Goal: Task Accomplishment & Management: Complete application form

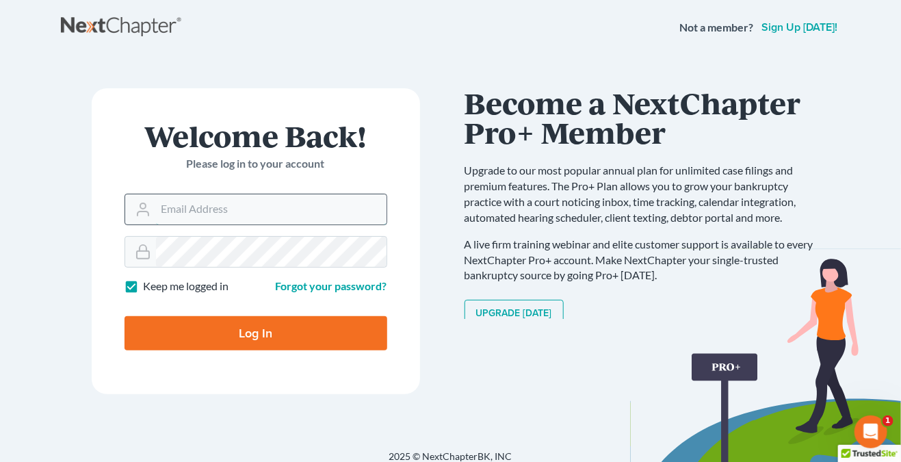
click at [255, 209] on input "Email Address" at bounding box center [271, 209] width 231 height 30
type input "THALIA@THALIARADEYLAW.COM"
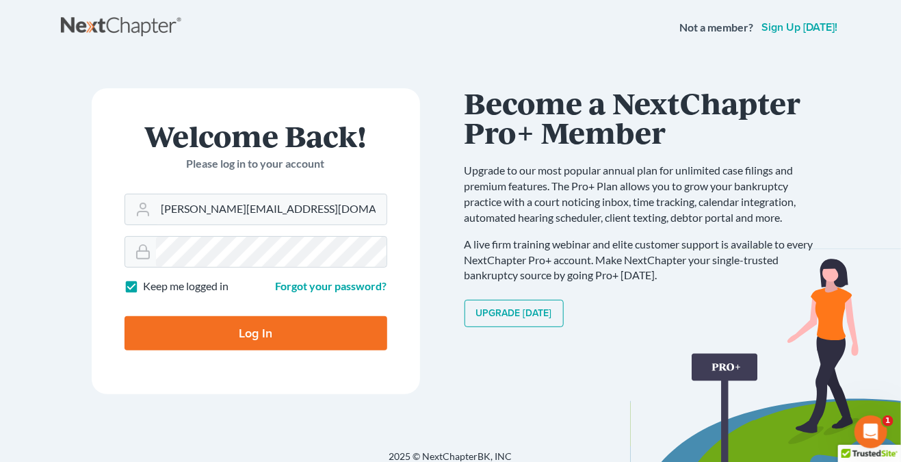
click at [291, 313] on div "Log In" at bounding box center [256, 327] width 263 height 45
click at [291, 325] on input "Log In" at bounding box center [256, 333] width 263 height 34
type input "Thinking..."
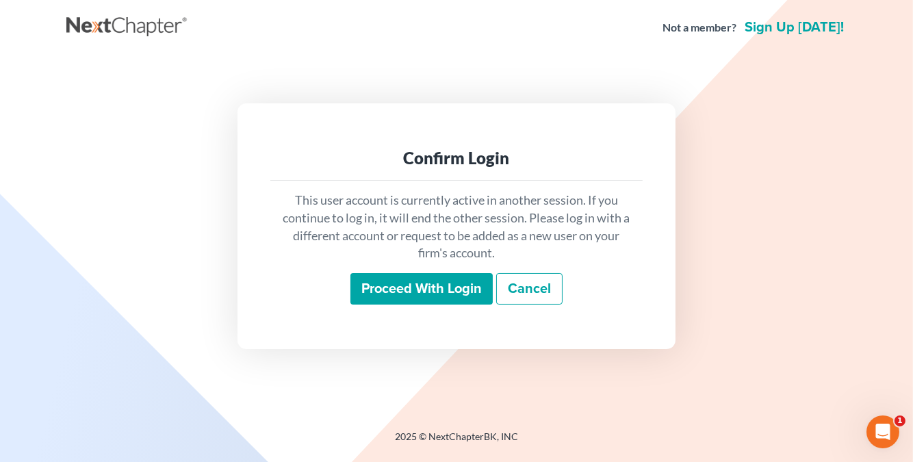
click at [424, 285] on input "Proceed with login" at bounding box center [421, 288] width 142 height 31
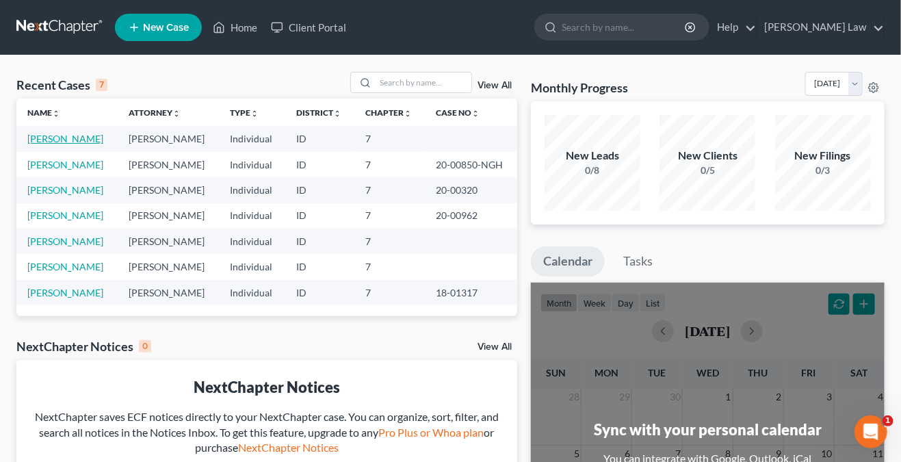
click at [77, 139] on link "[PERSON_NAME]" at bounding box center [65, 139] width 76 height 12
select select "0"
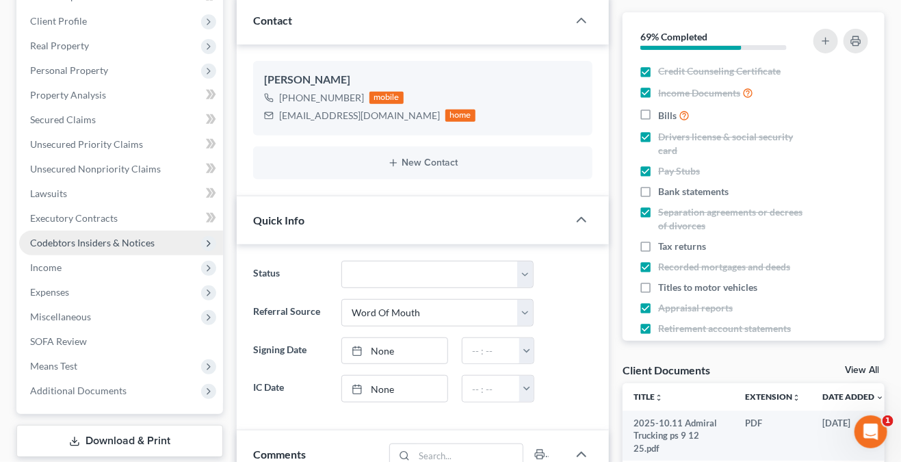
scroll to position [274, 0]
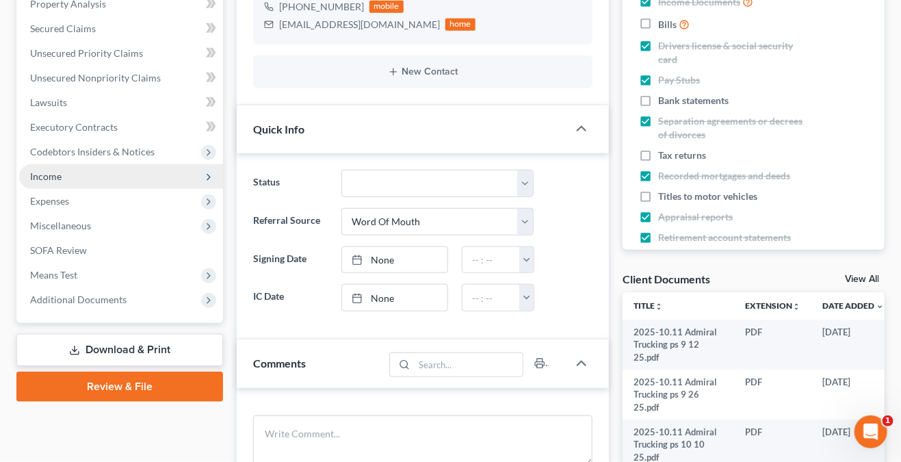
click at [76, 180] on span "Income" at bounding box center [121, 176] width 204 height 25
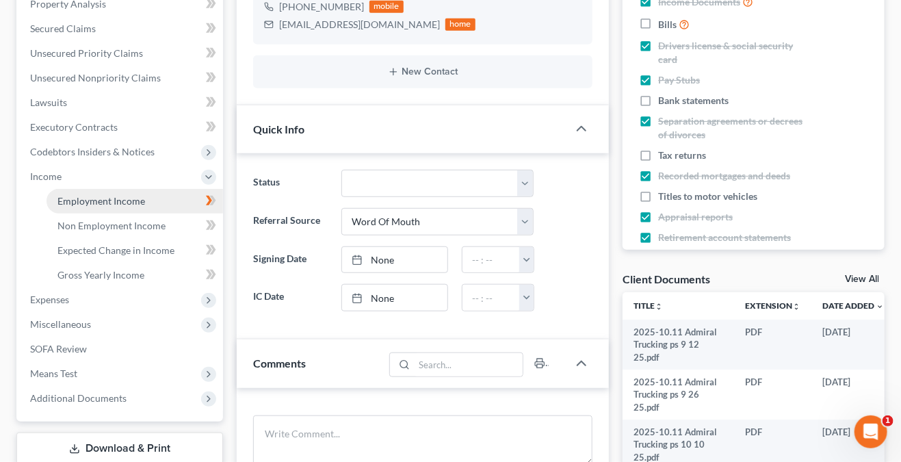
click at [133, 192] on link "Employment Income" at bounding box center [135, 201] width 177 height 25
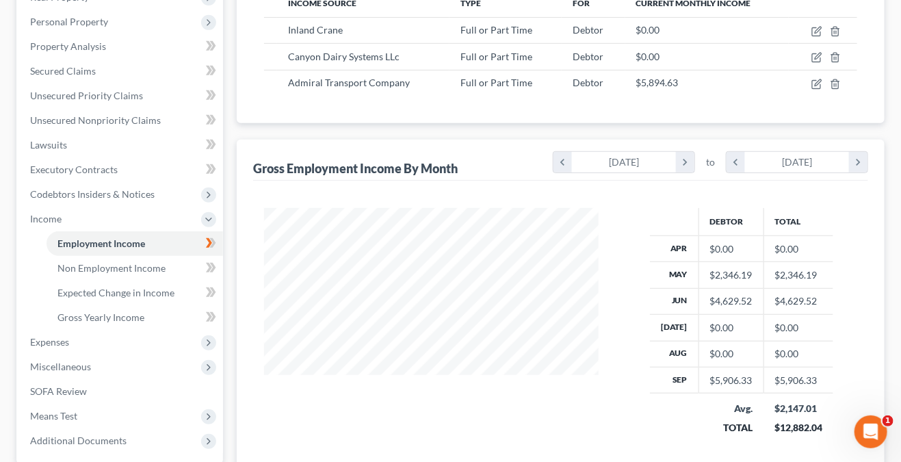
scroll to position [88, 0]
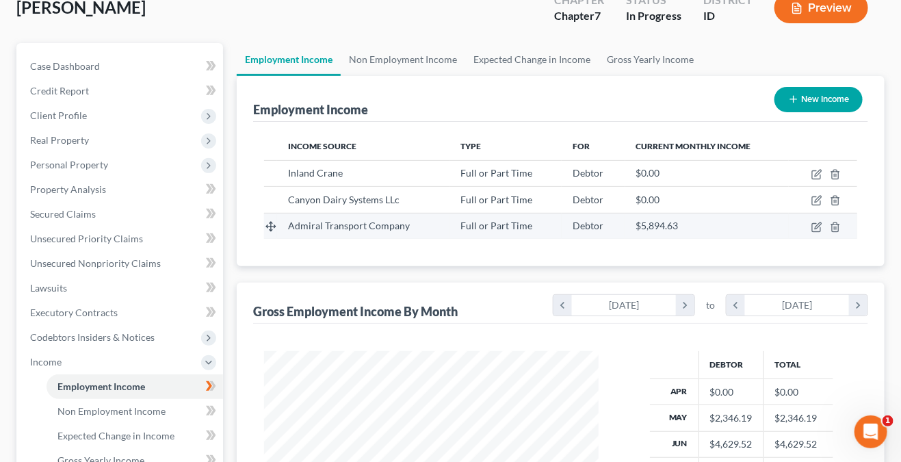
click at [740, 231] on div "$5,894.63" at bounding box center [707, 226] width 142 height 14
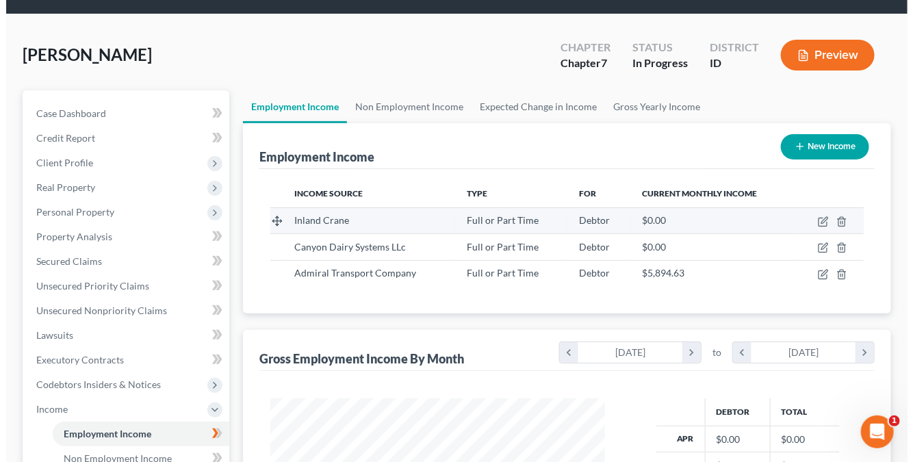
scroll to position [20, 0]
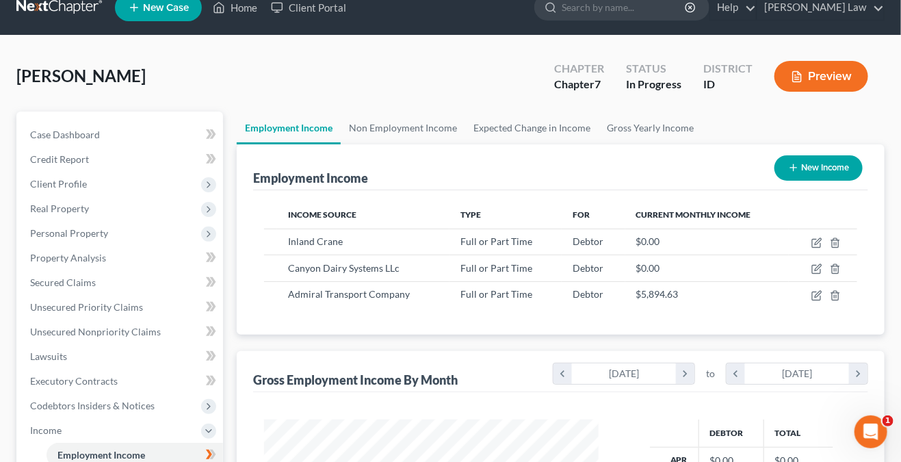
click at [782, 170] on button "New Income" at bounding box center [819, 167] width 88 height 25
select select "0"
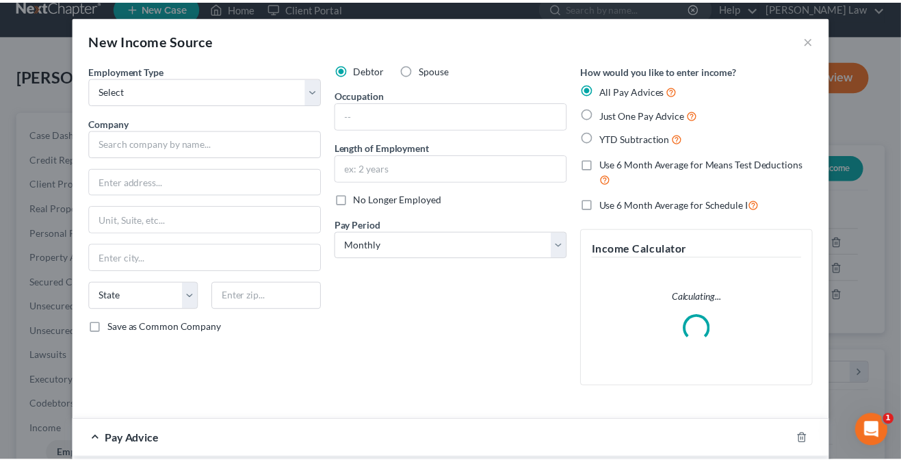
scroll to position [244, 367]
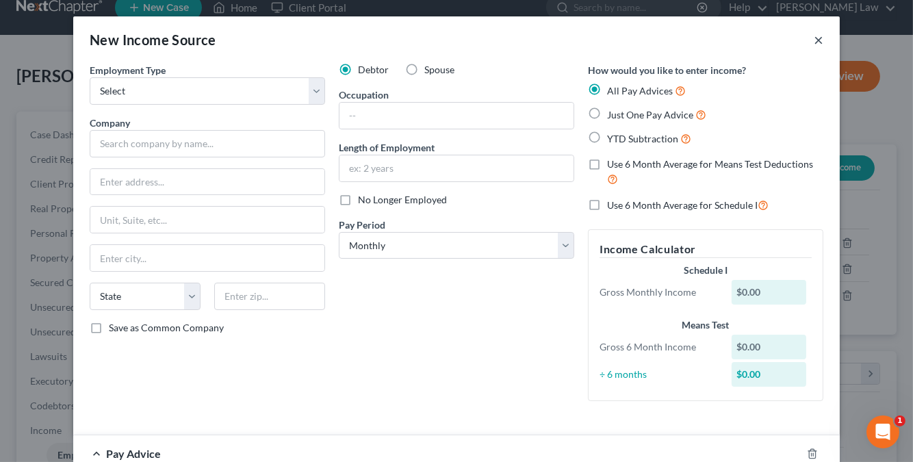
click at [816, 43] on button "×" at bounding box center [818, 39] width 10 height 16
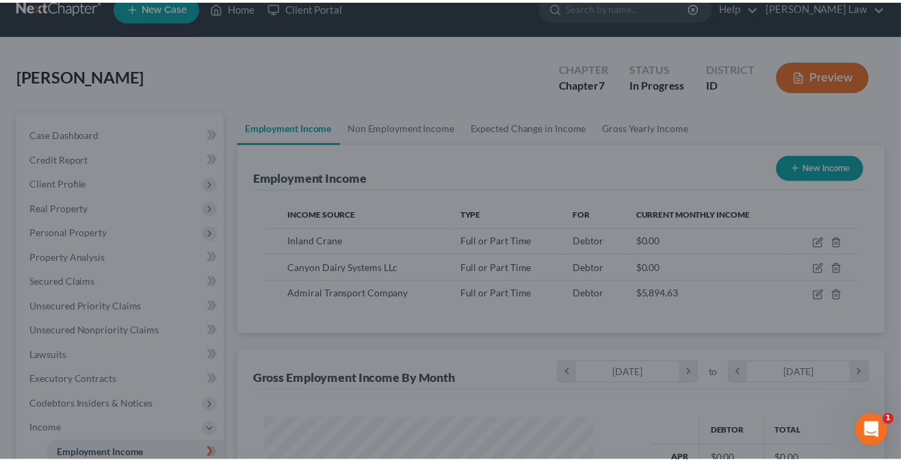
scroll to position [683943, 683825]
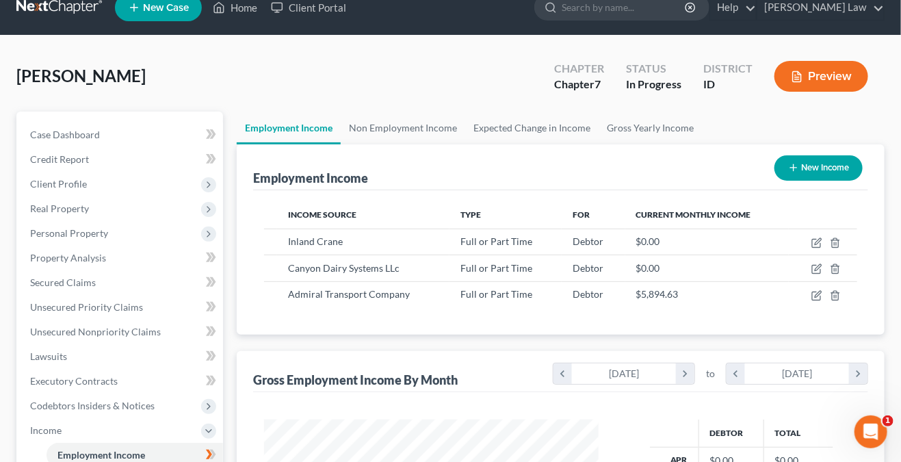
click at [395, 75] on div "[PERSON_NAME] Upgraded Chapter Chapter 7 Status In Progress District ID Preview" at bounding box center [450, 82] width 868 height 60
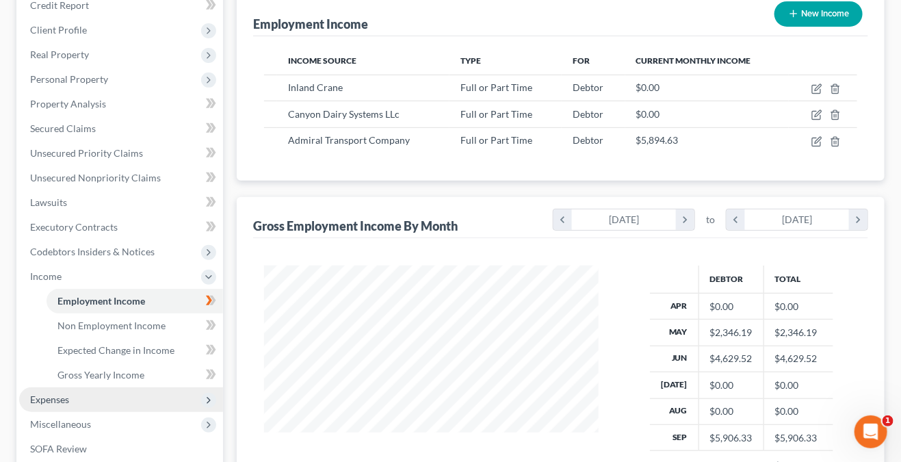
scroll to position [362, 0]
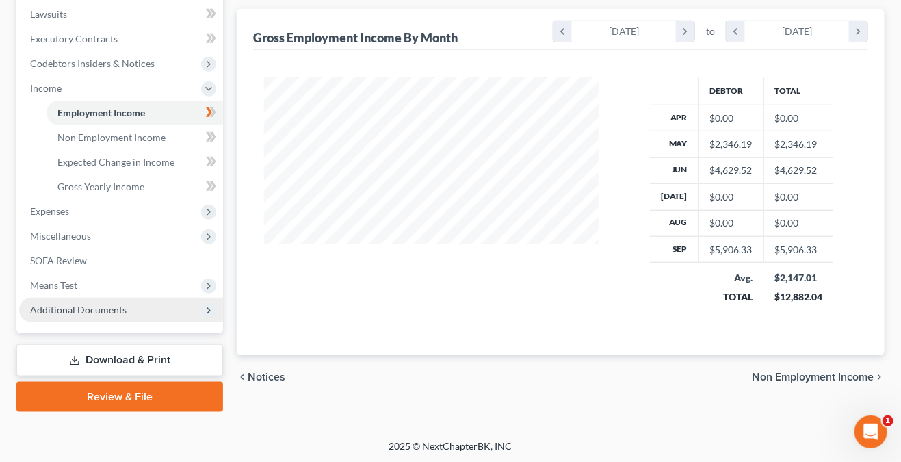
click at [134, 307] on span "Additional Documents" at bounding box center [121, 310] width 204 height 25
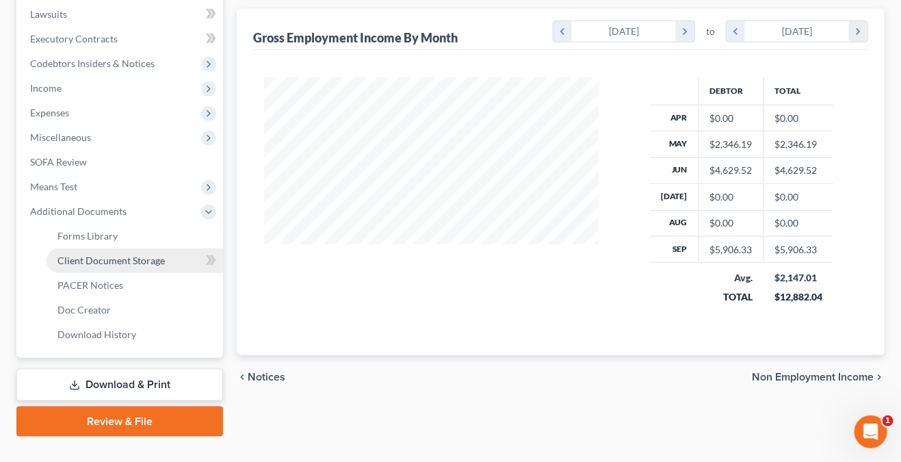
click at [148, 259] on span "Client Document Storage" at bounding box center [110, 261] width 107 height 12
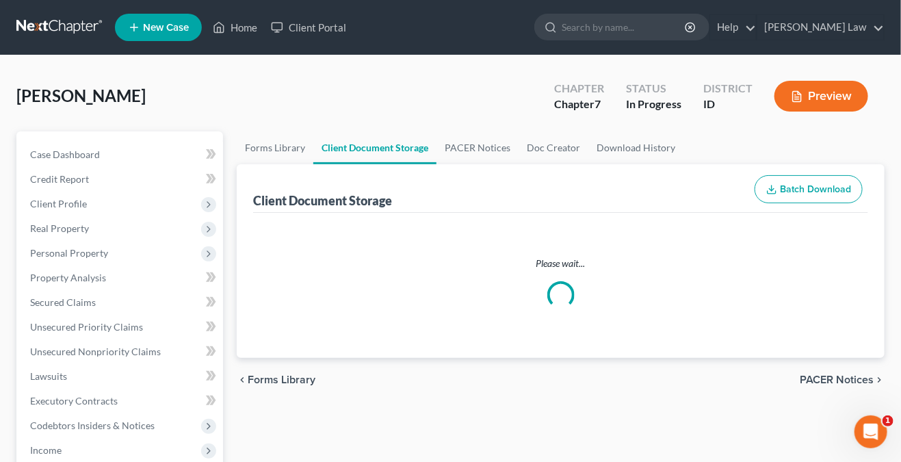
select select "5"
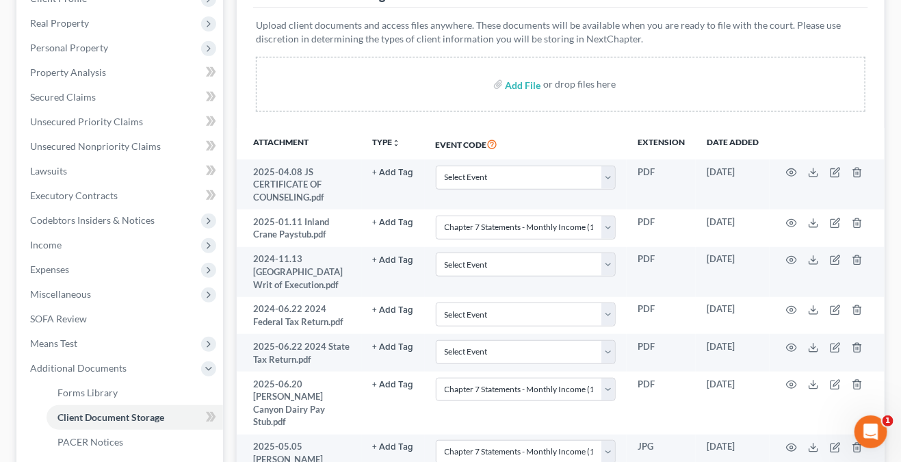
scroll to position [68, 0]
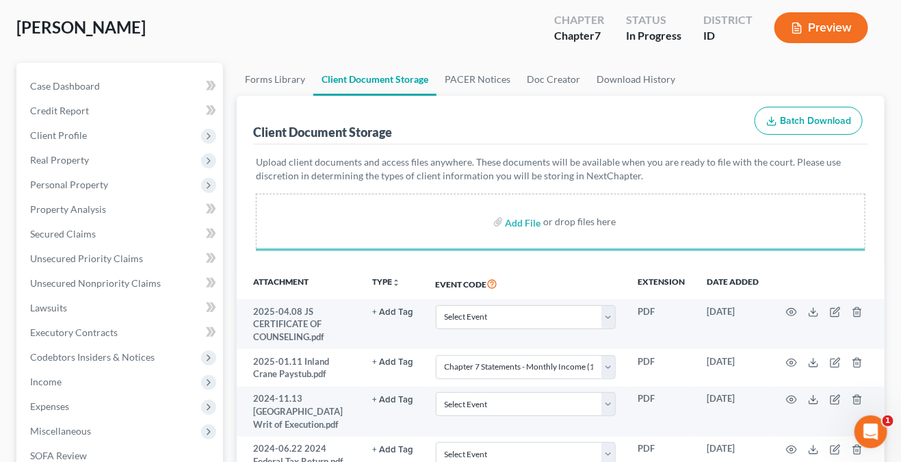
select select "5"
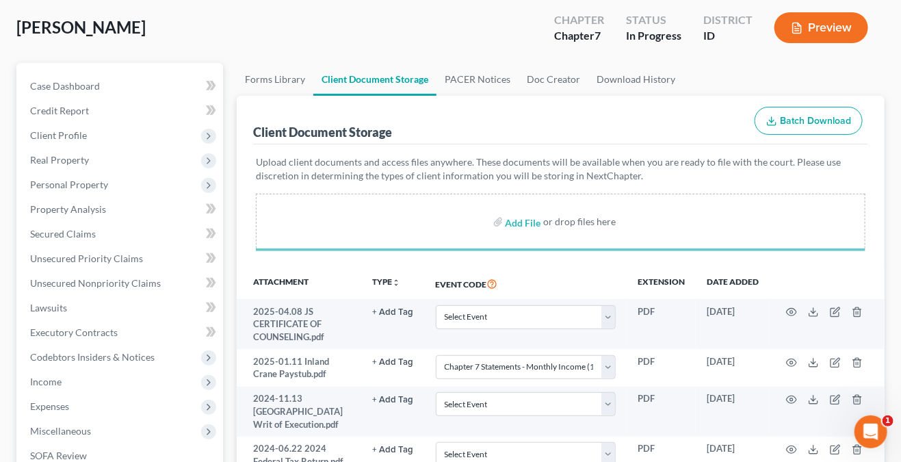
select select "5"
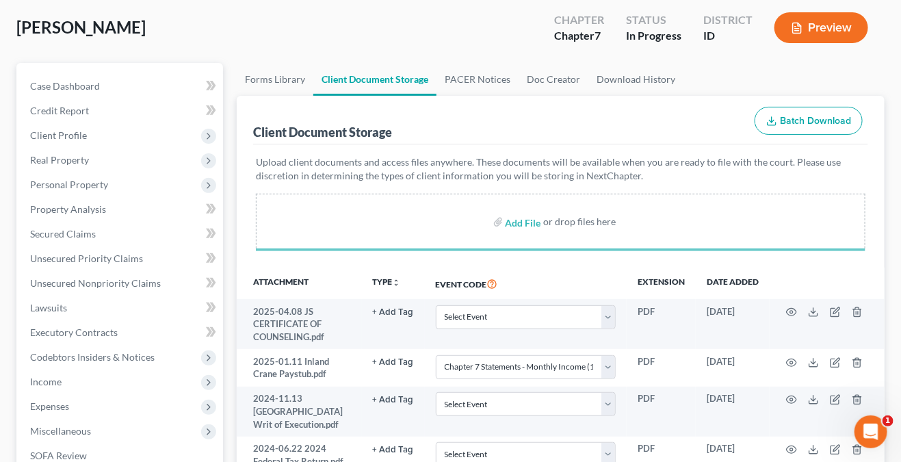
select select "5"
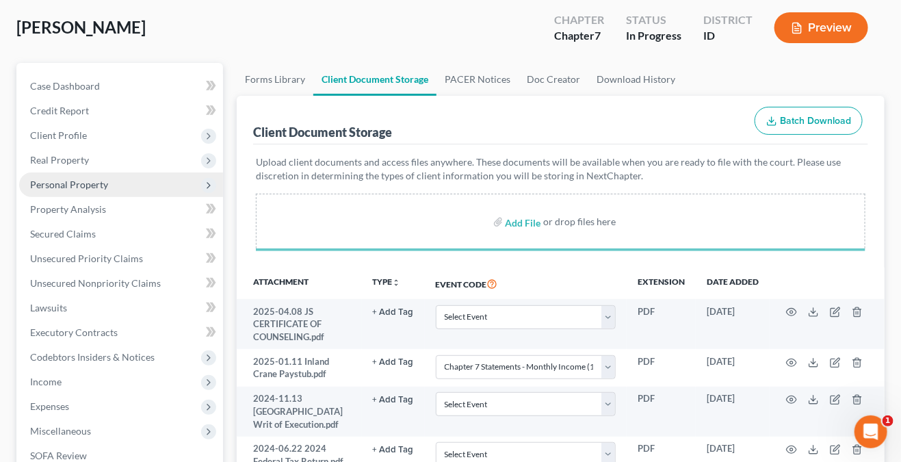
select select "5"
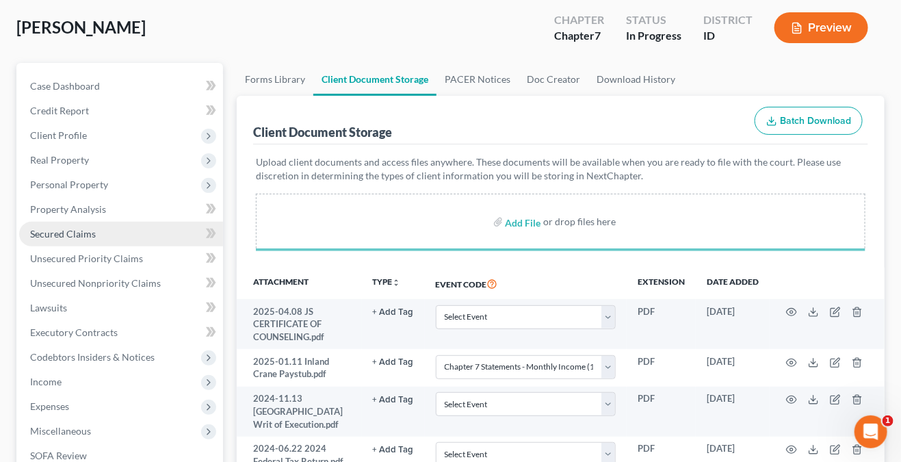
select select "5"
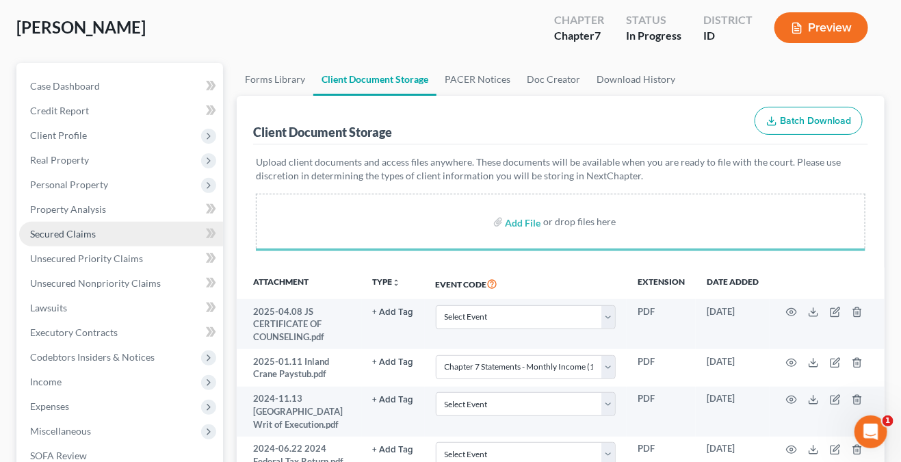
select select "5"
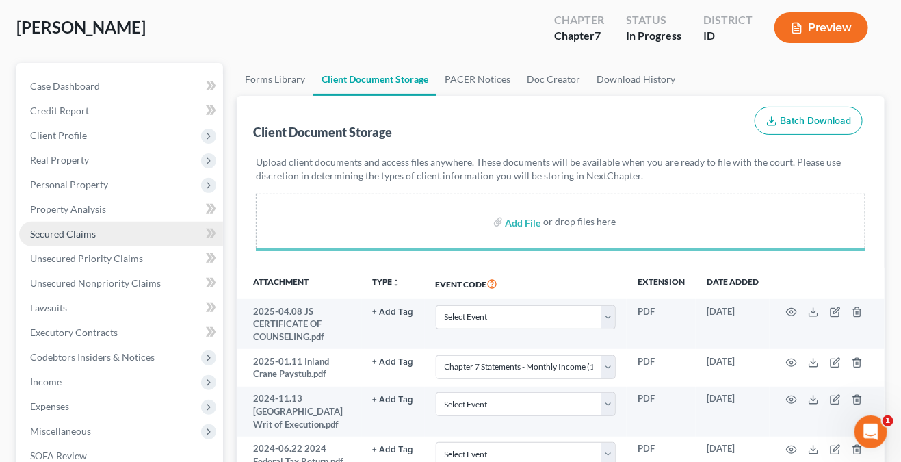
select select "5"
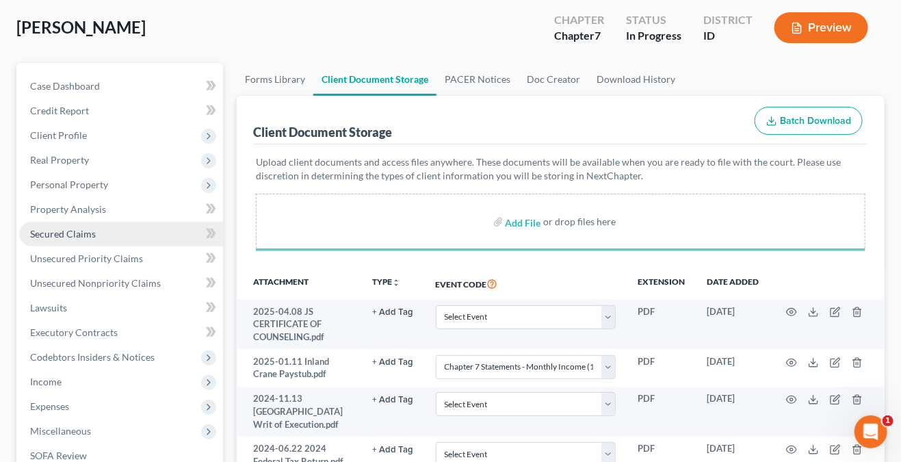
select select "5"
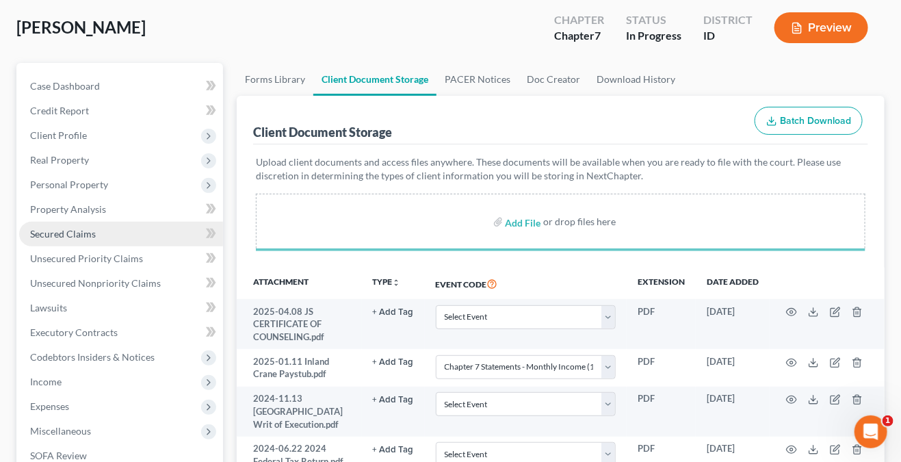
select select "5"
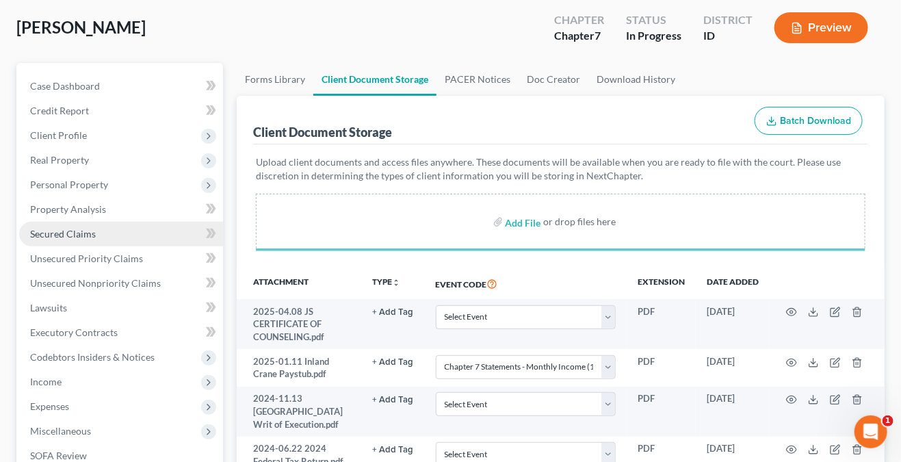
select select "5"
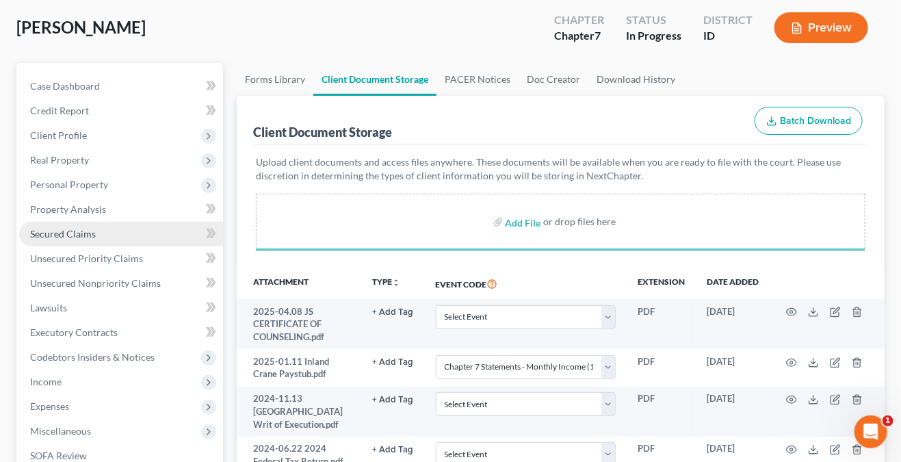
select select "5"
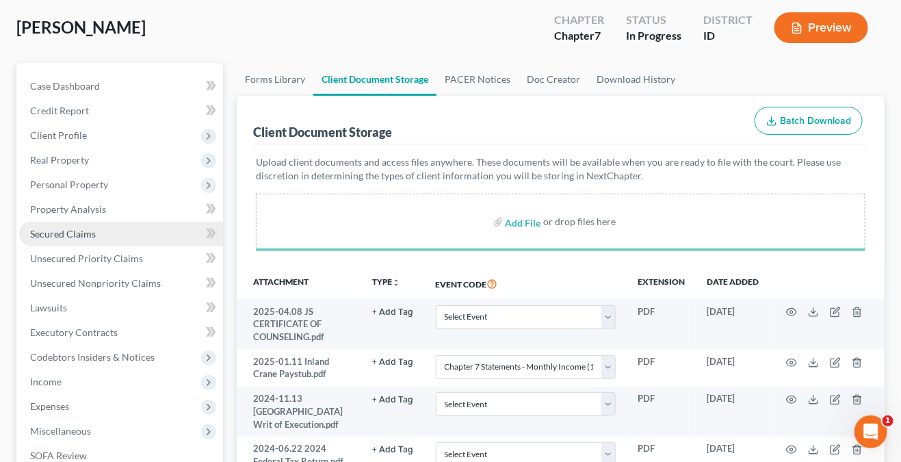
select select "5"
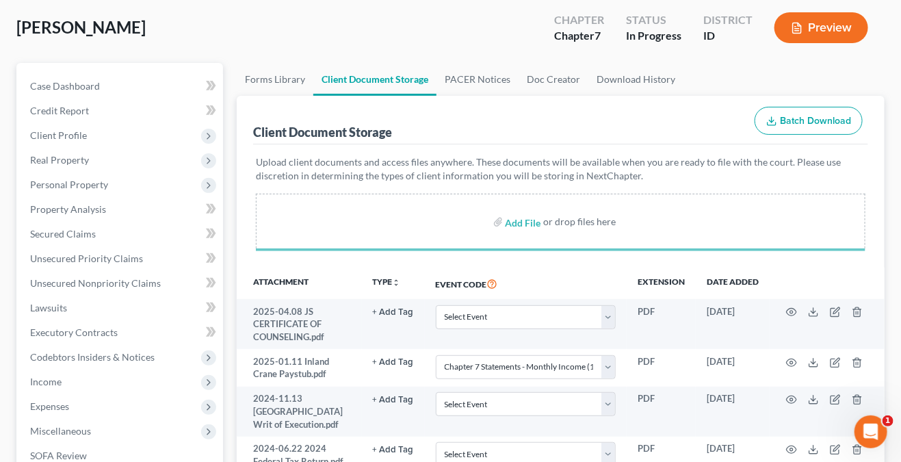
select select "5"
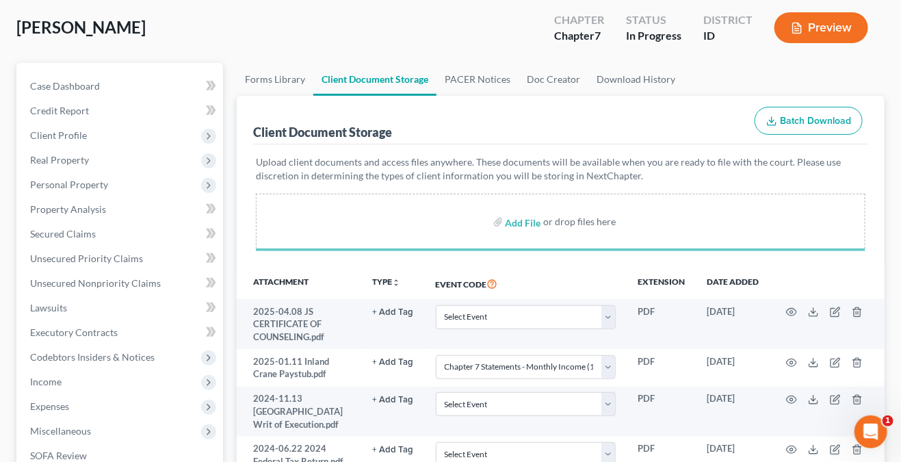
select select "5"
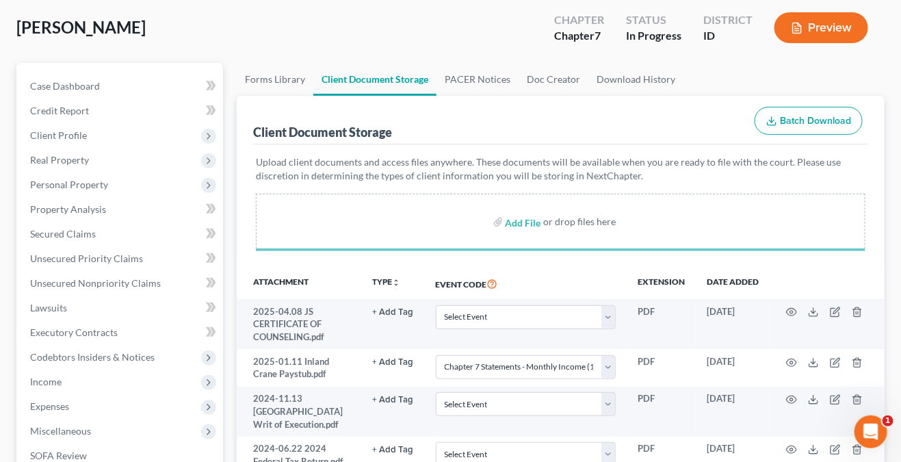
select select "5"
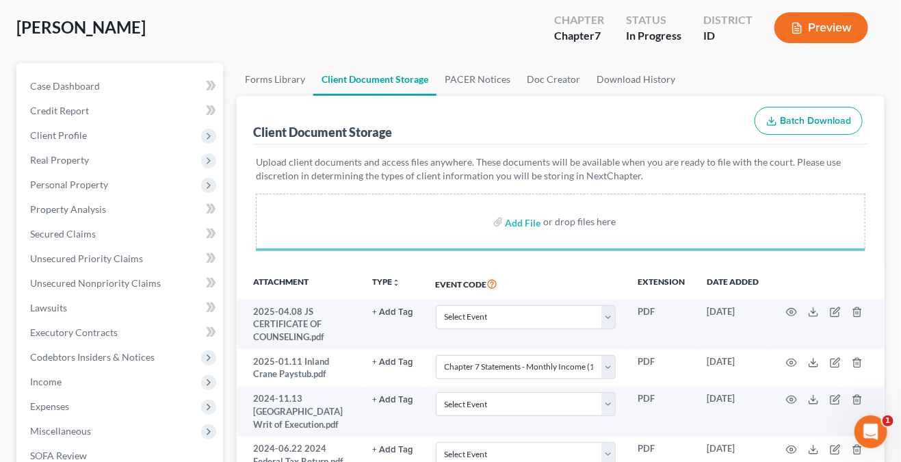
select select "5"
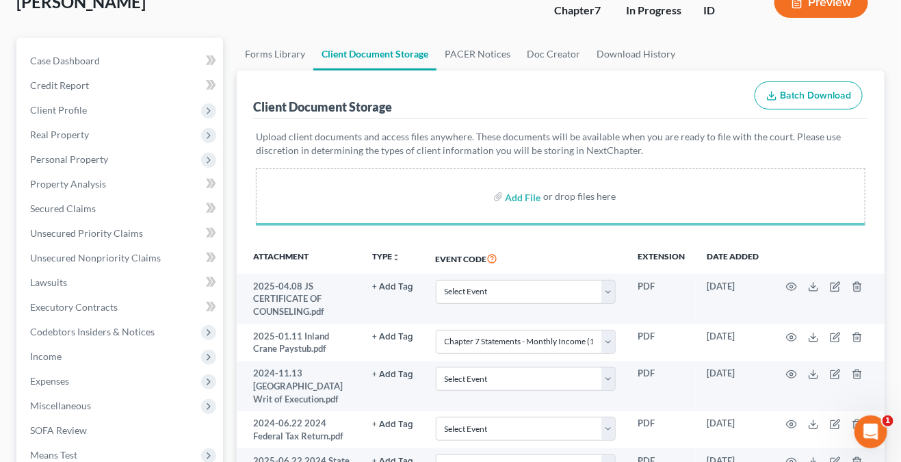
select select "5"
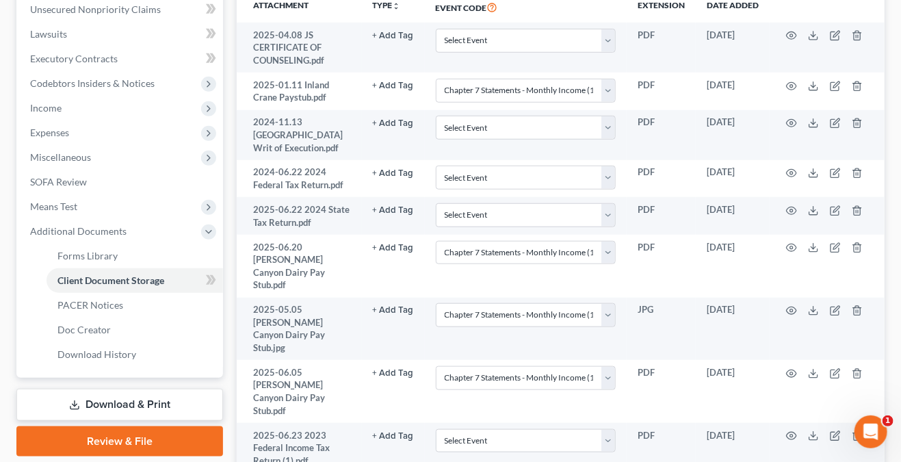
select select "5"
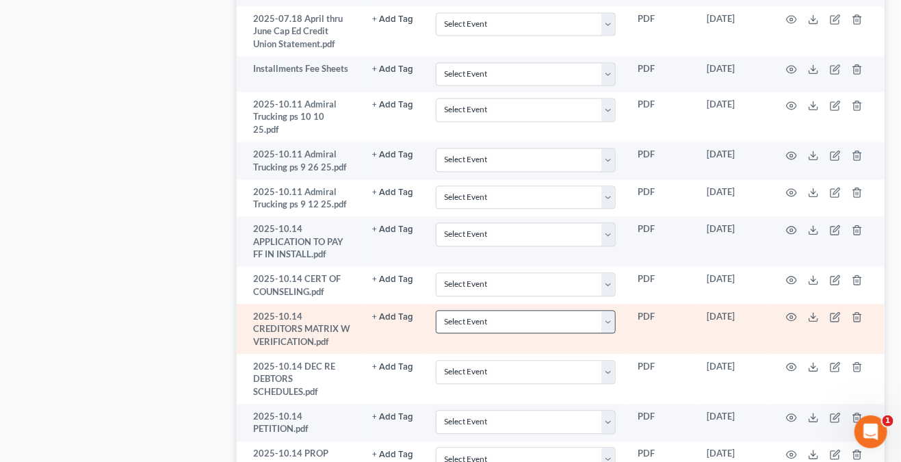
scroll to position [1022, 0]
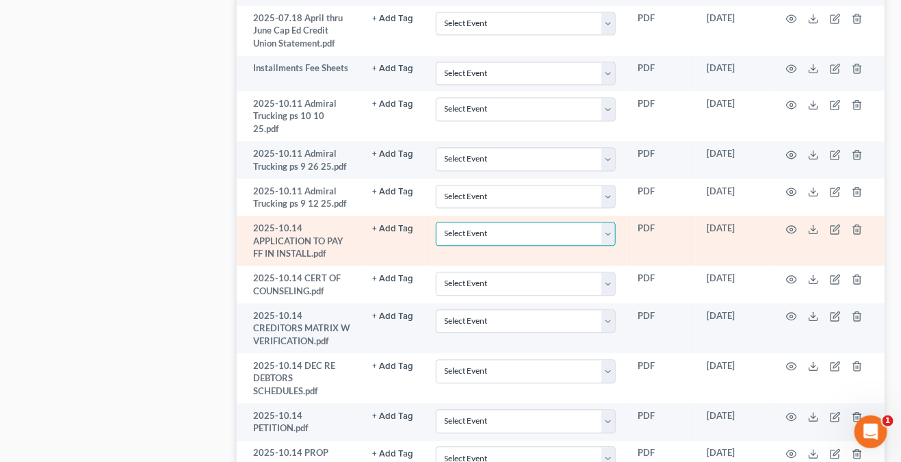
click at [609, 222] on select "Select Event Certificate of Credit Counseling Chapter 13 Calculation of Disposa…" at bounding box center [526, 234] width 180 height 24
select select "8"
click at [436, 222] on select "Select Event Certificate of Credit Counseling Chapter 13 Calculation of Disposa…" at bounding box center [526, 234] width 180 height 24
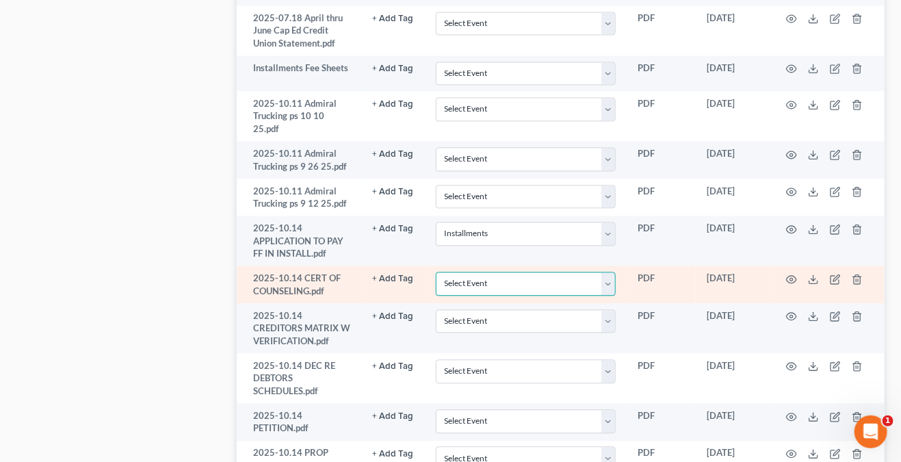
click at [610, 272] on select "Select Event Certificate of Credit Counseling Chapter 13 Calculation of Disposa…" at bounding box center [526, 284] width 180 height 24
select select "0"
click at [436, 272] on select "Select Event Certificate of Credit Counseling Chapter 13 Calculation of Disposa…" at bounding box center [526, 284] width 180 height 24
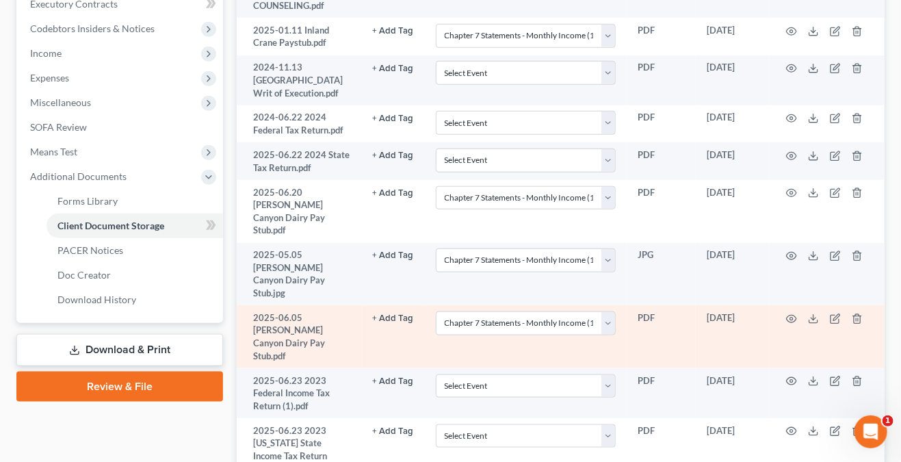
scroll to position [270, 0]
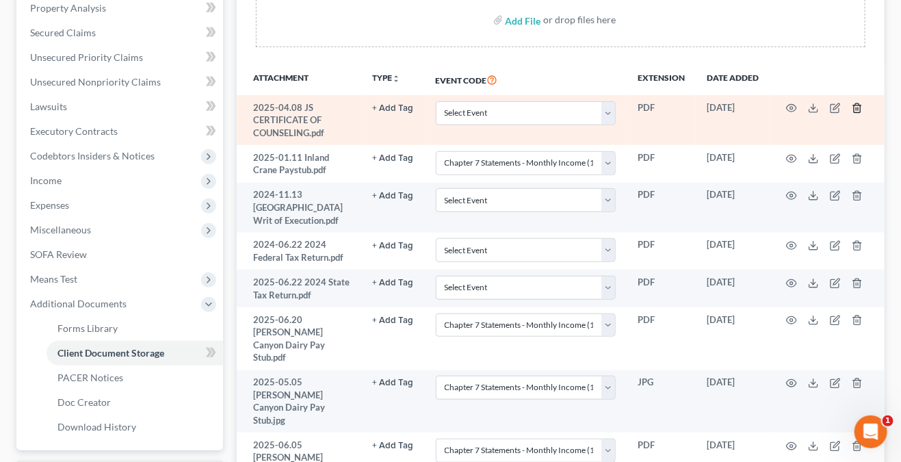
click at [860, 109] on icon "button" at bounding box center [857, 108] width 6 height 9
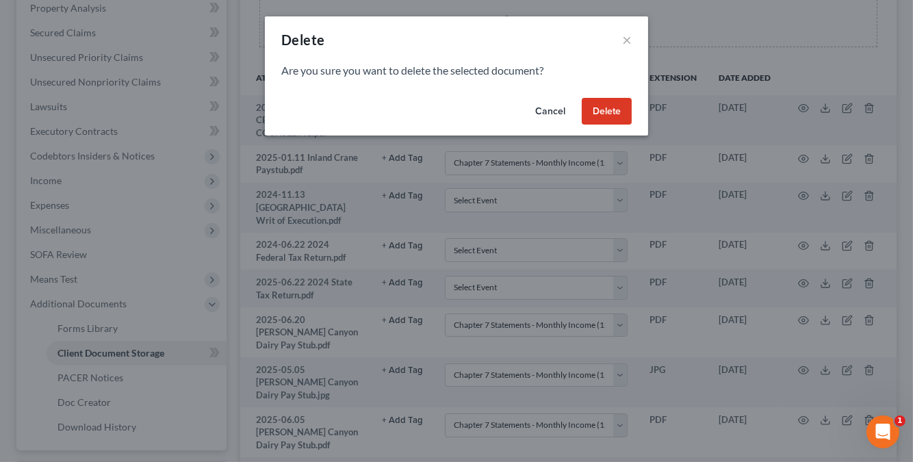
click at [629, 109] on button "Delete" at bounding box center [607, 111] width 50 height 27
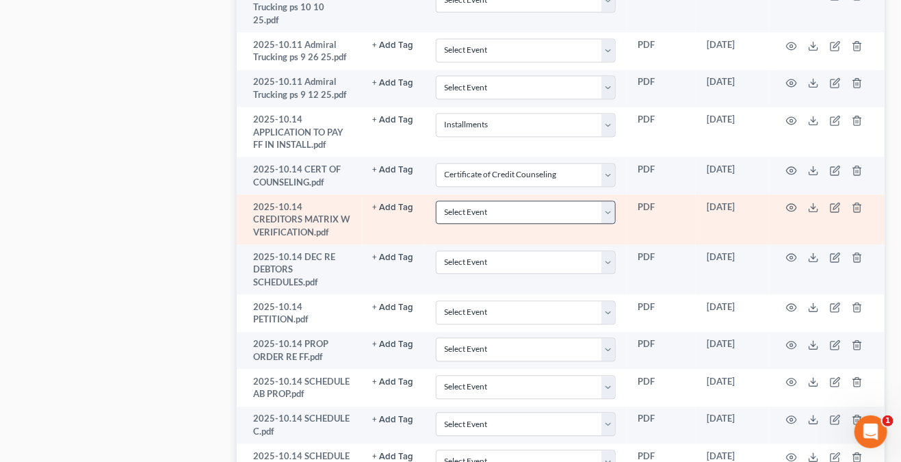
scroll to position [1022, 0]
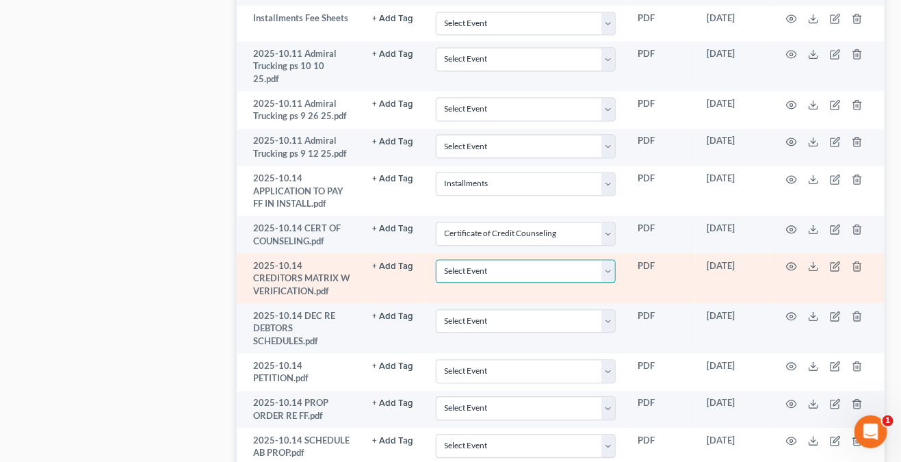
click at [612, 259] on select "Select Event Certificate of Credit Counseling Chapter 13 Calculation of Disposa…" at bounding box center [526, 271] width 180 height 24
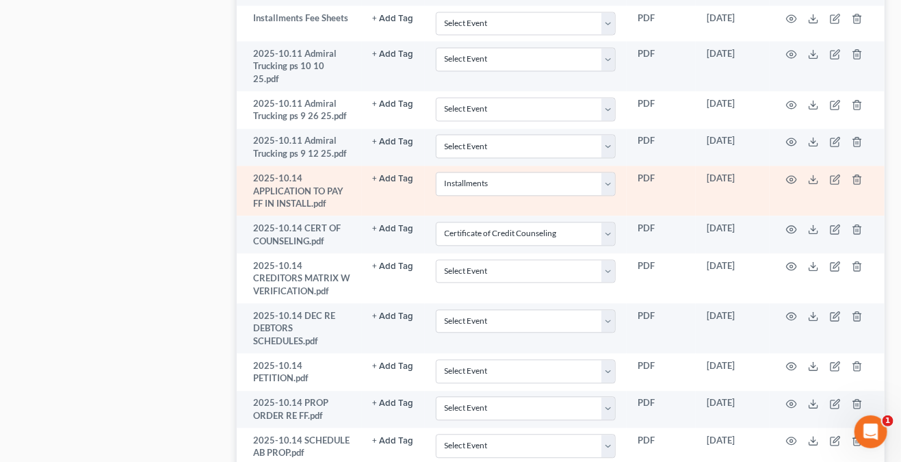
click at [629, 166] on td "PDF" at bounding box center [661, 191] width 69 height 50
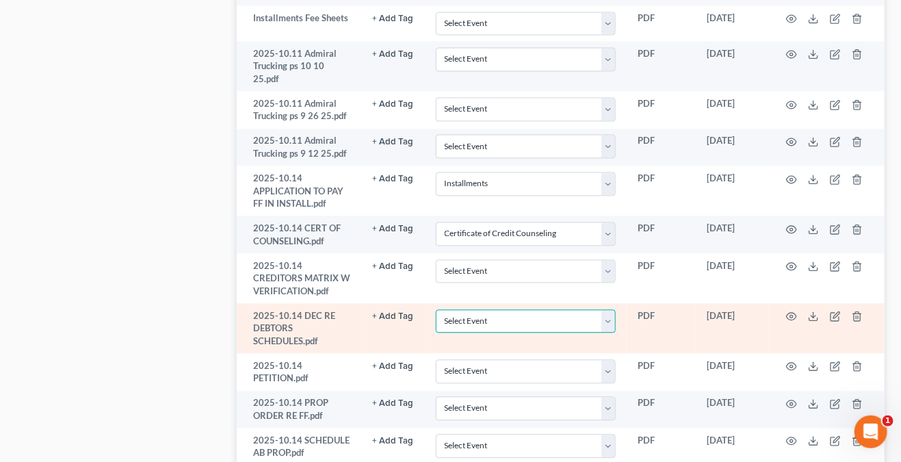
click at [612, 309] on select "Select Event Certificate of Credit Counseling Chapter 13 Calculation of Disposa…" at bounding box center [526, 321] width 180 height 24
click at [237, 303] on td "2025-10.14 DEC RE DEBTORS SCHEDULES.pdf" at bounding box center [299, 328] width 125 height 50
click at [610, 309] on select "Select Event Certificate of Credit Counseling Chapter 13 Calculation of Disposa…" at bounding box center [526, 321] width 180 height 24
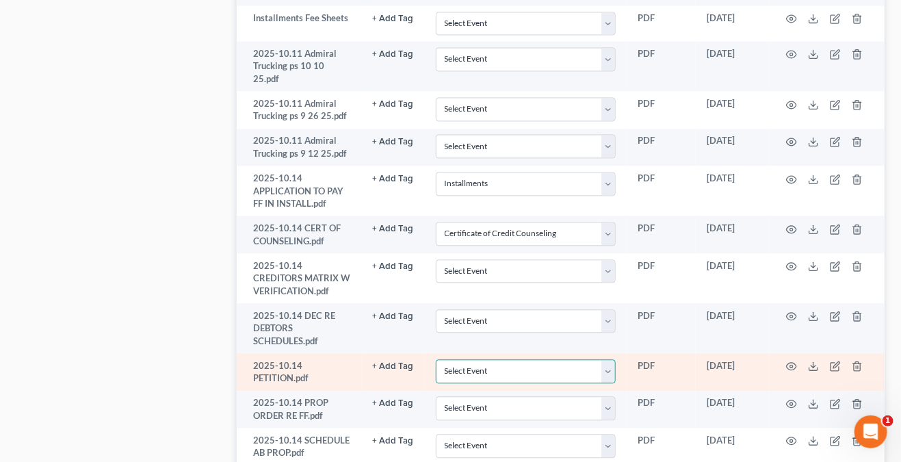
click at [613, 359] on select "Select Event Certificate of Credit Counseling Chapter 13 Calculation of Disposa…" at bounding box center [526, 371] width 180 height 24
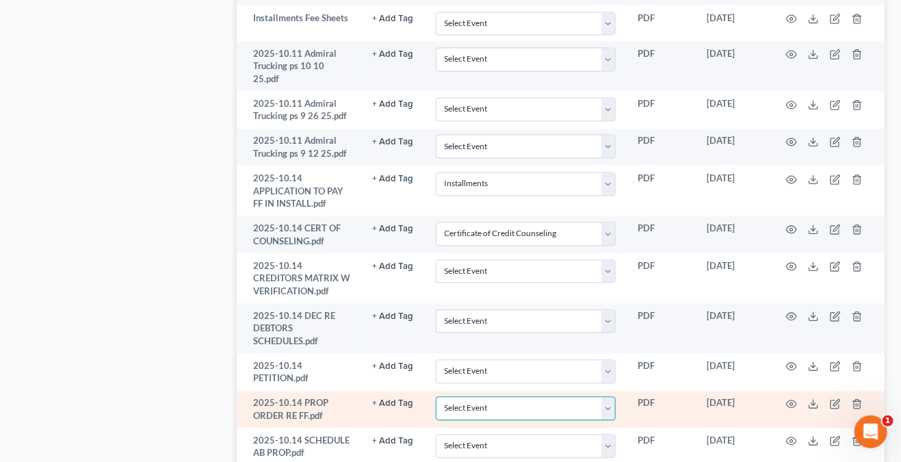
click at [612, 396] on select "Select Event Certificate of Credit Counseling Chapter 13 Calculation of Disposa…" at bounding box center [526, 408] width 180 height 24
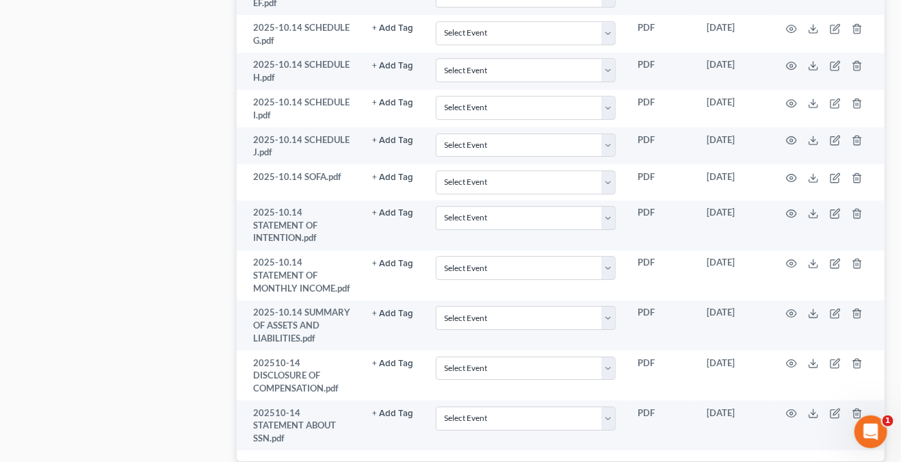
scroll to position [1588, 0]
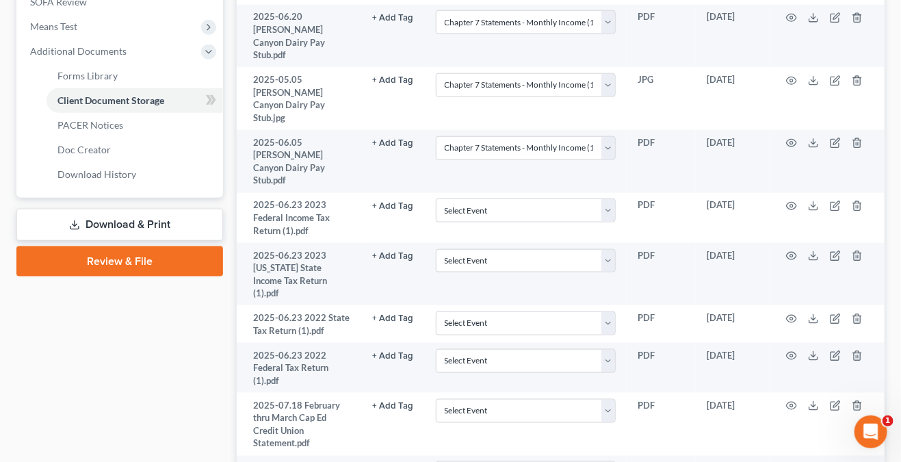
scroll to position [562, 0]
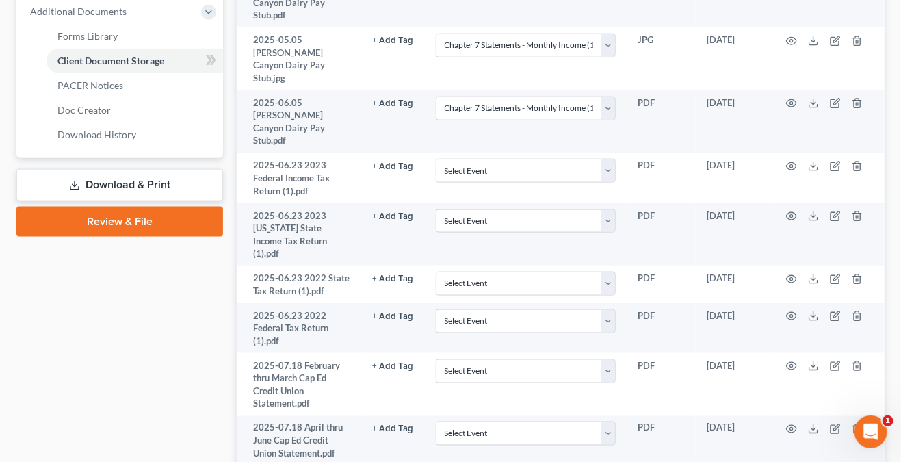
click at [129, 224] on link "Review & File" at bounding box center [119, 222] width 207 height 30
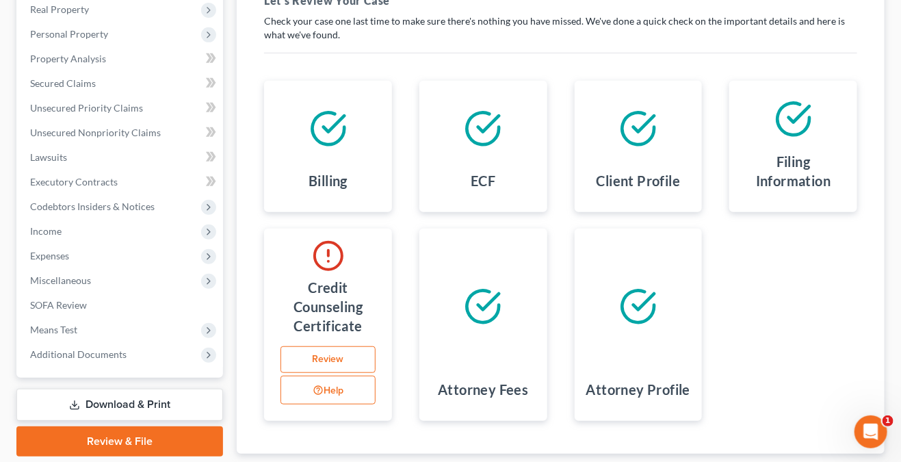
scroll to position [304, 0]
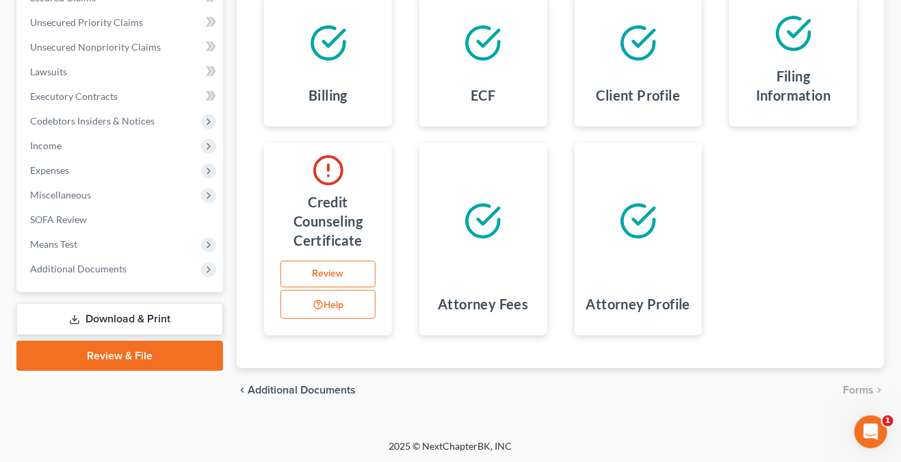
click at [352, 261] on link "Review" at bounding box center [328, 274] width 95 height 27
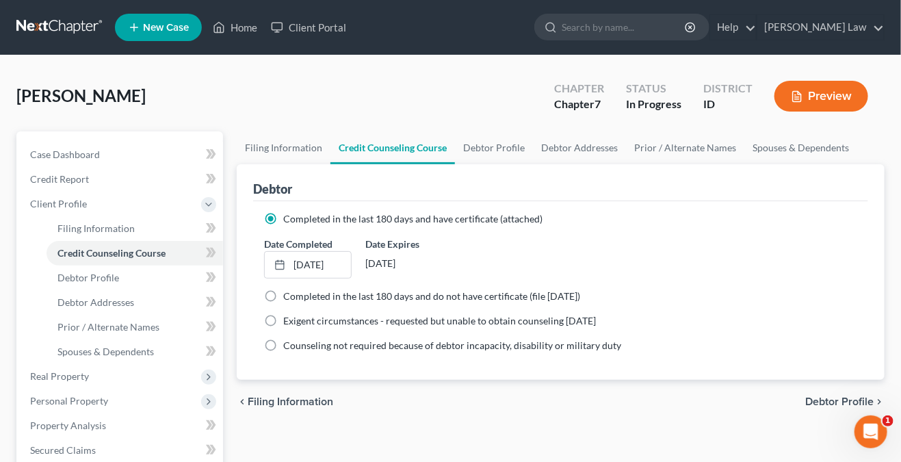
click at [445, 237] on label "Date Expires" at bounding box center [409, 244] width 88 height 14
click at [330, 272] on link "[DATE]" at bounding box center [308, 265] width 86 height 26
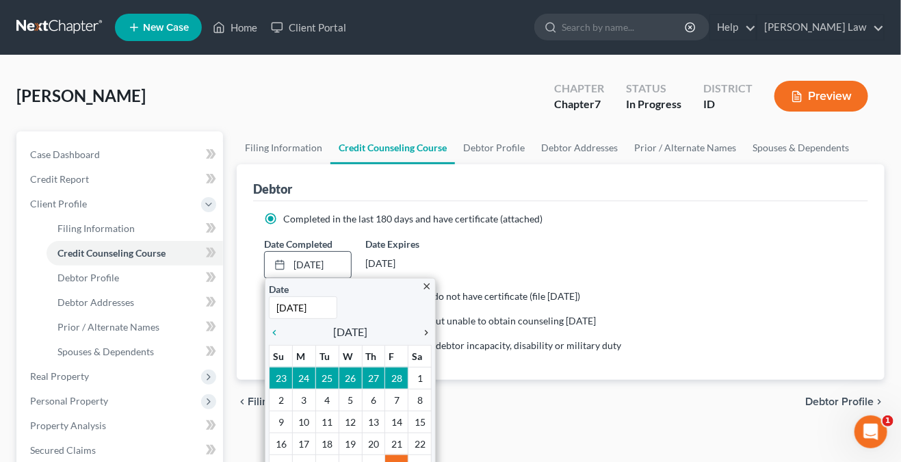
click at [431, 332] on icon "chevron_right" at bounding box center [423, 332] width 18 height 11
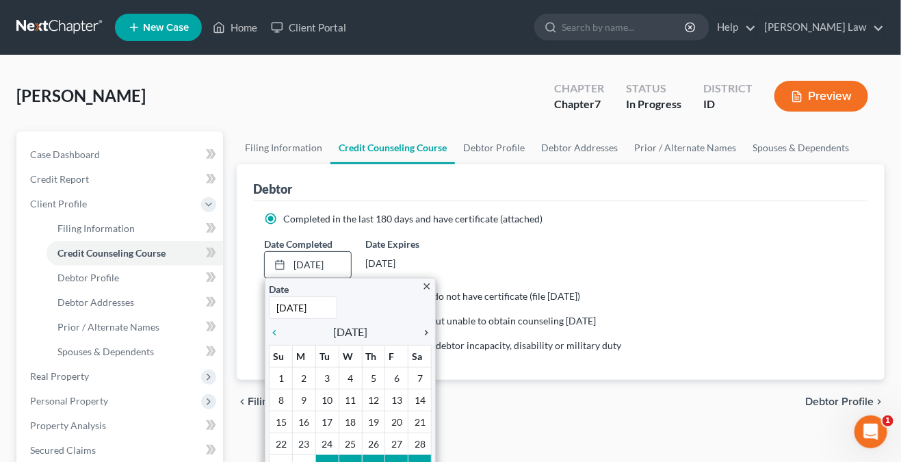
click at [431, 332] on icon "chevron_right" at bounding box center [423, 332] width 18 height 11
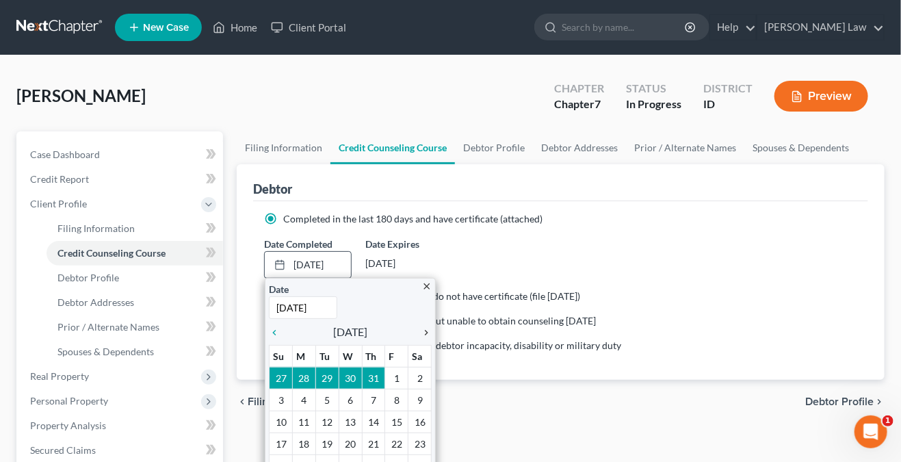
click at [431, 332] on icon "chevron_right" at bounding box center [423, 332] width 18 height 11
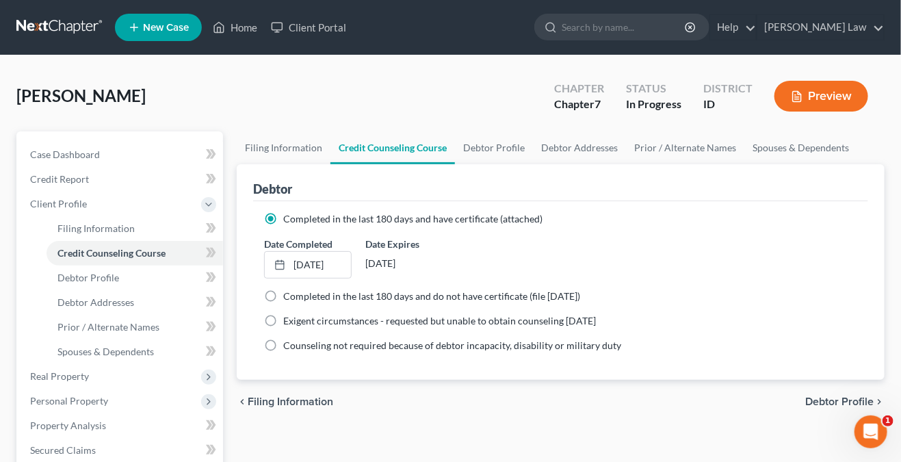
click at [673, 239] on div "Date Completed [DATE] close Date [DATE] Time 12:00 AM chevron_left [DATE] chevr…" at bounding box center [560, 258] width 607 height 42
click at [260, 138] on link "Filing Information" at bounding box center [284, 147] width 94 height 33
select select "1"
select select "0"
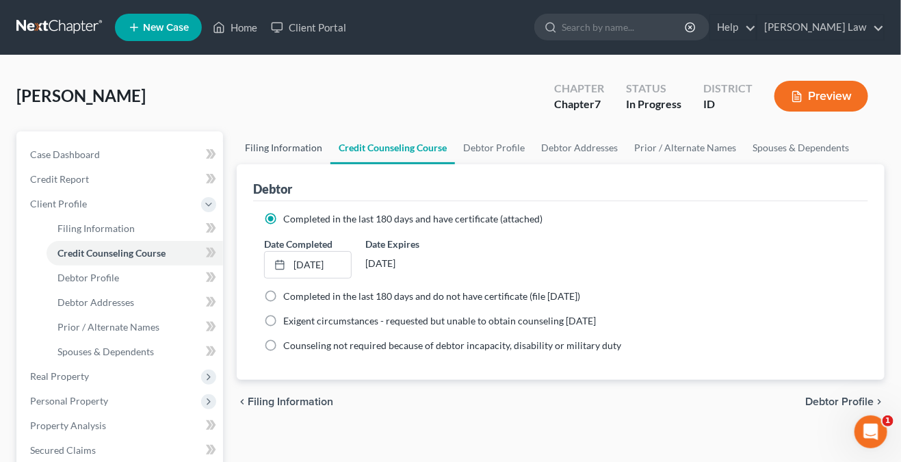
select select "13"
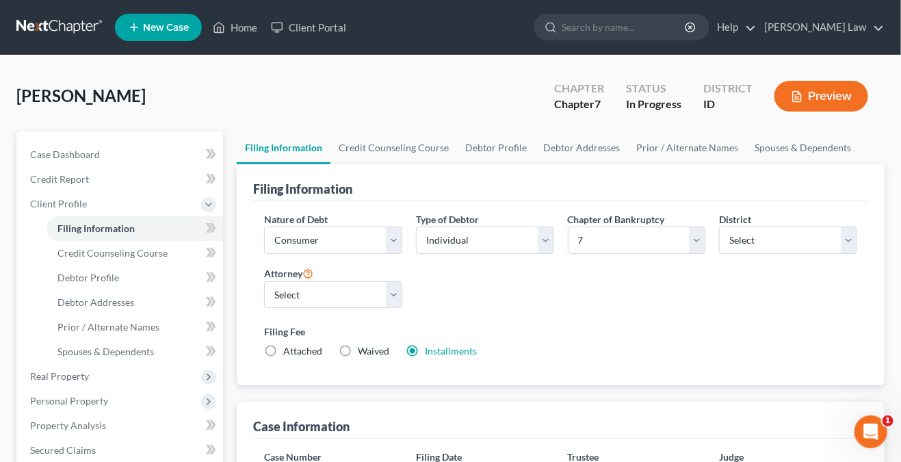
click at [865, 93] on button "Preview" at bounding box center [822, 96] width 94 height 31
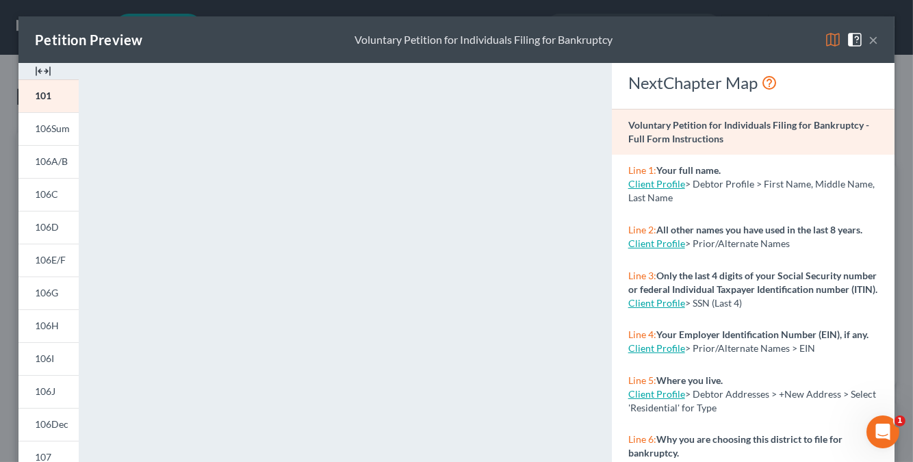
drag, startPoint x: 866, startPoint y: 41, endPoint x: 859, endPoint y: 68, distance: 27.5
click at [868, 41] on button "×" at bounding box center [873, 39] width 10 height 16
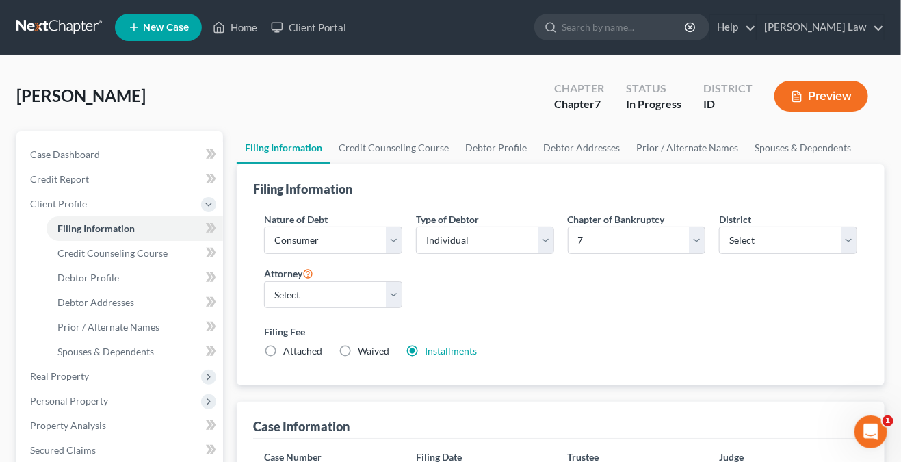
click at [406, 76] on div "[PERSON_NAME] Upgraded Chapter Chapter 7 Status In Progress District ID Preview" at bounding box center [450, 102] width 868 height 60
click at [756, 23] on link "Help" at bounding box center [733, 27] width 46 height 25
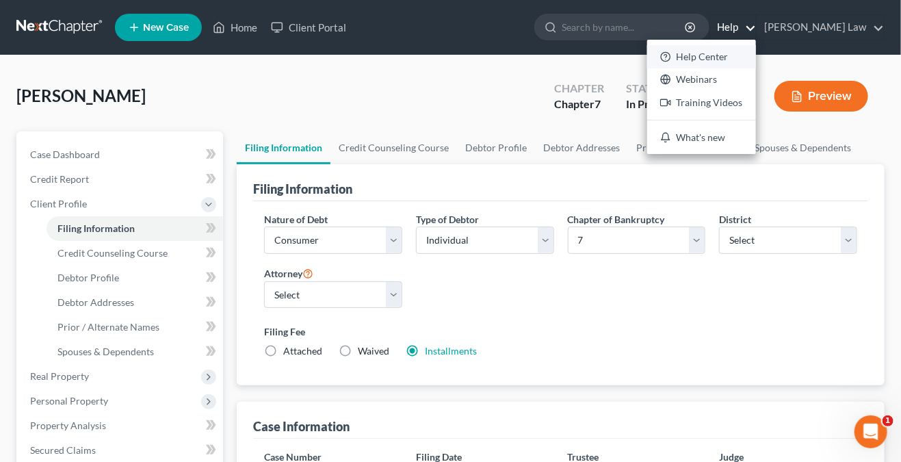
click at [734, 57] on link "Help Center" at bounding box center [701, 56] width 109 height 23
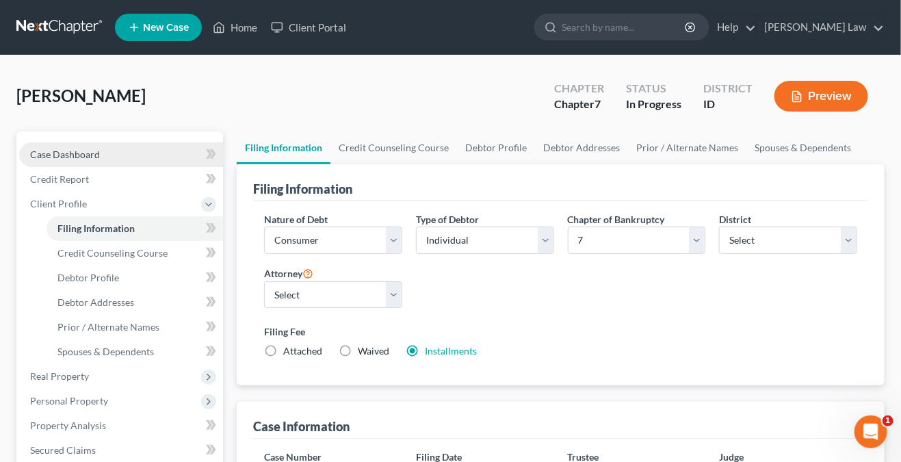
click at [99, 161] on link "Case Dashboard" at bounding box center [121, 154] width 204 height 25
select select "0"
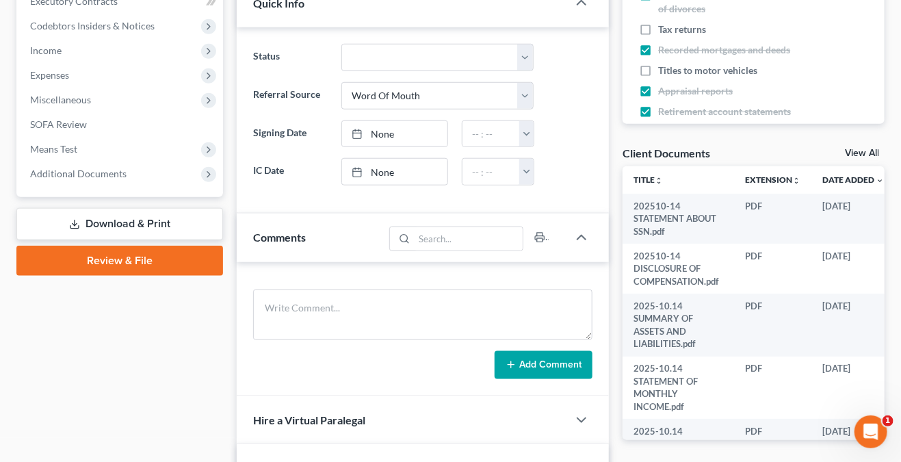
scroll to position [411, 0]
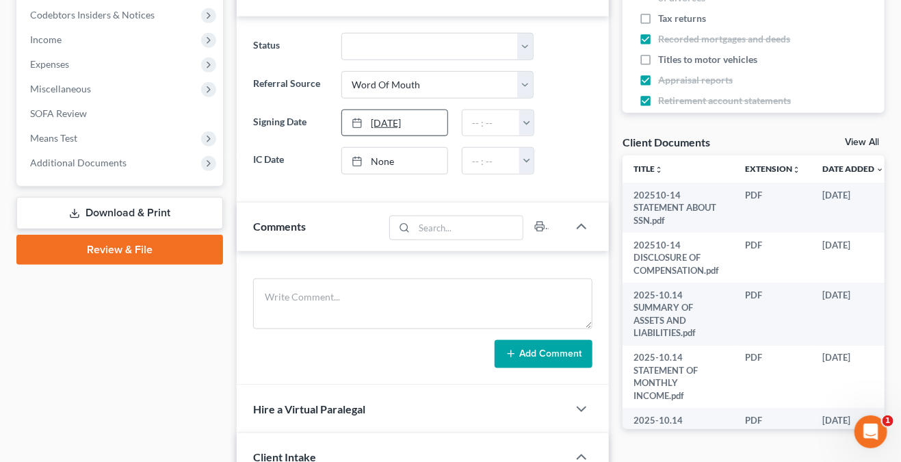
type input "[DATE]"
click at [426, 127] on link "[DATE]" at bounding box center [394, 123] width 105 height 26
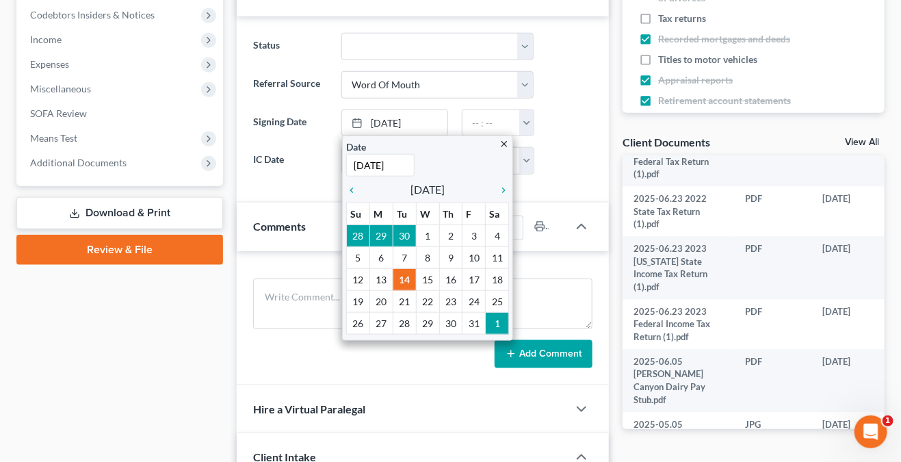
scroll to position [1512, 0]
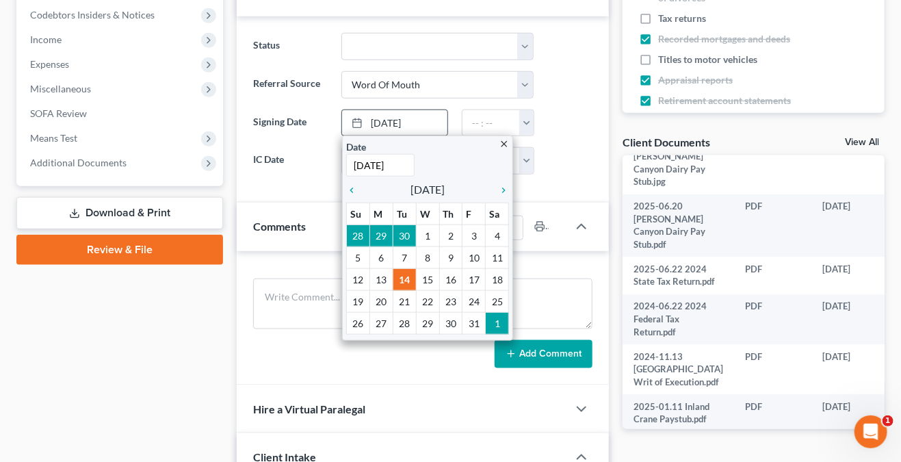
click at [505, 143] on icon "close" at bounding box center [504, 144] width 10 height 10
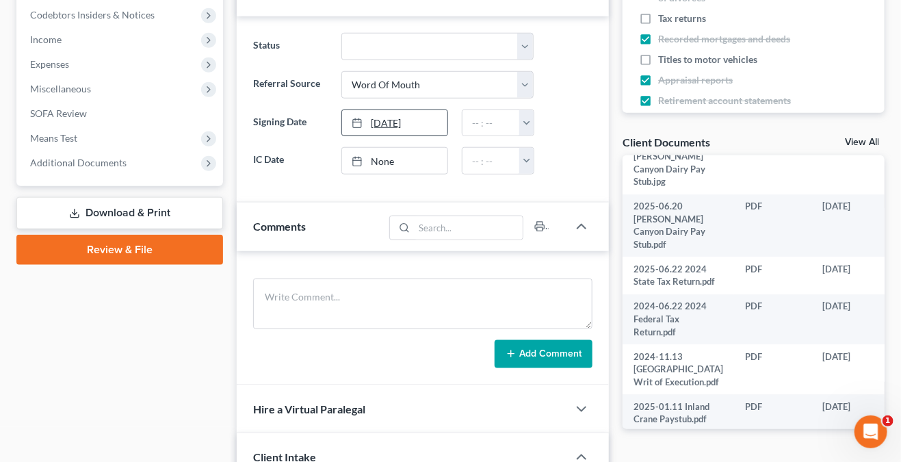
click at [430, 117] on link "[DATE]" at bounding box center [394, 123] width 105 height 26
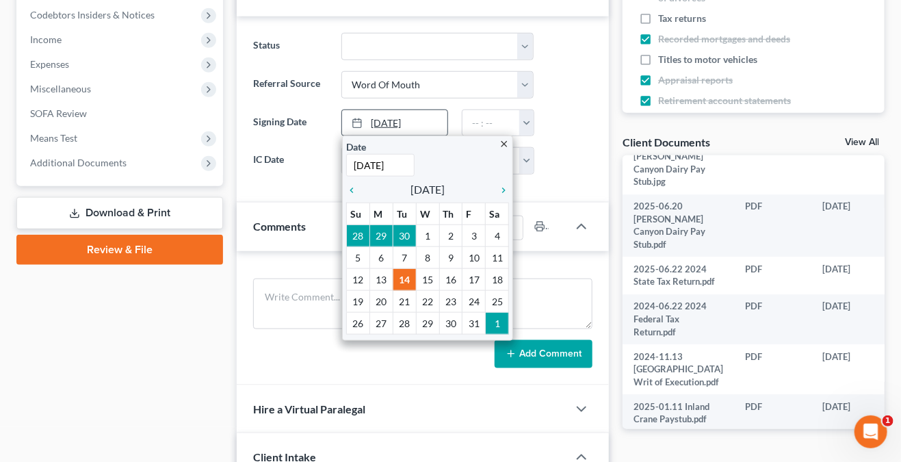
click at [430, 117] on link "[DATE]" at bounding box center [394, 123] width 105 height 26
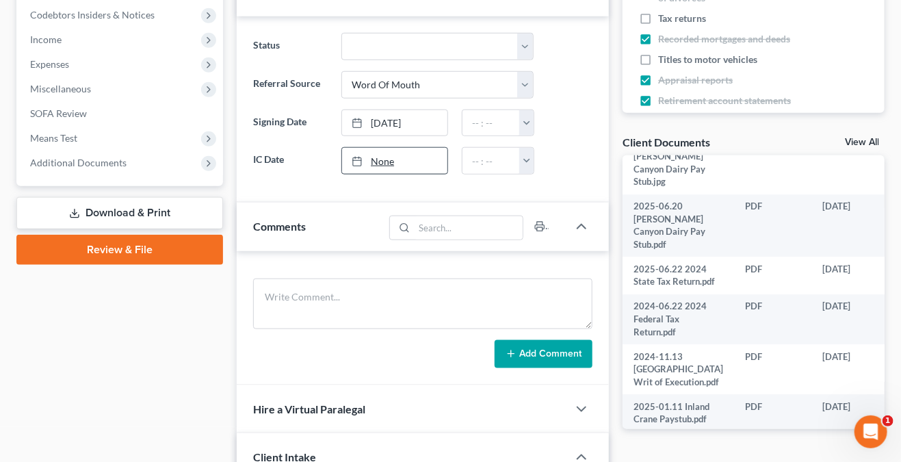
click at [414, 171] on link "None" at bounding box center [394, 161] width 105 height 26
type input "[DATE]"
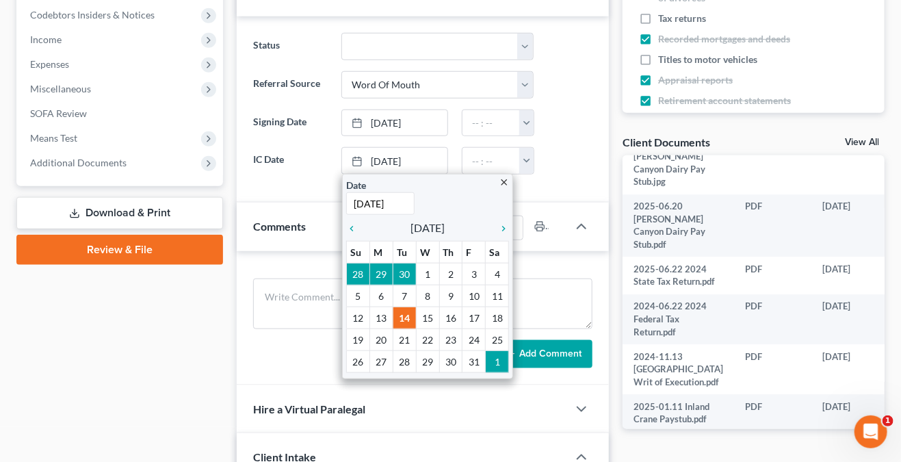
click at [590, 159] on div at bounding box center [570, 160] width 59 height 27
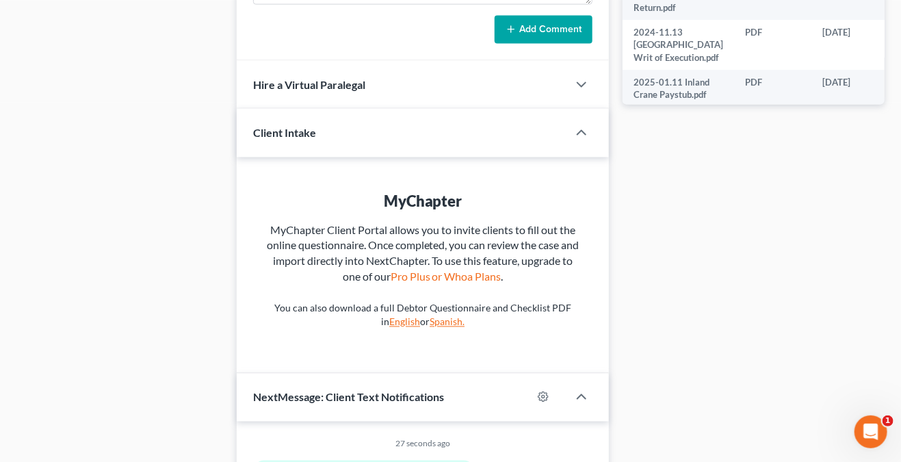
scroll to position [461, 0]
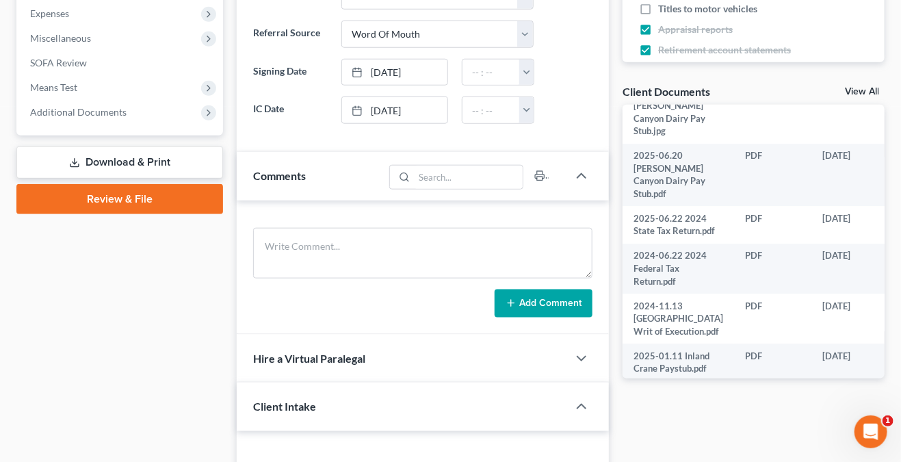
click at [155, 187] on link "Review & File" at bounding box center [119, 199] width 207 height 30
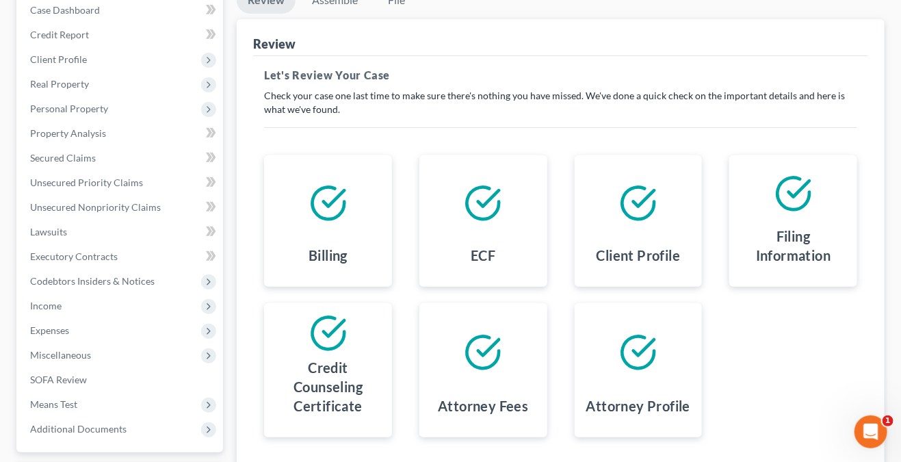
scroll to position [58, 0]
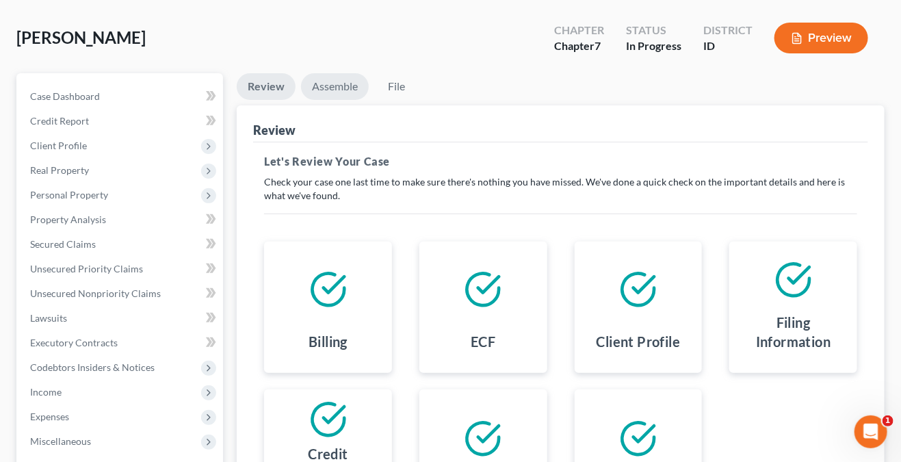
click at [339, 90] on link "Assemble" at bounding box center [335, 86] width 68 height 27
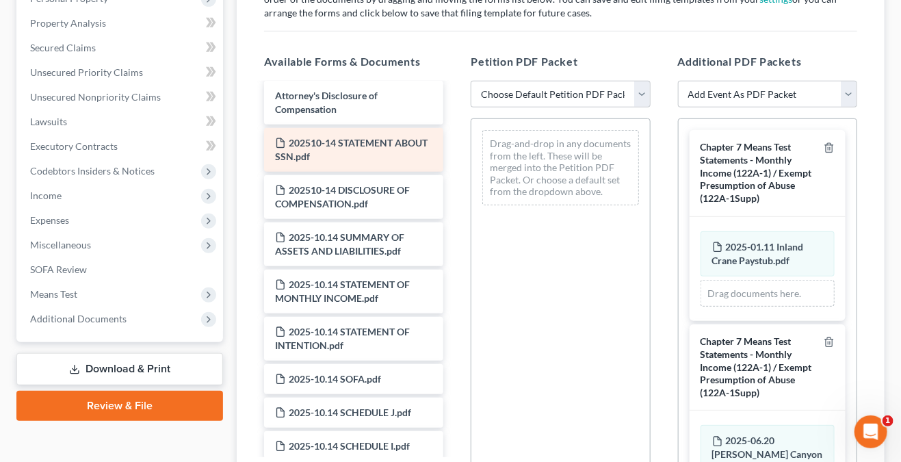
scroll to position [753, 0]
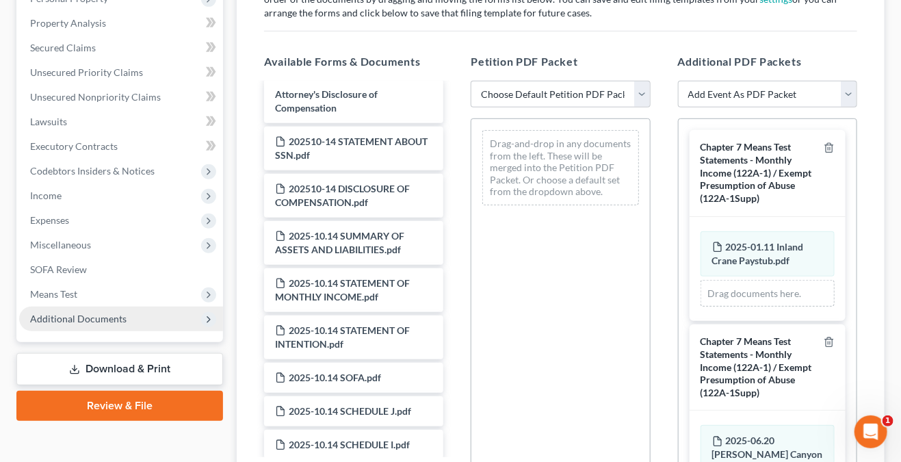
click at [103, 323] on span "Additional Documents" at bounding box center [78, 319] width 96 height 12
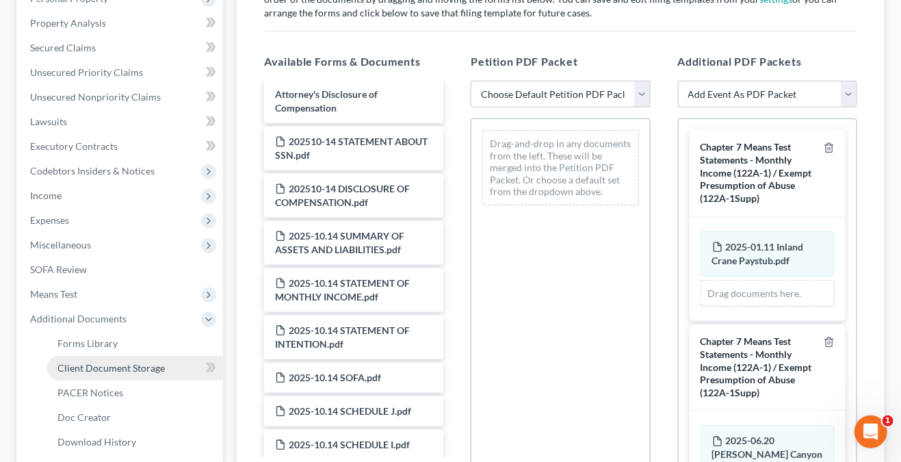
click at [110, 364] on span "Client Document Storage" at bounding box center [110, 368] width 107 height 12
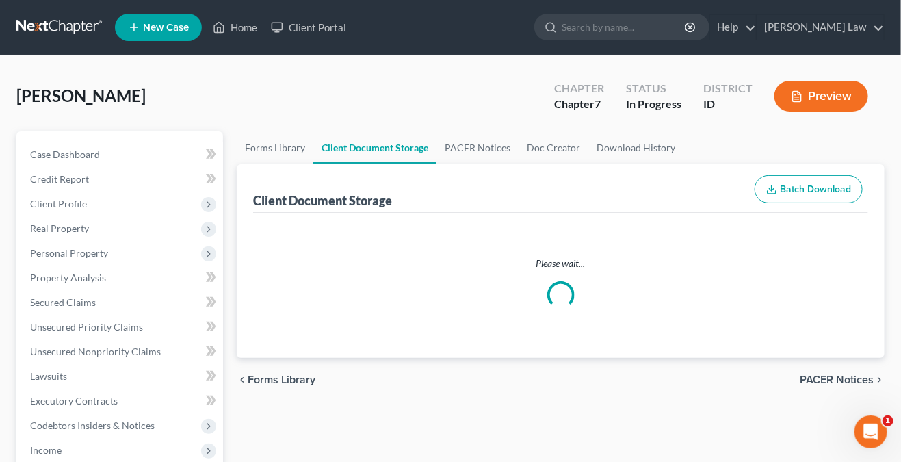
select select "5"
select select "8"
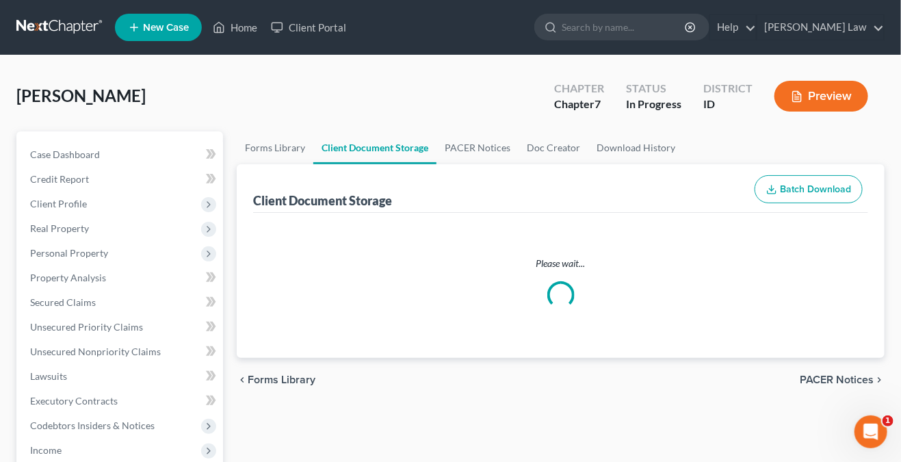
select select "0"
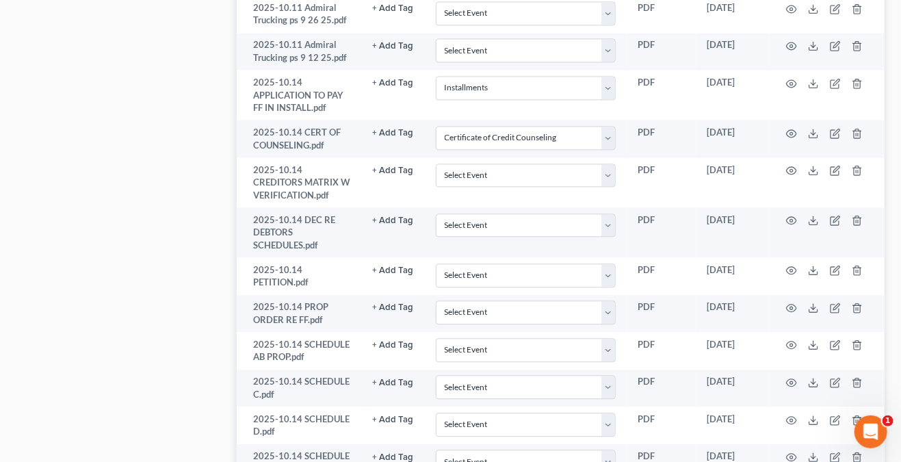
scroll to position [1095, 0]
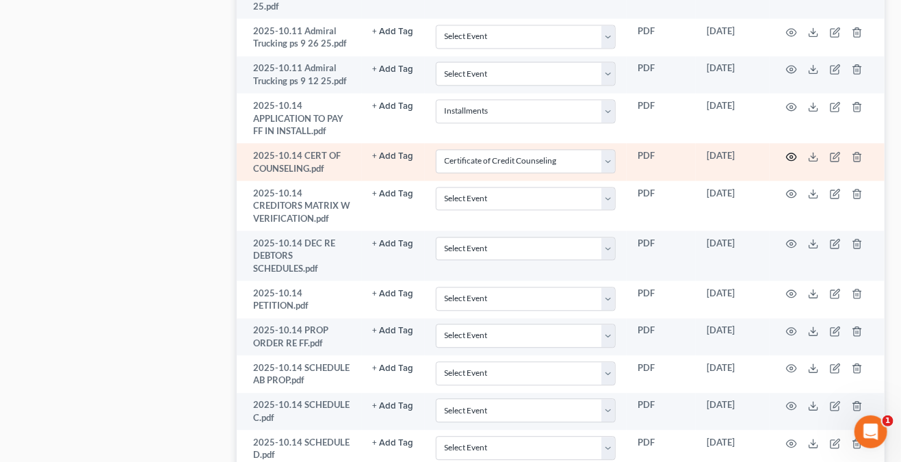
click at [788, 151] on icon "button" at bounding box center [791, 156] width 11 height 11
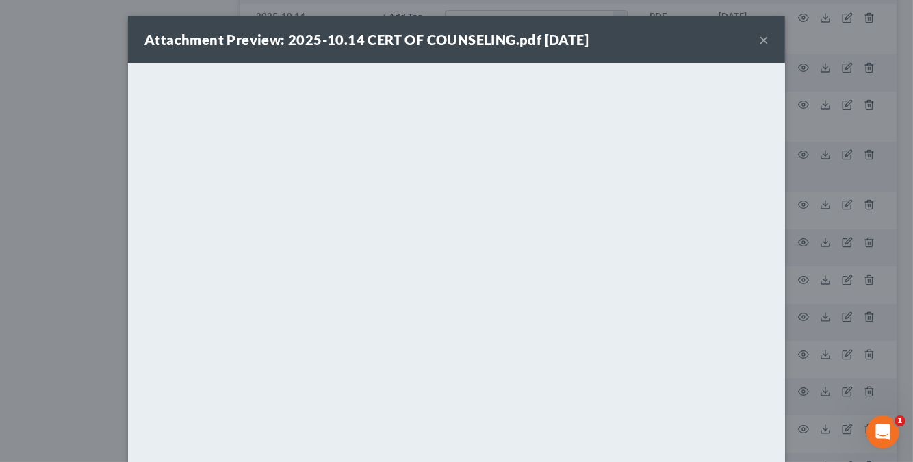
click at [759, 43] on button "×" at bounding box center [764, 39] width 10 height 16
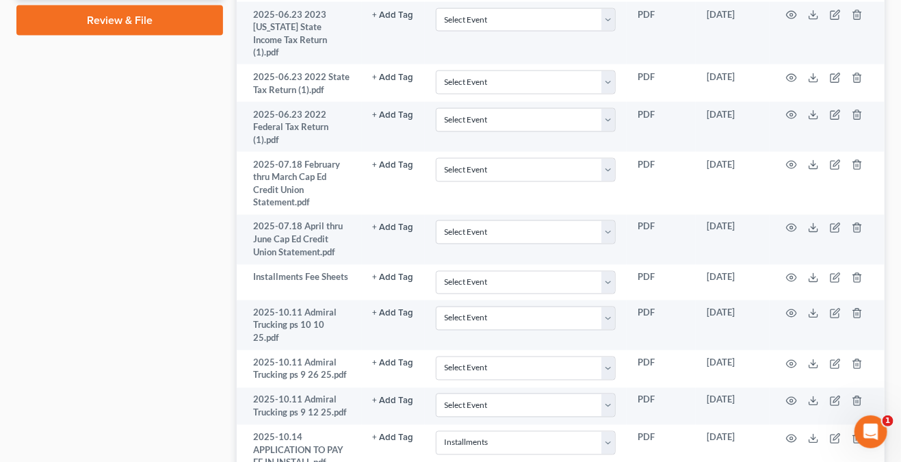
scroll to position [699, 0]
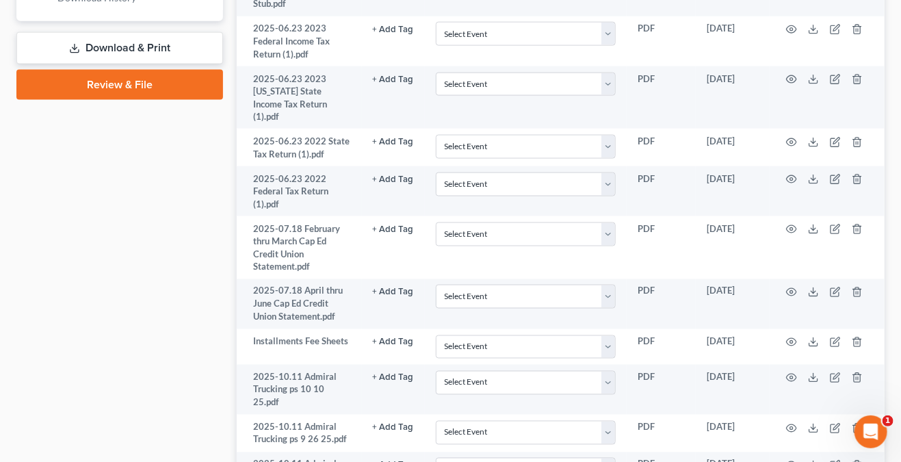
click at [86, 87] on link "Review & File" at bounding box center [119, 85] width 207 height 30
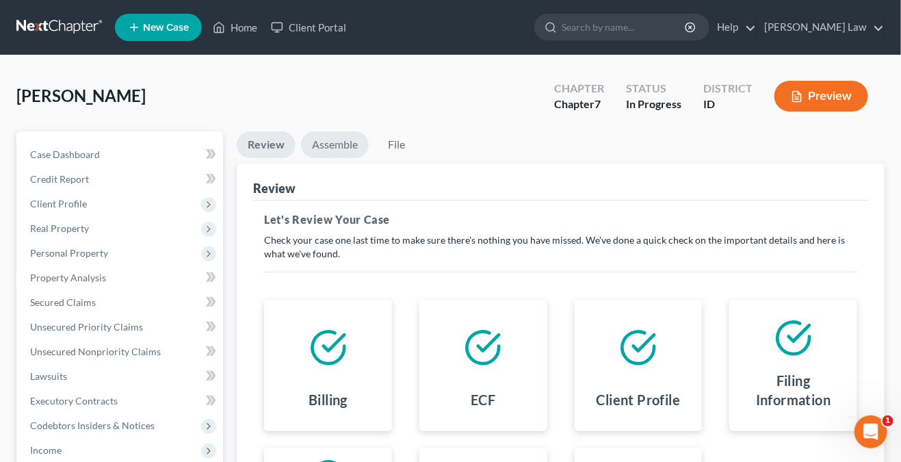
click at [348, 140] on link "Assemble" at bounding box center [335, 144] width 68 height 27
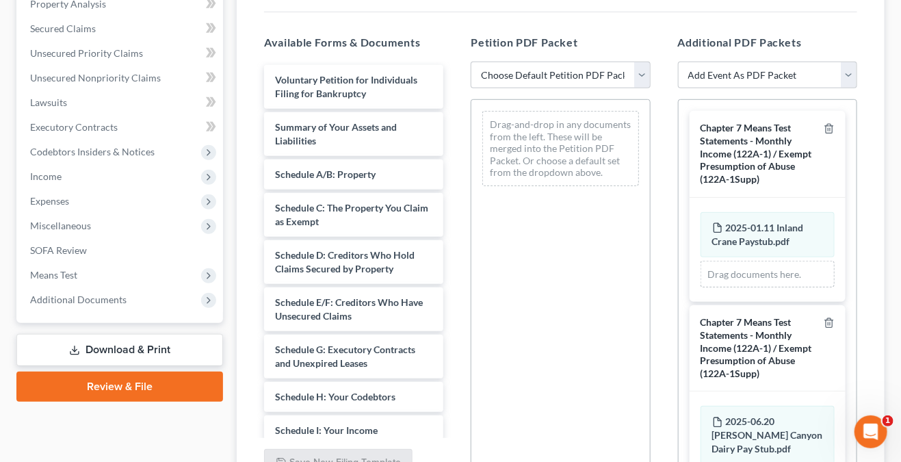
click at [168, 415] on div "Case Dashboard Payments Invoices Payments Payments Credit Report Client Profile" at bounding box center [120, 203] width 220 height 690
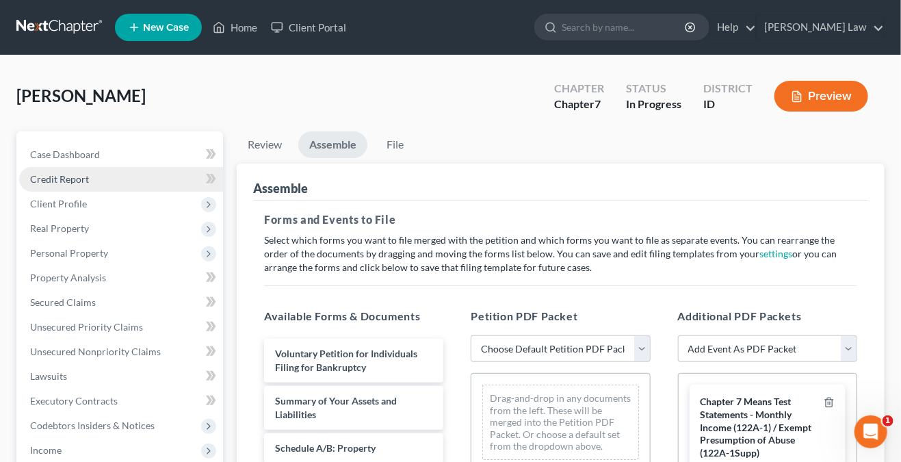
click at [123, 174] on link "Credit Report" at bounding box center [121, 179] width 204 height 25
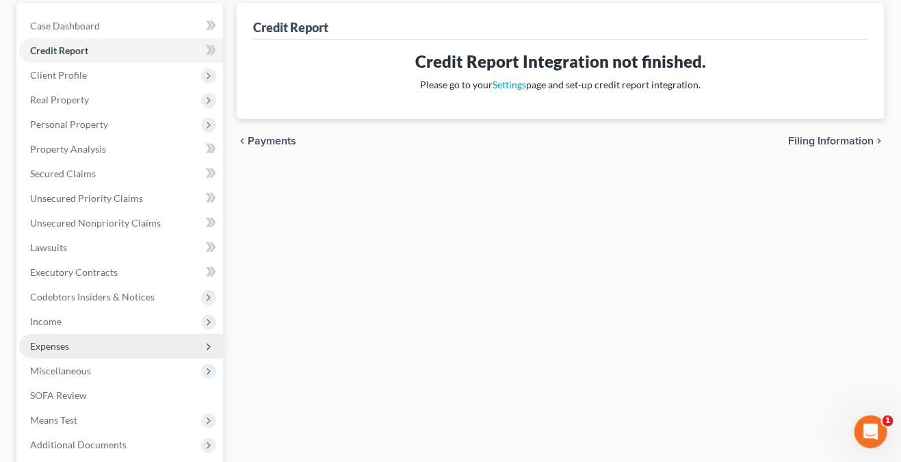
scroll to position [205, 0]
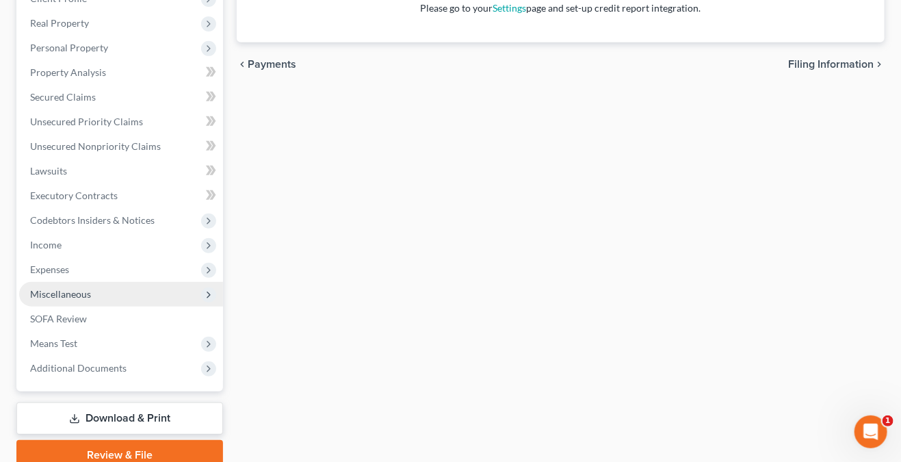
click at [168, 299] on span "Miscellaneous" at bounding box center [121, 294] width 204 height 25
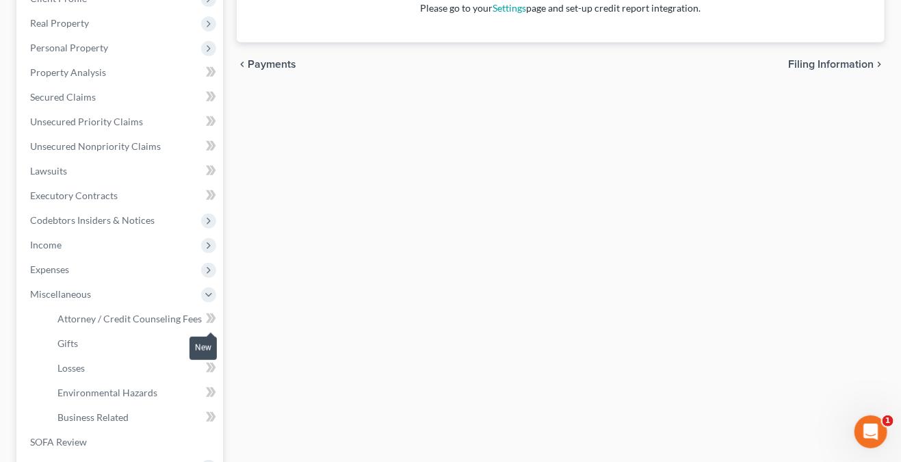
click at [213, 314] on icon at bounding box center [213, 318] width 6 height 10
click at [180, 317] on span "Attorney / Credit Counseling Fees" at bounding box center [129, 319] width 144 height 12
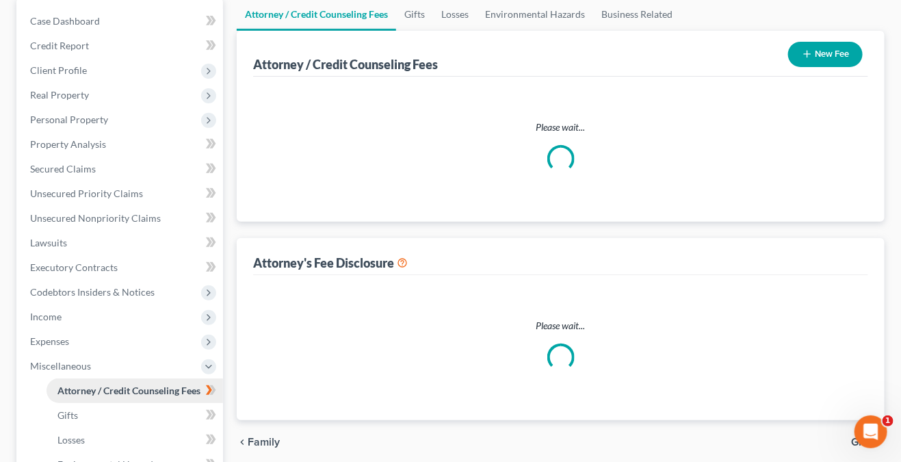
select select "0"
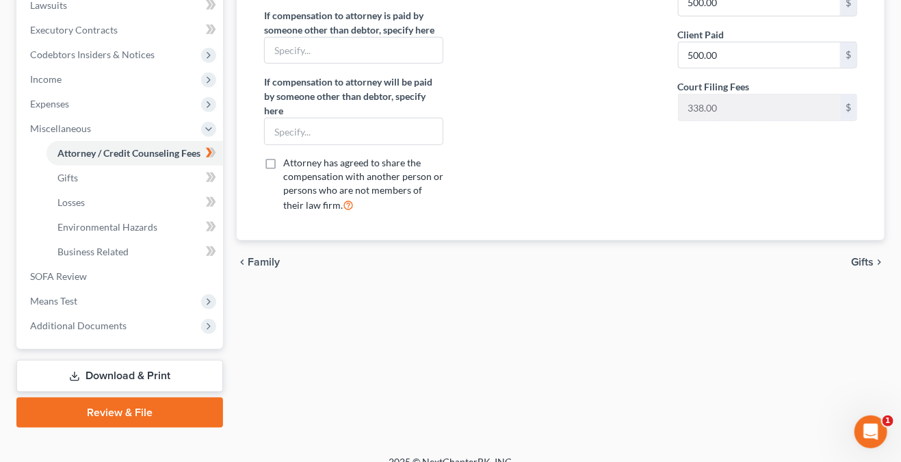
scroll to position [387, 0]
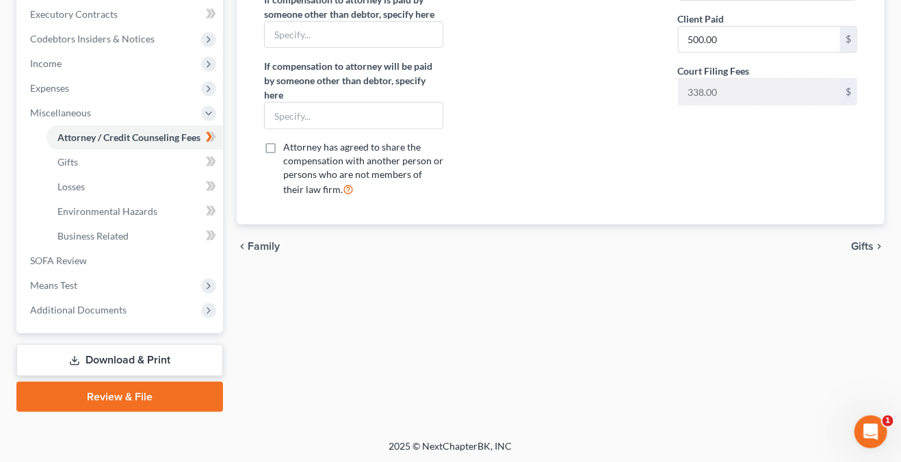
click at [860, 246] on span "Gifts" at bounding box center [862, 246] width 23 height 11
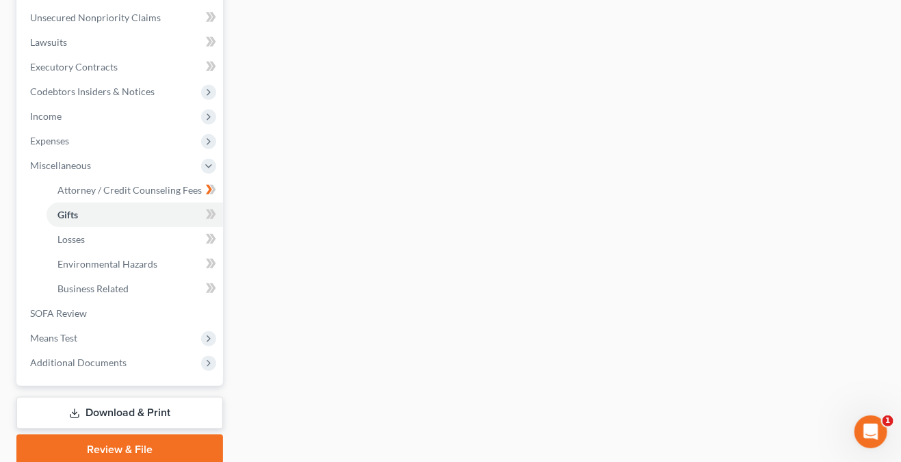
scroll to position [342, 0]
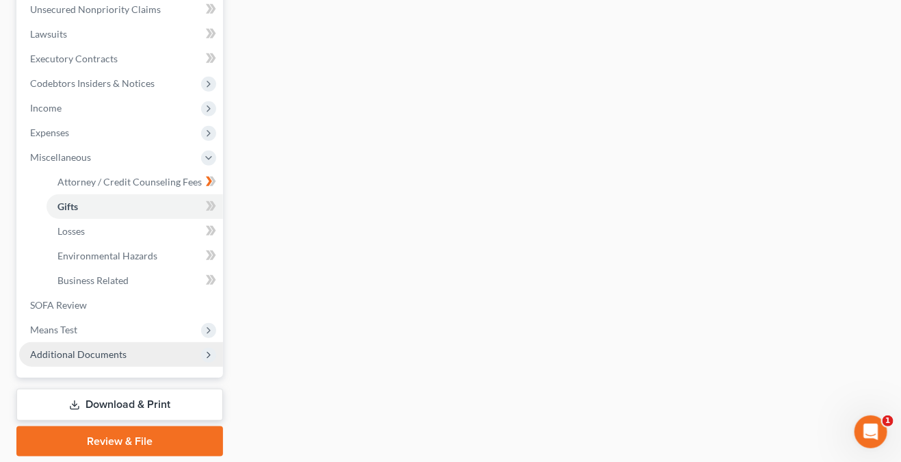
click at [210, 350] on icon at bounding box center [208, 355] width 11 height 11
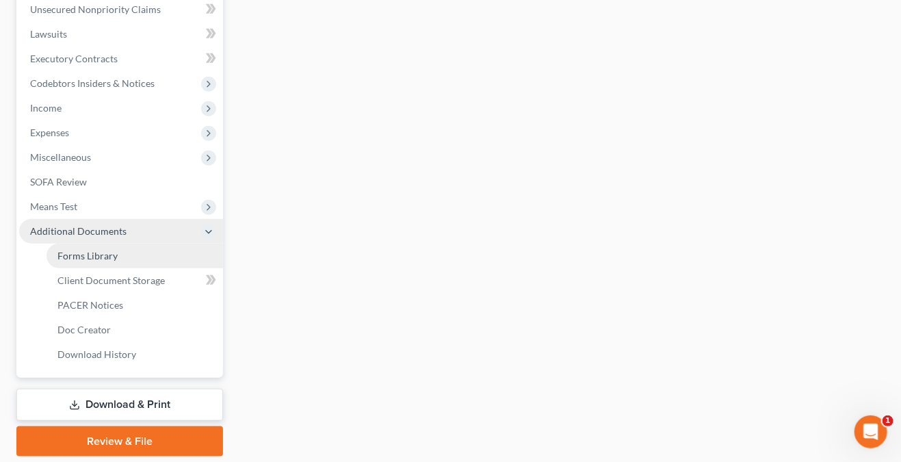
click at [168, 255] on link "Forms Library" at bounding box center [135, 256] width 177 height 25
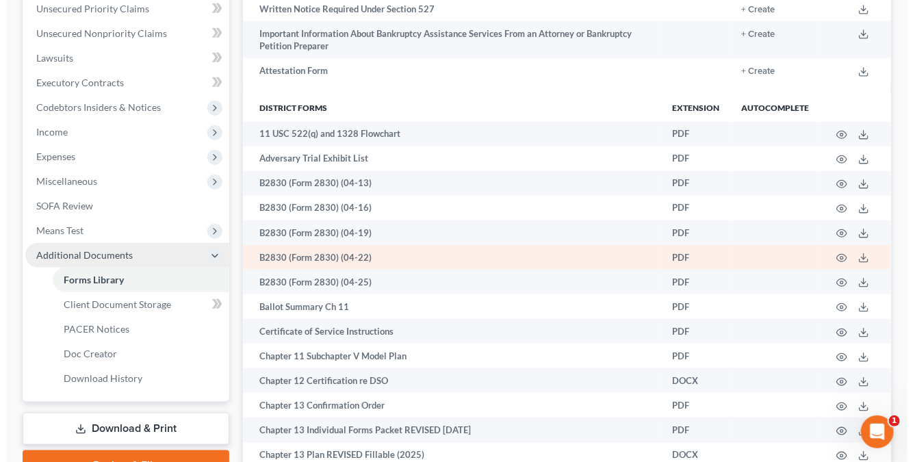
scroll to position [342, 0]
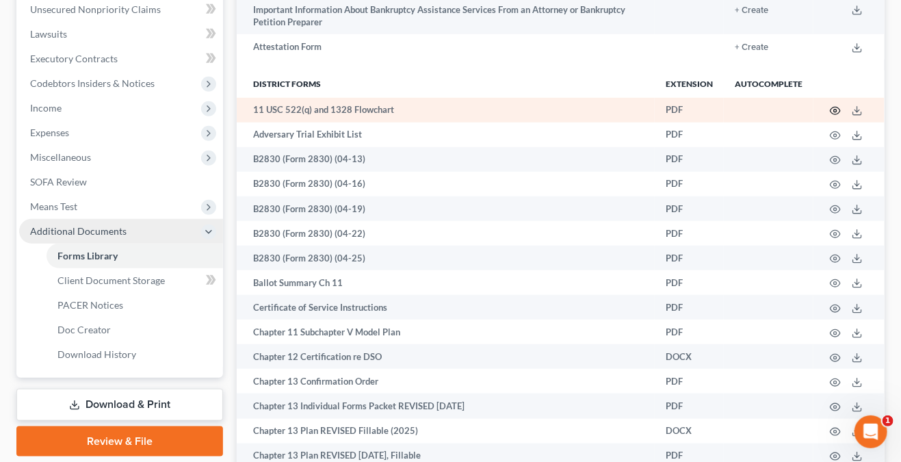
click at [837, 114] on icon "button" at bounding box center [836, 111] width 10 height 8
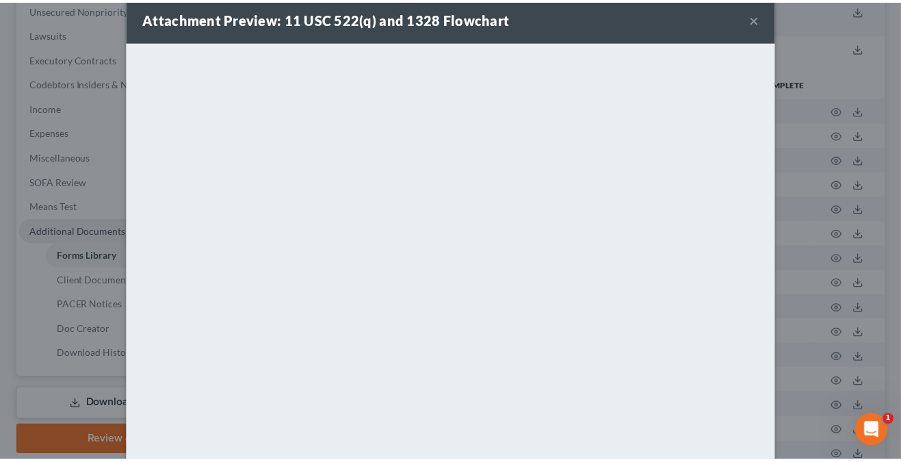
scroll to position [0, 0]
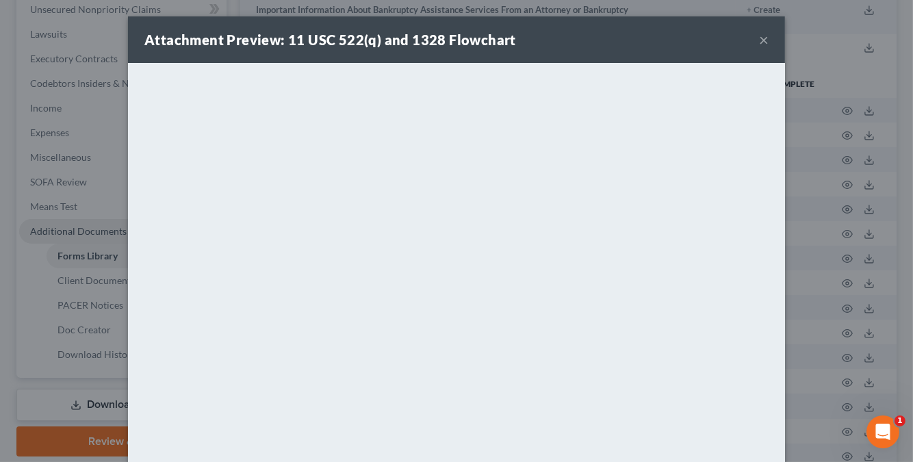
click at [761, 36] on button "×" at bounding box center [764, 39] width 10 height 16
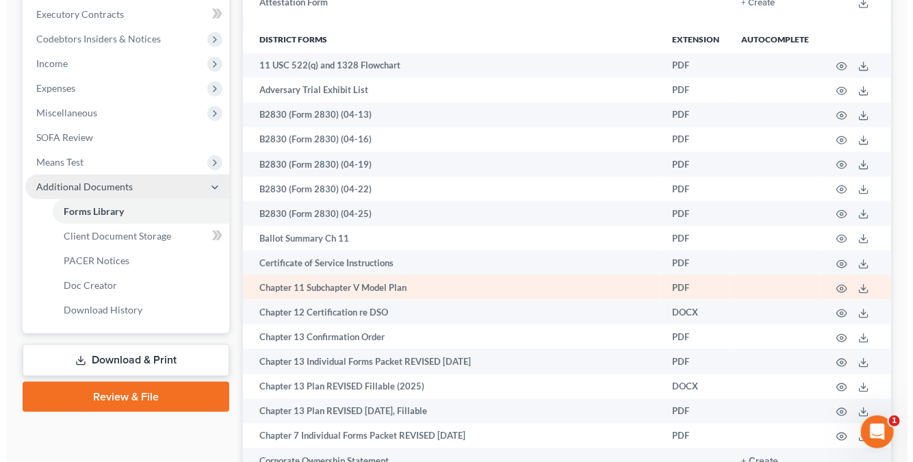
scroll to position [411, 0]
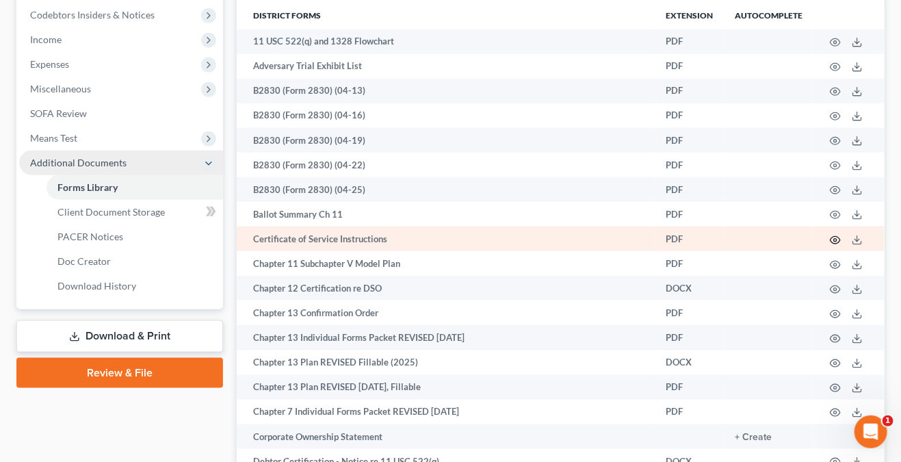
click at [838, 237] on icon "button" at bounding box center [835, 240] width 11 height 11
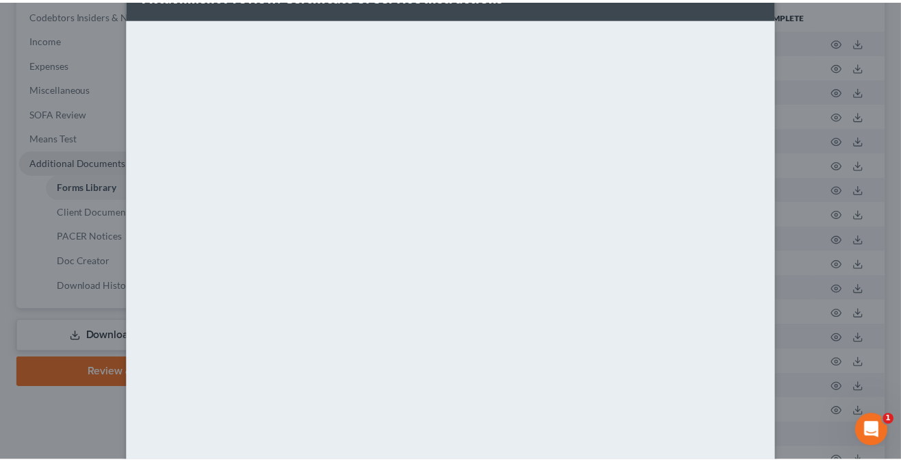
scroll to position [0, 0]
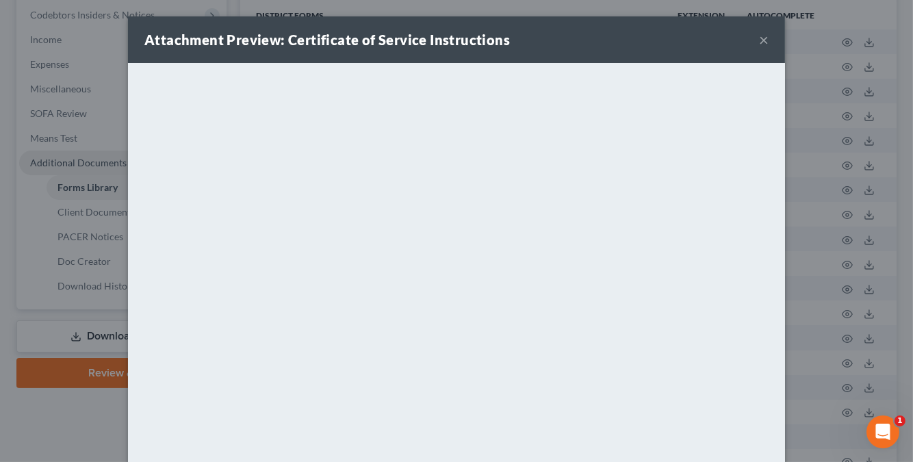
click at [759, 33] on button "×" at bounding box center [764, 39] width 10 height 16
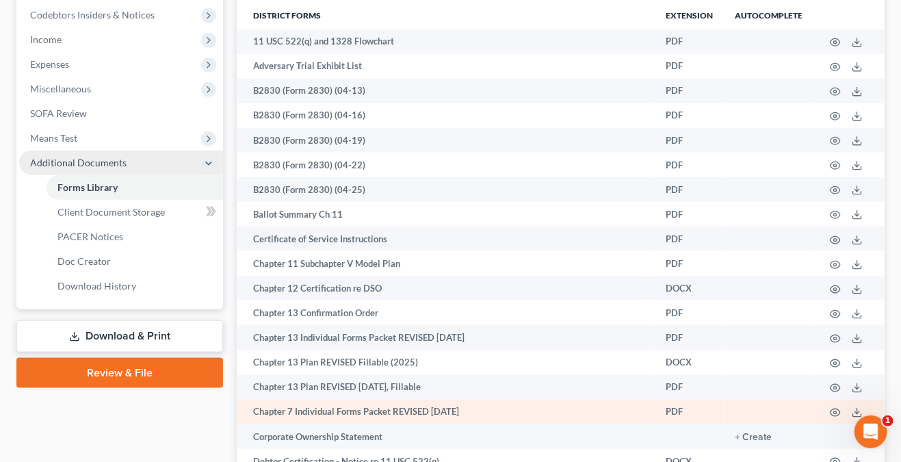
click at [319, 418] on td "Chapter 7 Individual Forms Packet REVISED [DATE]" at bounding box center [446, 412] width 418 height 25
click at [837, 417] on icon "button" at bounding box center [836, 413] width 10 height 8
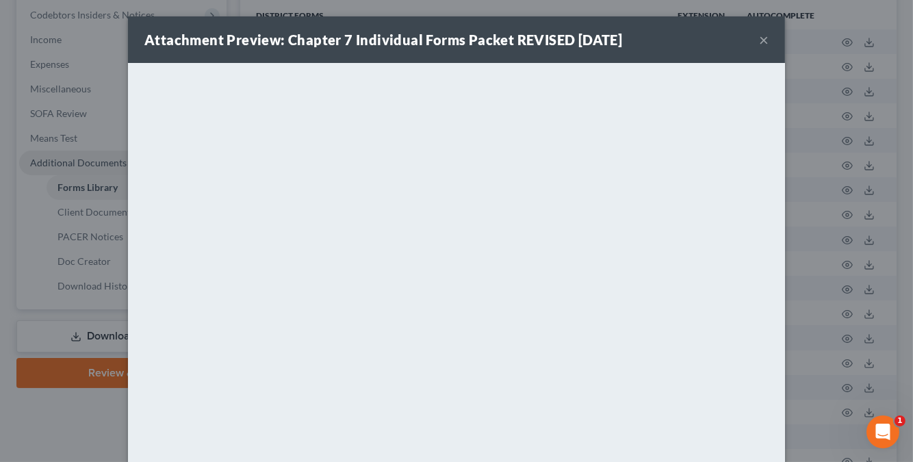
click at [759, 33] on button "×" at bounding box center [764, 39] width 10 height 16
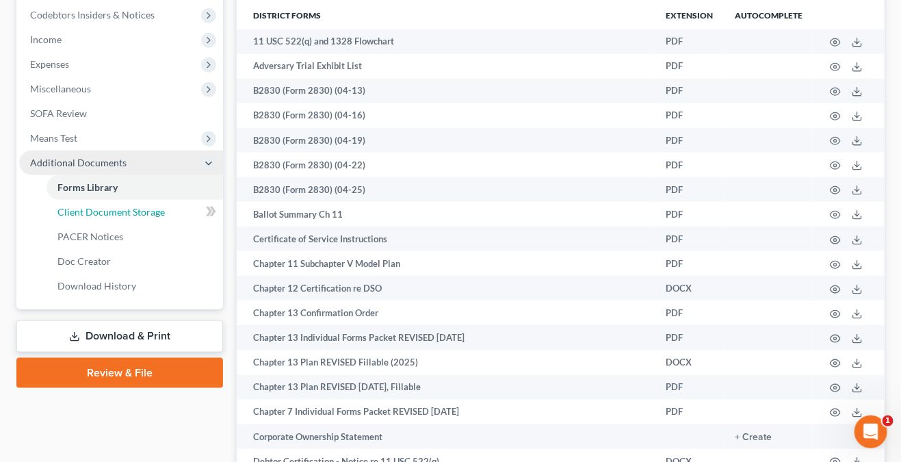
drag, startPoint x: 116, startPoint y: 213, endPoint x: 408, endPoint y: 241, distance: 293.4
click at [116, 213] on span "Client Document Storage" at bounding box center [110, 212] width 107 height 12
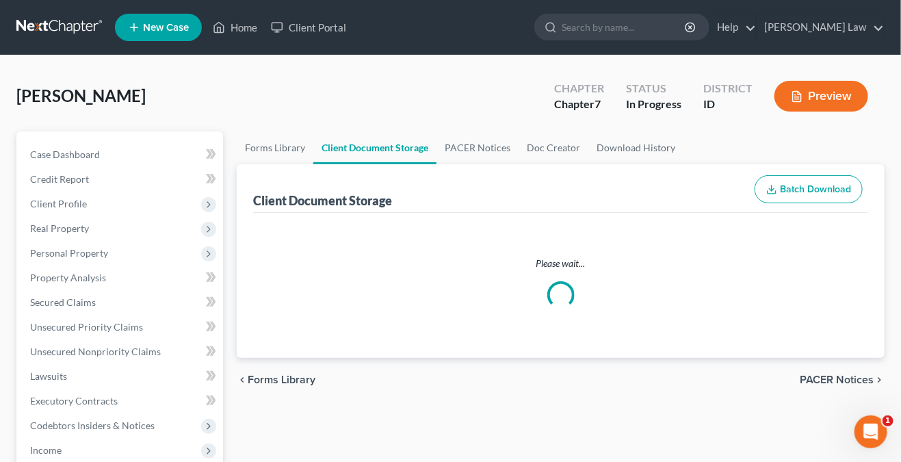
select select "5"
select select "8"
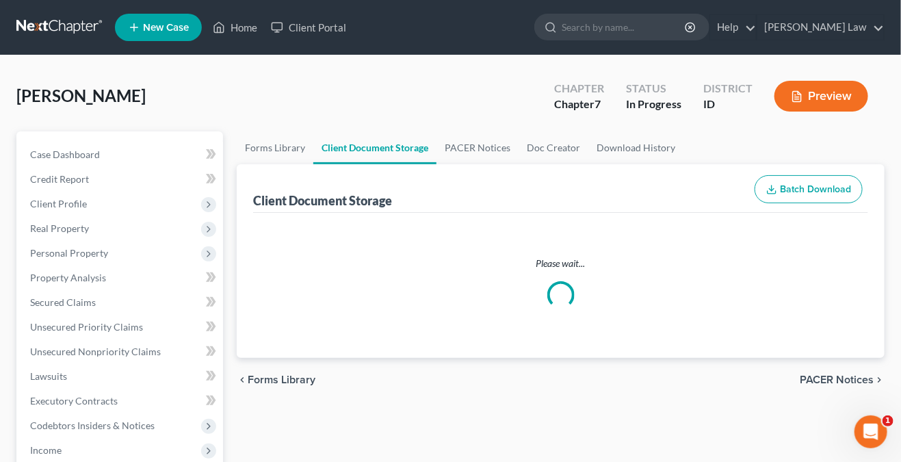
select select "0"
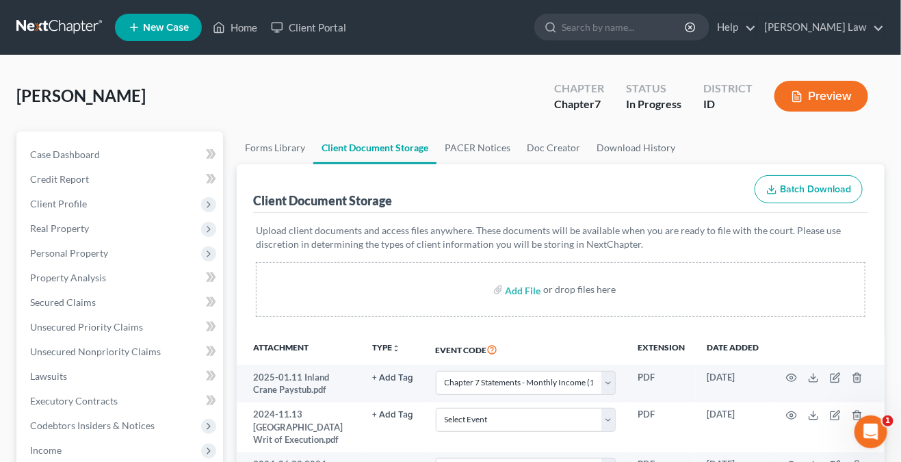
select select "5"
select select "8"
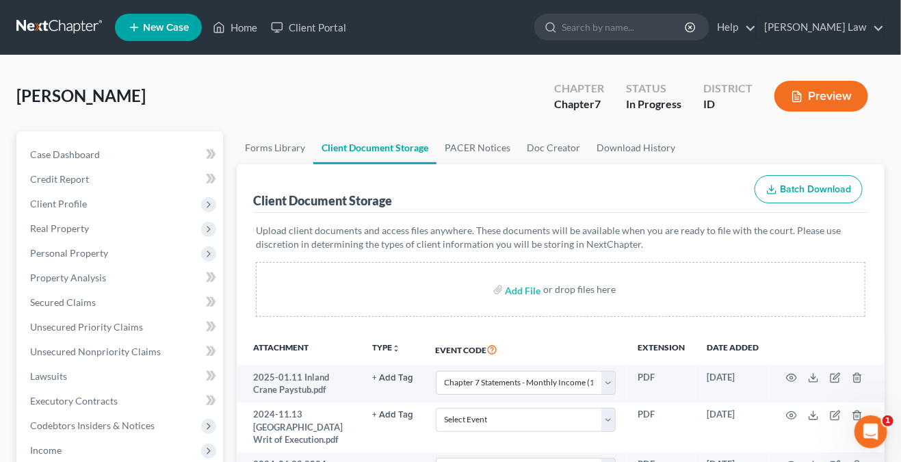
select select "0"
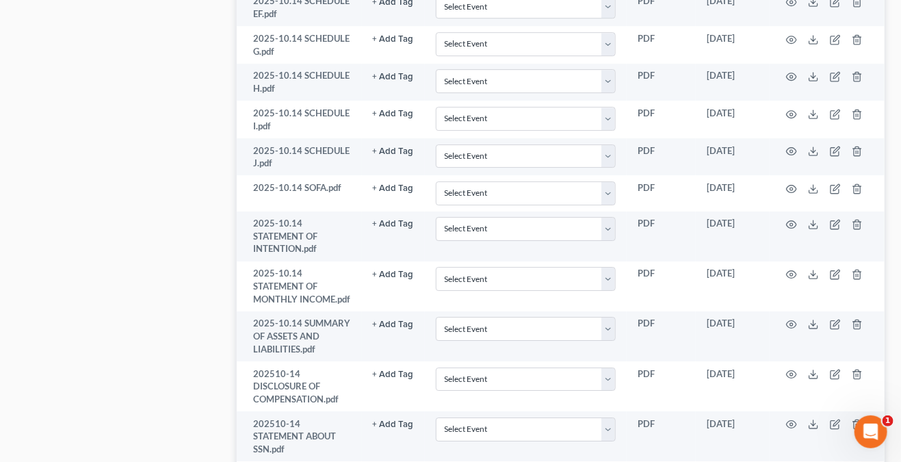
scroll to position [1638, 0]
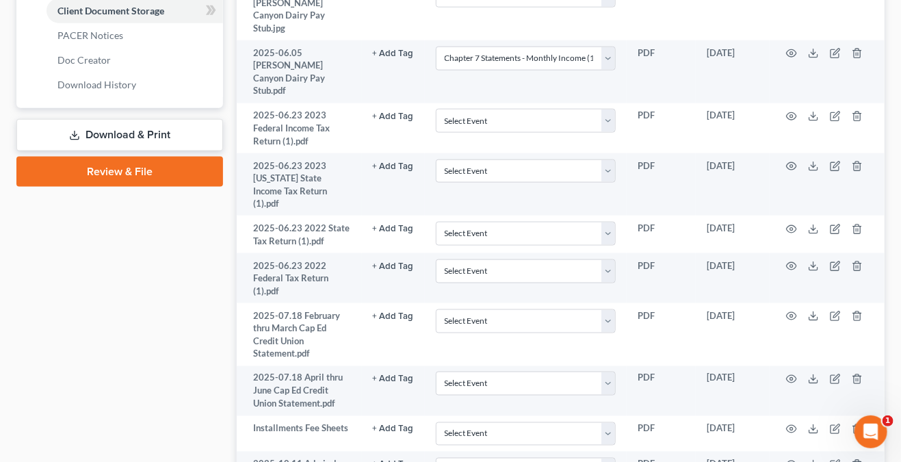
click at [151, 172] on link "Review & File" at bounding box center [119, 172] width 207 height 30
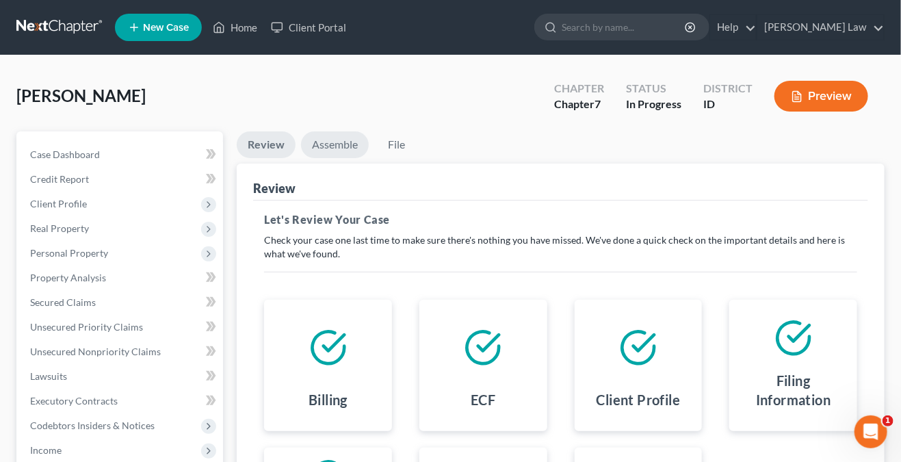
click at [326, 135] on link "Assemble" at bounding box center [335, 144] width 68 height 27
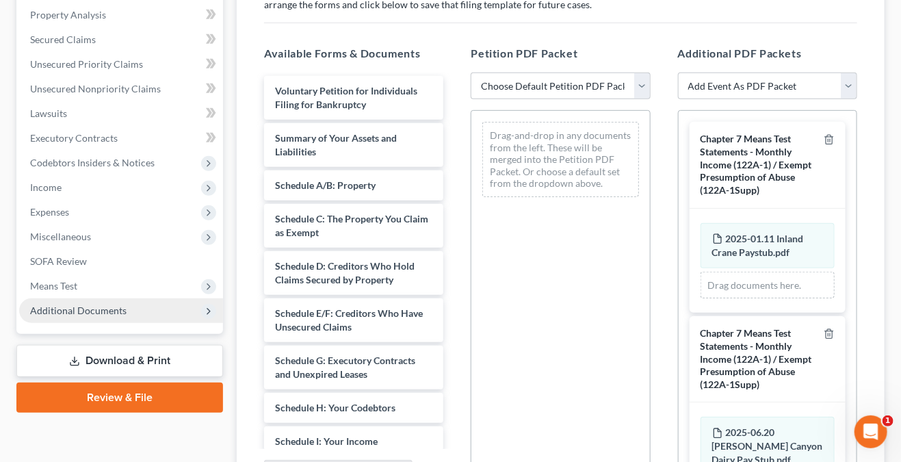
scroll to position [342, 0]
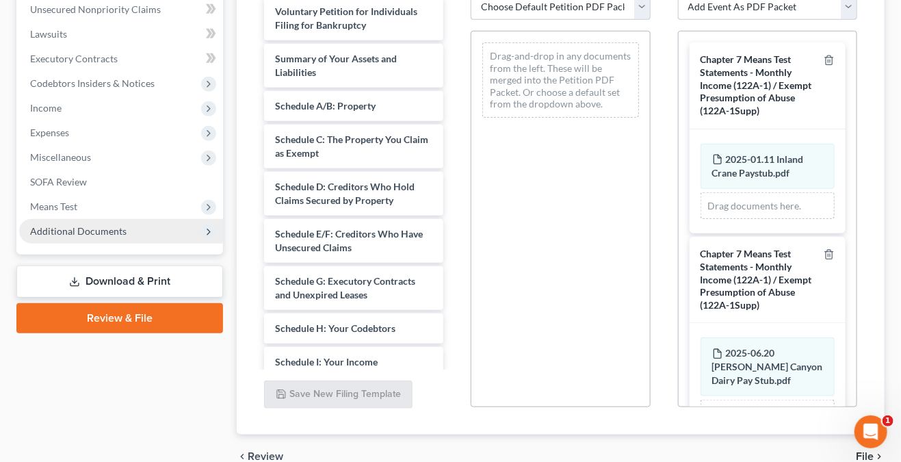
click at [209, 226] on icon at bounding box center [208, 231] width 11 height 11
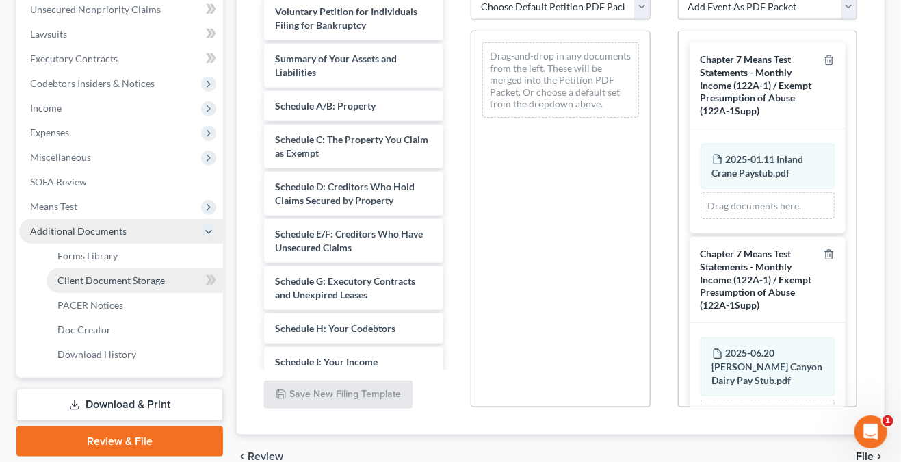
click at [179, 274] on link "Client Document Storage" at bounding box center [135, 280] width 177 height 25
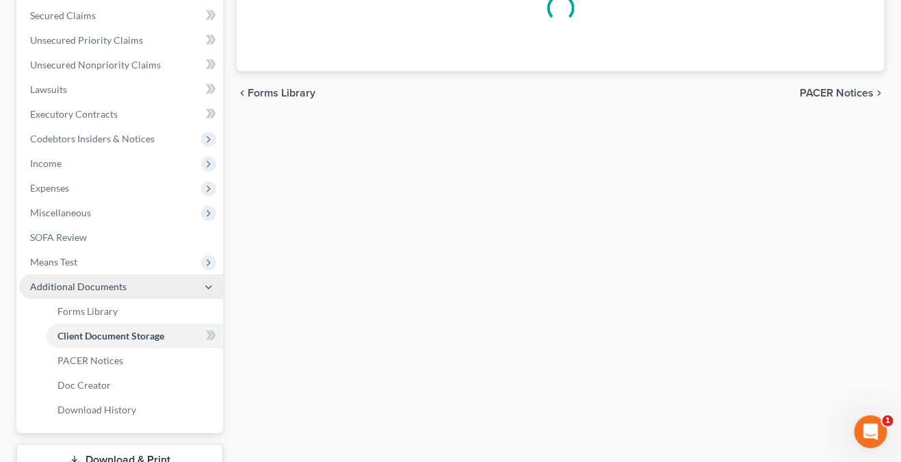
scroll to position [137, 0]
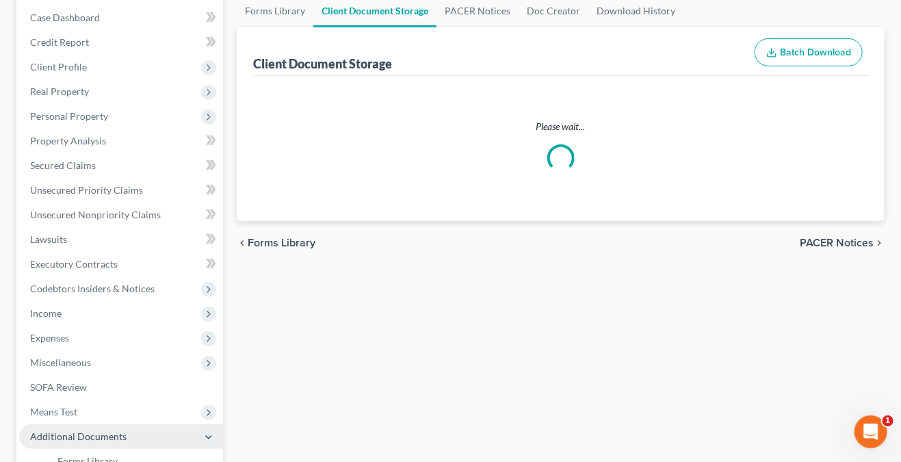
select select "5"
select select "8"
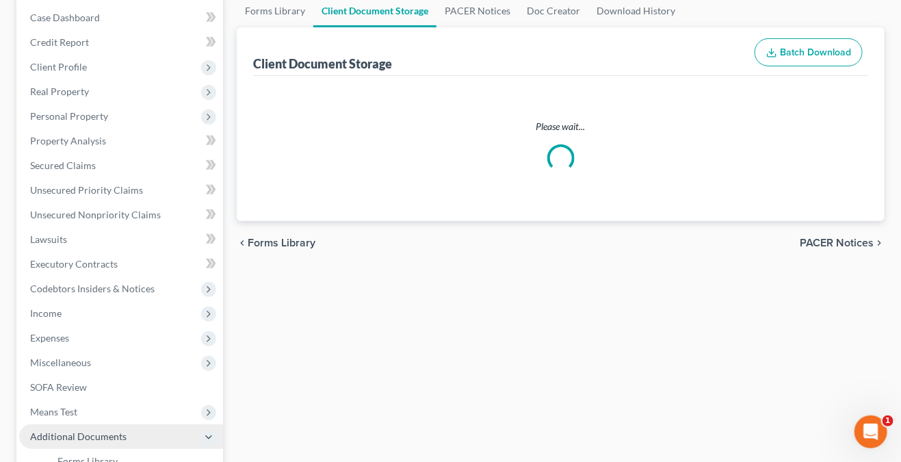
select select "0"
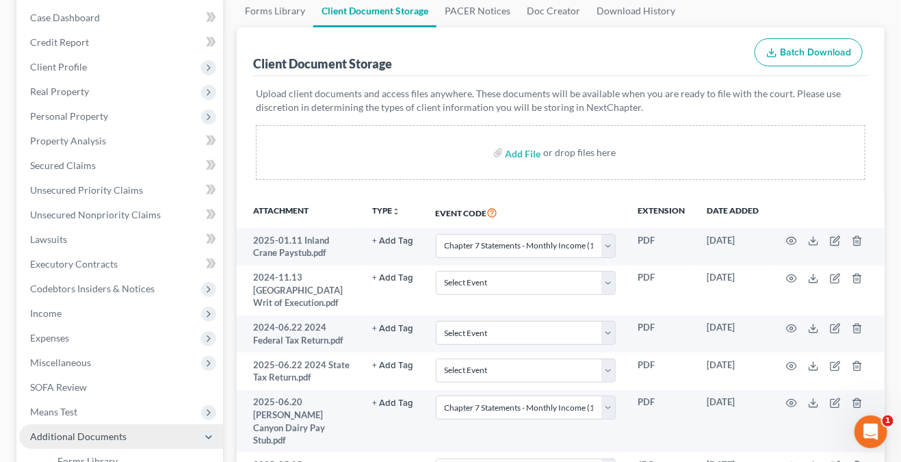
scroll to position [0, 0]
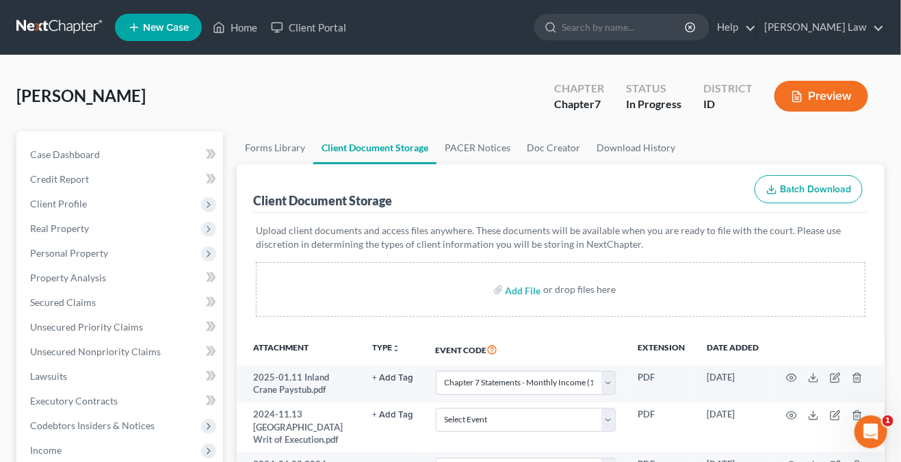
select select "5"
select select "8"
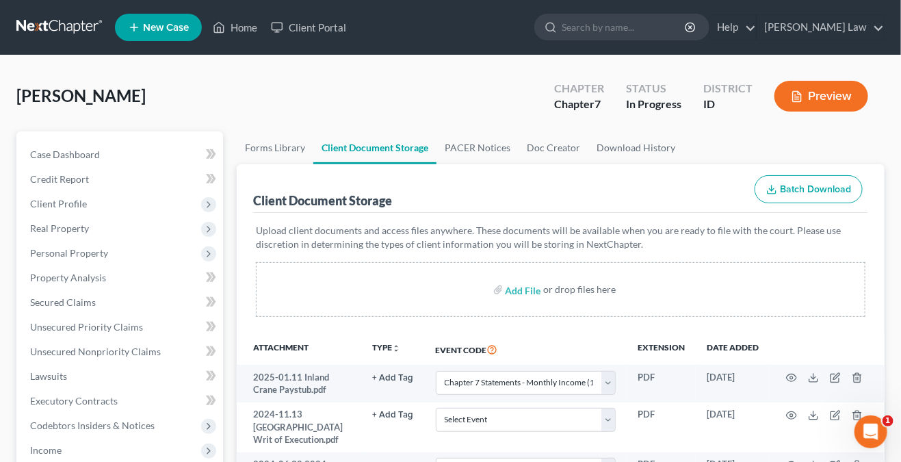
select select "0"
select select "5"
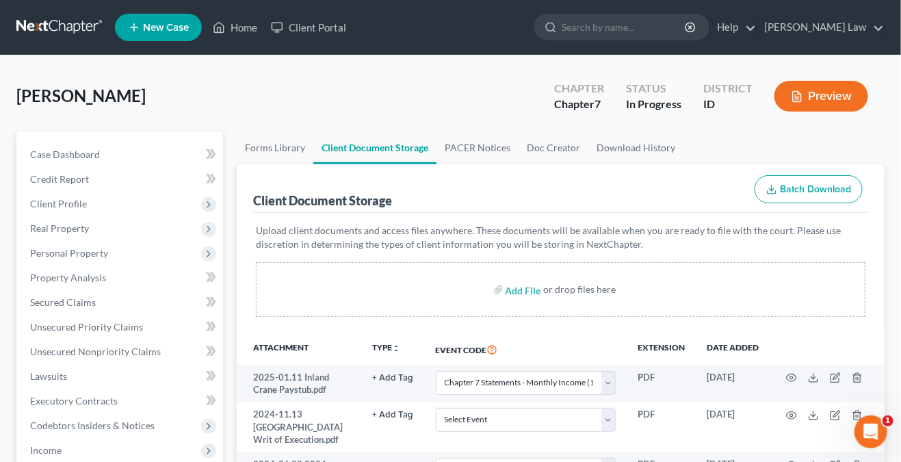
select select "8"
select select "0"
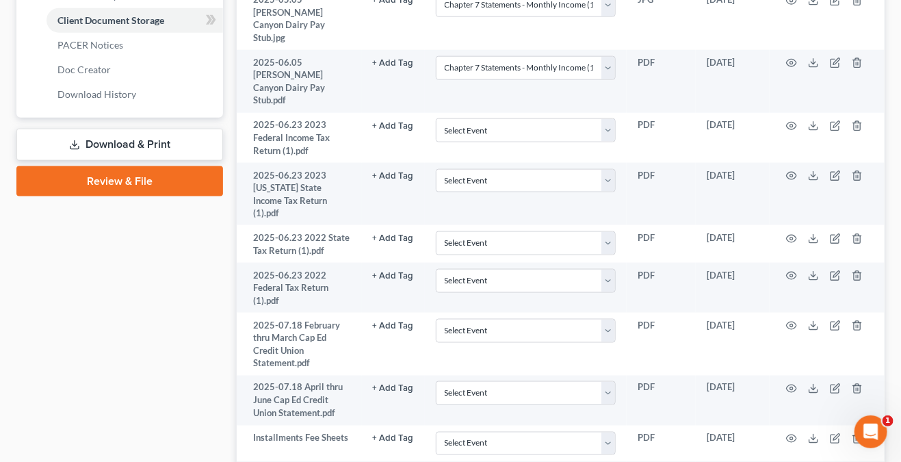
scroll to position [547, 0]
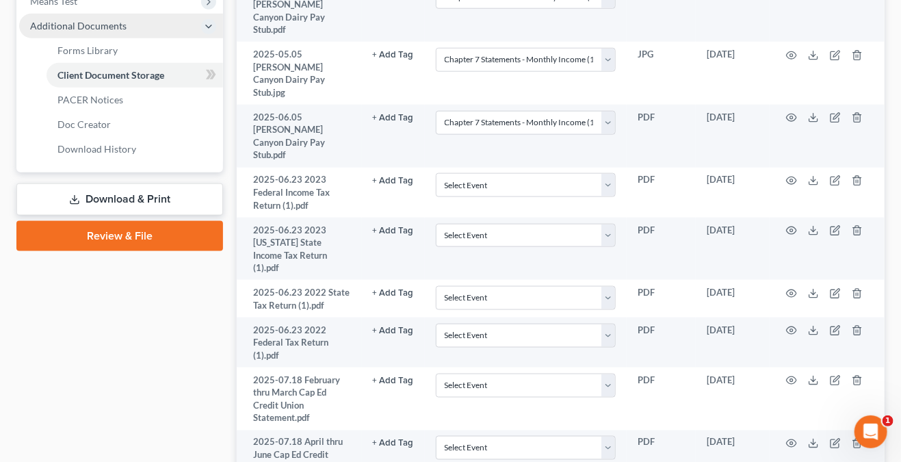
click at [149, 222] on link "Review & File" at bounding box center [119, 236] width 207 height 30
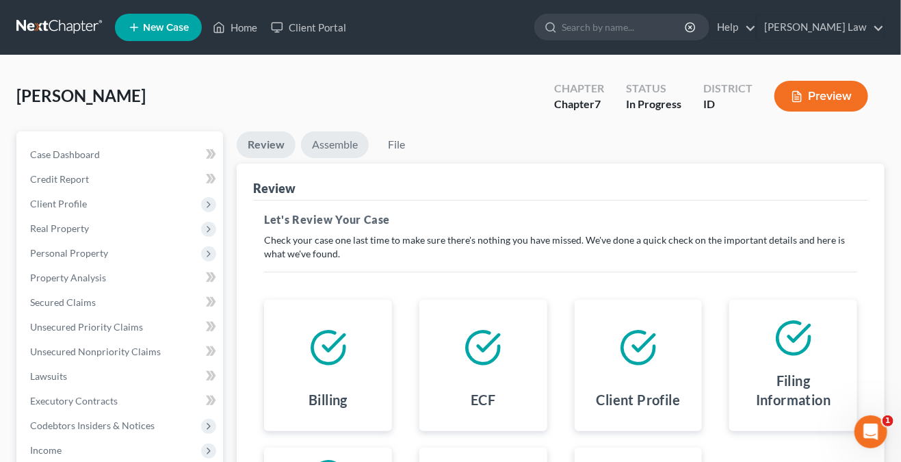
click at [350, 140] on link "Assemble" at bounding box center [335, 144] width 68 height 27
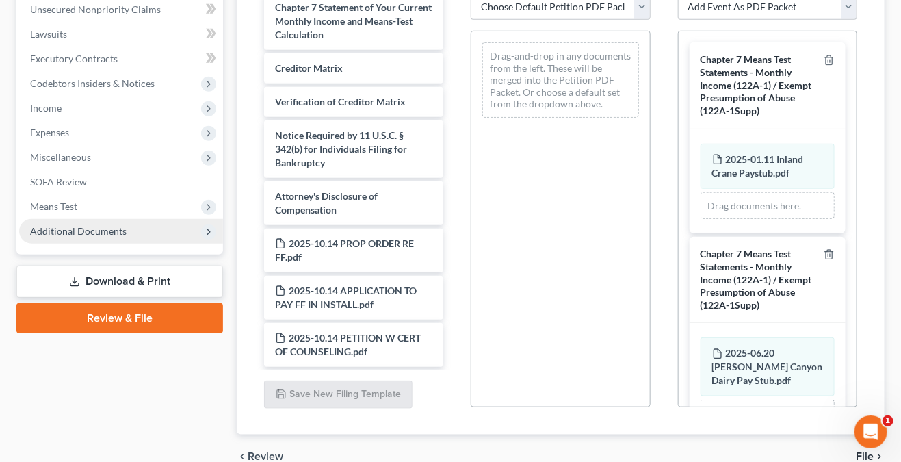
scroll to position [577, 0]
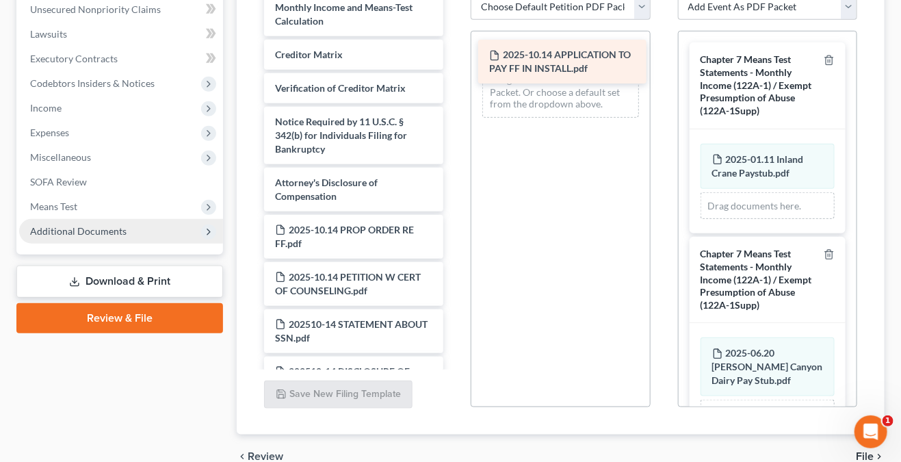
drag, startPoint x: 359, startPoint y: 291, endPoint x: 573, endPoint y: 57, distance: 317.2
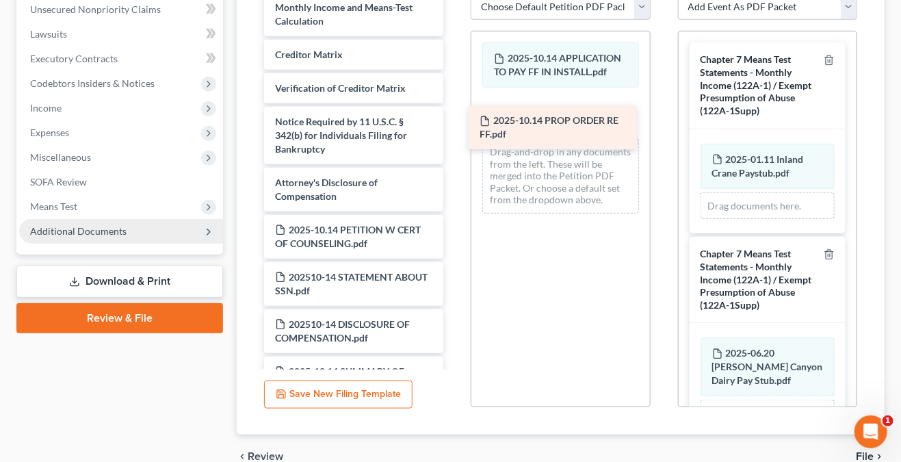
drag, startPoint x: 361, startPoint y: 253, endPoint x: 565, endPoint y: 132, distance: 237.7
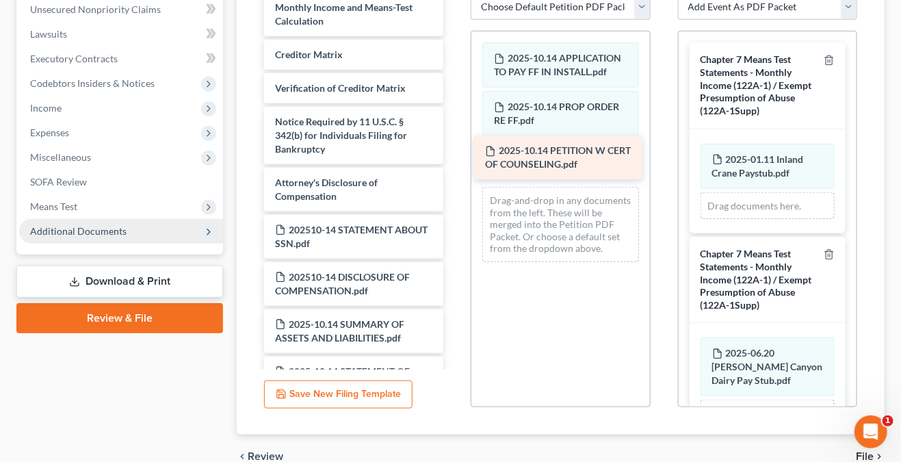
drag, startPoint x: 335, startPoint y: 248, endPoint x: 546, endPoint y: 156, distance: 229.8
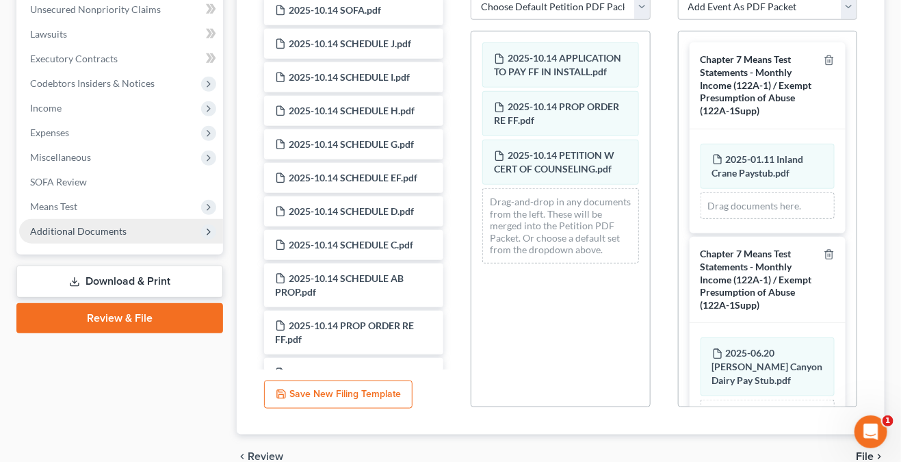
scroll to position [1056, 0]
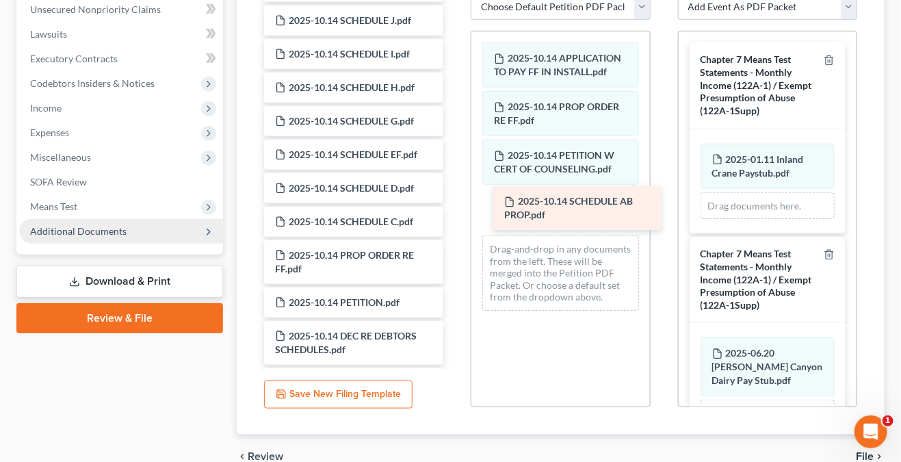
drag, startPoint x: 373, startPoint y: 264, endPoint x: 601, endPoint y: 199, distance: 237.6
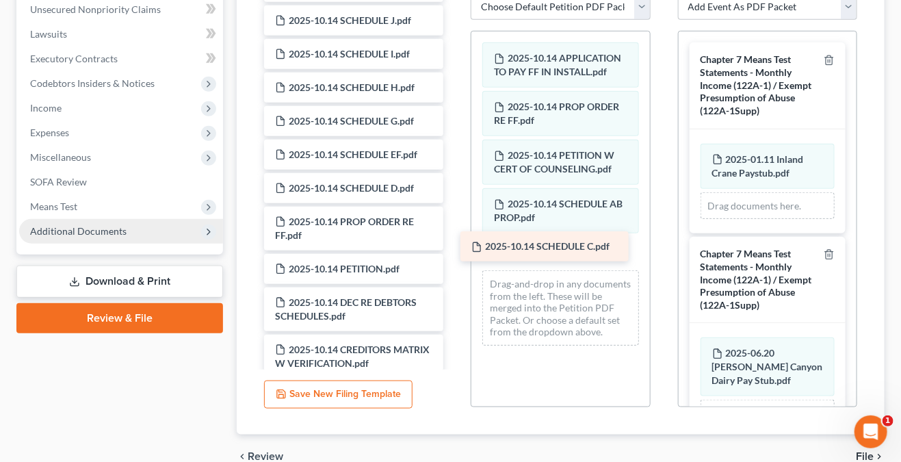
drag, startPoint x: 367, startPoint y: 233, endPoint x: 564, endPoint y: 246, distance: 196.8
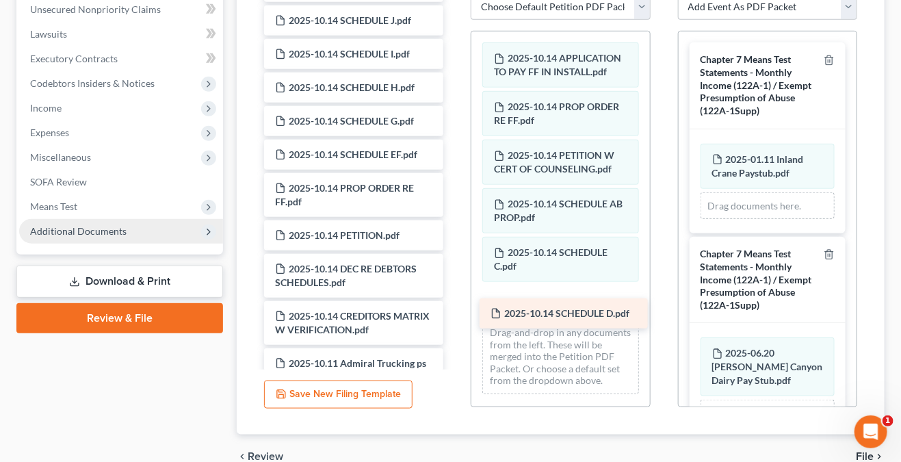
drag, startPoint x: 358, startPoint y: 203, endPoint x: 573, endPoint y: 317, distance: 243.6
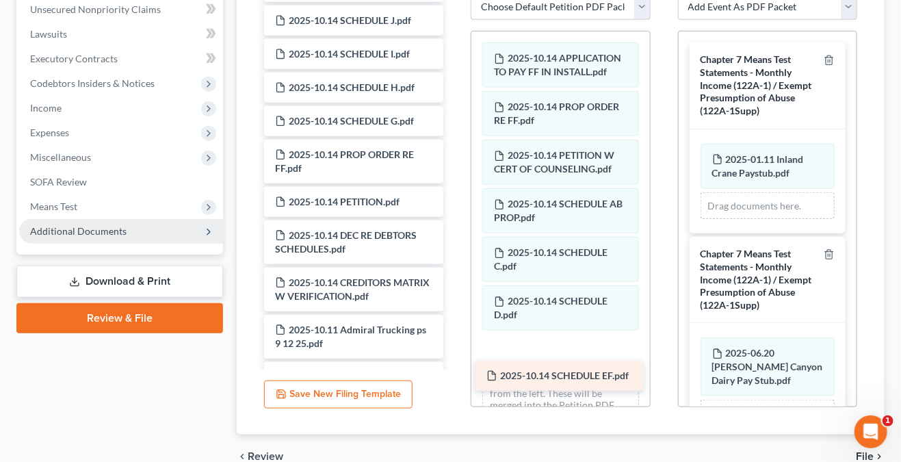
drag, startPoint x: 358, startPoint y: 161, endPoint x: 569, endPoint y: 370, distance: 297.5
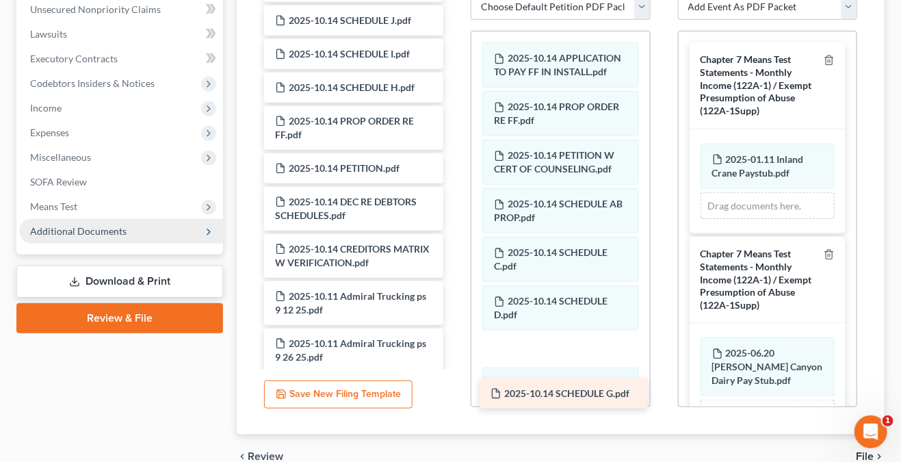
drag, startPoint x: 341, startPoint y: 121, endPoint x: 555, endPoint y: 382, distance: 337.9
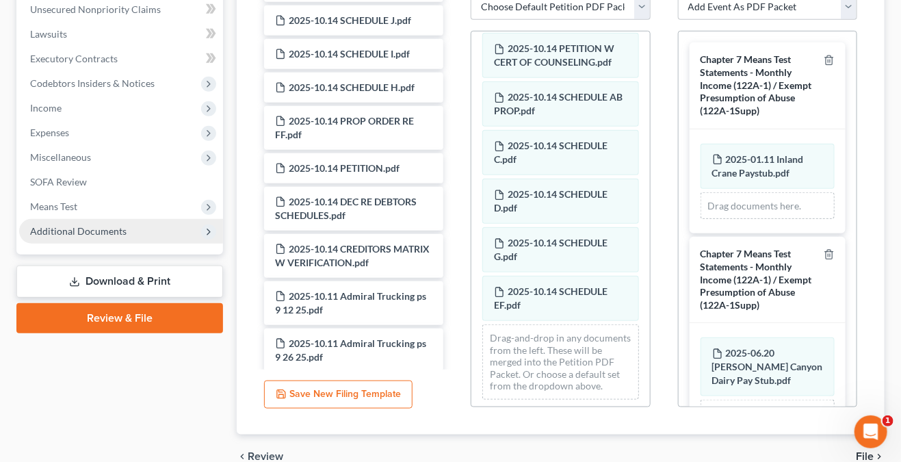
scroll to position [133, 0]
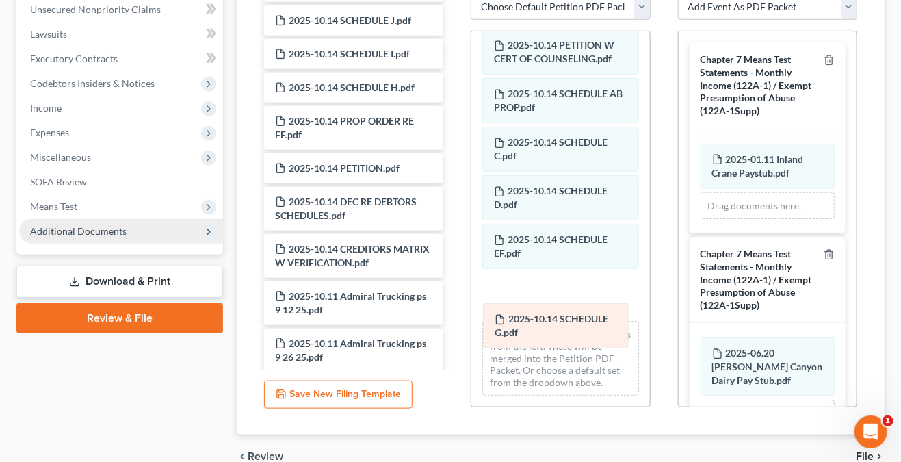
drag, startPoint x: 565, startPoint y: 239, endPoint x: 566, endPoint y: 331, distance: 91.7
click at [566, 331] on div "2025-10.14 SCHEDULE G.pdf 2025-10.14 APPLICATION TO PAY FF IN INSTALL.pdf 2025-…" at bounding box center [560, 163] width 178 height 485
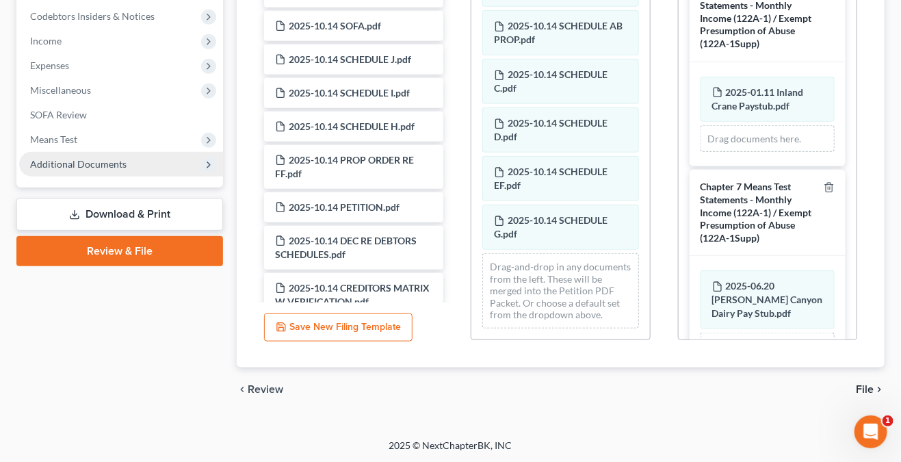
scroll to position [904, 0]
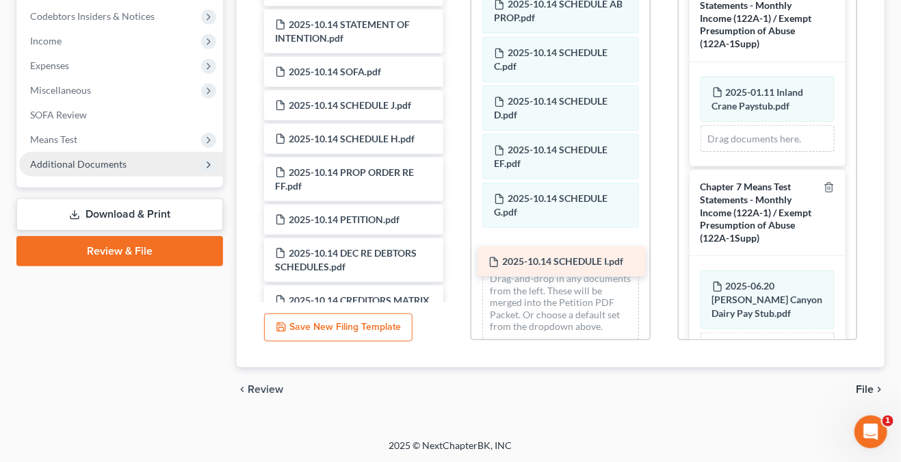
drag, startPoint x: 377, startPoint y: 148, endPoint x: 590, endPoint y: 260, distance: 240.8
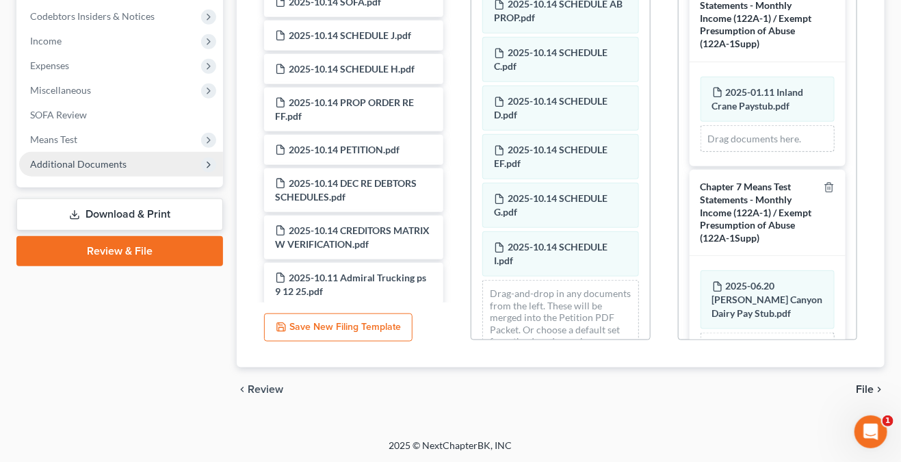
scroll to position [971, 0]
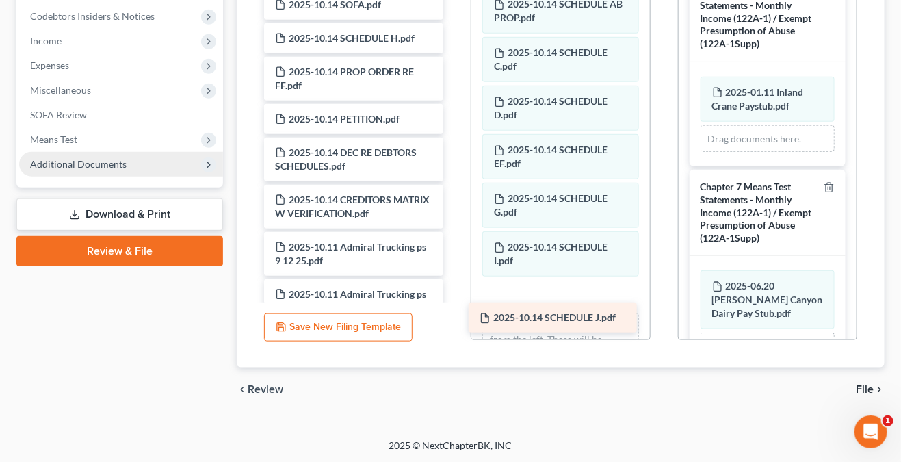
drag, startPoint x: 362, startPoint y: 44, endPoint x: 567, endPoint y: 311, distance: 335.7
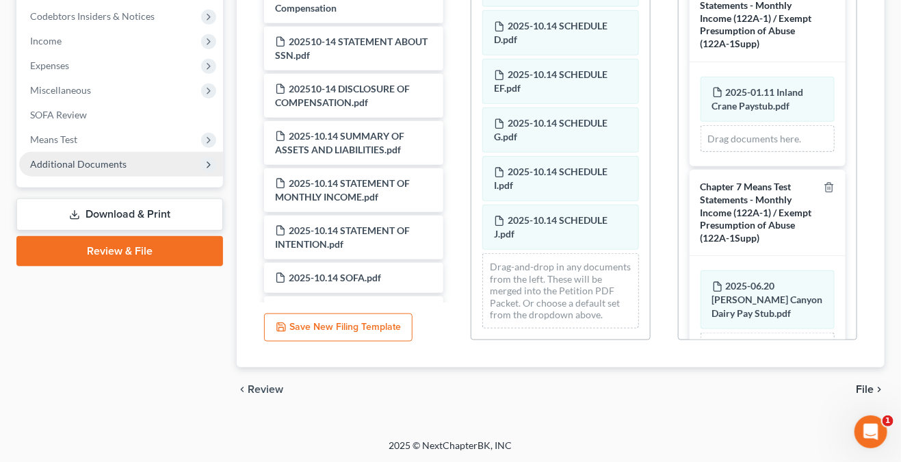
scroll to position [697, 0]
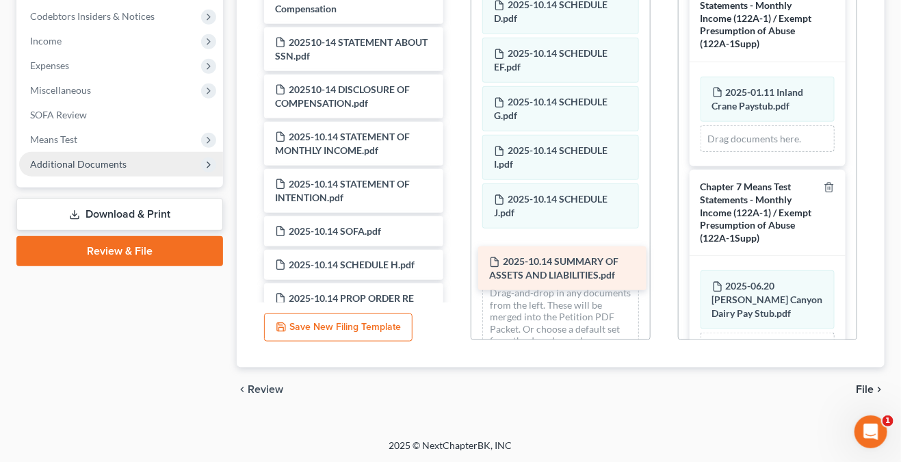
drag, startPoint x: 346, startPoint y: 153, endPoint x: 560, endPoint y: 266, distance: 242.4
click at [454, 266] on div "2025-10.14 SUMMARY OF ASSETS AND LIABILITIES.pdf Voluntary Petition for Individ…" at bounding box center [353, 150] width 201 height 1836
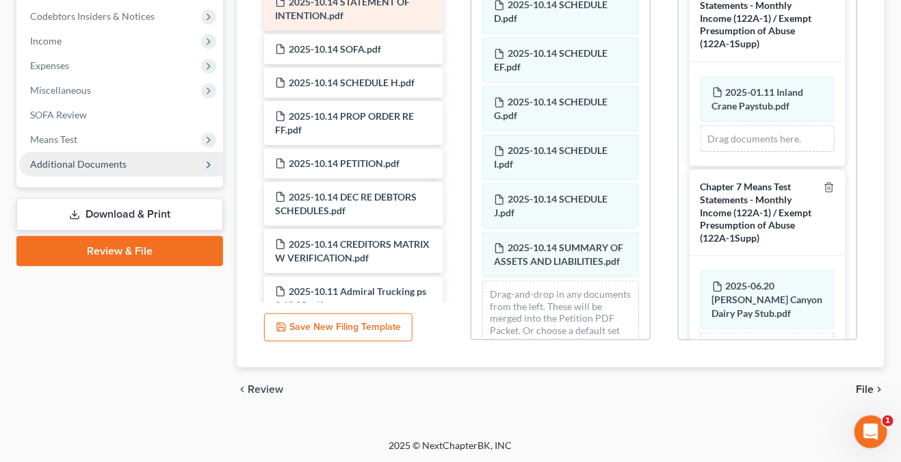
scroll to position [902, 0]
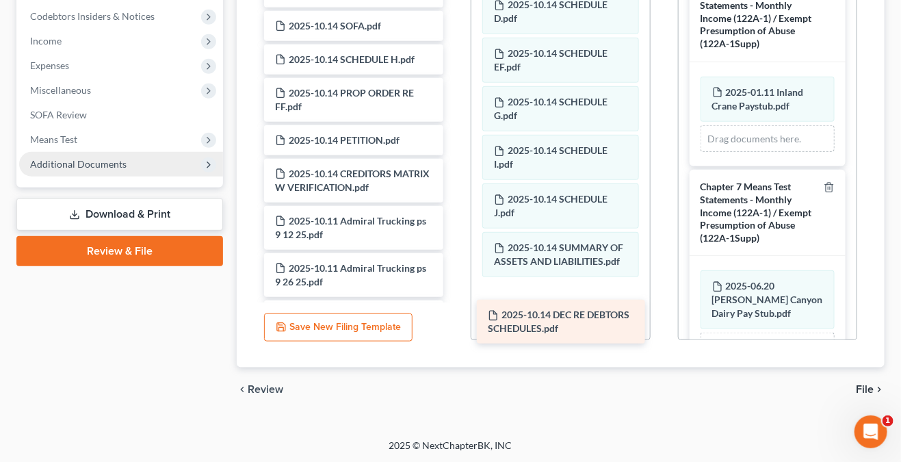
drag, startPoint x: 351, startPoint y: 192, endPoint x: 564, endPoint y: 322, distance: 249.3
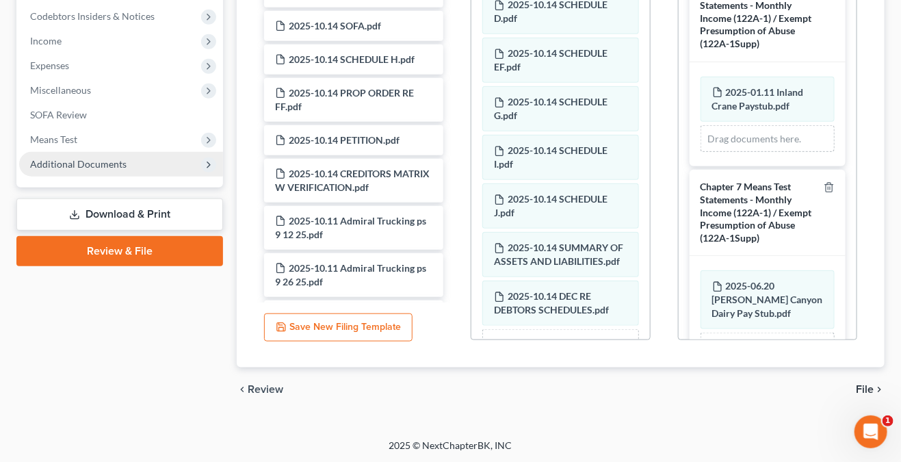
scroll to position [339, 0]
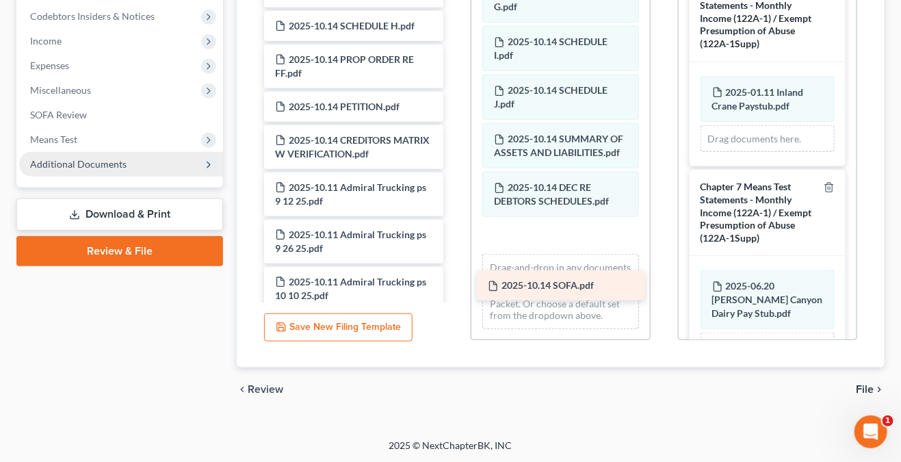
drag, startPoint x: 353, startPoint y: 42, endPoint x: 565, endPoint y: 290, distance: 326.6
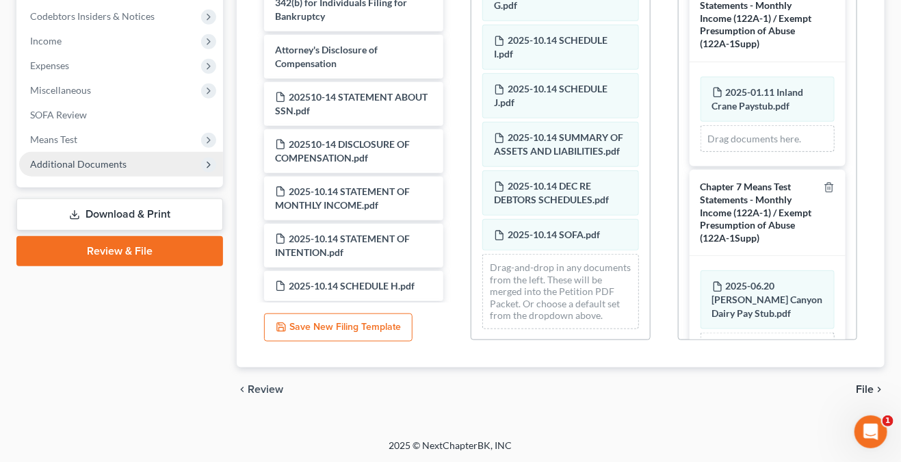
scroll to position [692, 0]
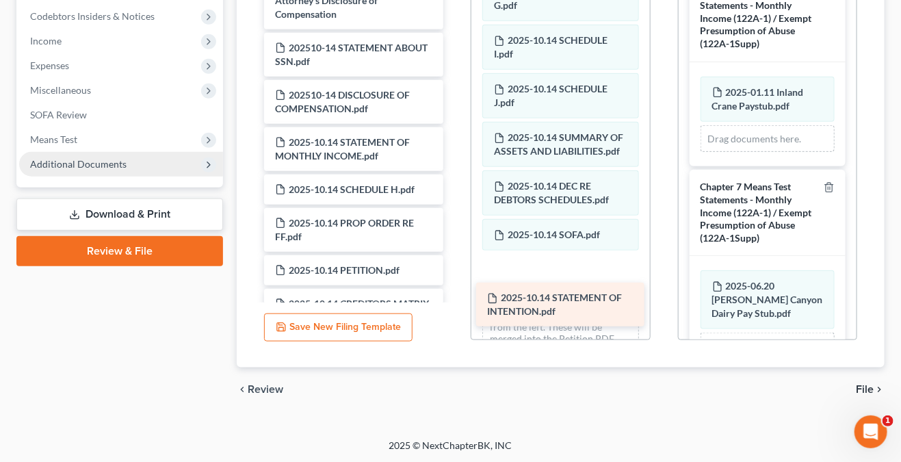
drag, startPoint x: 336, startPoint y: 204, endPoint x: 548, endPoint y: 301, distance: 233.3
click at [454, 301] on div "2025-10.14 STATEMENT OF INTENTION.pdf Voluntary Petition for Individuals Filing…" at bounding box center [353, 92] width 201 height 1708
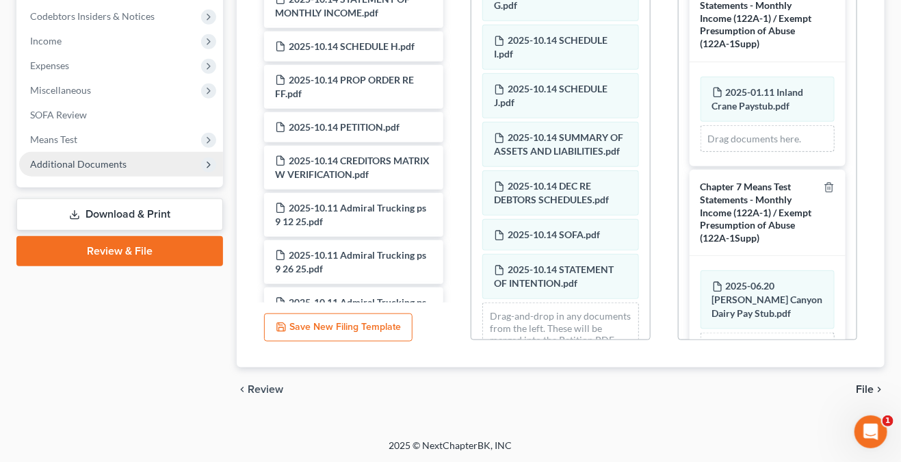
scroll to position [837, 0]
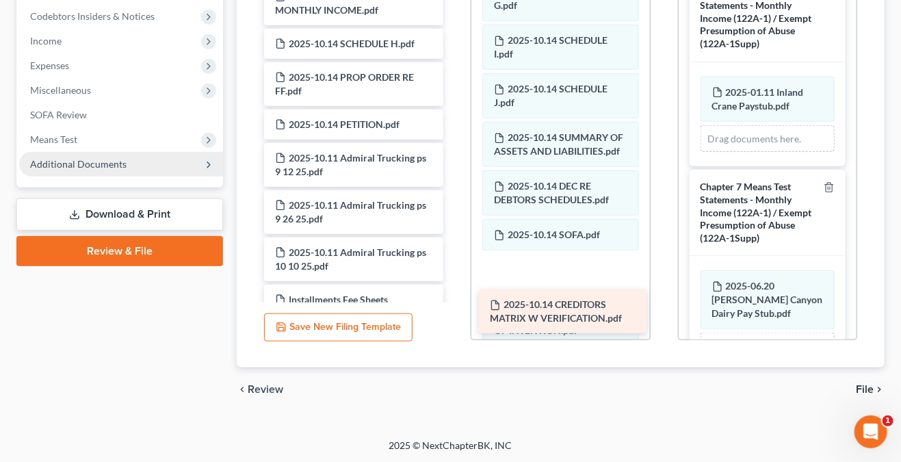
drag, startPoint x: 324, startPoint y: 172, endPoint x: 537, endPoint y: 307, distance: 252.1
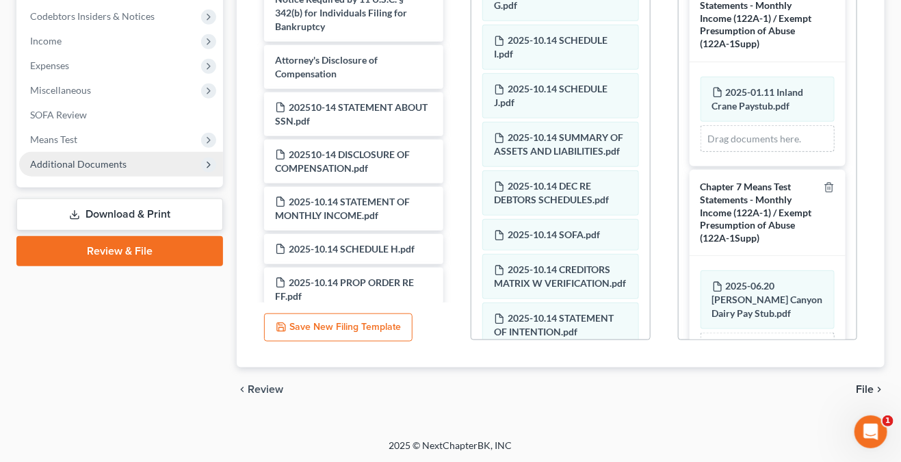
scroll to position [484, 0]
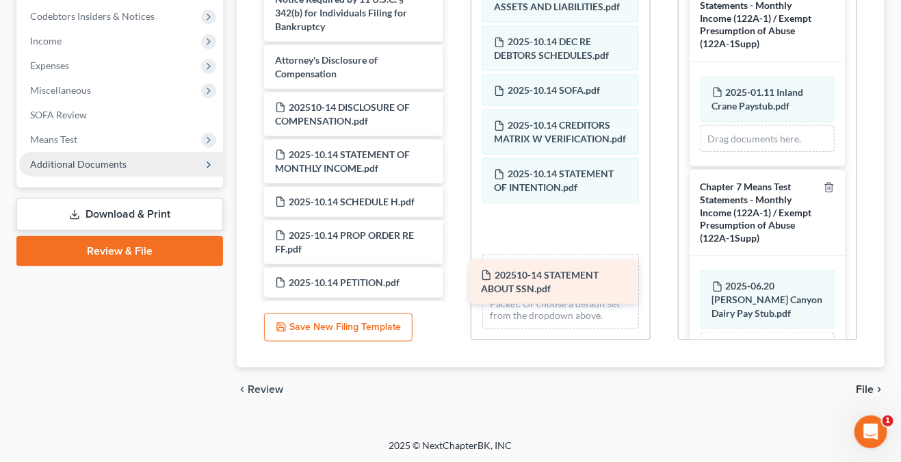
drag, startPoint x: 346, startPoint y: 121, endPoint x: 552, endPoint y: 277, distance: 258.4
click at [454, 277] on div "202510-14 STATEMENT ABOUT SSN.pdf Voluntary Petition for Individuals Filing for…" at bounding box center [353, 104] width 201 height 1614
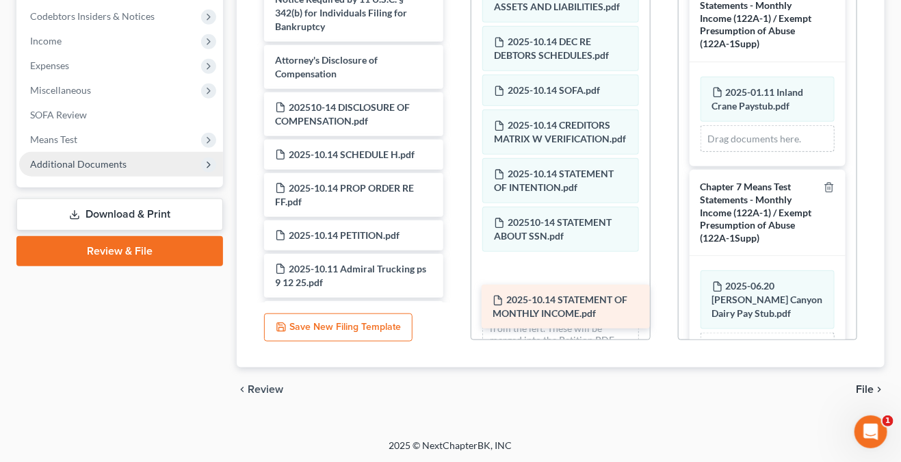
drag, startPoint x: 332, startPoint y: 169, endPoint x: 549, endPoint y: 303, distance: 255.6
click at [454, 303] on div "2025-10.14 STATEMENT OF MONTHLY INCOME.pdf Voluntary Petition for Individuals F…" at bounding box center [353, 80] width 201 height 1567
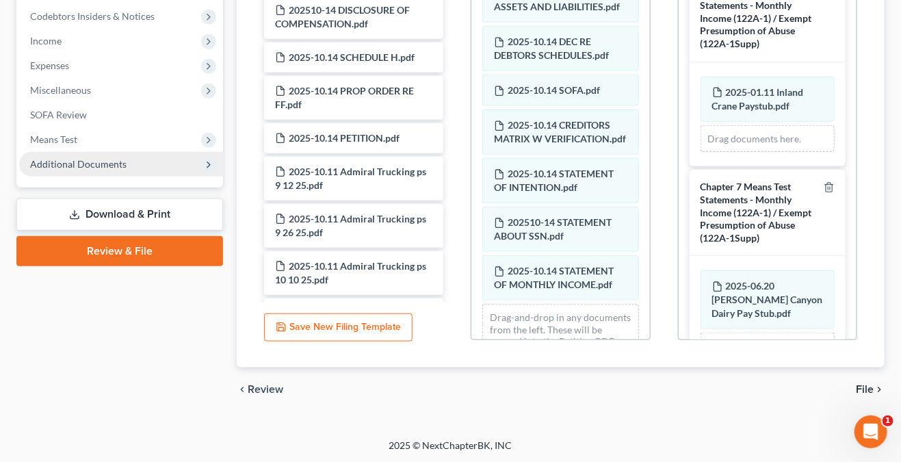
scroll to position [742, 0]
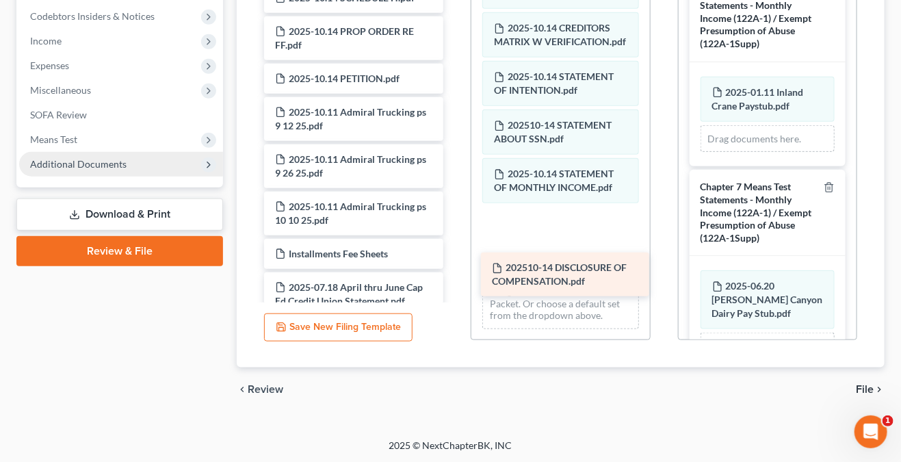
drag, startPoint x: 338, startPoint y: 10, endPoint x: 554, endPoint y: 268, distance: 336.6
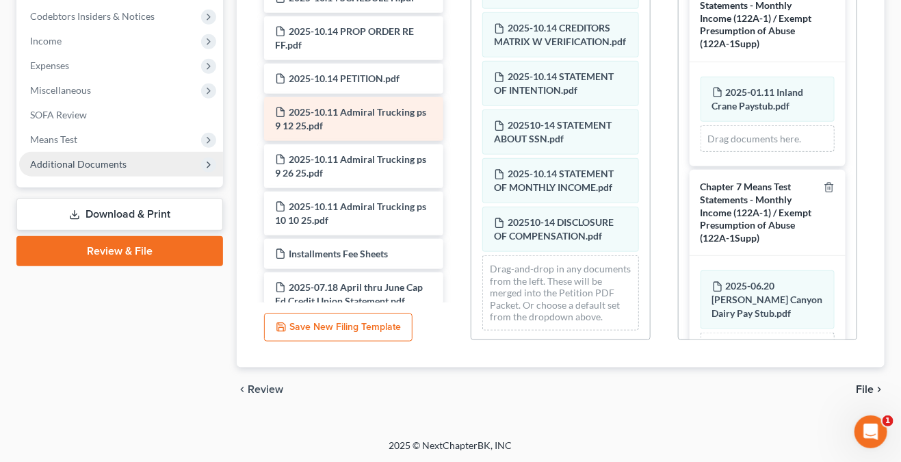
click at [328, 127] on span "2025-10.11 Admiral Trucking ps 9 12 25.pdf" at bounding box center [350, 118] width 151 height 25
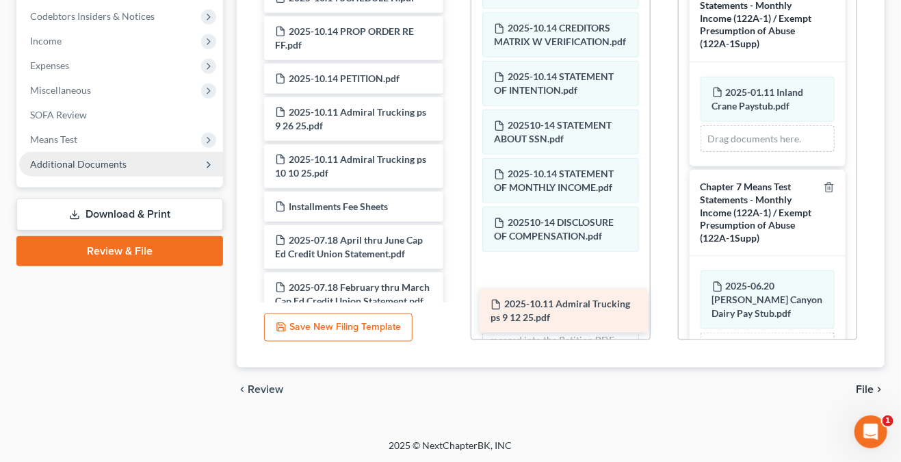
drag, startPoint x: 345, startPoint y: 143, endPoint x: 560, endPoint y: 320, distance: 278.1
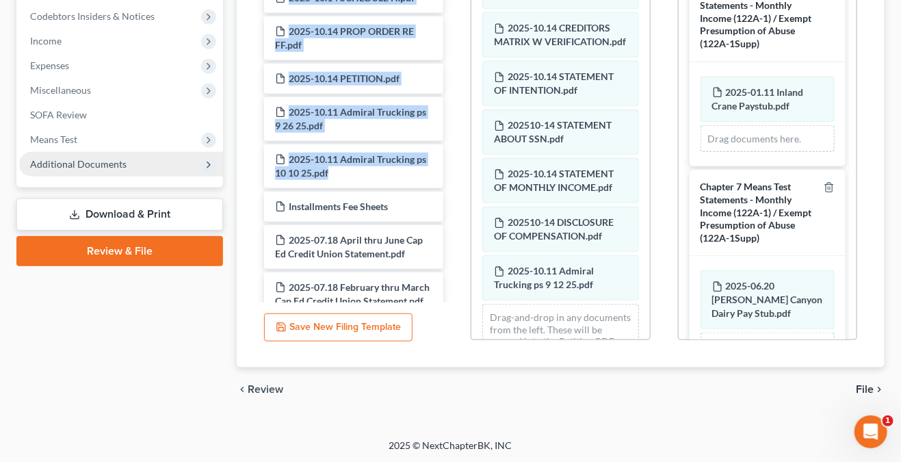
drag, startPoint x: 345, startPoint y: 128, endPoint x: 452, endPoint y: 185, distance: 121.5
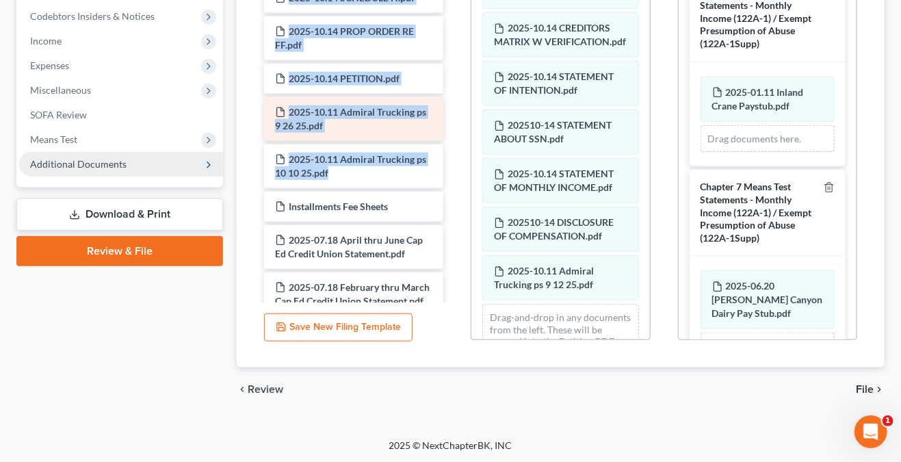
click at [394, 137] on div "2025-10.11 Admiral Trucking ps 9 26 25.pdf" at bounding box center [353, 119] width 179 height 44
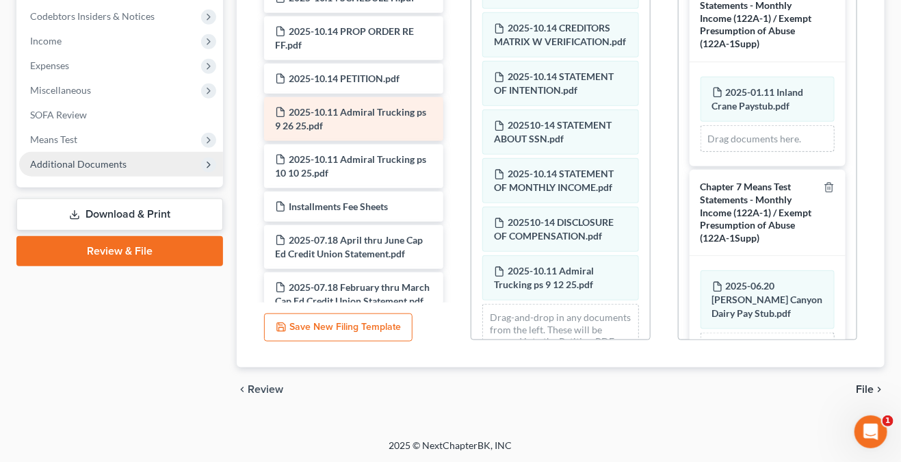
click at [380, 141] on div "2025-10.11 Admiral Trucking ps 9 26 25.pdf" at bounding box center [353, 119] width 179 height 44
click at [379, 141] on div "2025-10.11 Admiral Trucking ps 9 26 25.pdf" at bounding box center [353, 119] width 179 height 44
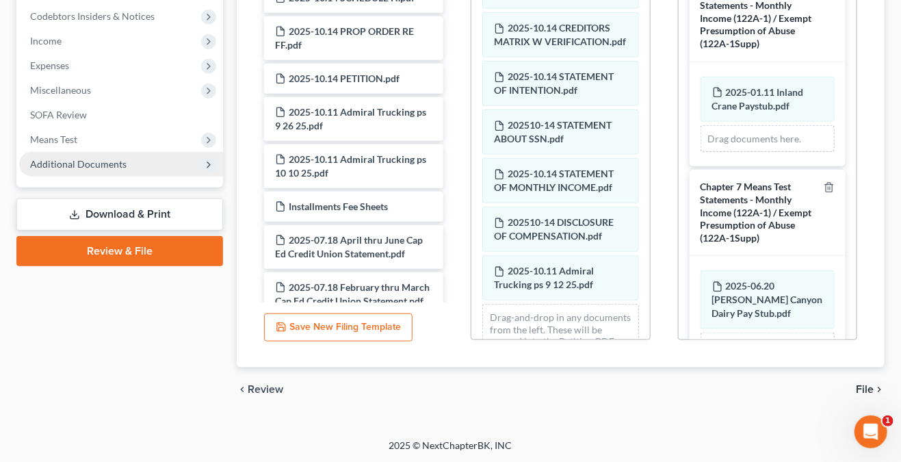
click at [869, 167] on div "Additional PDF Packets Add Event As PDF Packet Certificate of Credit Counseling…" at bounding box center [767, 120] width 207 height 464
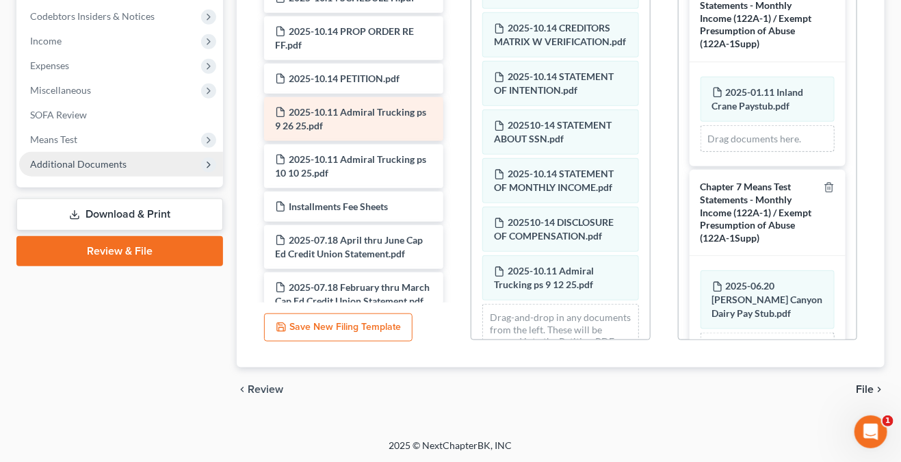
click at [315, 120] on span "2025-10.11 Admiral Trucking ps 9 26 25.pdf" at bounding box center [350, 118] width 151 height 25
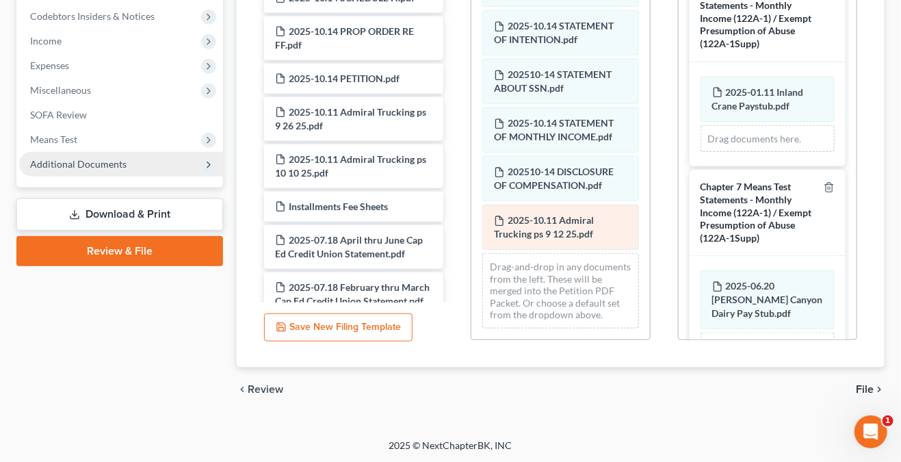
scroll to position [677, 0]
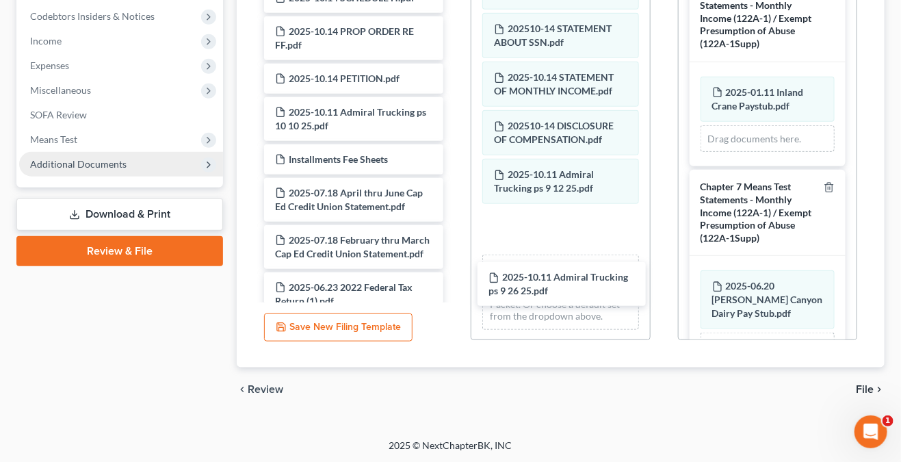
drag, startPoint x: 347, startPoint y: 139, endPoint x: 559, endPoint y: 293, distance: 262.1
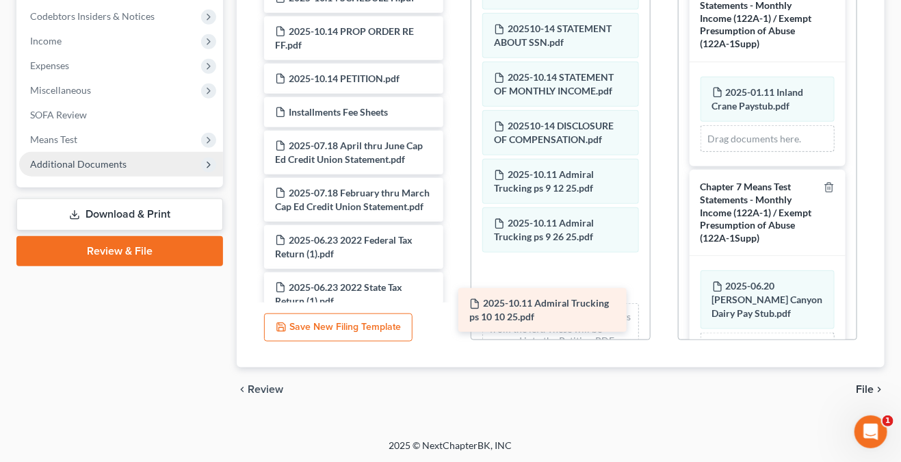
drag, startPoint x: 379, startPoint y: 135, endPoint x: 577, endPoint y: 315, distance: 267.4
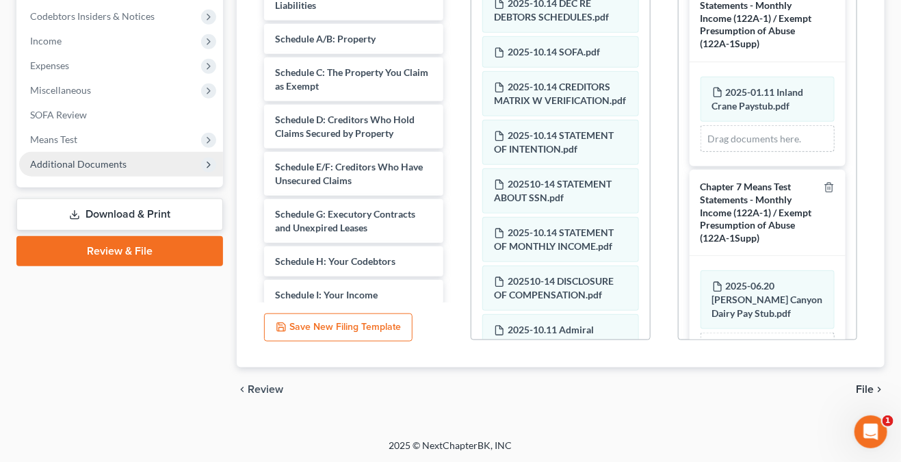
scroll to position [432, 0]
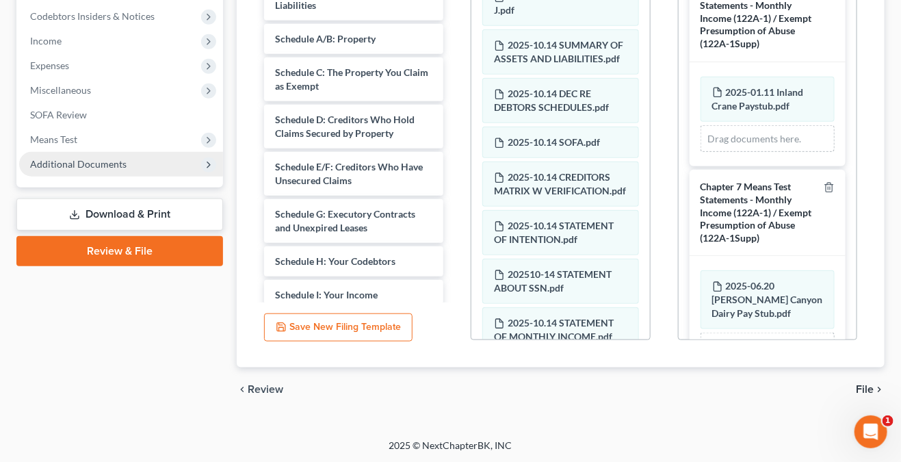
click at [671, 328] on div "Additional PDF Packets Add Event As PDF Packet Certificate of Credit Counseling…" at bounding box center [767, 120] width 207 height 464
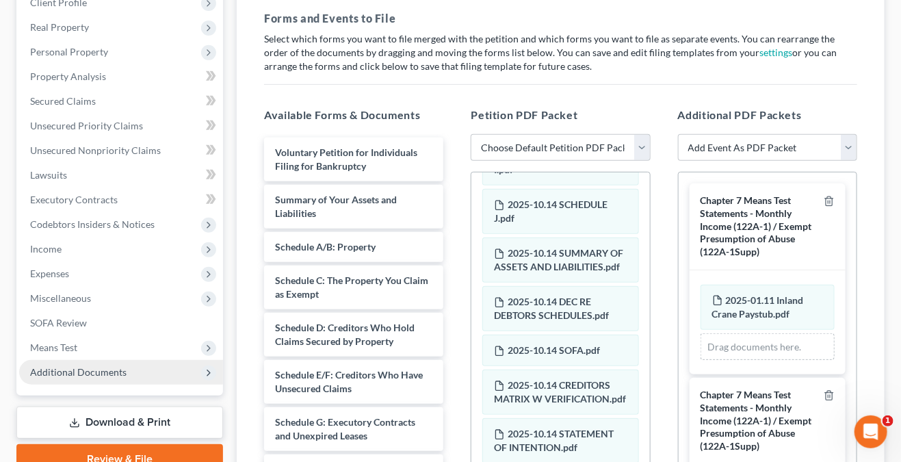
scroll to position [204, 0]
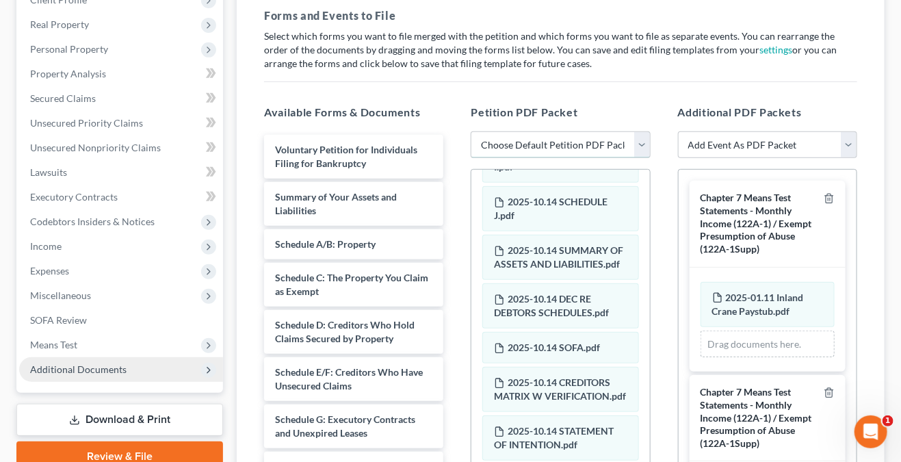
click at [645, 140] on select "Choose Default Petition PDF Packet Emergency Filing (Voluntary Petition and Cre…" at bounding box center [560, 144] width 179 height 27
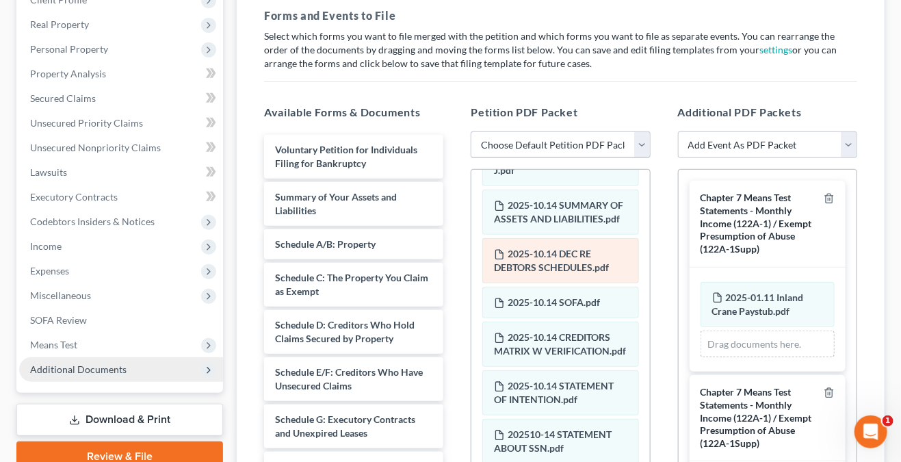
scroll to position [500, 0]
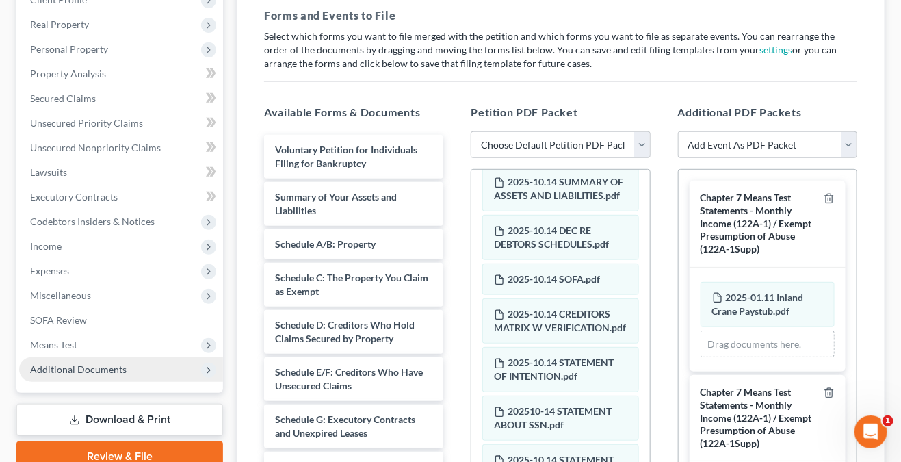
click at [860, 112] on div "Additional PDF Packets Add Event As PDF Packet Certificate of Credit Counseling…" at bounding box center [767, 325] width 207 height 464
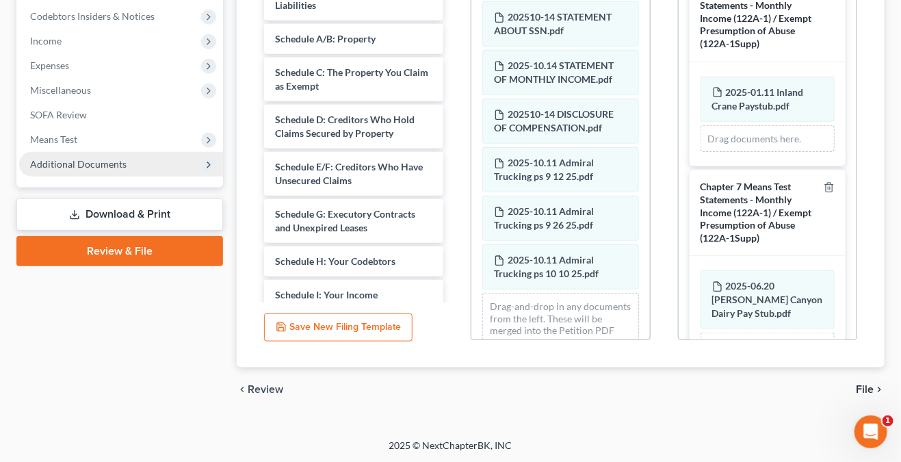
scroll to position [774, 0]
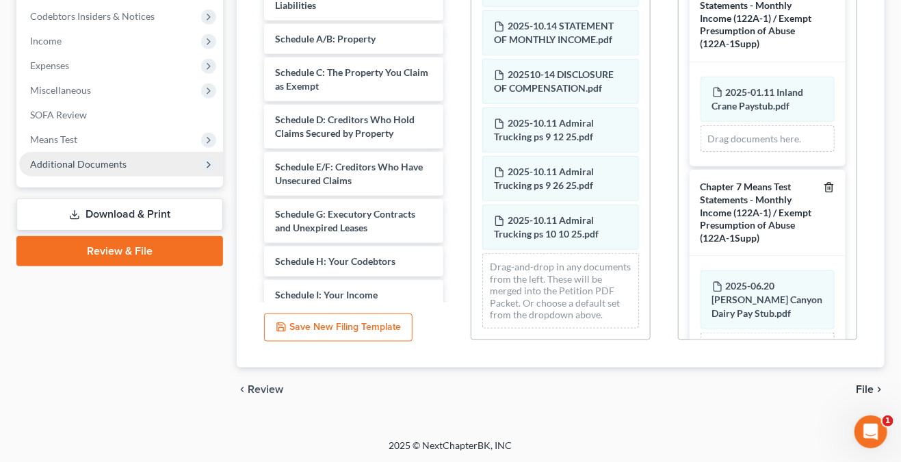
click at [824, 189] on icon "button" at bounding box center [829, 187] width 11 height 11
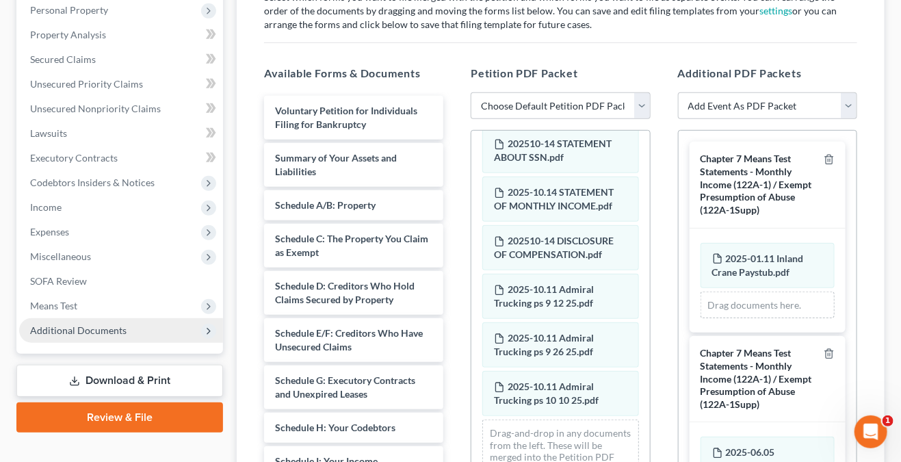
scroll to position [204, 0]
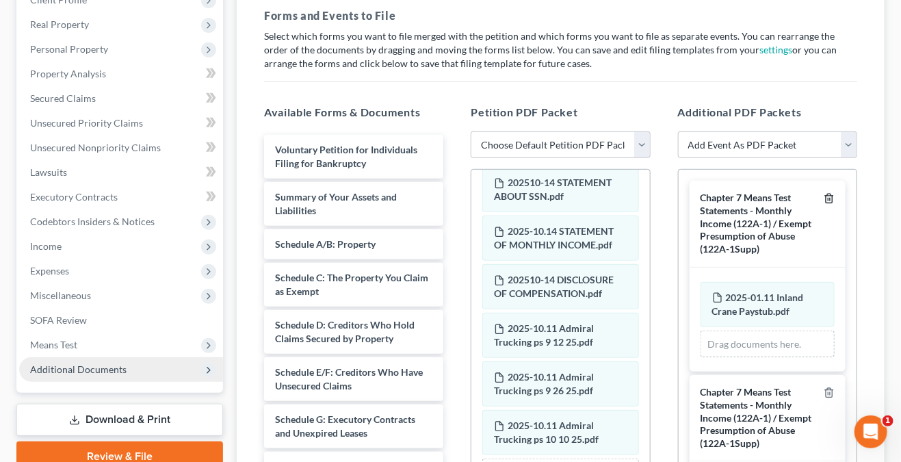
click at [826, 194] on icon "button" at bounding box center [829, 198] width 6 height 9
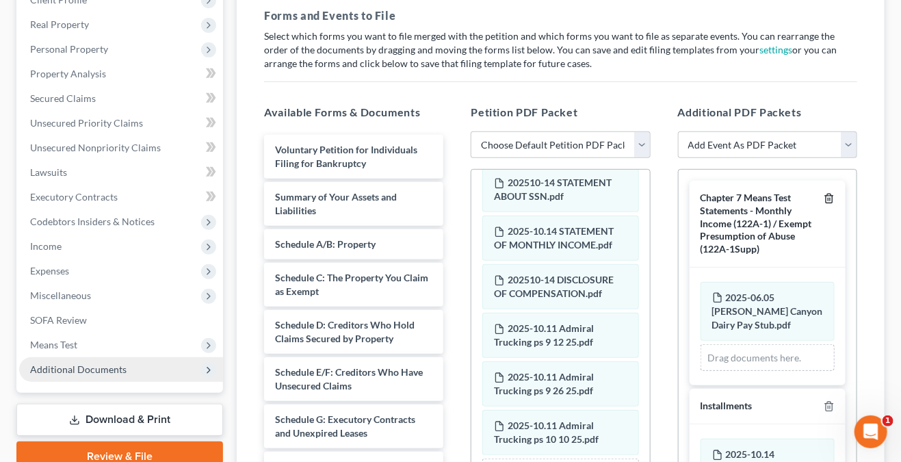
click at [826, 200] on icon "button" at bounding box center [829, 198] width 6 height 9
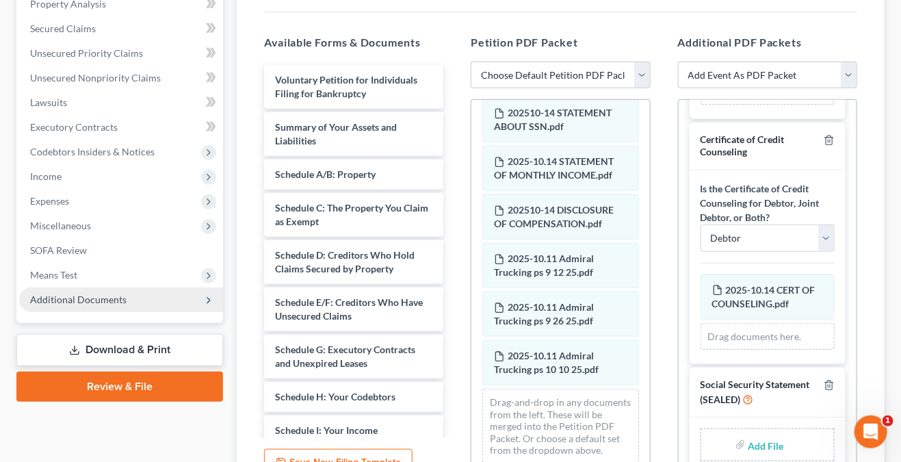
scroll to position [151, 0]
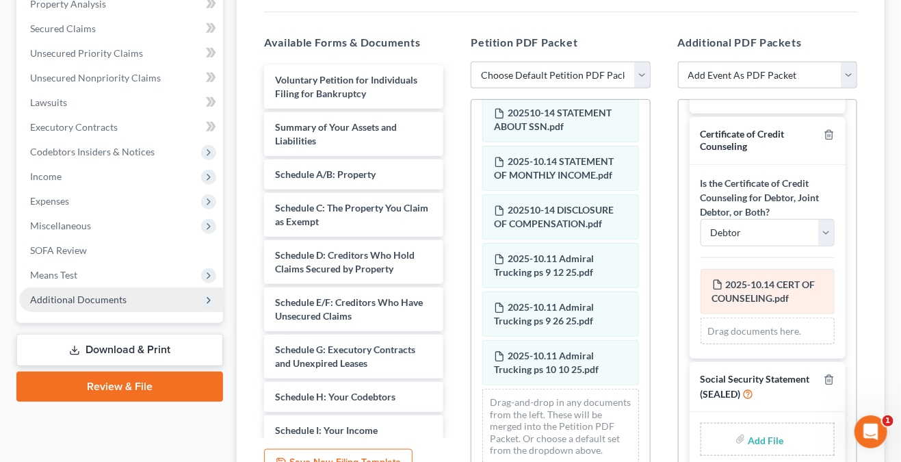
click at [788, 294] on span "2025-10.14 CERT OF COUNSELING.pdf" at bounding box center [763, 290] width 103 height 25
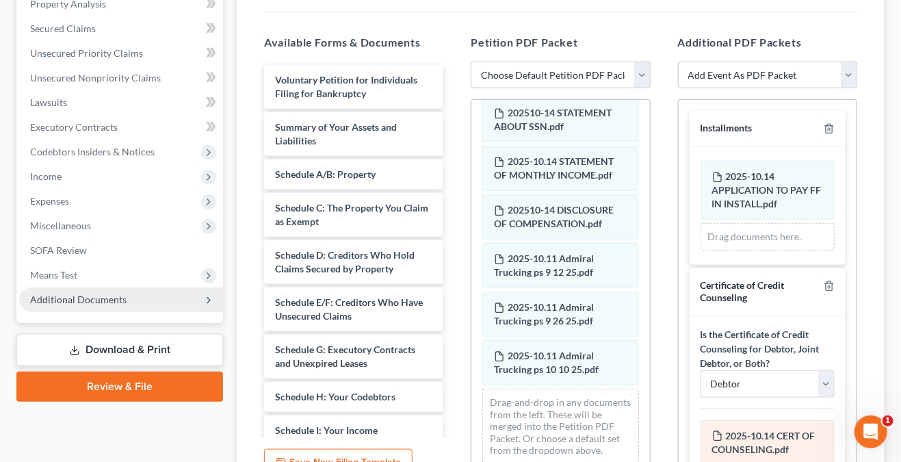
scroll to position [0, 0]
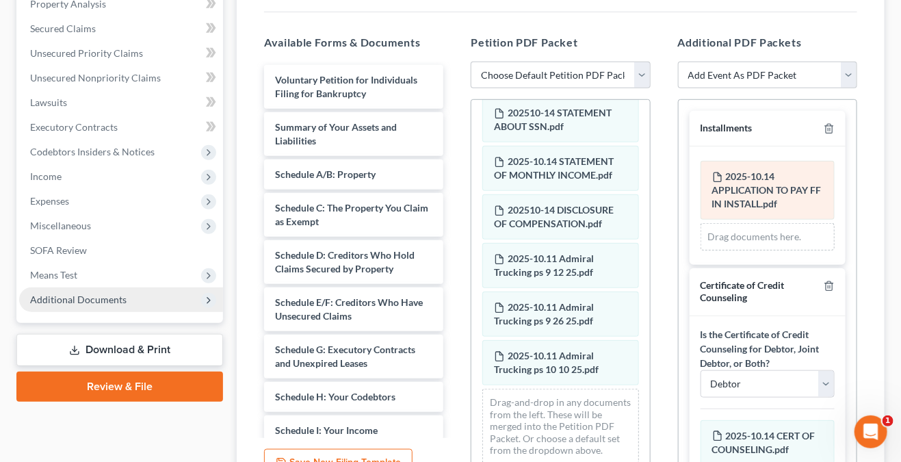
click at [767, 183] on span "2025-10.14 APPLICATION TO PAY FF IN INSTALL.pdf" at bounding box center [766, 189] width 109 height 39
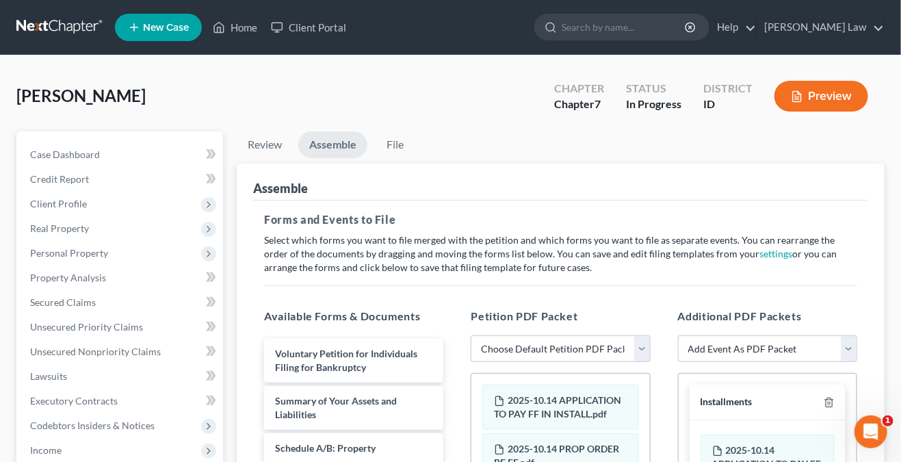
click at [835, 174] on div "Assemble" at bounding box center [560, 182] width 615 height 37
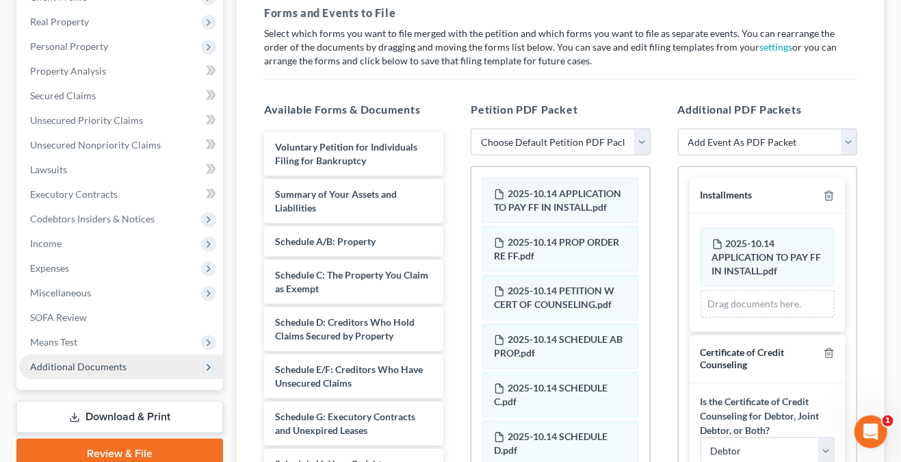
scroll to position [409, 0]
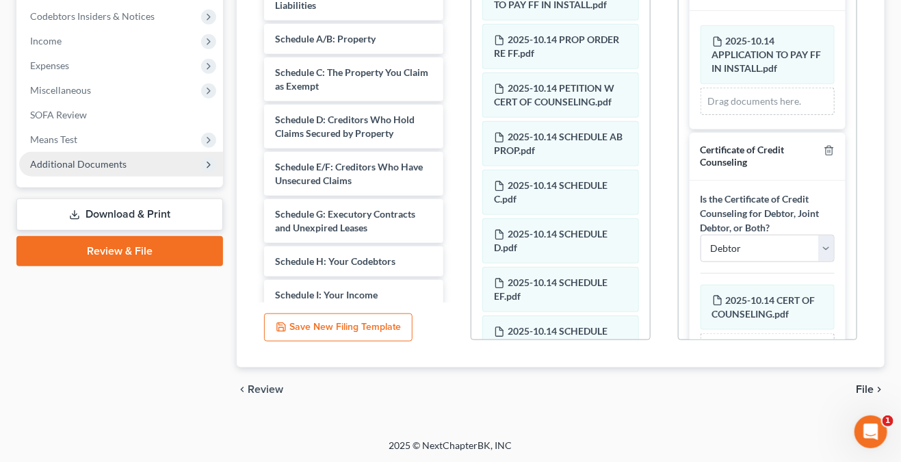
click at [872, 388] on span "File" at bounding box center [865, 389] width 18 height 11
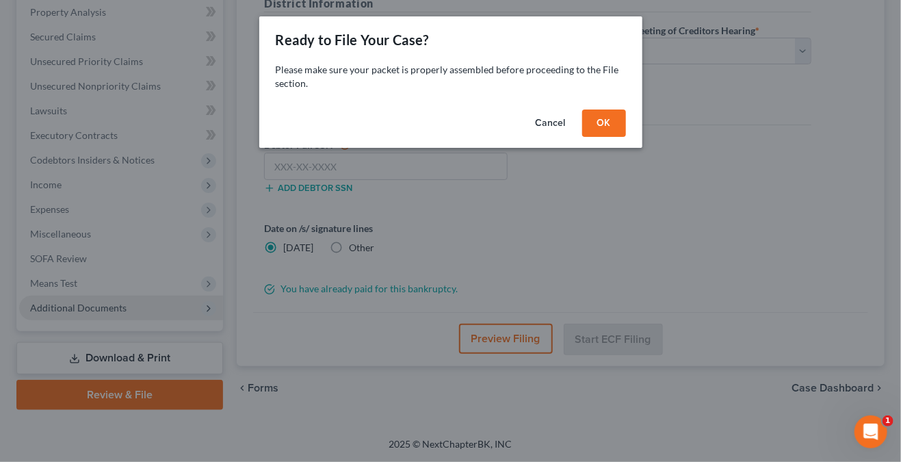
scroll to position [263, 0]
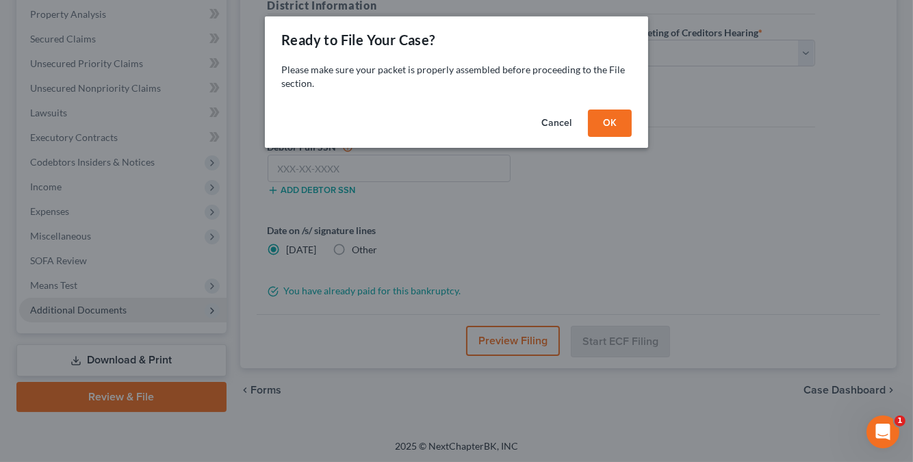
click at [563, 124] on button "Cancel" at bounding box center [556, 122] width 52 height 27
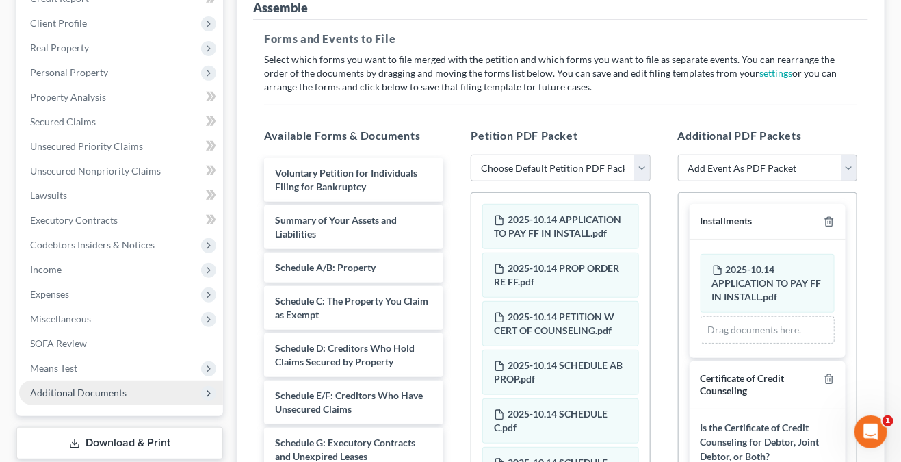
scroll to position [205, 0]
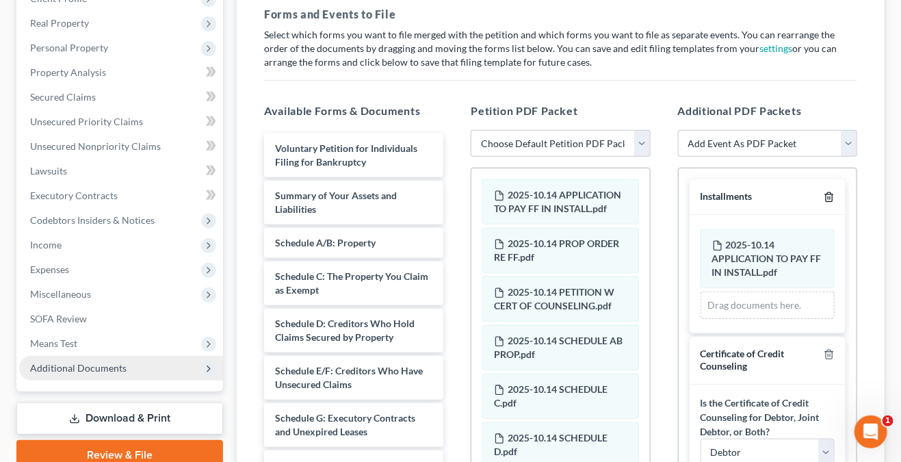
click at [826, 200] on icon "button" at bounding box center [829, 197] width 6 height 9
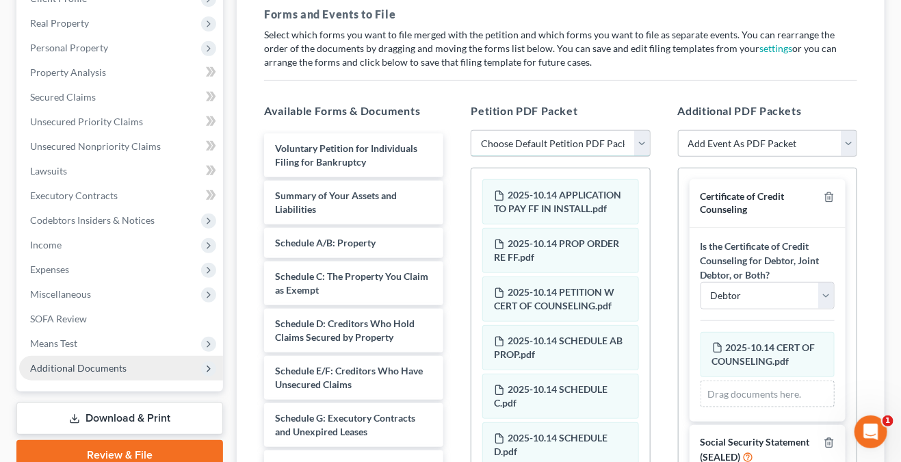
click at [647, 143] on select "Choose Default Petition PDF Packet Emergency Filing (Voluntary Petition and Cre…" at bounding box center [560, 143] width 179 height 27
click at [835, 198] on div "Certificate of Credit Counseling" at bounding box center [768, 203] width 156 height 48
click at [832, 196] on icon "button" at bounding box center [829, 197] width 6 height 9
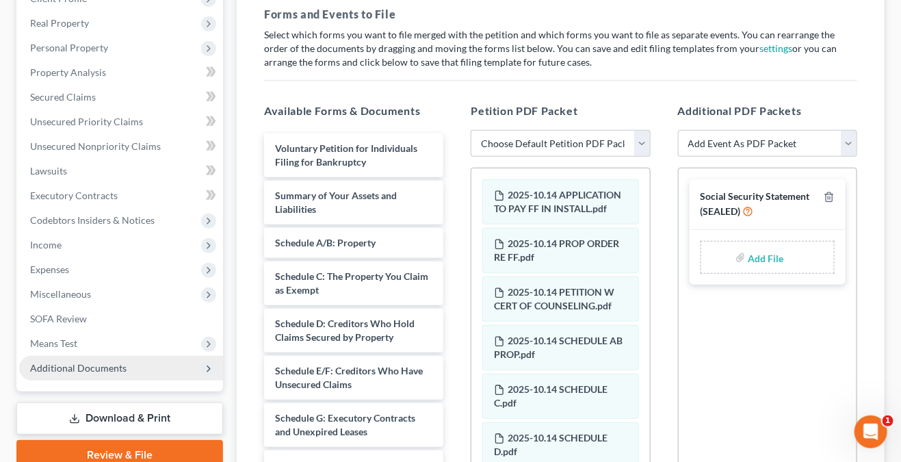
type input "C:\fakepath\202510.14 STATEMENT ABOUT SSN.pdf"
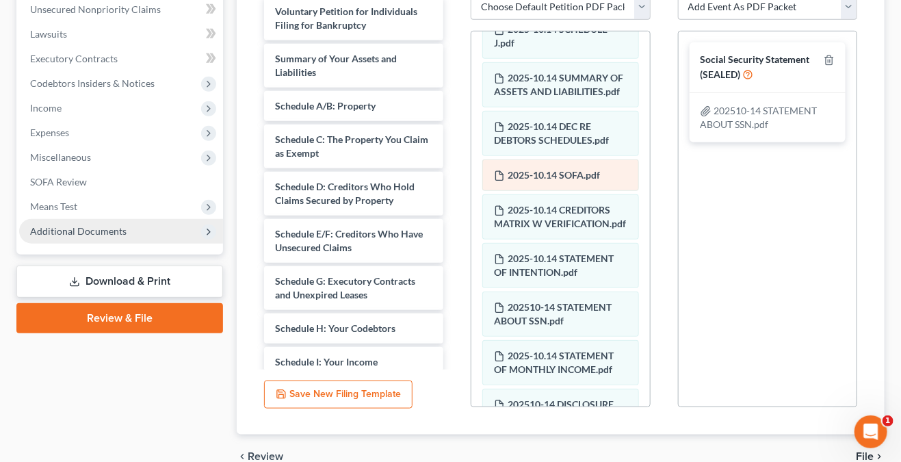
scroll to position [547, 0]
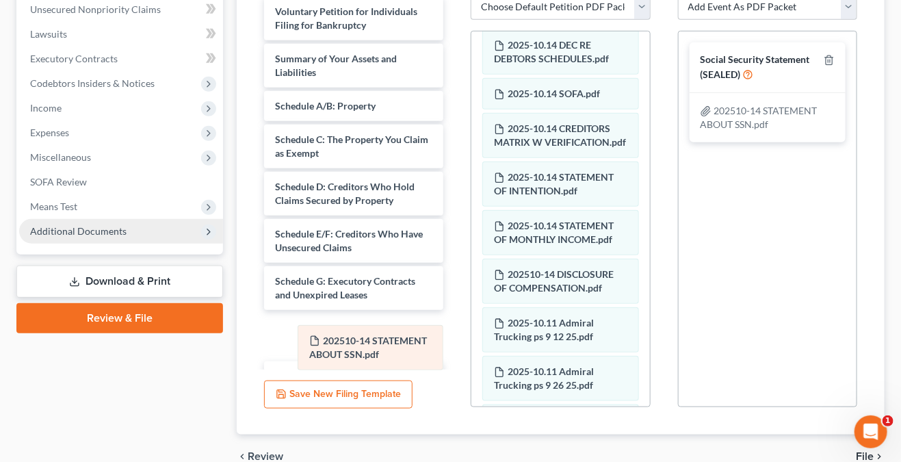
drag, startPoint x: 560, startPoint y: 268, endPoint x: 375, endPoint y: 347, distance: 201.7
click at [471, 347] on div "202510-14 STATEMENT ABOUT SSN.pdf 2025-10.14 APPLICATION TO PAY FF IN INSTALL.p…" at bounding box center [560, 11] width 178 height 1055
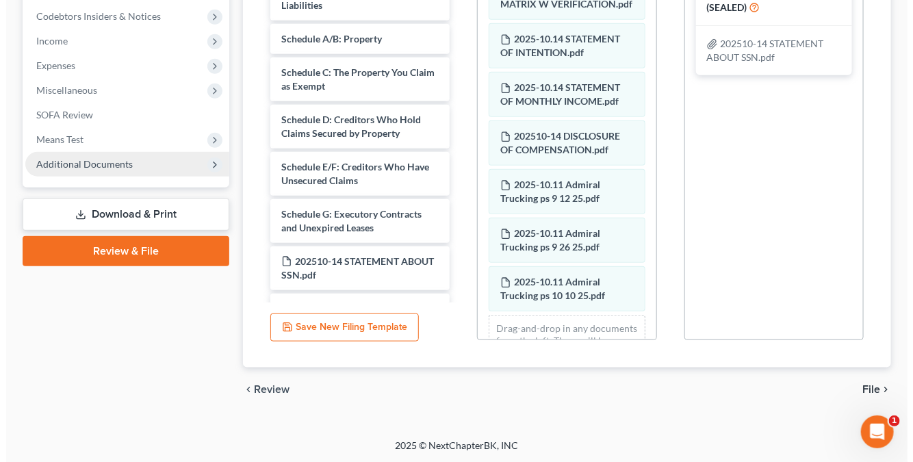
scroll to position [726, 0]
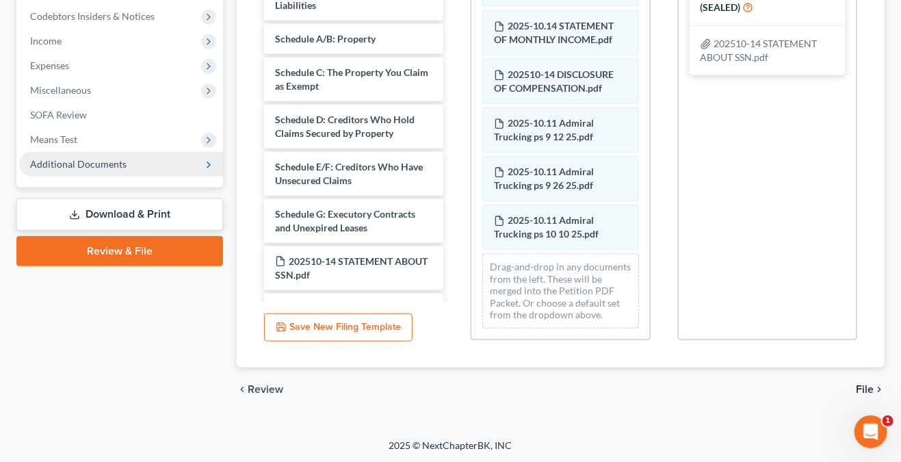
click at [372, 331] on button "Save New Filing Template" at bounding box center [338, 327] width 148 height 29
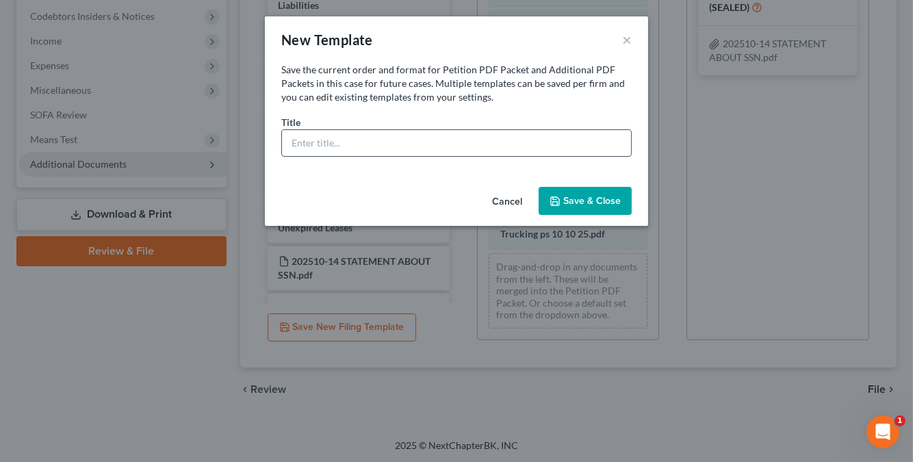
click at [397, 142] on input "text" at bounding box center [456, 143] width 349 height 26
type input "c"
type input "CHAPTER 7 FILING TEMPLATE PER [US_STATE]"
click at [603, 194] on button "Save & Close" at bounding box center [584, 201] width 93 height 29
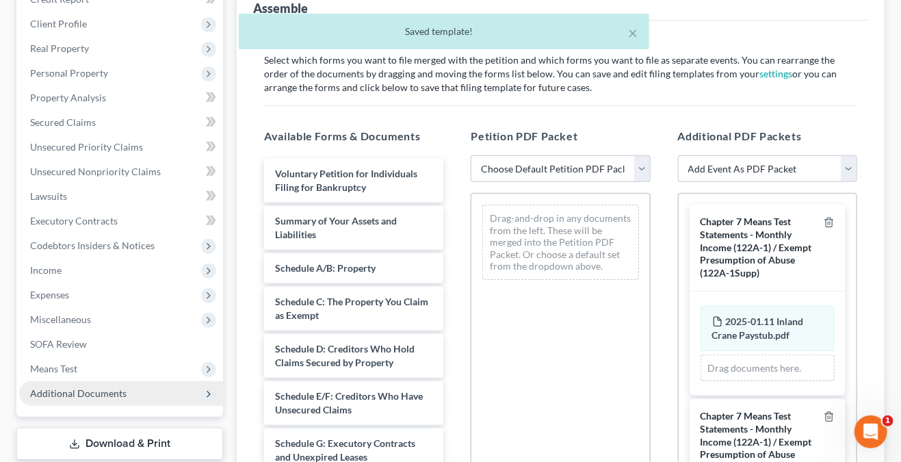
scroll to position [204, 0]
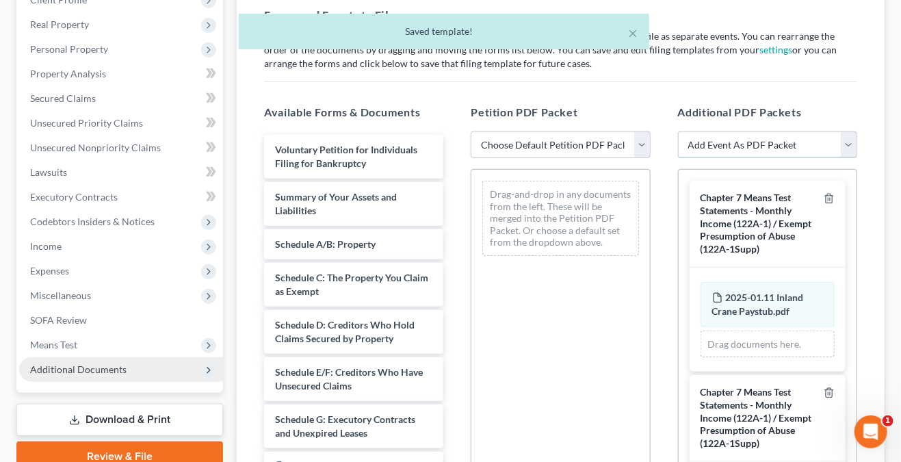
click at [845, 148] on select "Add Event As PDF Packet Certificate of Credit Counseling Chapter 7 Means Test C…" at bounding box center [767, 144] width 179 height 27
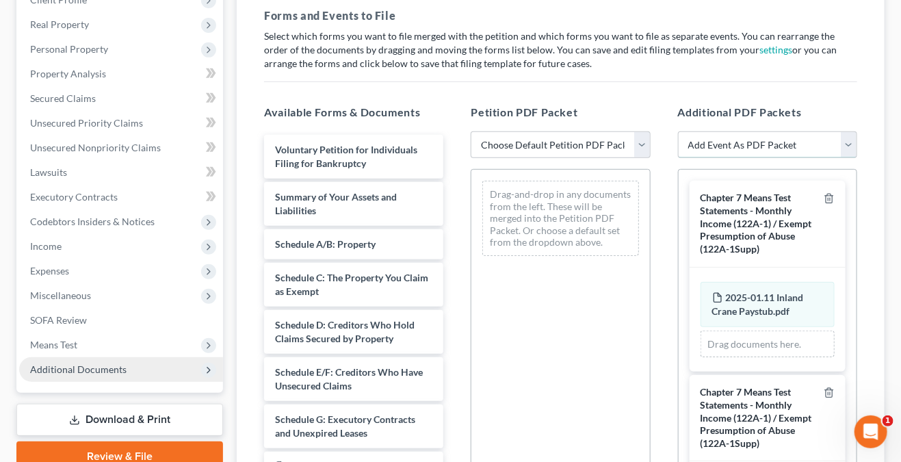
select select "0"
click at [678, 159] on select "Add Event As PDF Packet Certificate of Credit Counseling Chapter 7 Means Test C…" at bounding box center [767, 144] width 179 height 27
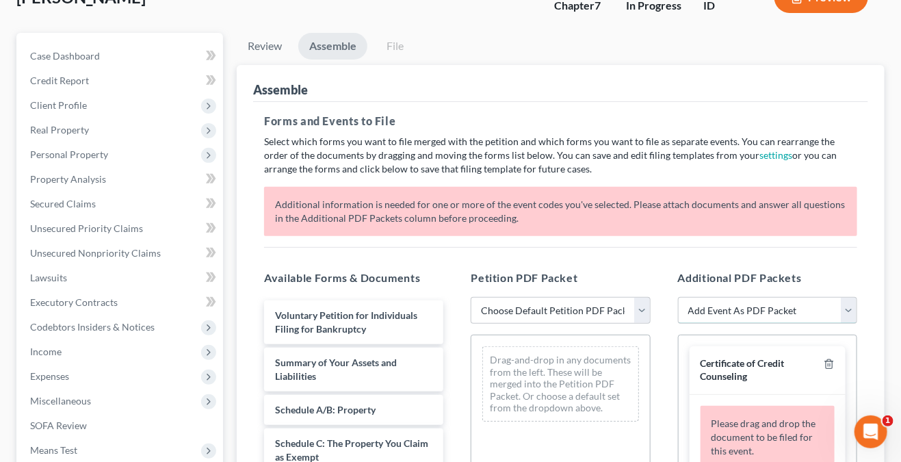
scroll to position [274, 0]
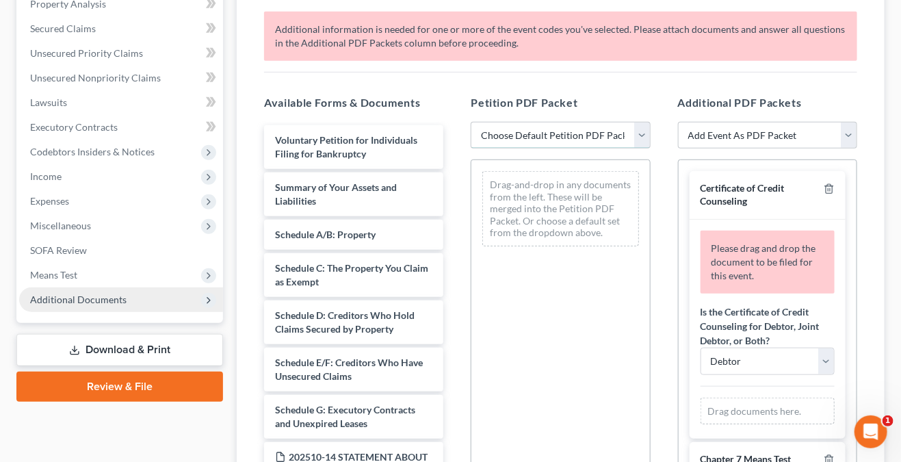
click at [622, 133] on select "Choose Default Petition PDF Packet Emergency Filing (Voluntary Petition and Cre…" at bounding box center [560, 135] width 179 height 27
click at [471, 122] on select "Choose Default Petition PDF Packet Emergency Filing (Voluntary Petition and Cre…" at bounding box center [560, 135] width 179 height 27
click at [796, 274] on div "Please drag and drop the document to be filed for this event." at bounding box center [768, 262] width 134 height 63
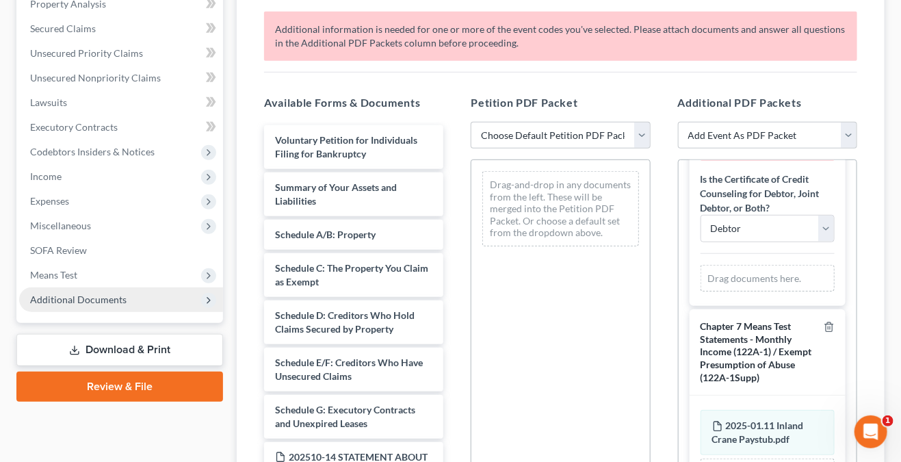
scroll to position [68, 0]
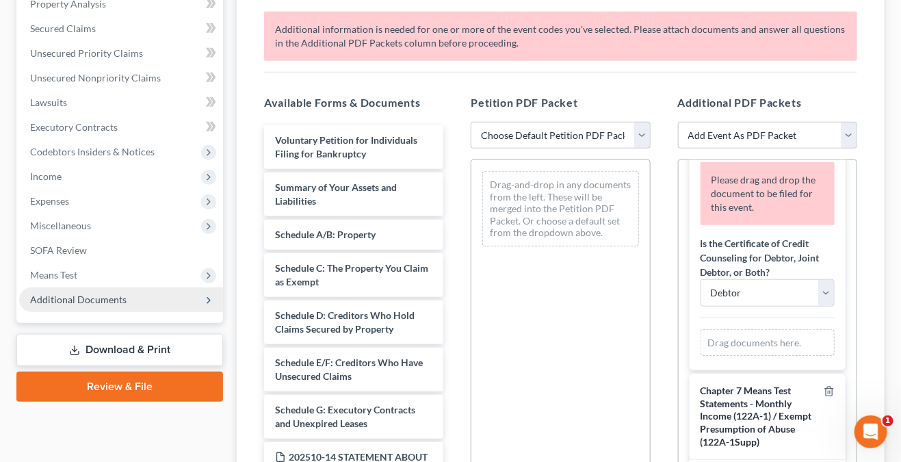
click at [579, 351] on div "Drag-and-drop in any documents from the left. These will be merged into the Pet…" at bounding box center [560, 347] width 179 height 376
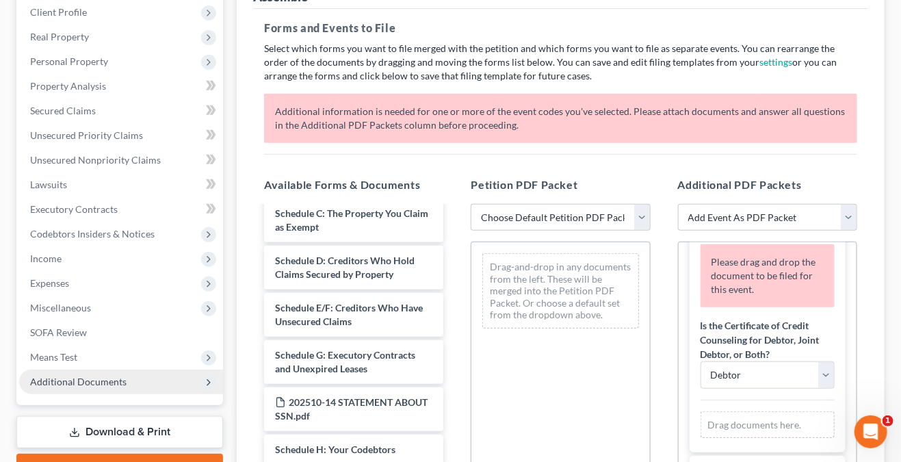
scroll to position [205, 0]
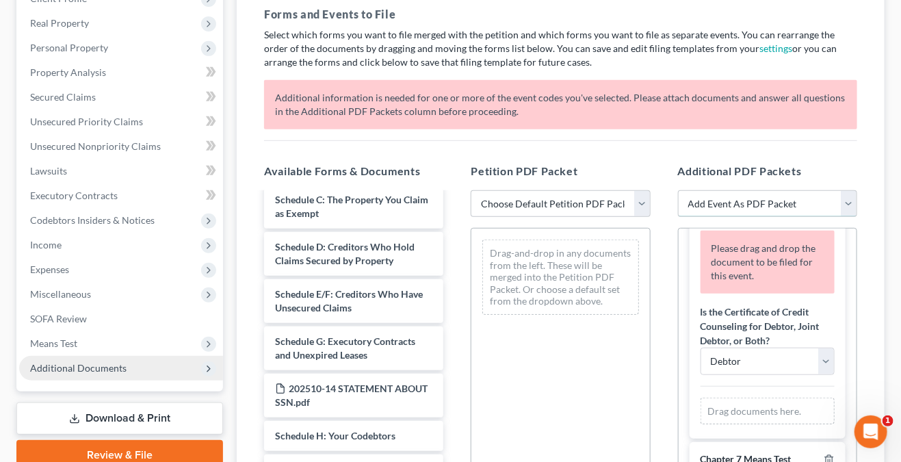
click at [844, 198] on select "Add Event As PDF Packet Certificate of Credit Counseling Chapter 7 Means Test C…" at bounding box center [767, 203] width 179 height 27
select select "5"
click at [678, 190] on select "Add Event As PDF Packet Certificate of Credit Counseling Chapter 7 Means Test C…" at bounding box center [767, 203] width 179 height 27
select select
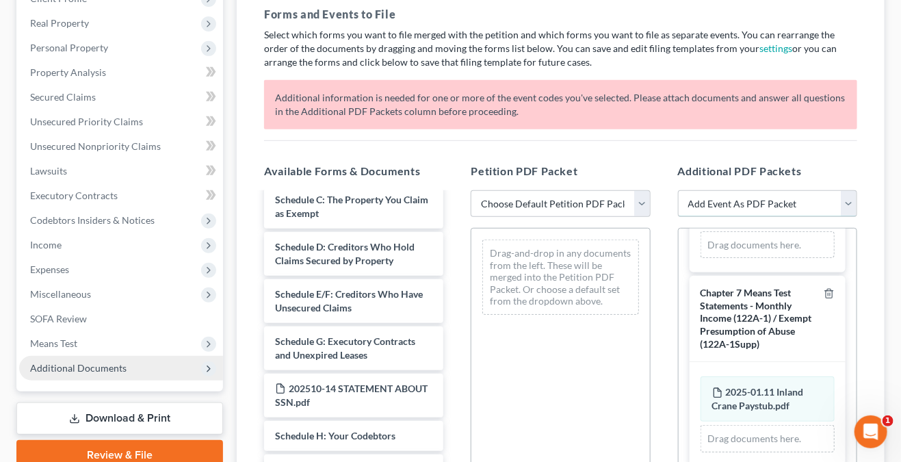
scroll to position [400, 0]
click at [826, 289] on icon "button" at bounding box center [829, 293] width 6 height 9
click at [824, 294] on icon "button" at bounding box center [829, 293] width 11 height 11
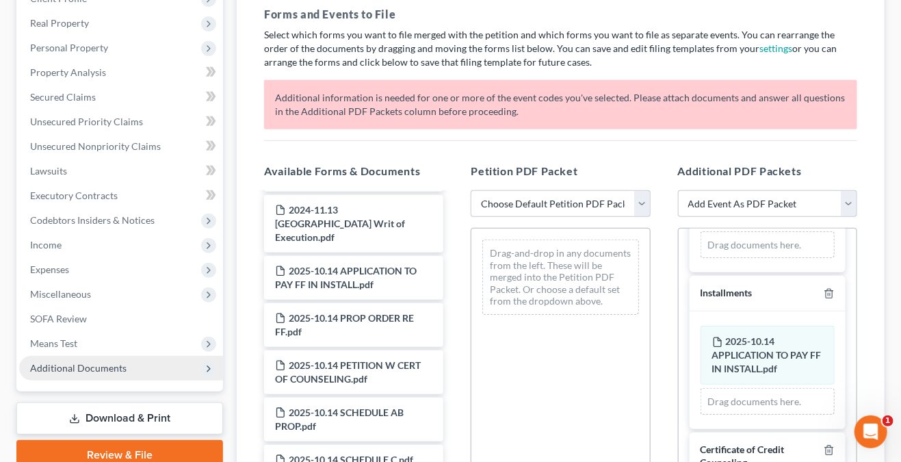
scroll to position [1368, 0]
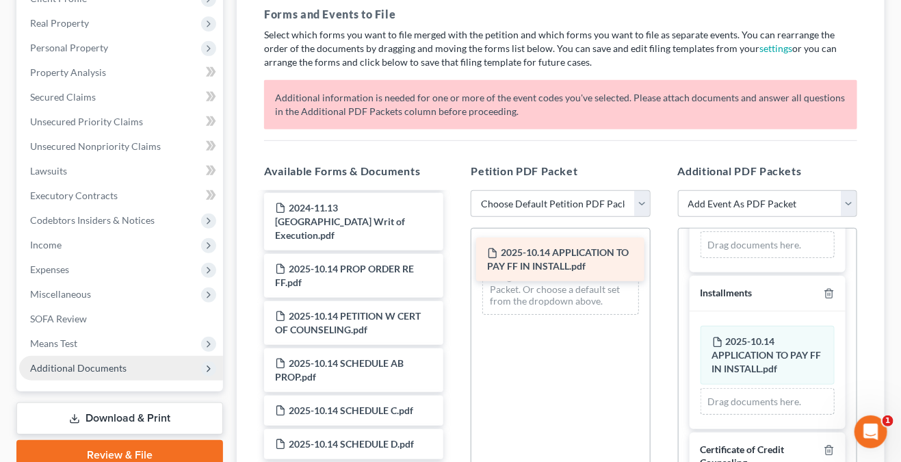
drag, startPoint x: 330, startPoint y: 298, endPoint x: 542, endPoint y: 257, distance: 216.2
click at [454, 257] on div "2025-10.14 APPLICATION TO PAY FF IN INSTALL.pdf Voluntary Petition for Individu…" at bounding box center [353, 9] width 201 height 2368
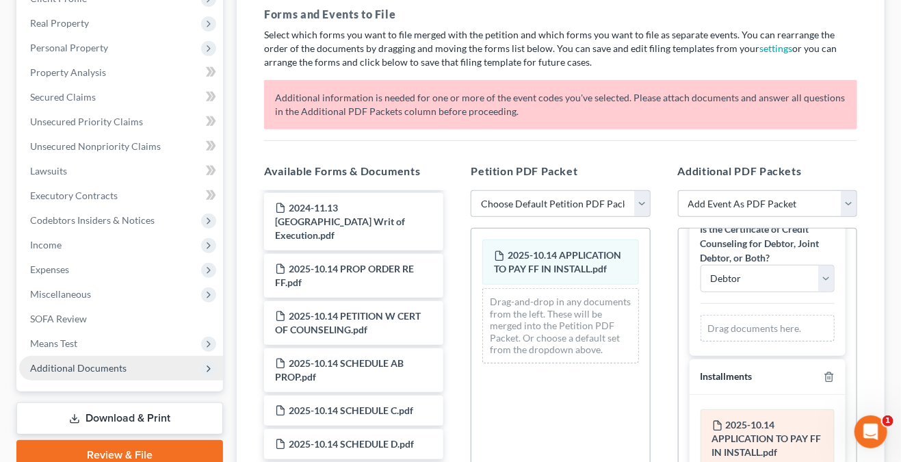
scroll to position [263, 0]
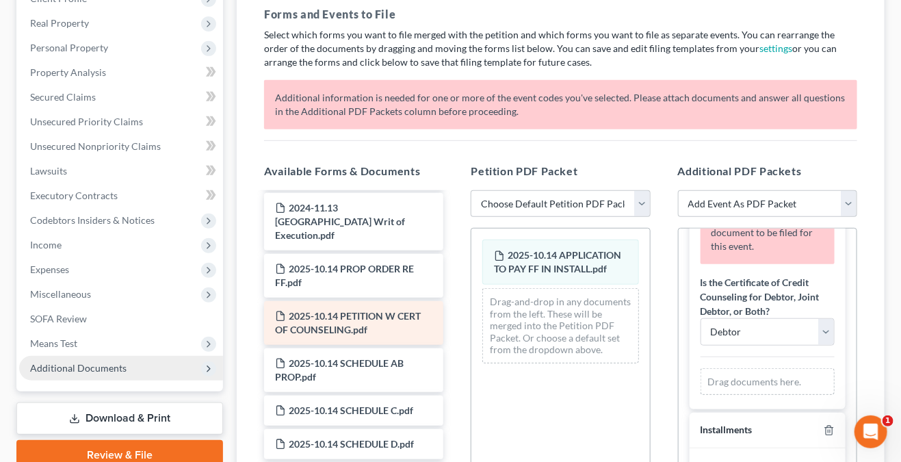
click at [314, 335] on span "2025-10.14 PETITION W CERT OF COUNSELING.pdf" at bounding box center [348, 322] width 146 height 25
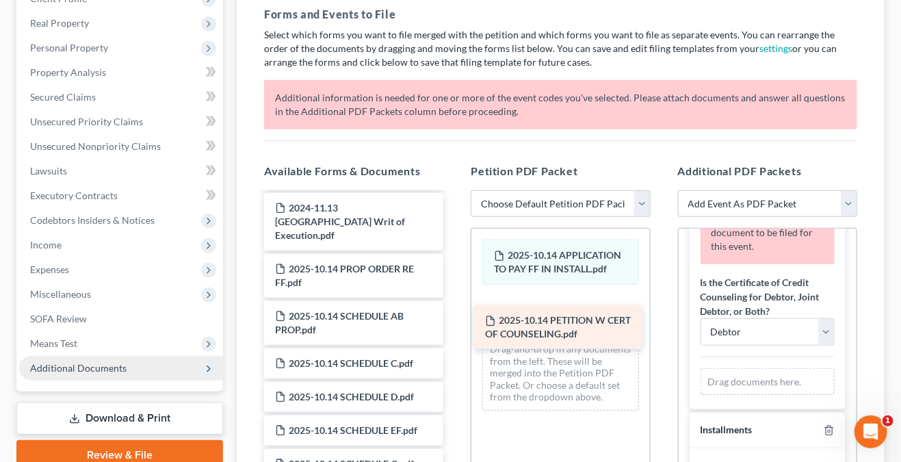
drag, startPoint x: 332, startPoint y: 341, endPoint x: 542, endPoint y: 320, distance: 211.1
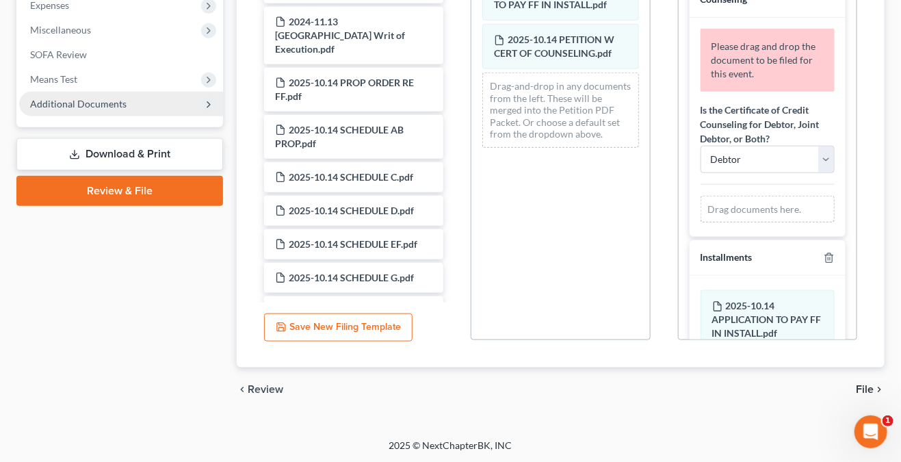
scroll to position [126, 0]
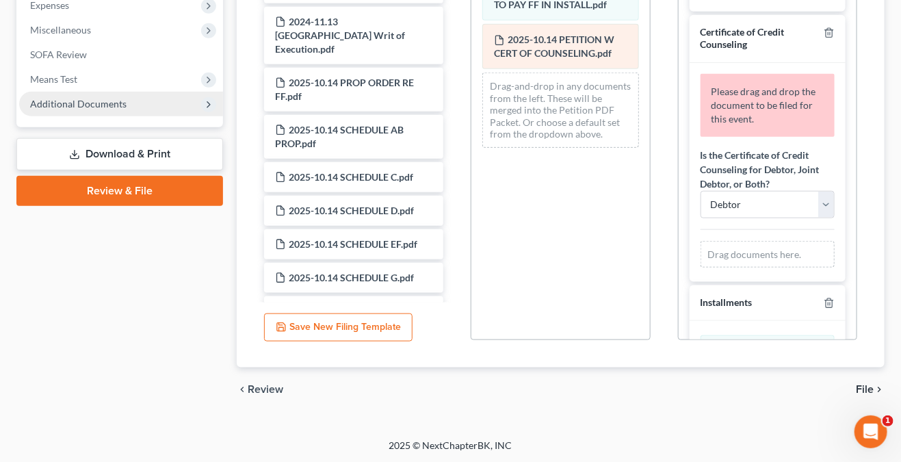
click at [549, 40] on span "2025-10.14 PETITION W CERT OF COUNSELING.pdf" at bounding box center [554, 46] width 120 height 25
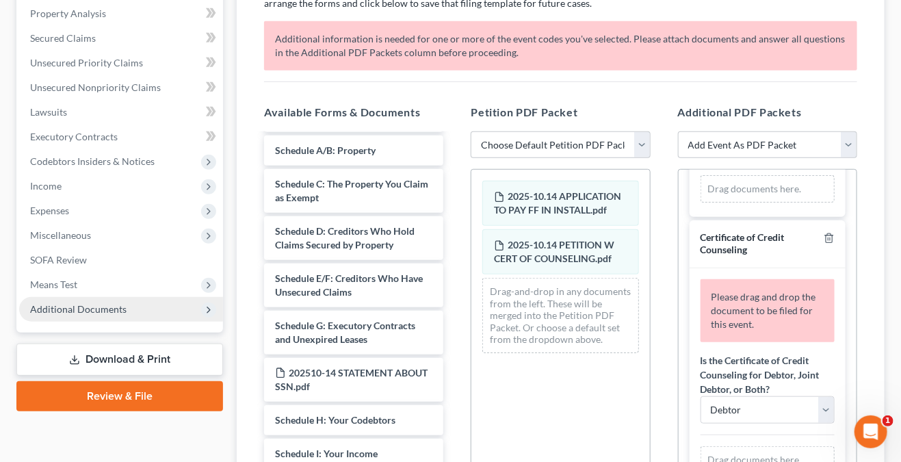
scroll to position [112, 0]
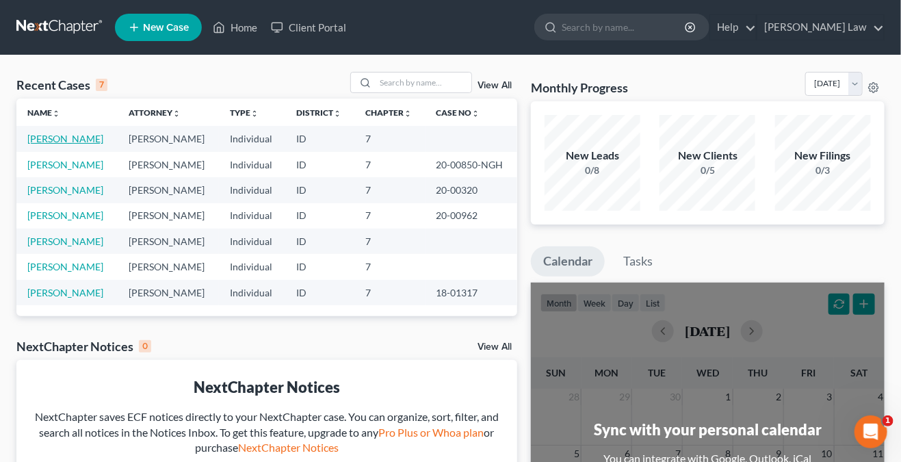
click at [66, 133] on link "Salinas, Jesse" at bounding box center [65, 139] width 76 height 12
select select "0"
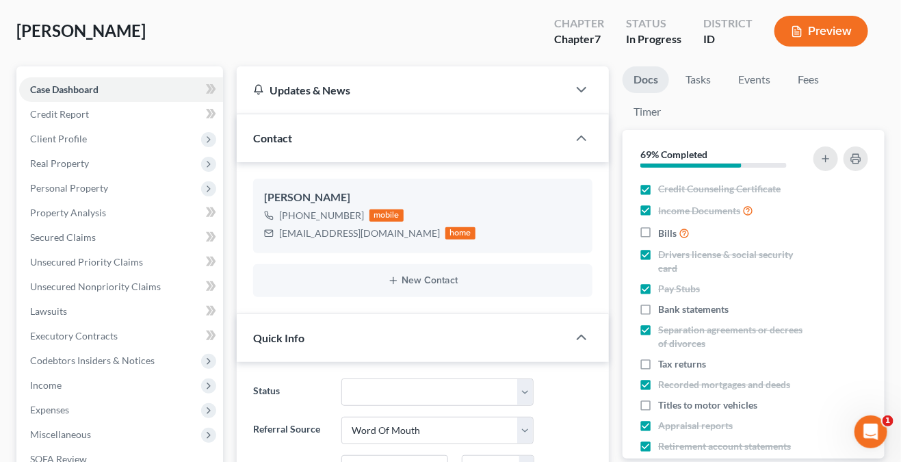
scroll to position [342, 0]
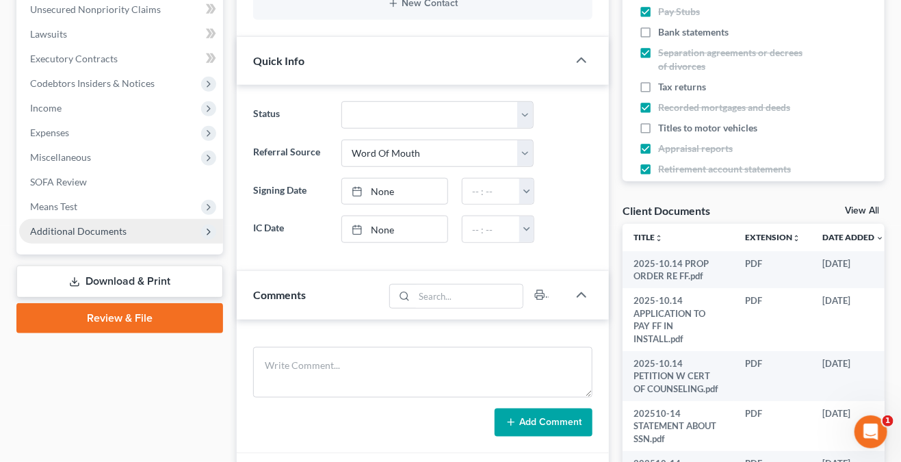
click at [168, 219] on span "Additional Documents" at bounding box center [121, 231] width 204 height 25
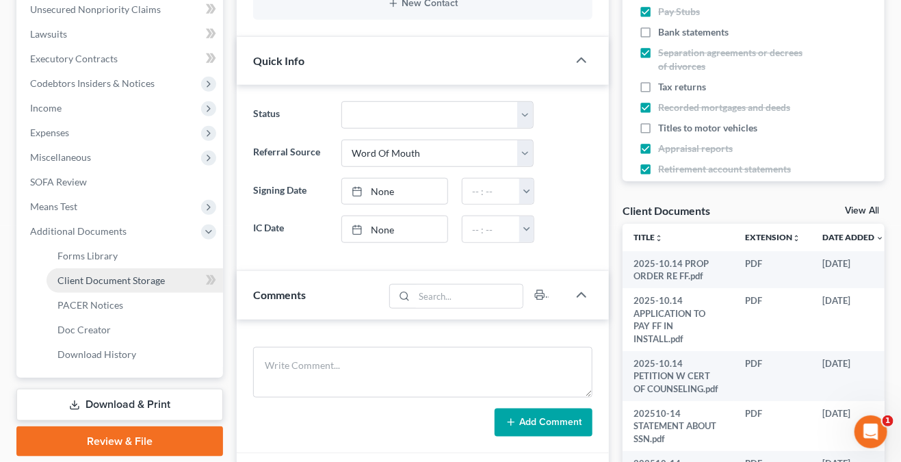
click at [181, 272] on link "Client Document Storage" at bounding box center [135, 280] width 177 height 25
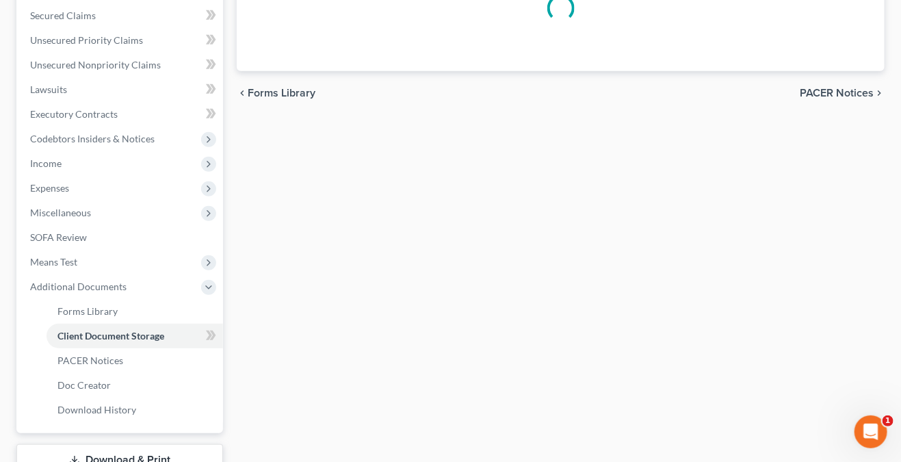
scroll to position [137, 0]
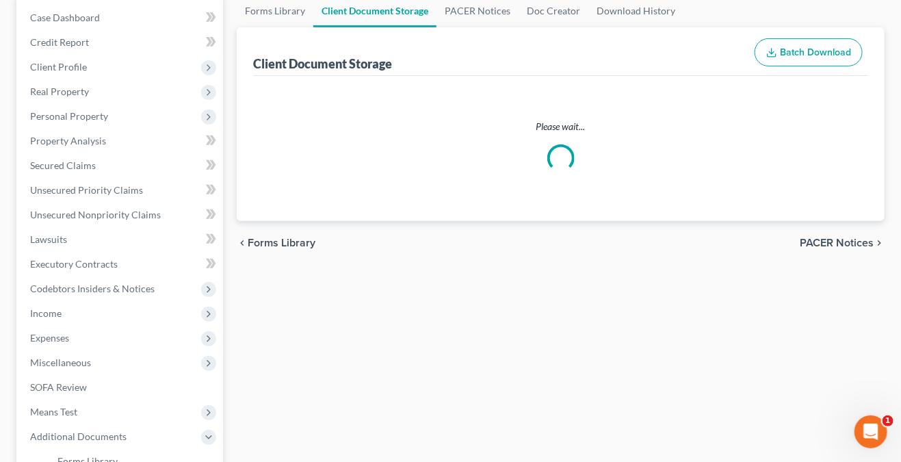
select select "5"
select select "8"
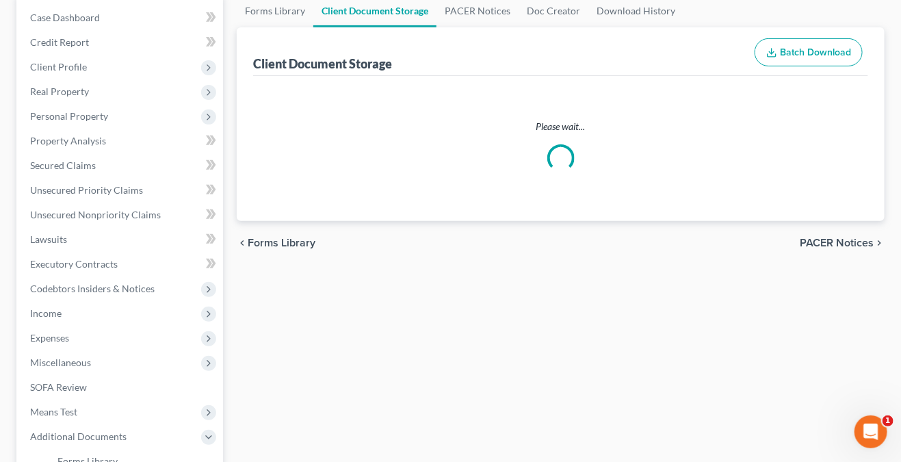
select select "0"
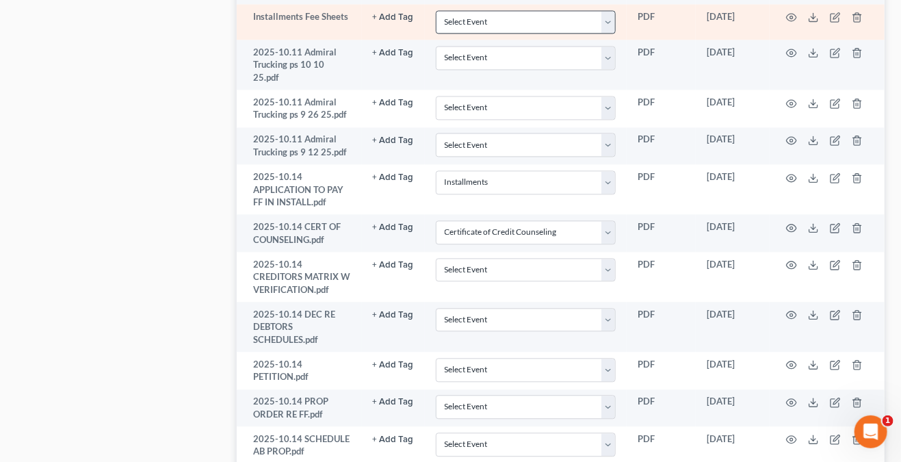
scroll to position [1026, 0]
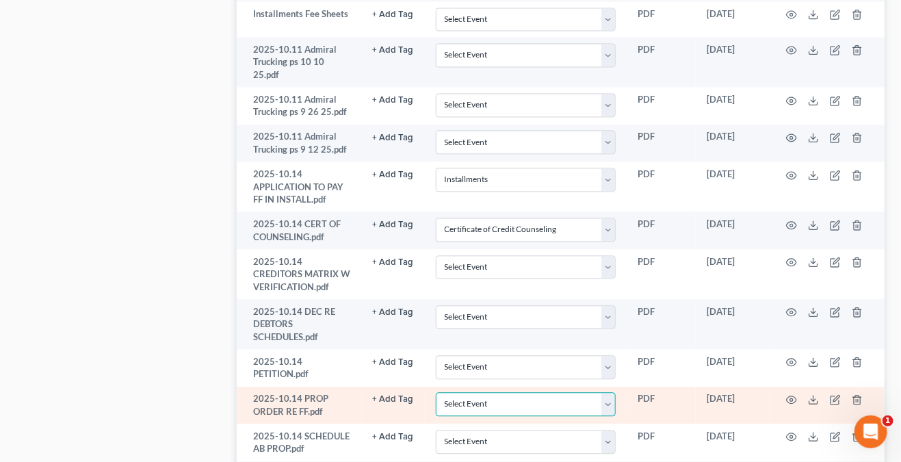
click at [613, 392] on select "Select Event Certificate of Credit Counseling Chapter 13 Calculation of Disposa…" at bounding box center [526, 404] width 180 height 24
select select "8"
click at [436, 392] on select "Select Event Certificate of Credit Counseling Chapter 13 Calculation of Disposa…" at bounding box center [526, 404] width 180 height 24
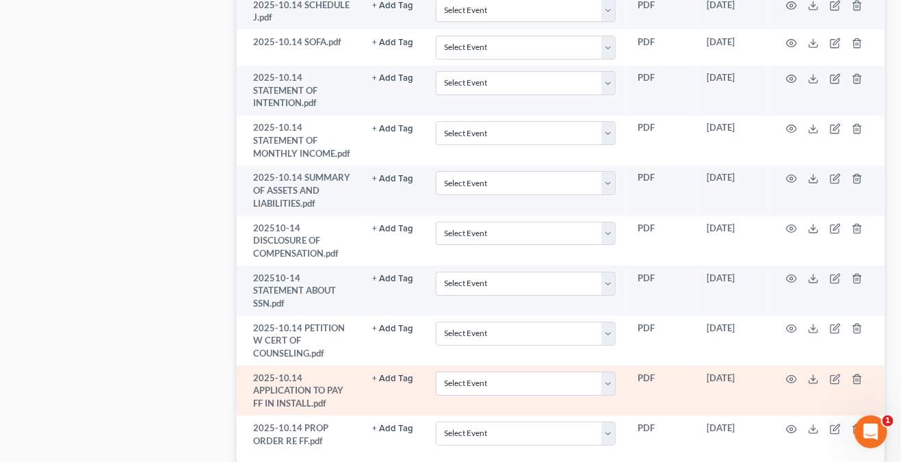
scroll to position [1726, 0]
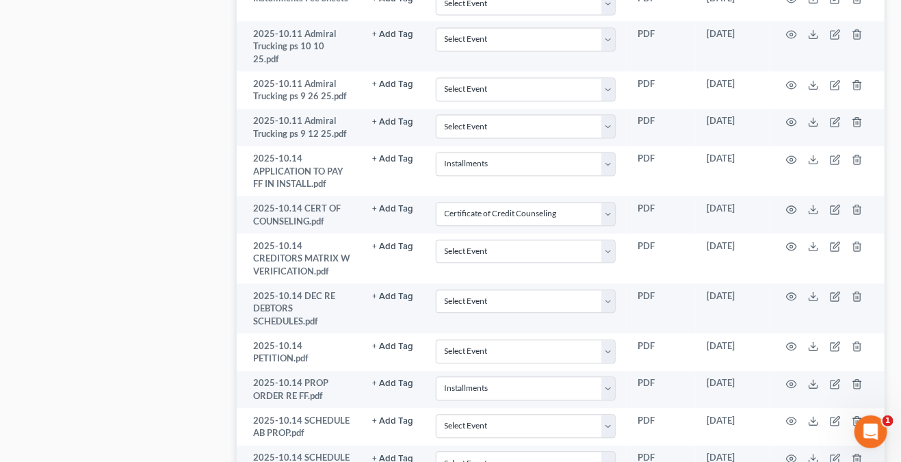
scroll to position [1041, 0]
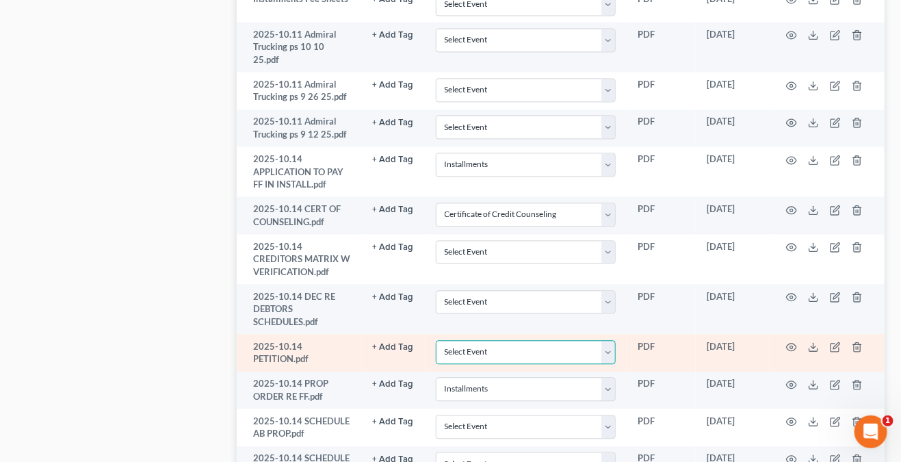
click at [503, 340] on select "Select Event Certificate of Credit Counseling Chapter 13 Calculation of Disposa…" at bounding box center [526, 352] width 180 height 24
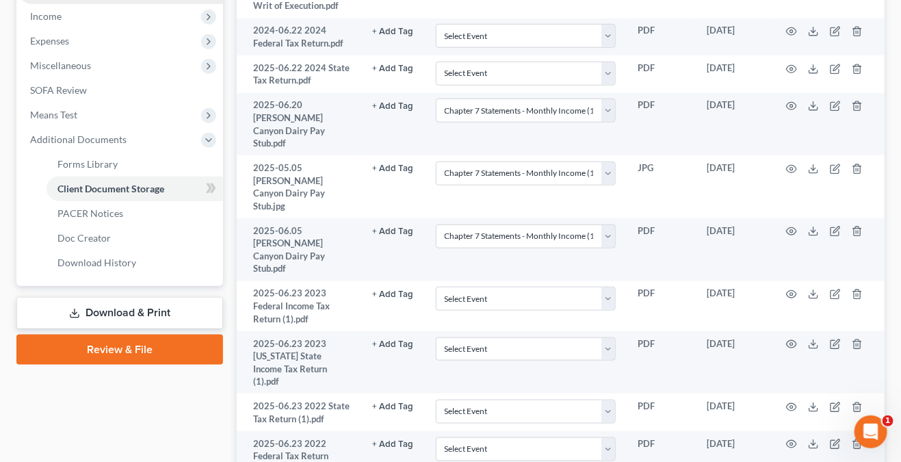
scroll to position [494, 0]
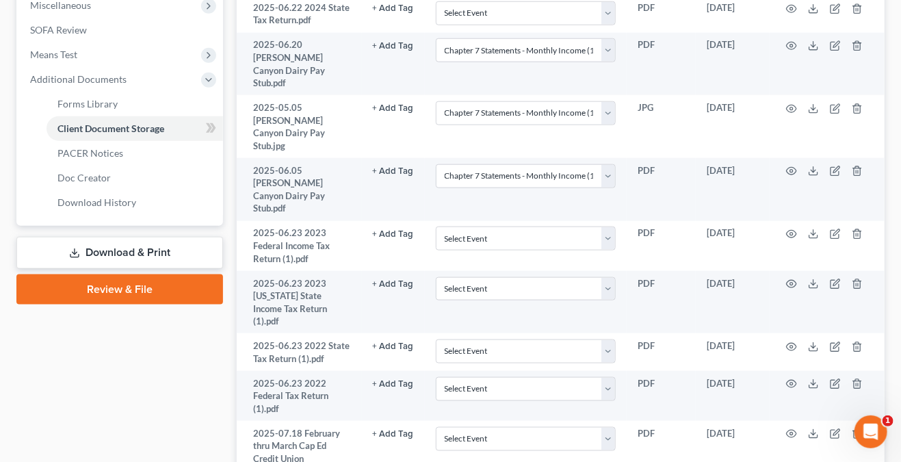
click at [139, 291] on link "Review & File" at bounding box center [119, 289] width 207 height 30
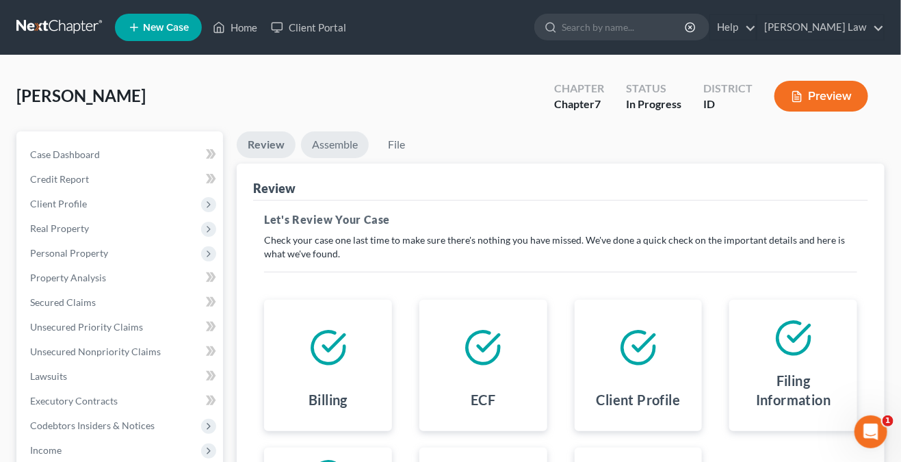
click at [331, 146] on link "Assemble" at bounding box center [335, 144] width 68 height 27
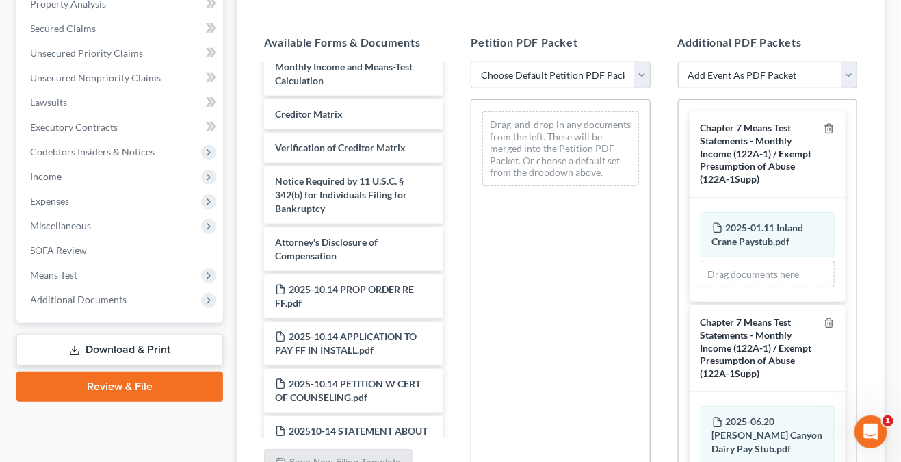
scroll to position [704, 0]
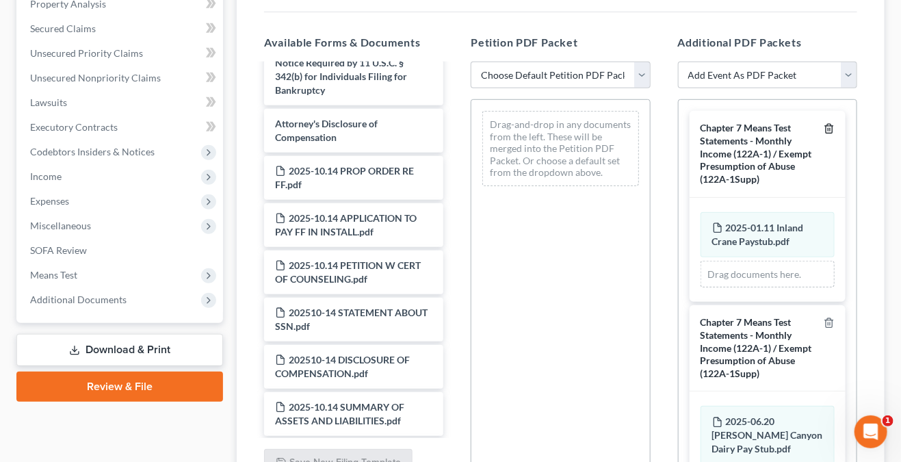
click at [826, 126] on icon "button" at bounding box center [829, 129] width 6 height 9
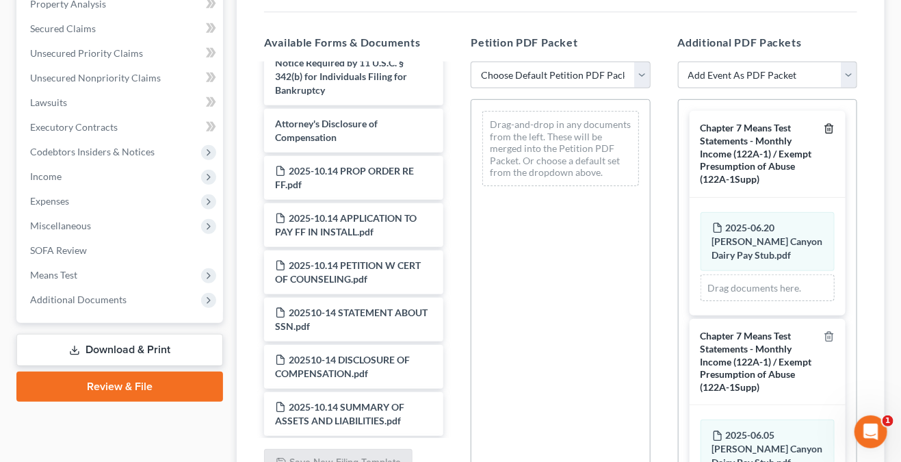
click at [826, 126] on icon "button" at bounding box center [829, 129] width 6 height 9
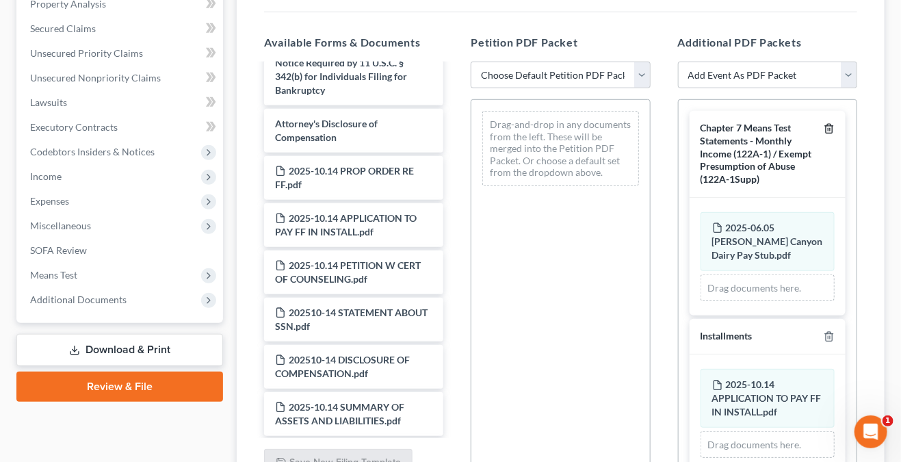
click at [826, 126] on icon "button" at bounding box center [829, 129] width 6 height 9
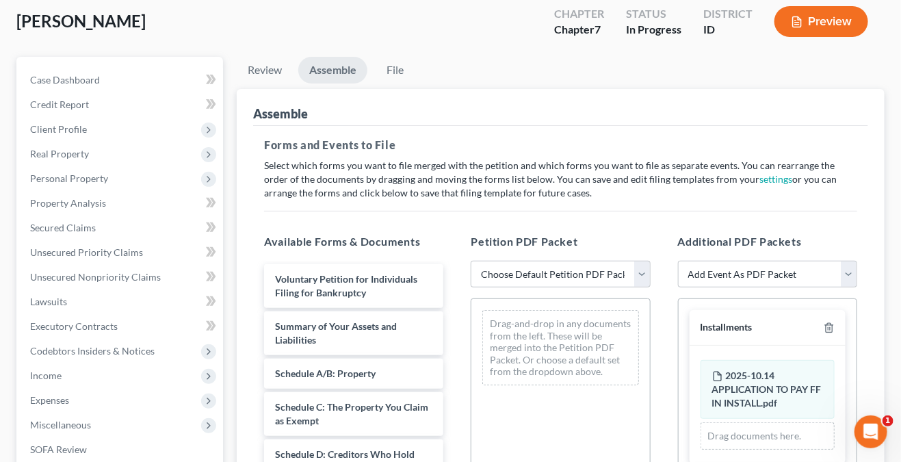
scroll to position [67, 0]
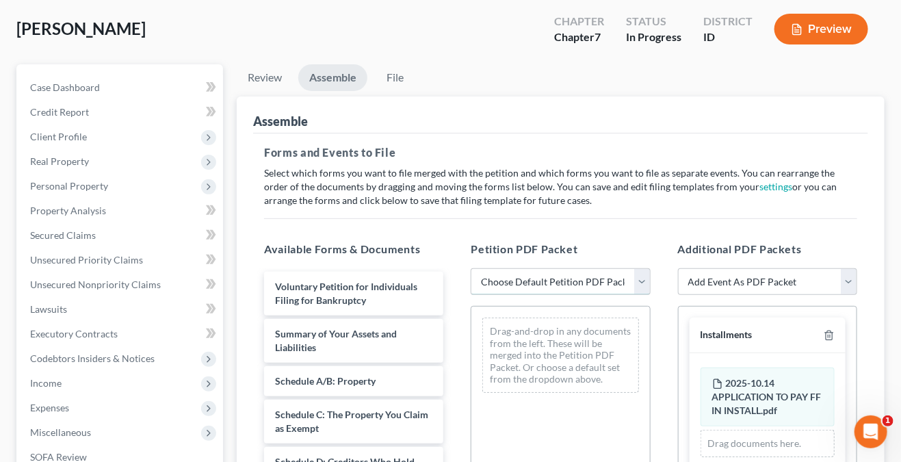
click at [642, 279] on select "Choose Default Petition PDF Packet Emergency Filing (Voluntary Petition and Cre…" at bounding box center [560, 281] width 179 height 27
select select "4"
click at [471, 268] on select "Choose Default Petition PDF Packet Emergency Filing (Voluntary Petition and Cre…" at bounding box center [560, 281] width 179 height 27
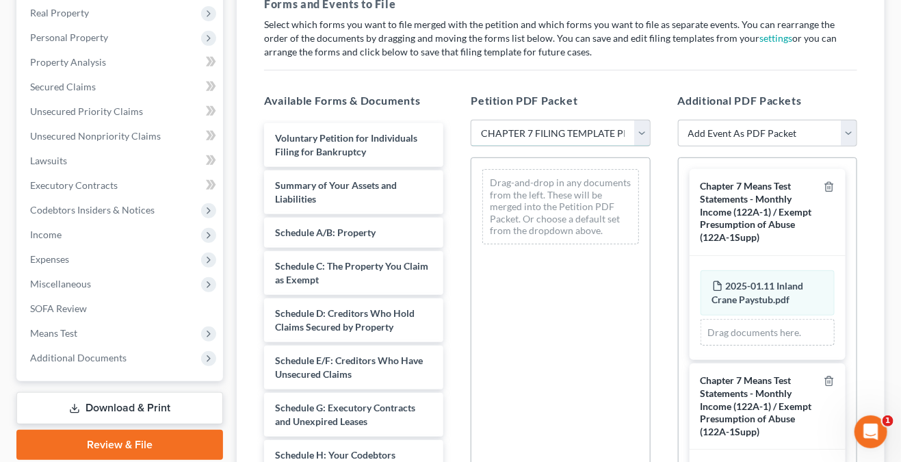
scroll to position [341, 0]
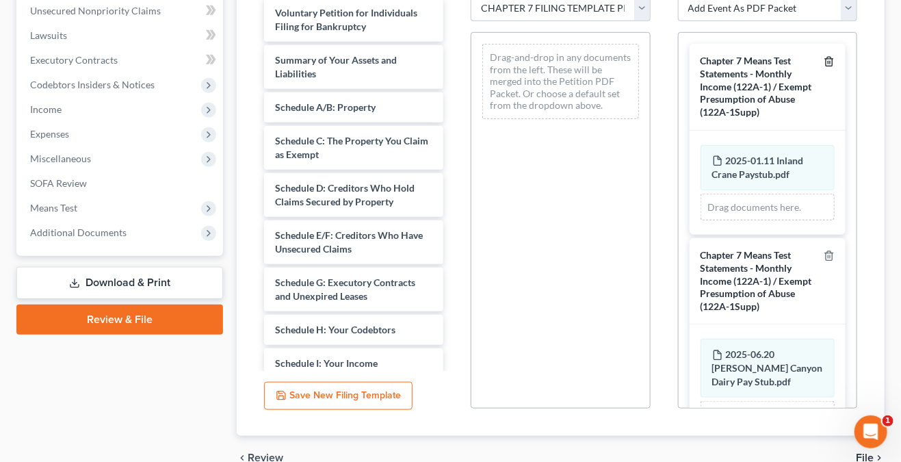
click at [830, 62] on line "button" at bounding box center [830, 63] width 0 height 3
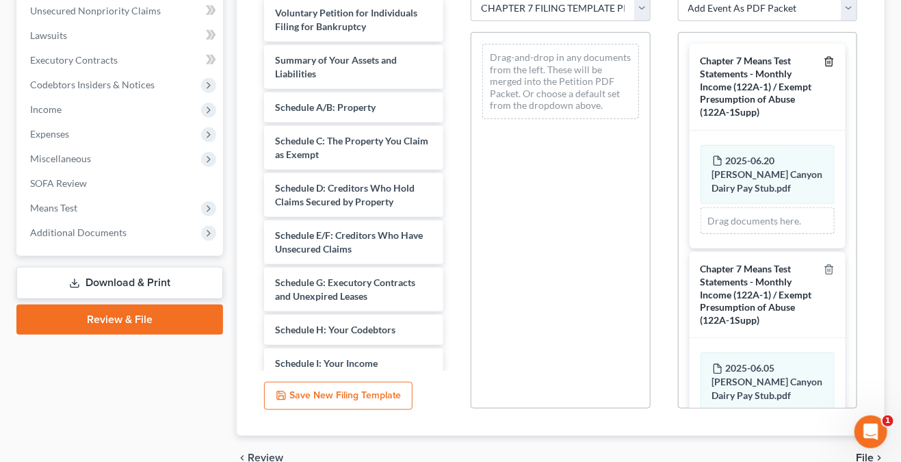
click at [830, 62] on line "button" at bounding box center [830, 63] width 0 height 3
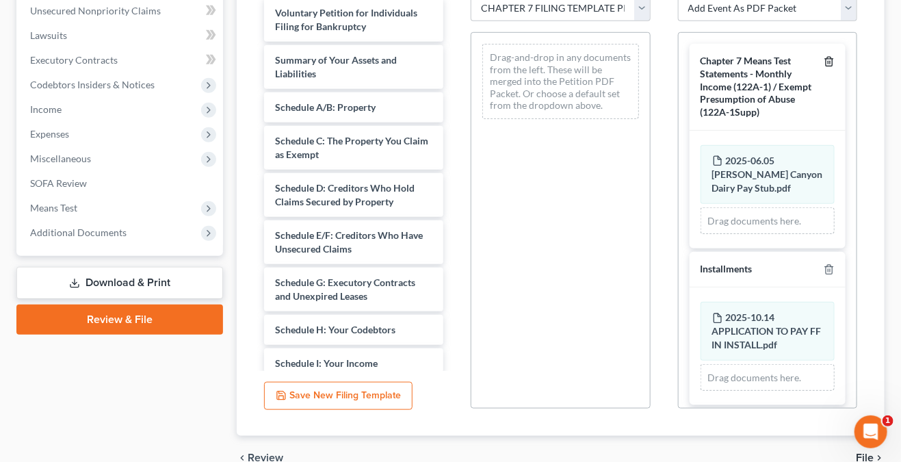
click at [830, 62] on line "button" at bounding box center [830, 63] width 0 height 3
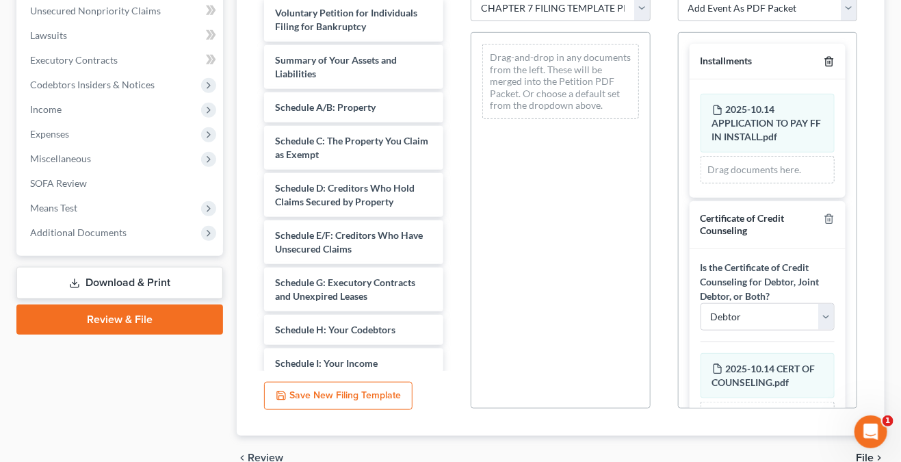
click at [830, 62] on line "button" at bounding box center [830, 63] width 0 height 3
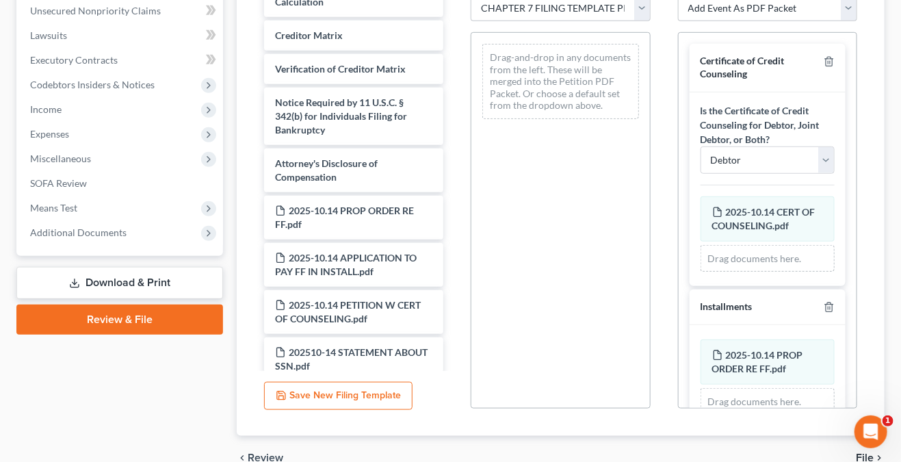
scroll to position [639, 0]
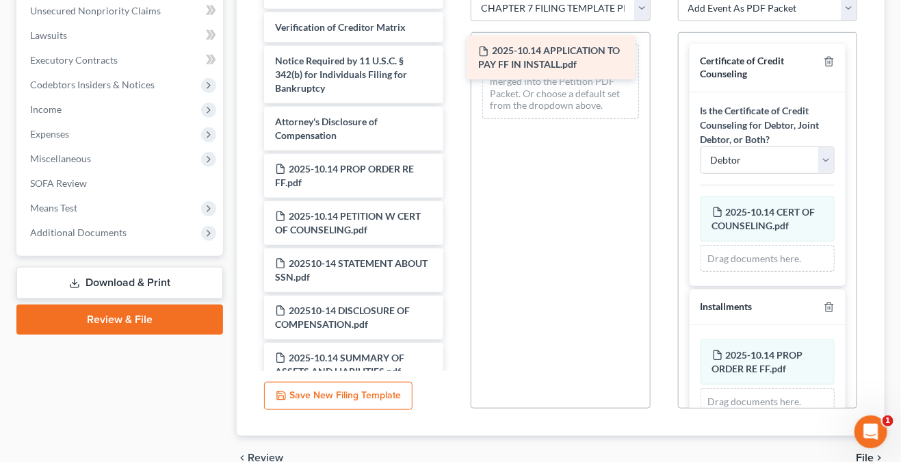
drag, startPoint x: 313, startPoint y: 244, endPoint x: 517, endPoint y: 67, distance: 269.6
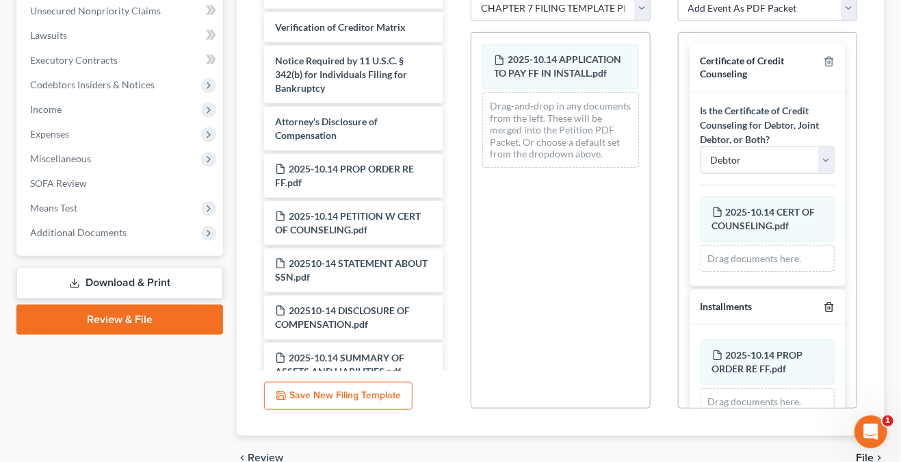
click at [824, 305] on icon "button" at bounding box center [829, 307] width 11 height 11
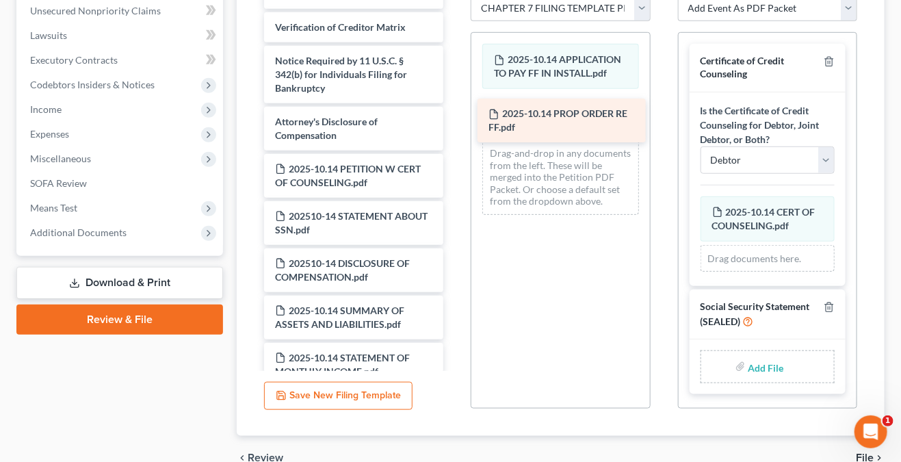
drag, startPoint x: 339, startPoint y: 190, endPoint x: 553, endPoint y: 123, distance: 223.7
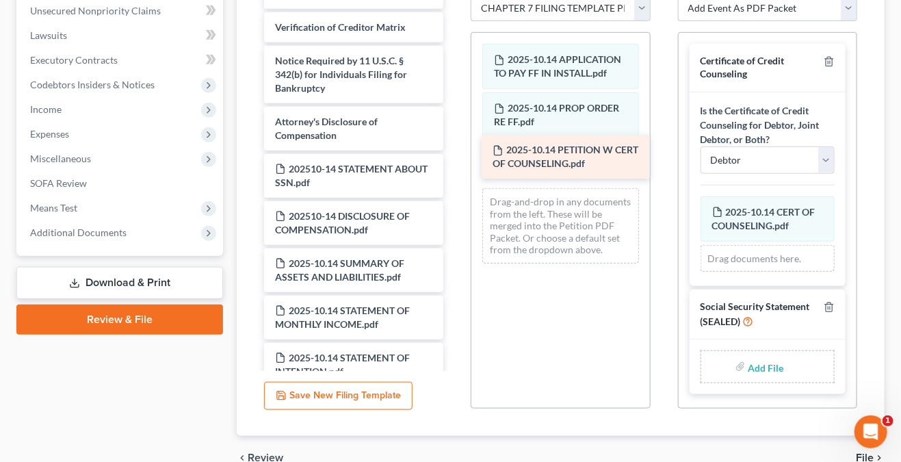
drag, startPoint x: 339, startPoint y: 193, endPoint x: 557, endPoint y: 162, distance: 219.7
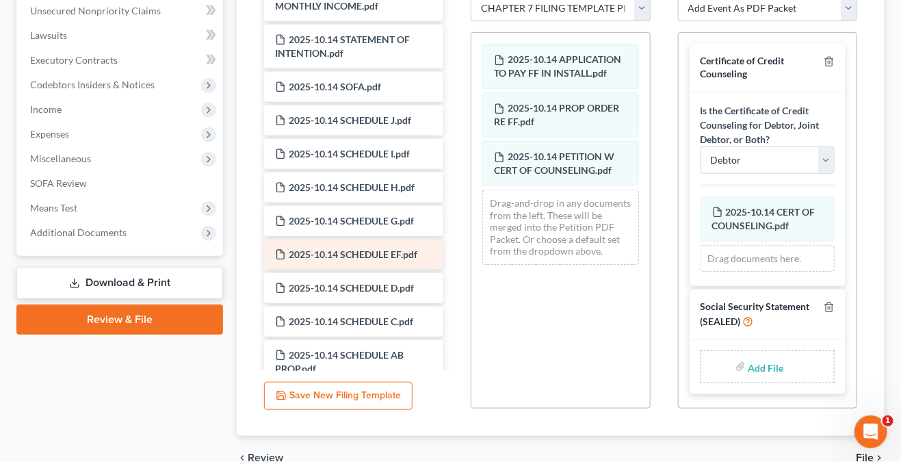
scroll to position [981, 0]
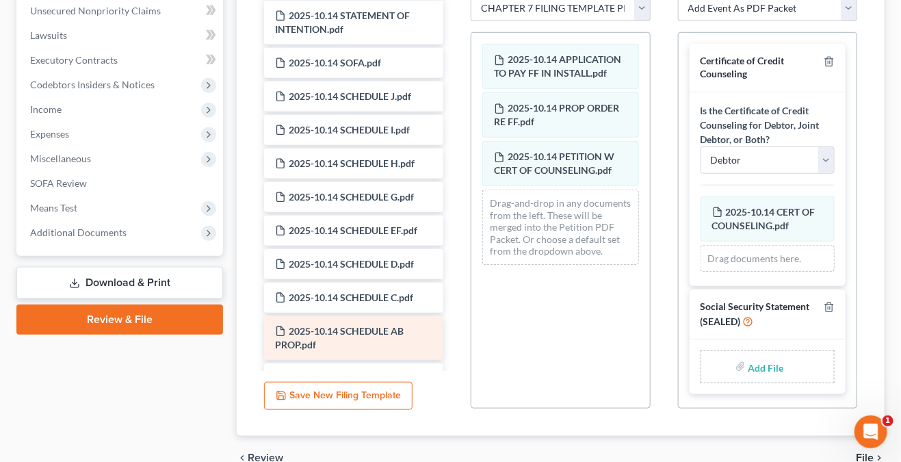
click at [380, 340] on span "2025-10.14 SCHEDULE AB PROP.pdf" at bounding box center [339, 337] width 129 height 25
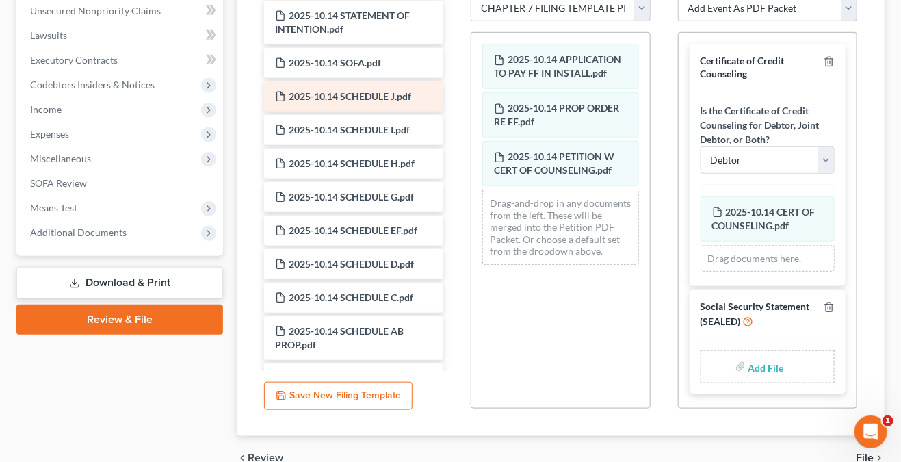
click at [364, 102] on span "2025-10.14 SCHEDULE J.pdf" at bounding box center [350, 96] width 122 height 12
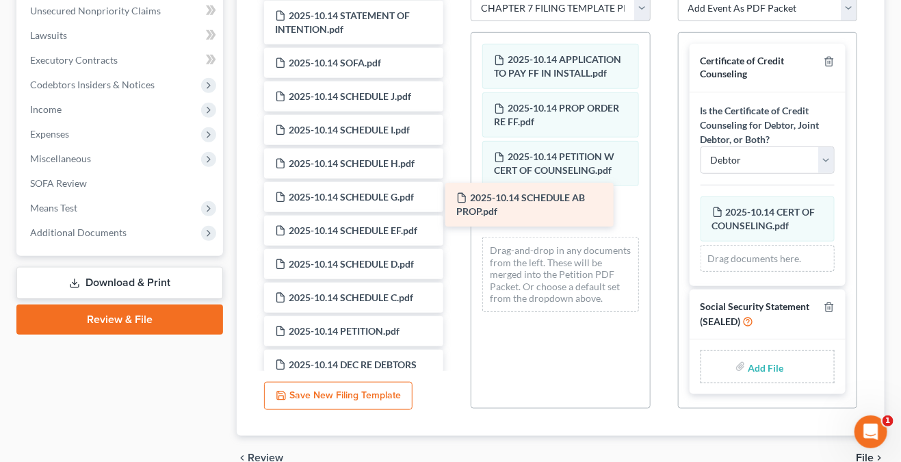
drag, startPoint x: 380, startPoint y: 340, endPoint x: 564, endPoint y: 192, distance: 236.5
click at [454, 192] on div "2025-10.14 SCHEDULE AB PROP.pdf Voluntary Petition for Individuals Filing for B…" at bounding box center [353, 154] width 201 height 2274
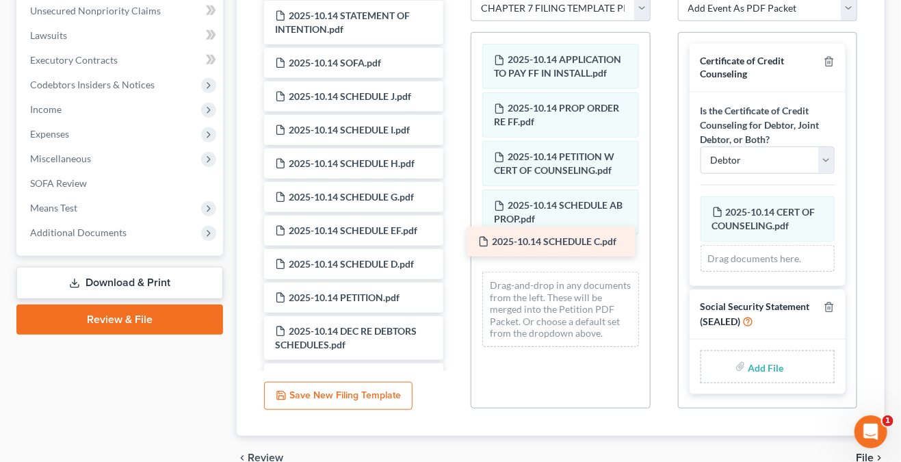
drag, startPoint x: 352, startPoint y: 311, endPoint x: 556, endPoint y: 244, distance: 215.5
click at [454, 244] on div "2025-10.14 SCHEDULE C.pdf Voluntary Petition for Individuals Filing for Bankrup…" at bounding box center [353, 137] width 201 height 2240
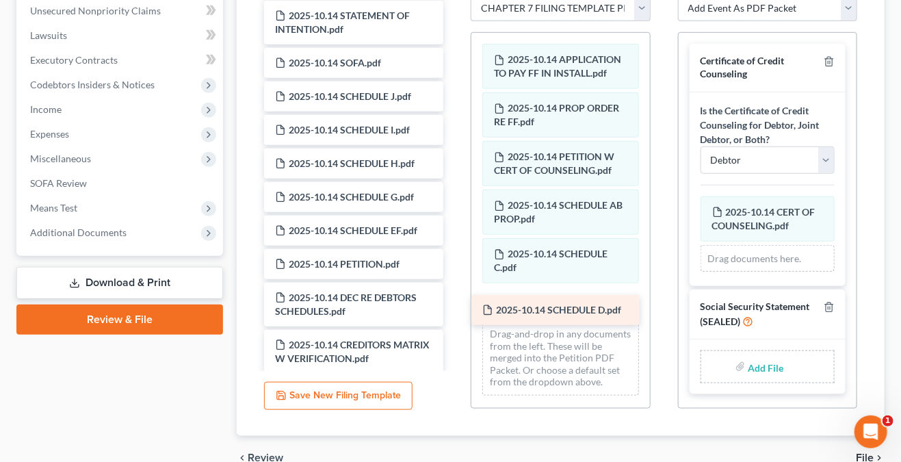
drag, startPoint x: 341, startPoint y: 278, endPoint x: 549, endPoint y: 312, distance: 210.8
click at [454, 312] on div "2025-10.14 SCHEDULE D.pdf Voluntary Petition for Individuals Filing for Bankrup…" at bounding box center [353, 120] width 201 height 2207
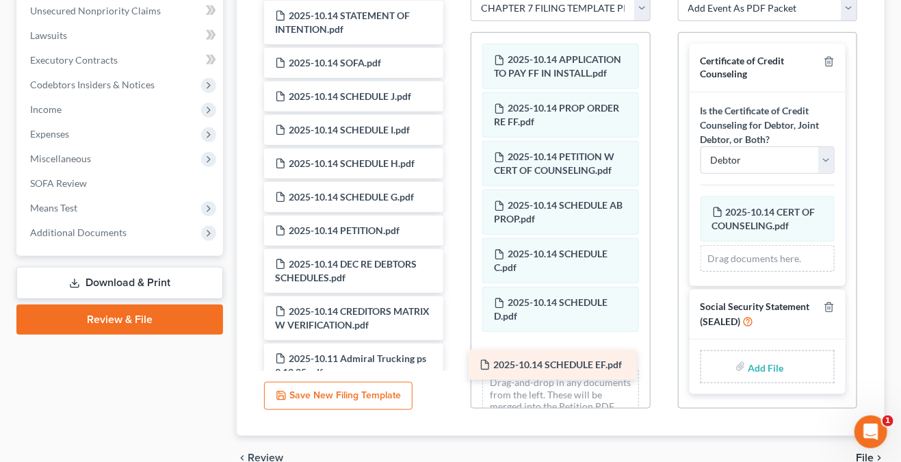
drag, startPoint x: 339, startPoint y: 239, endPoint x: 544, endPoint y: 362, distance: 238.4
click at [454, 362] on div "2025-10.14 SCHEDULE EF.pdf Voluntary Petition for Individuals Filing for Bankru…" at bounding box center [353, 103] width 201 height 2173
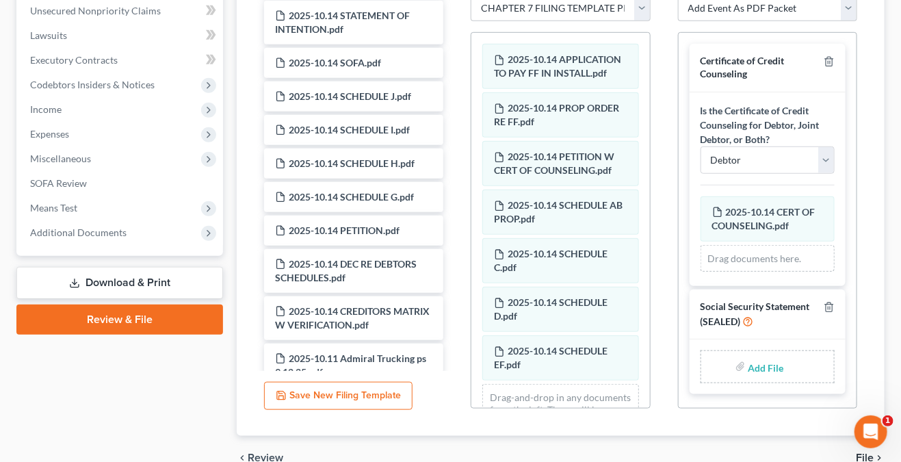
scroll to position [84, 0]
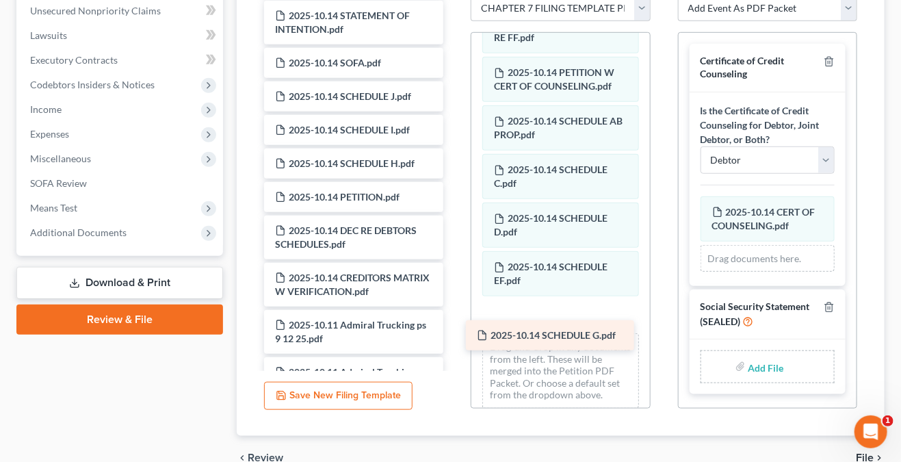
drag, startPoint x: 354, startPoint y: 196, endPoint x: 556, endPoint y: 322, distance: 238.2
click at [454, 322] on div "2025-10.14 SCHEDULE G.pdf Voluntary Petition for Individuals Filing for Bankrup…" at bounding box center [353, 86] width 201 height 2139
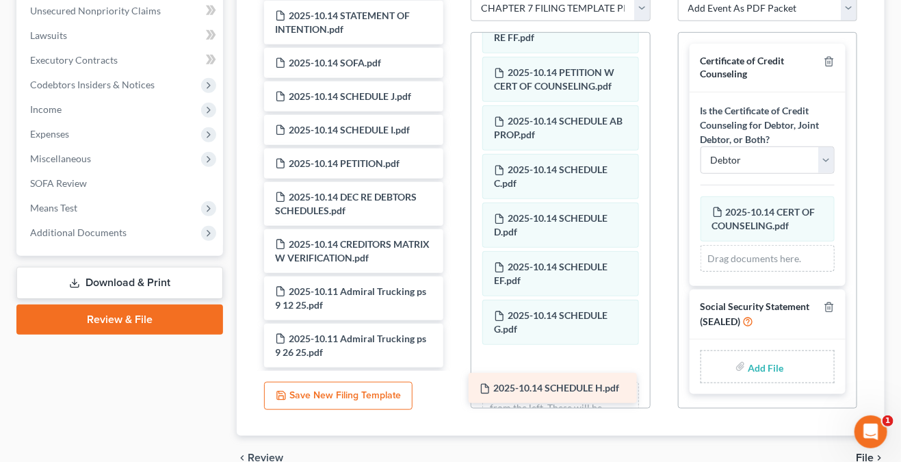
drag, startPoint x: 340, startPoint y: 167, endPoint x: 550, endPoint y: 368, distance: 290.8
click at [454, 368] on div "2025-10.14 SCHEDULE H.pdf Voluntary Petition for Individuals Filing for Bankrup…" at bounding box center [353, 70] width 201 height 2106
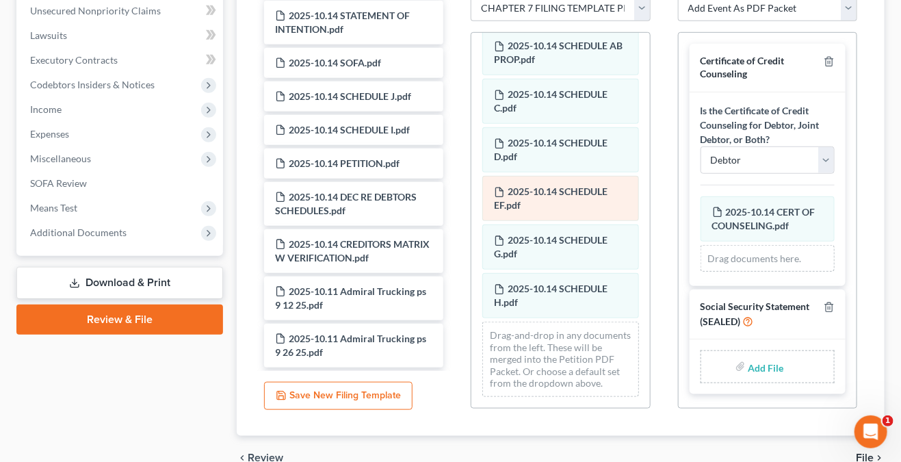
scroll to position [181, 0]
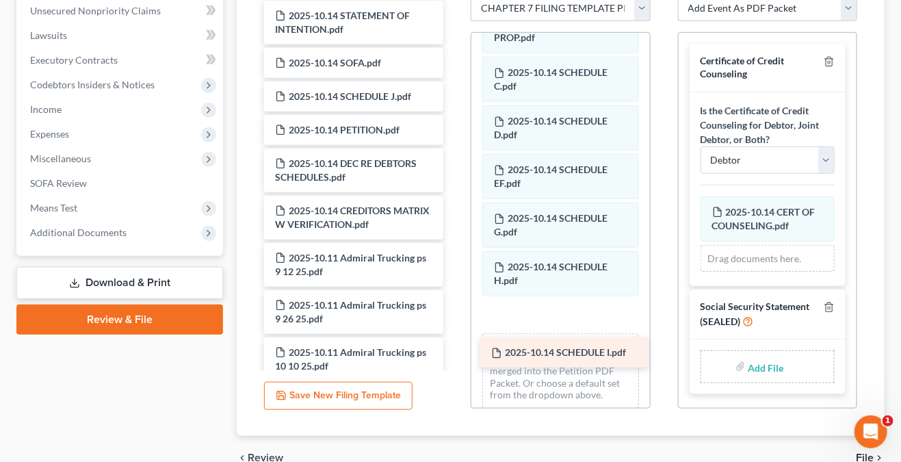
drag, startPoint x: 328, startPoint y: 136, endPoint x: 545, endPoint y: 346, distance: 301.4
click at [454, 346] on div "2025-10.14 SCHEDULE I.pdf Voluntary Petition for Individuals Filing for Bankrup…" at bounding box center [353, 53] width 201 height 2072
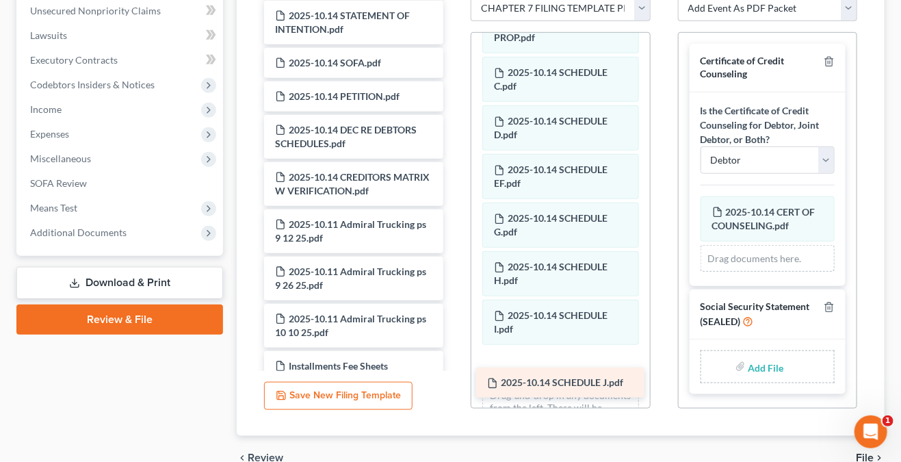
drag, startPoint x: 335, startPoint y: 105, endPoint x: 547, endPoint y: 379, distance: 346.8
click at [454, 379] on div "2025-10.14 SCHEDULE J.pdf Voluntary Petition for Individuals Filing for Bankrup…" at bounding box center [353, 36] width 201 height 2039
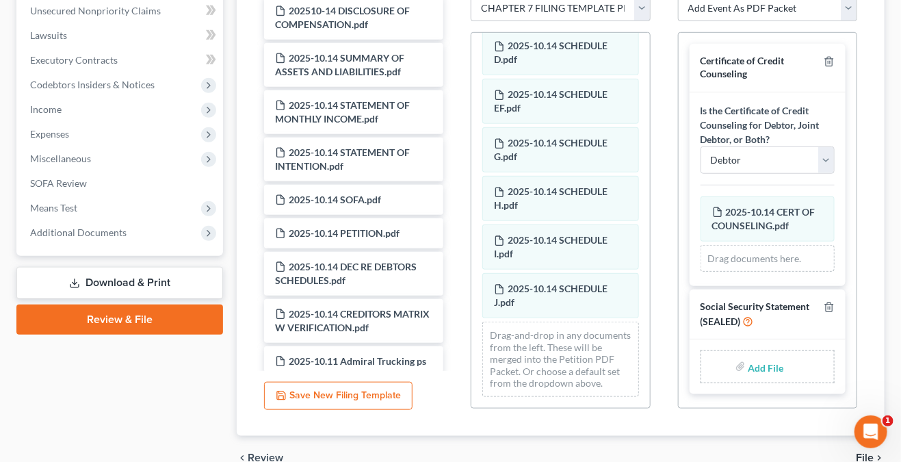
scroll to position [278, 0]
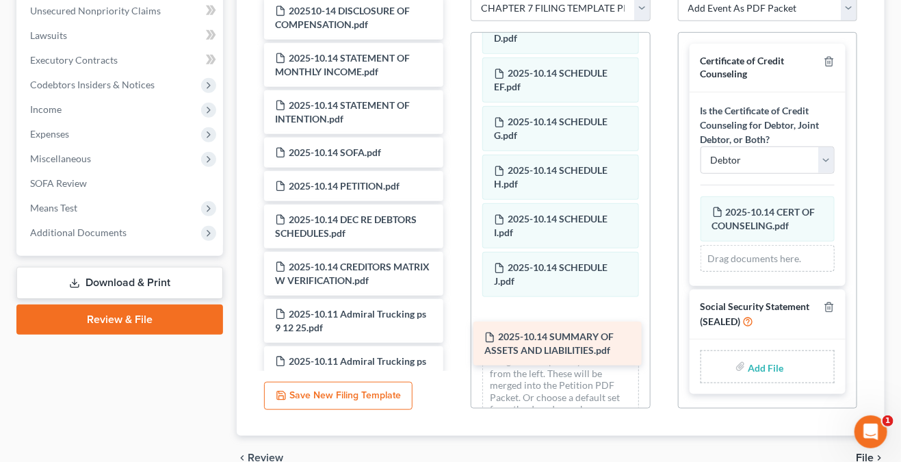
drag, startPoint x: 350, startPoint y: 67, endPoint x: 559, endPoint y: 333, distance: 337.7
click at [454, 333] on div "2025-10.14 SUMMARY OF ASSETS AND LIABILITIES.pdf Voluntary Petition for Individ…" at bounding box center [353, 150] width 201 height 1992
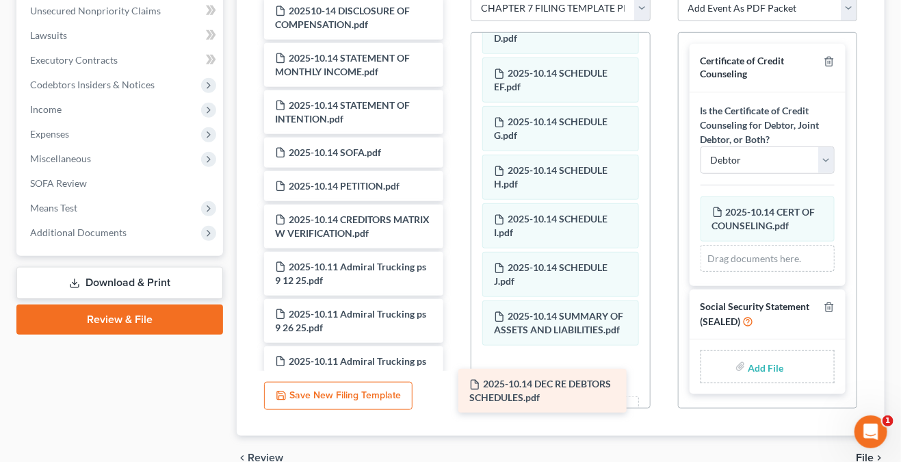
drag, startPoint x: 374, startPoint y: 235, endPoint x: 568, endPoint y: 387, distance: 246.6
click at [454, 387] on div "2025-10.14 DEC RE DEBTORS SCHEDULES.pdf Voluntary Petition for Individuals Fili…" at bounding box center [353, 126] width 201 height 1944
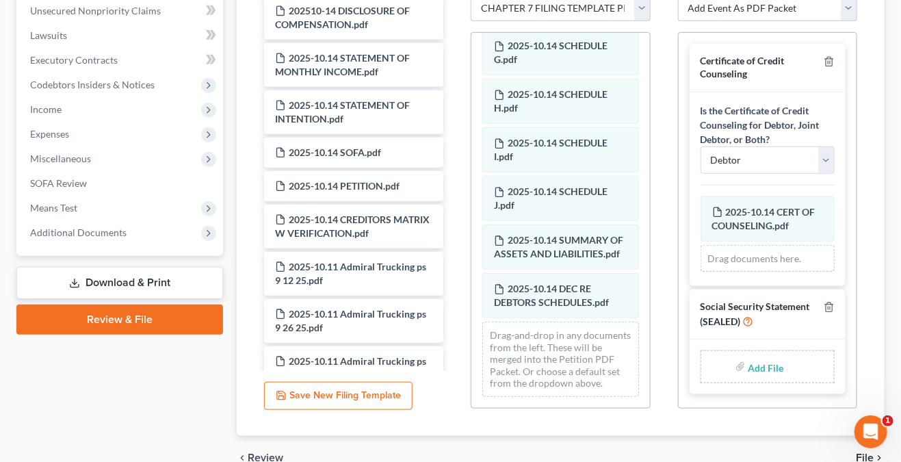
scroll to position [388, 0]
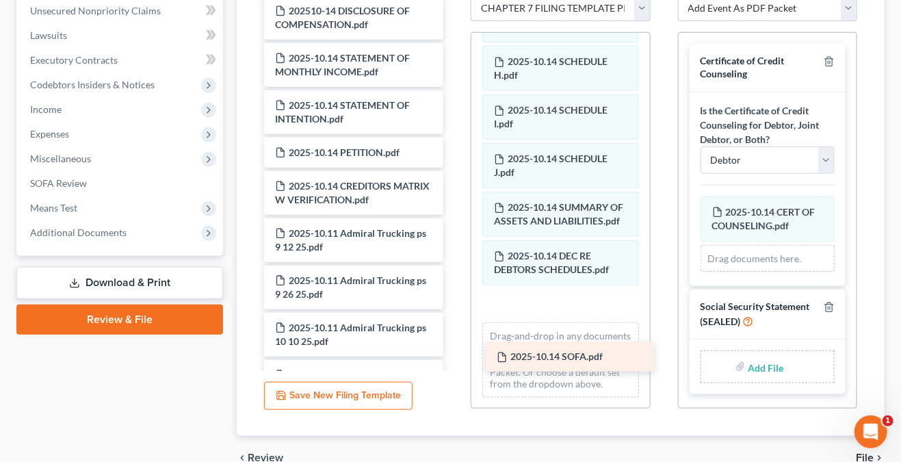
drag, startPoint x: 353, startPoint y: 157, endPoint x: 575, endPoint y: 349, distance: 293.4
click at [454, 349] on div "2025-10.14 SOFA.pdf Voluntary Petition for Individuals Filing for Bankruptcy Su…" at bounding box center [353, 109] width 201 height 1911
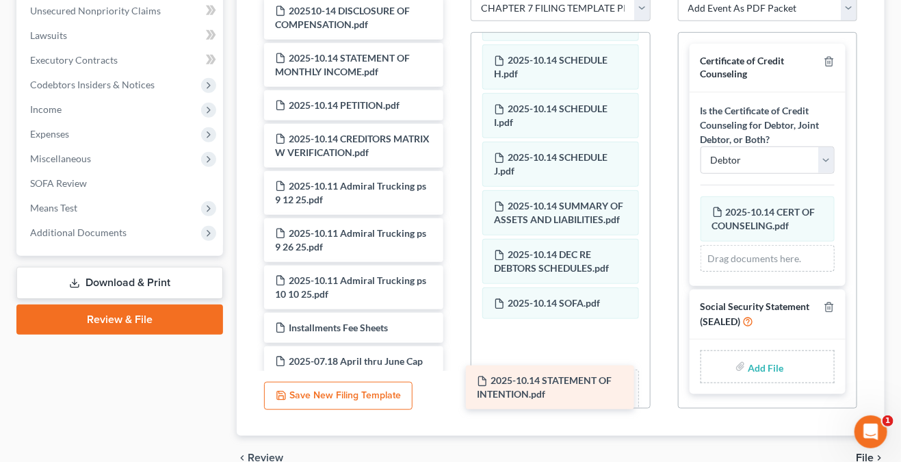
drag, startPoint x: 358, startPoint y: 129, endPoint x: 558, endPoint y: 387, distance: 326.7
click at [454, 391] on div "2025-10.14 STATEMENT OF INTENTION.pdf Voluntary Petition for Individuals Filing…" at bounding box center [353, 86] width 201 height 1864
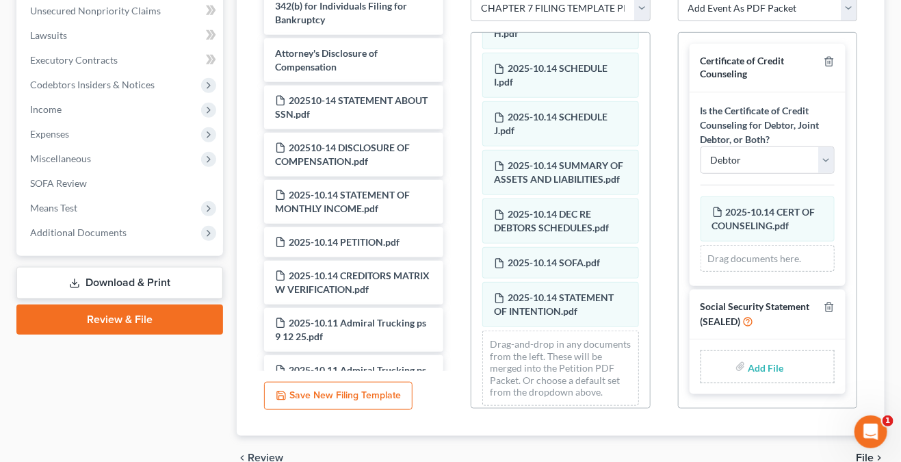
scroll to position [471, 0]
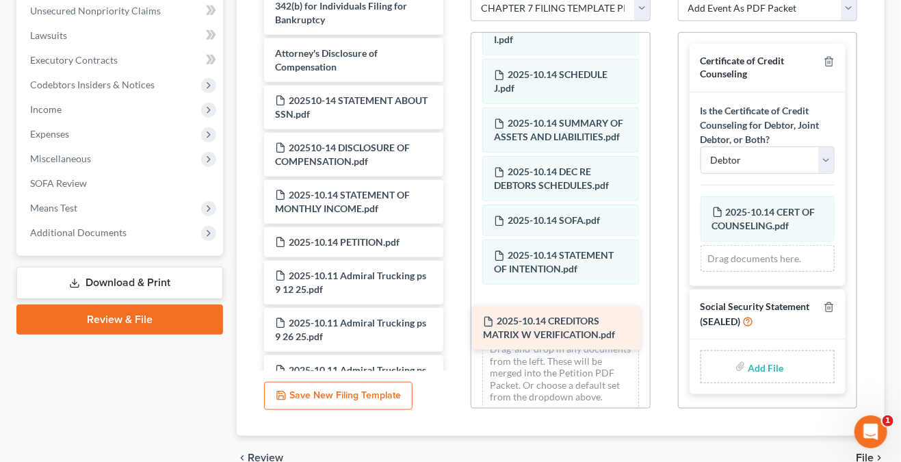
drag, startPoint x: 313, startPoint y: 287, endPoint x: 521, endPoint y: 321, distance: 210.7
click at [454, 321] on div "2025-10.14 CREDITORS MATRIX W VERIFICATION.pdf Voluntary Petition for Individua…" at bounding box center [353, 198] width 201 height 1817
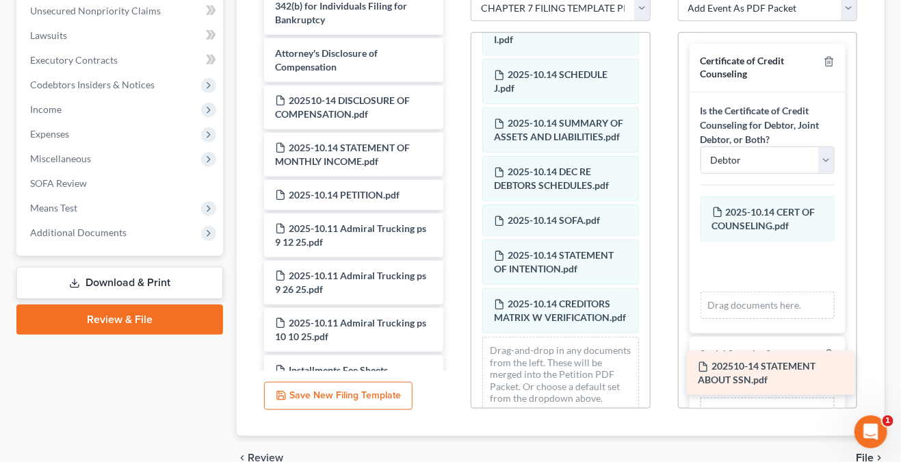
drag, startPoint x: 339, startPoint y: 109, endPoint x: 762, endPoint y: 363, distance: 493.2
click at [454, 363] on div "202510-14 STATEMENT ABOUT SSN.pdf Voluntary Petition for Individuals Filing for…" at bounding box center [353, 174] width 201 height 1769
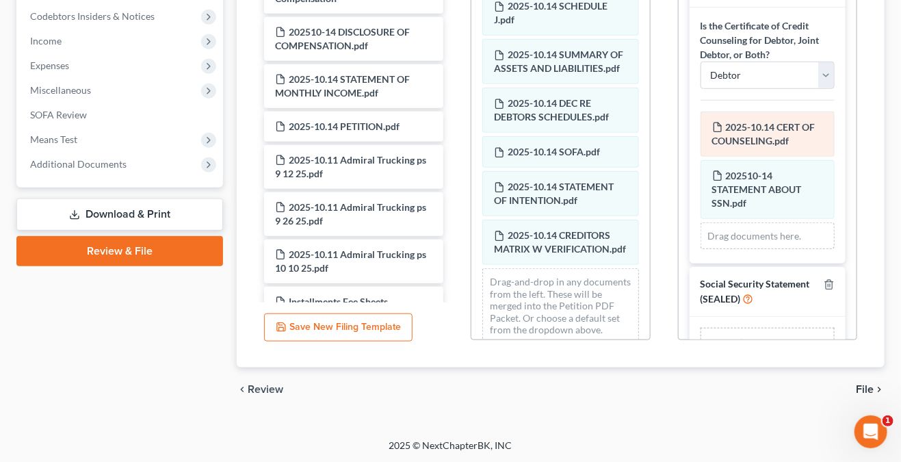
scroll to position [0, 0]
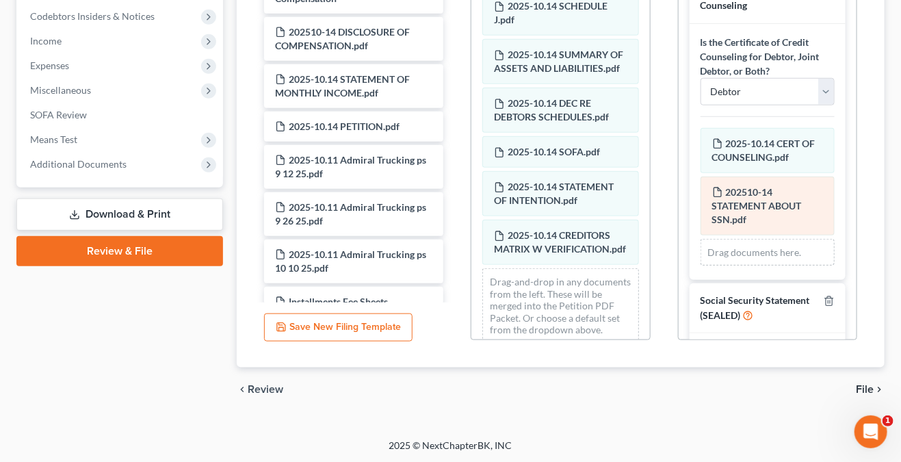
click at [757, 194] on span "202510-14 STATEMENT ABOUT SSN.pdf" at bounding box center [757, 205] width 90 height 39
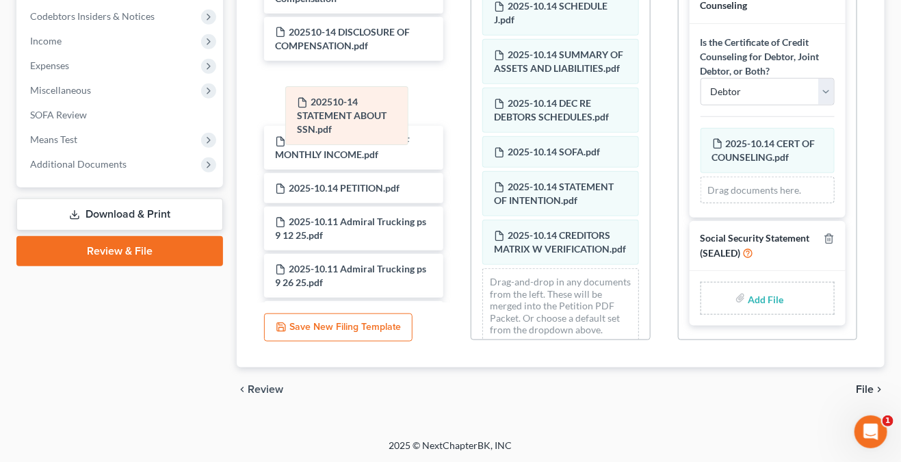
drag, startPoint x: 764, startPoint y: 192, endPoint x: 348, endPoint y: 104, distance: 425.9
click at [701, 128] on div "202510-14 STATEMENT ABOUT SSN.pdf Amended 202510-14 STATEMENT ABOUT SSN.pdf 202…" at bounding box center [768, 166] width 134 height 76
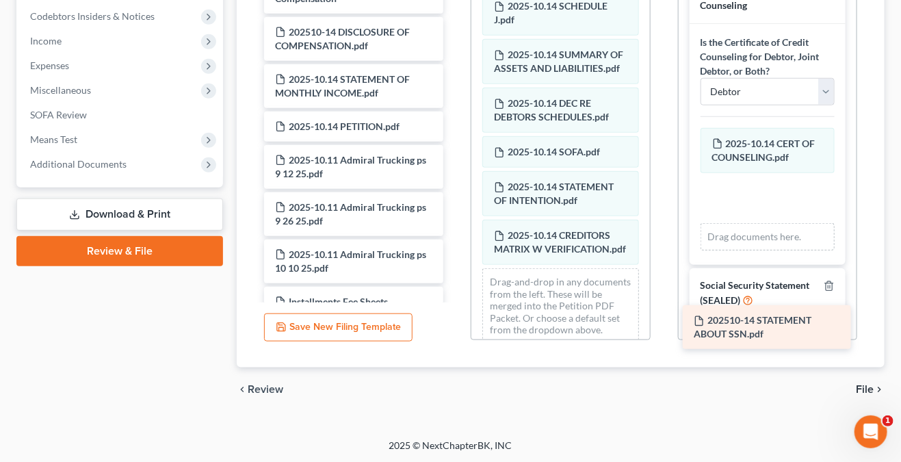
drag, startPoint x: 305, startPoint y: 99, endPoint x: 724, endPoint y: 328, distance: 477.3
click at [454, 328] on div "202510-14 STATEMENT ABOUT SSN.pdf Voluntary Petition for Individuals Filing for…" at bounding box center [353, 106] width 201 height 1769
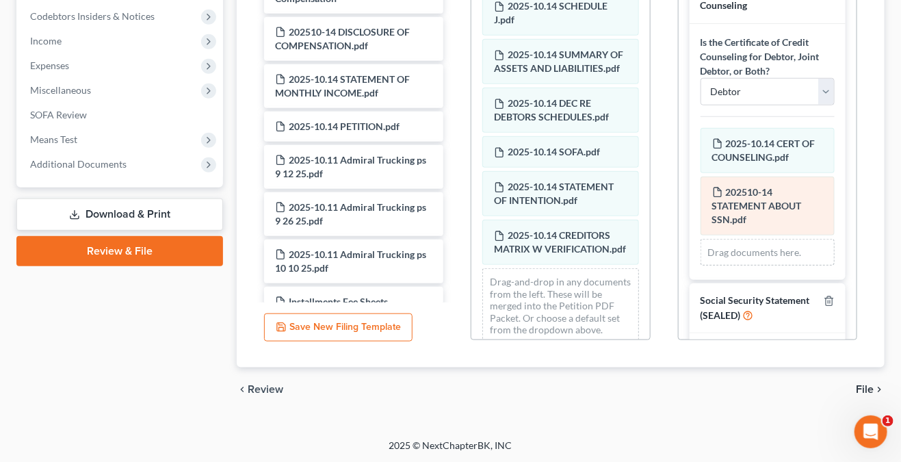
click at [756, 204] on span "202510-14 STATEMENT ABOUT SSN.pdf" at bounding box center [757, 205] width 90 height 39
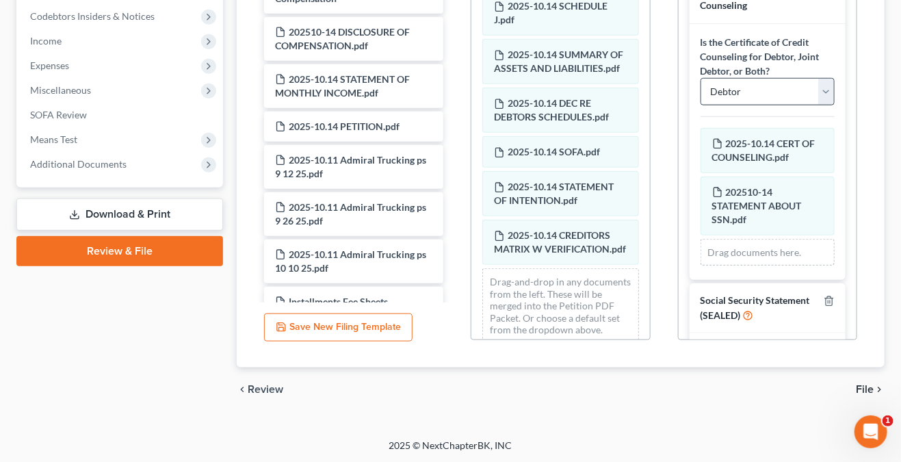
scroll to position [57, 0]
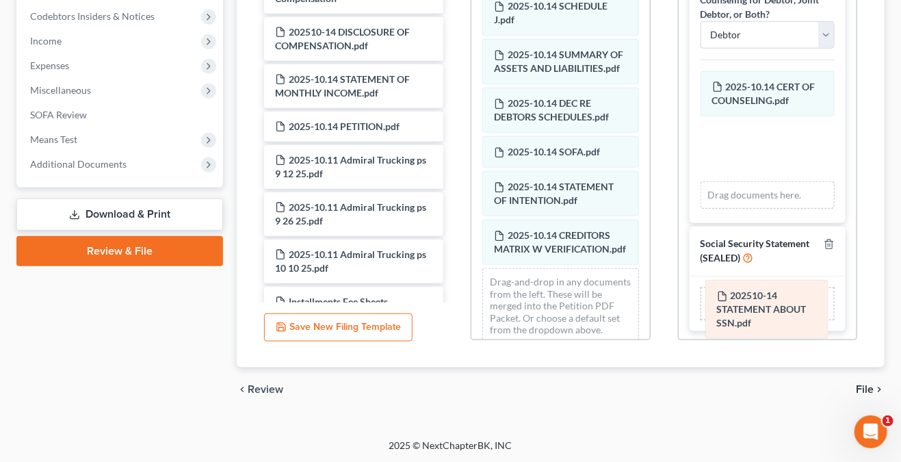
drag, startPoint x: 776, startPoint y: 148, endPoint x: 781, endPoint y: 312, distance: 163.6
click at [781, 209] on div "202510-14 STATEMENT ABOUT SSN.pdf Amended 202510-14 STATEMENT ABOUT SSN.pdf 202…" at bounding box center [768, 140] width 134 height 138
drag, startPoint x: 757, startPoint y: 138, endPoint x: 753, endPoint y: 294, distance: 155.4
click at [753, 209] on div "202510-14 STATEMENT ABOUT SSN.pdf Amended 202510-14 STATEMENT ABOUT SSN.pdf 202…" at bounding box center [768, 140] width 134 height 138
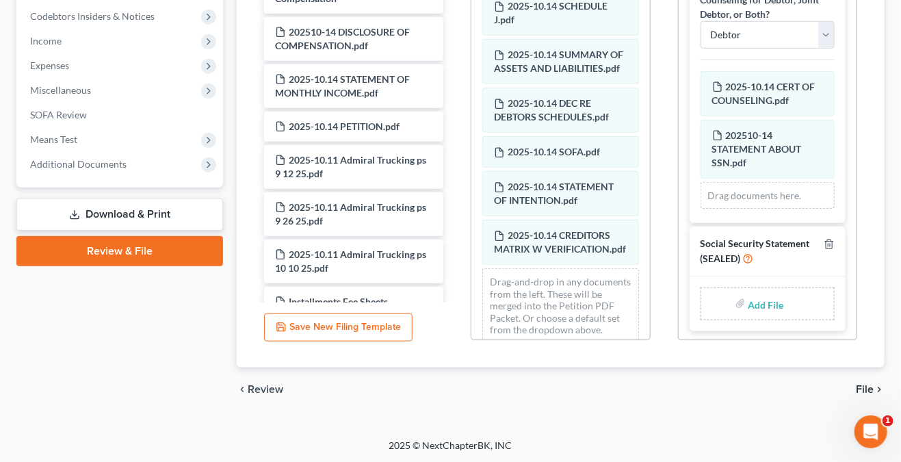
click at [755, 296] on input "file" at bounding box center [765, 303] width 33 height 25
type input "C:\fakepath\202510.14 STATEMENT ABOUT SSN.pdf"
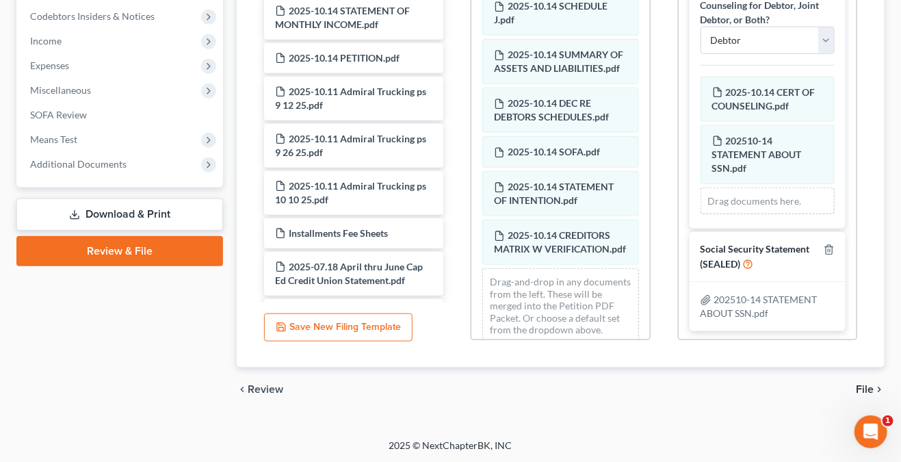
scroll to position [532, 0]
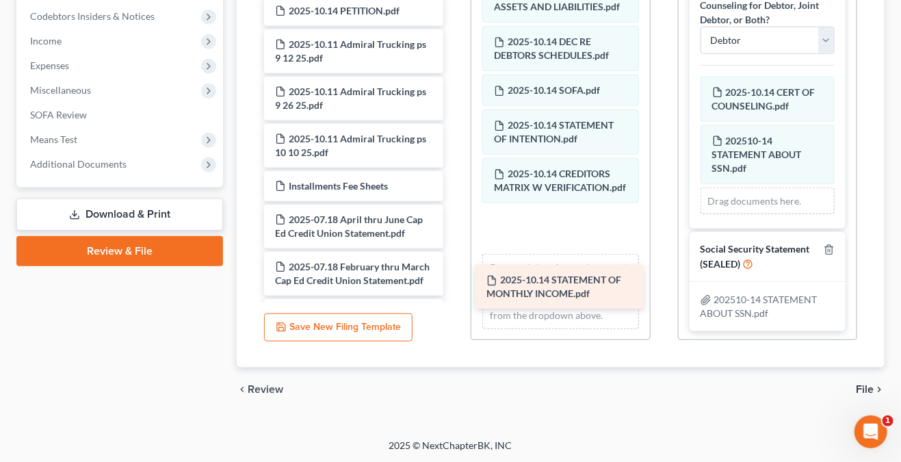
drag, startPoint x: 346, startPoint y: 29, endPoint x: 557, endPoint y: 287, distance: 333.0
click at [454, 287] on div "2025-10.14 STATEMENT OF MONTHLY INCOME.pdf Voluntary Petition for Individuals F…" at bounding box center [353, 15] width 201 height 1722
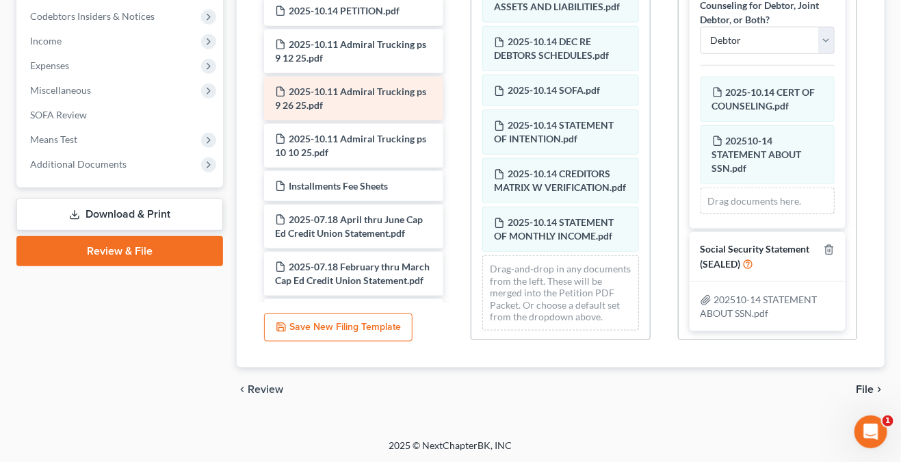
scroll to position [707, 0]
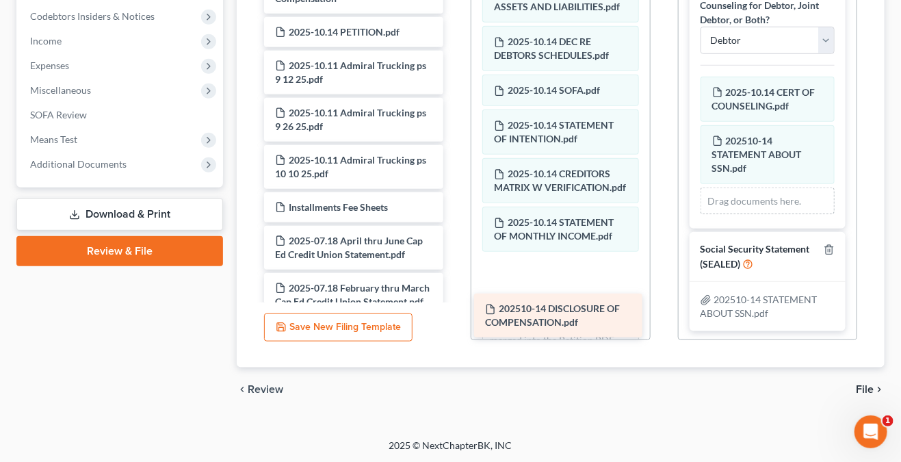
drag, startPoint x: 346, startPoint y: 47, endPoint x: 556, endPoint y: 311, distance: 338.0
click at [454, 311] on div "202510-14 DISCLOSURE OF COMPENSATION.pdf Voluntary Petition for Individuals Fil…" at bounding box center [353, 59] width 201 height 1675
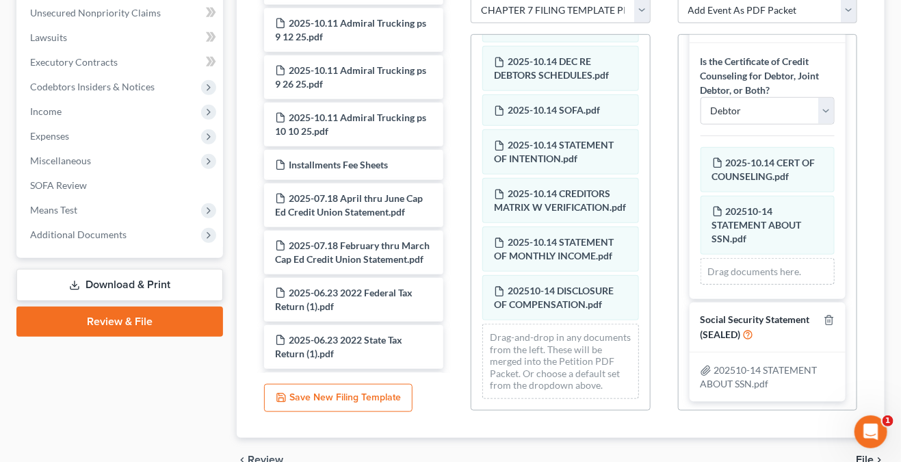
scroll to position [331, 0]
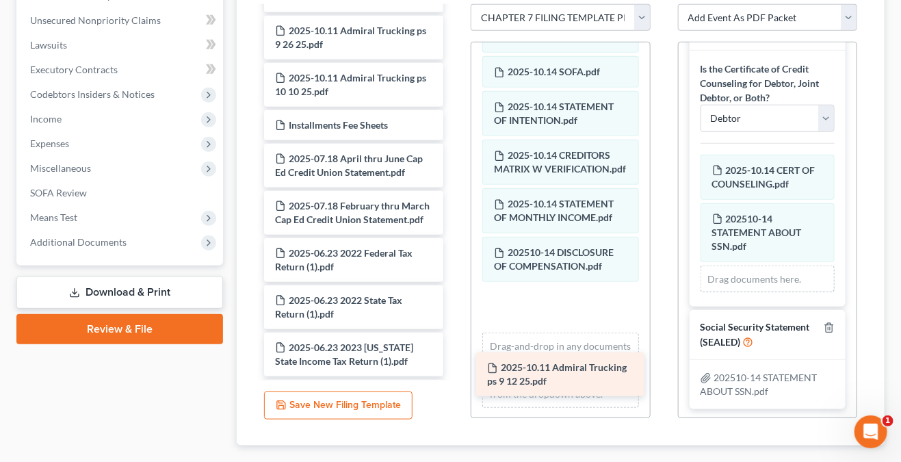
drag, startPoint x: 341, startPoint y: 53, endPoint x: 553, endPoint y: 378, distance: 388.1
click at [454, 378] on div "2025-10.11 Admiral Trucking ps 9 12 25.pdf Voluntary Petition for Individuals F…" at bounding box center [353, 1] width 201 height 1628
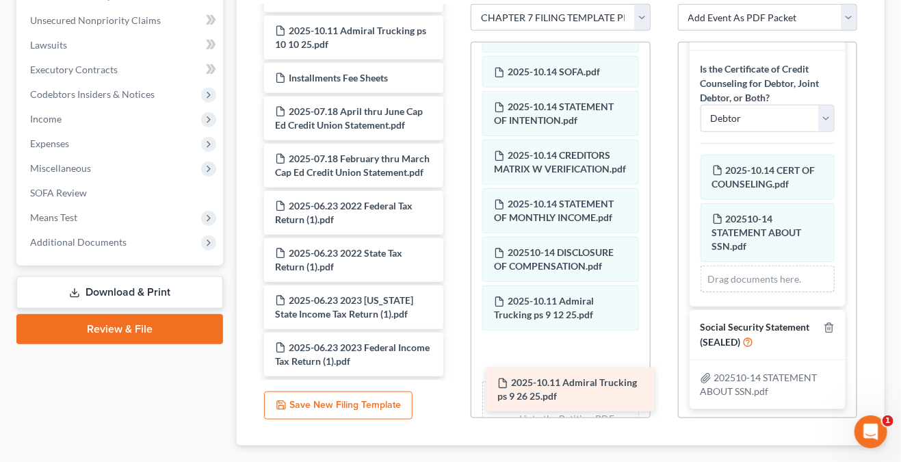
drag, startPoint x: 333, startPoint y: 56, endPoint x: 555, endPoint y: 396, distance: 406.3
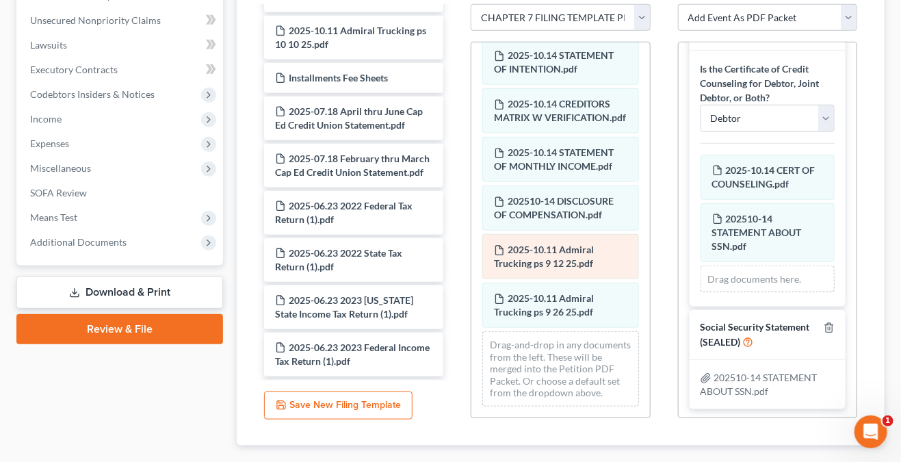
scroll to position [726, 0]
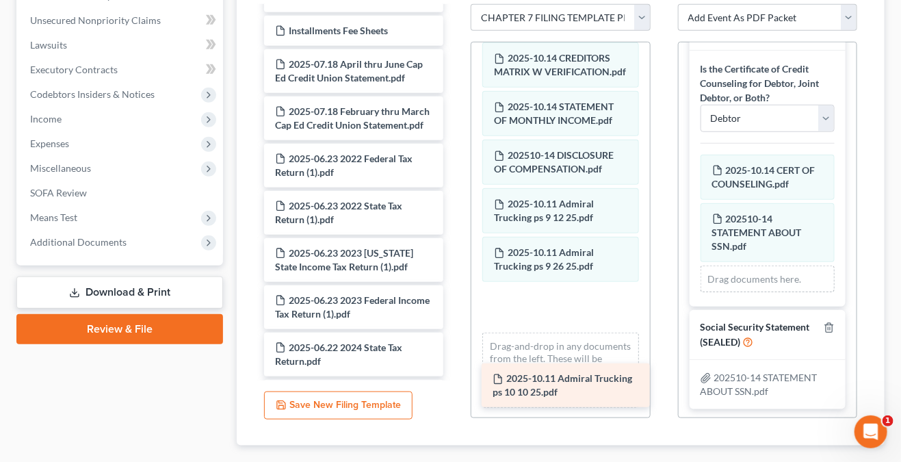
drag, startPoint x: 346, startPoint y: 51, endPoint x: 563, endPoint y: 387, distance: 400.2
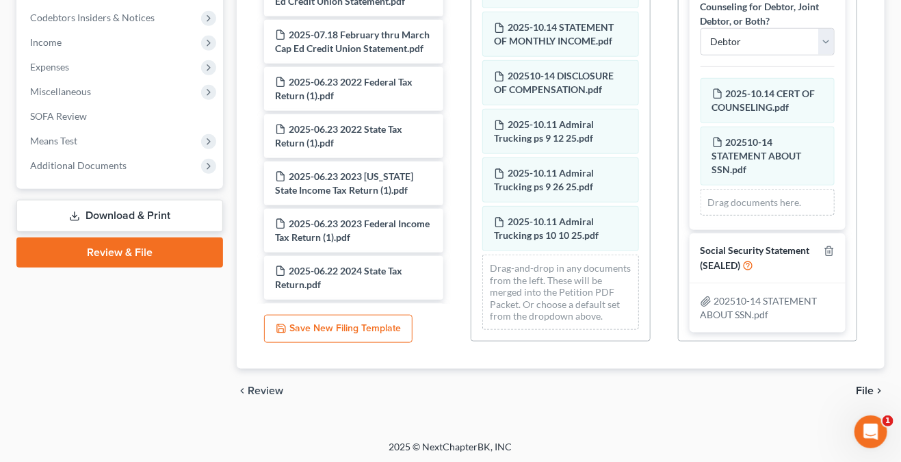
scroll to position [409, 0]
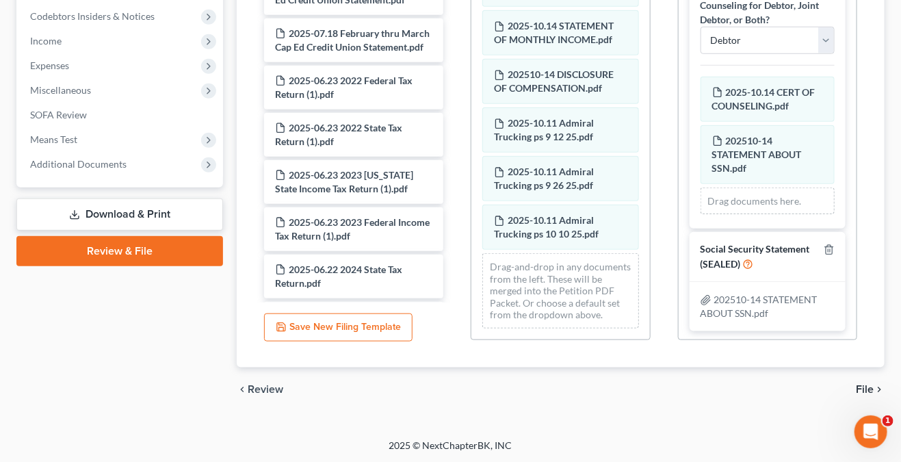
click at [765, 294] on span "202510-14 STATEMENT ABOUT SSN.pdf" at bounding box center [759, 306] width 117 height 25
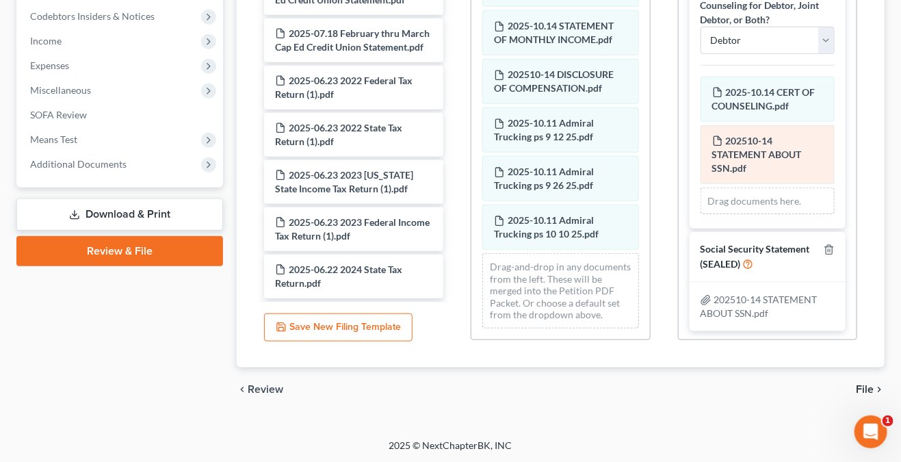
click at [792, 134] on div "202510-14 STATEMENT ABOUT SSN.pdf Amended 202510-14 STATEMENT ABOUT SSN.pdf" at bounding box center [768, 154] width 134 height 59
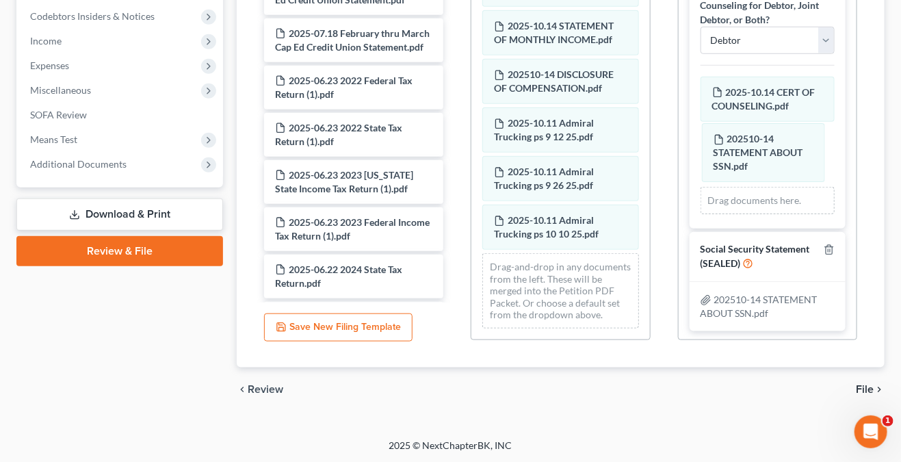
drag, startPoint x: 789, startPoint y: 140, endPoint x: 821, endPoint y: 161, distance: 38.1
click at [821, 161] on div "202510-14 STATEMENT ABOUT SSN.pdf Amended 202510-14 STATEMENT ABOUT SSN.pdf 202…" at bounding box center [768, 146] width 134 height 138
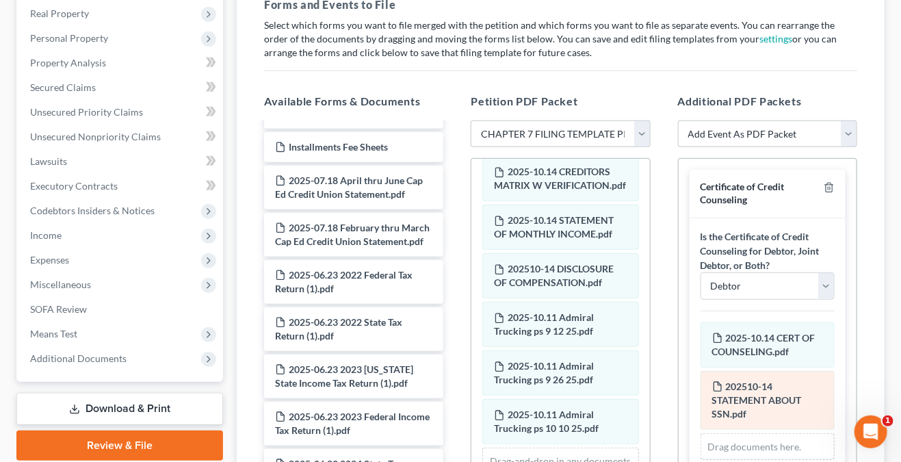
scroll to position [204, 0]
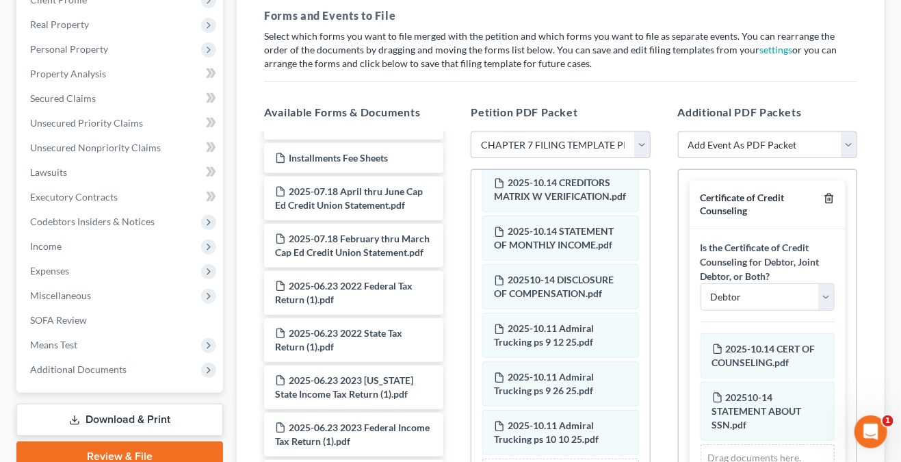
click at [824, 197] on icon "button" at bounding box center [829, 198] width 11 height 11
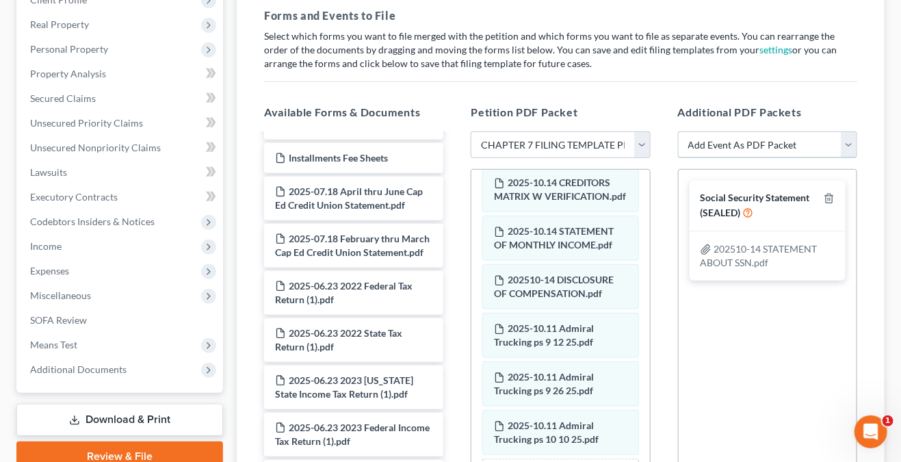
click at [850, 138] on select "Add Event As PDF Packet Certificate of Credit Counseling Chapter 7 Means Test C…" at bounding box center [767, 144] width 179 height 27
select select "0"
click at [678, 131] on select "Add Event As PDF Packet Certificate of Credit Counseling Chapter 7 Means Test C…" at bounding box center [767, 144] width 179 height 27
select select
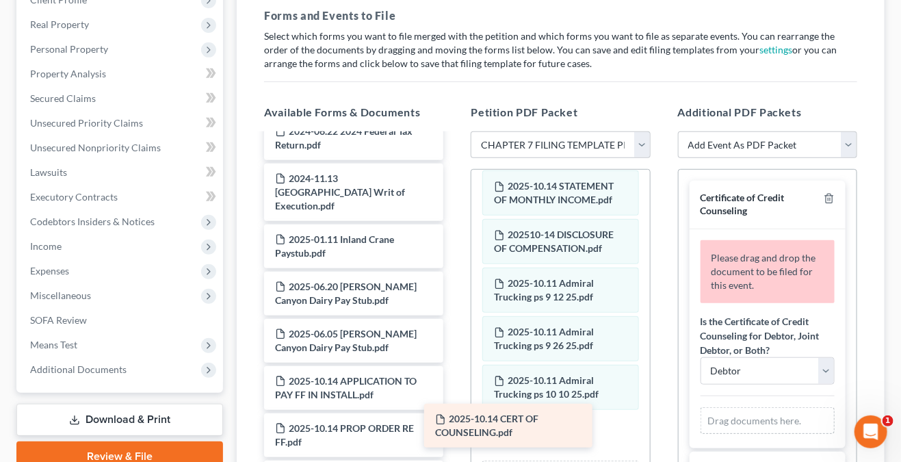
scroll to position [1237, 0]
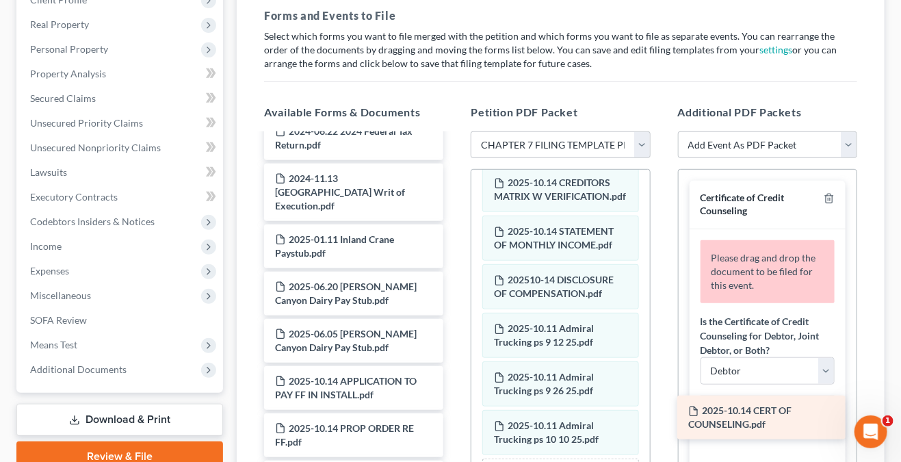
drag, startPoint x: 359, startPoint y: 430, endPoint x: 772, endPoint y: 414, distance: 413.6
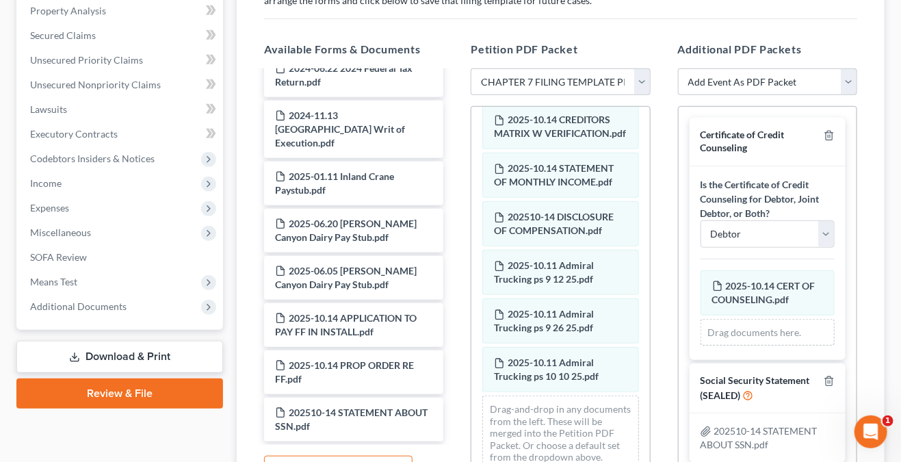
scroll to position [341, 0]
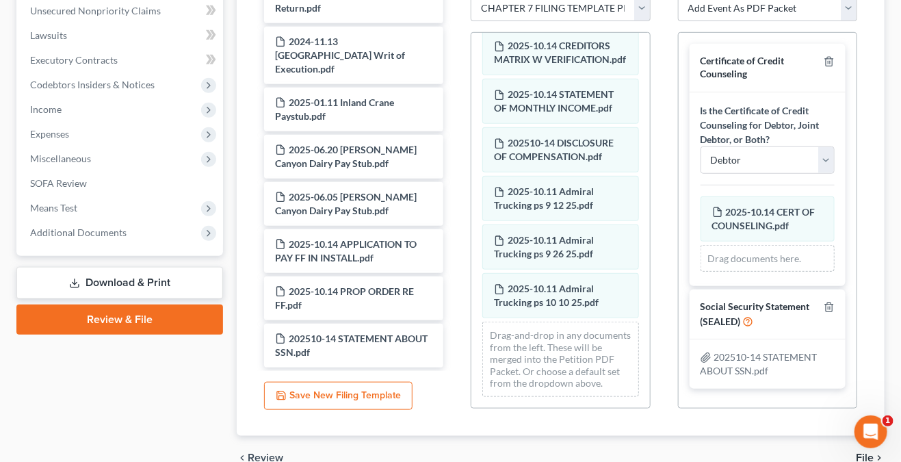
click at [757, 432] on div "Forms and Events to File Select which forms you want to file merged with the pe…" at bounding box center [560, 148] width 615 height 577
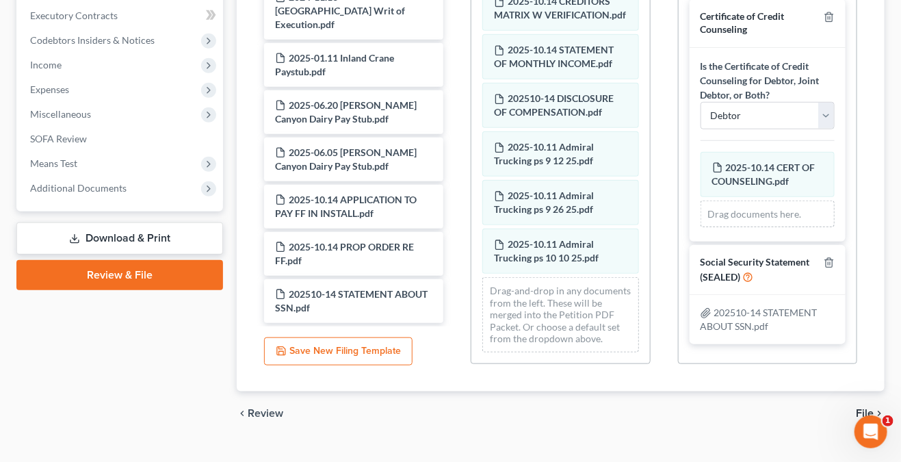
scroll to position [409, 0]
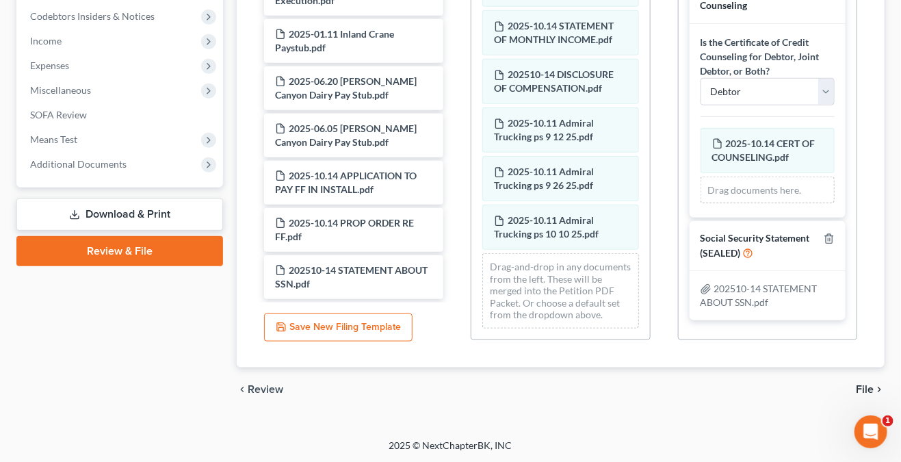
click at [865, 393] on span "File" at bounding box center [865, 389] width 18 height 11
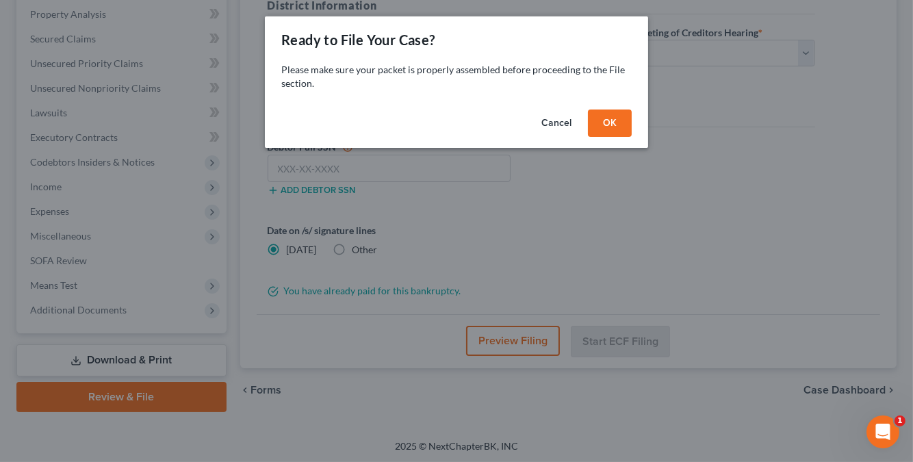
click at [613, 118] on button "OK" at bounding box center [610, 122] width 44 height 27
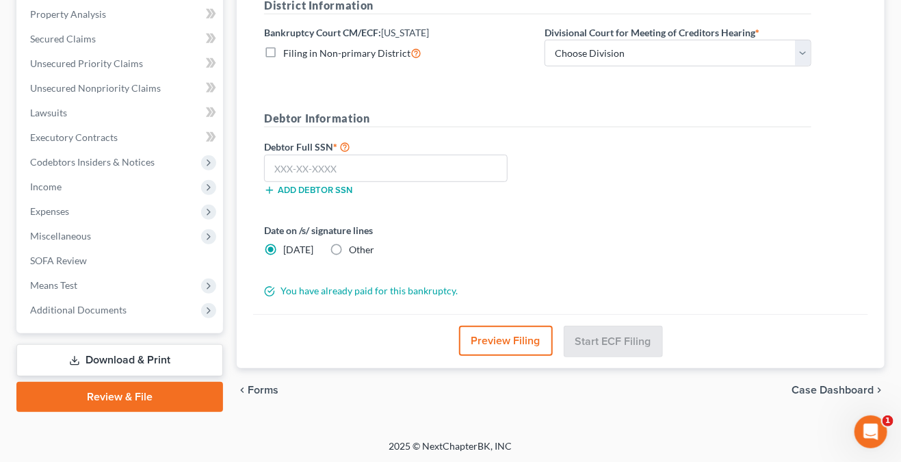
scroll to position [127, 0]
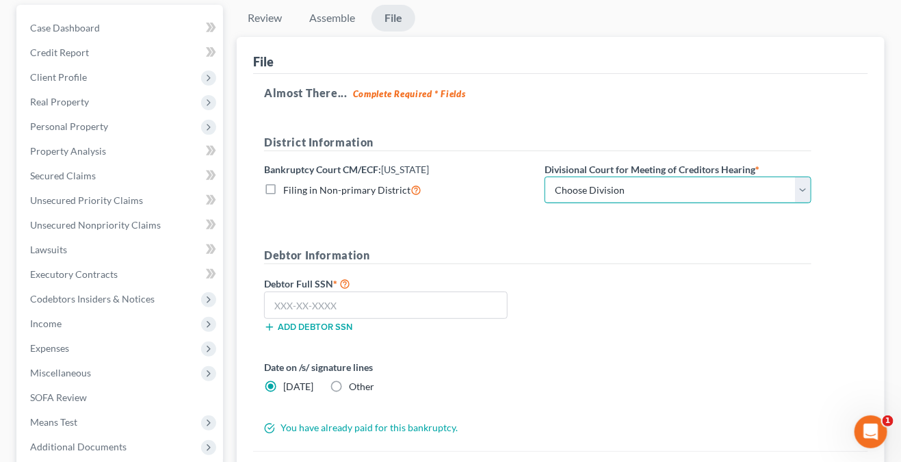
click at [650, 194] on select "Choose Division Boise Coeur d'Alene Moscow Pocatello Twin Falls" at bounding box center [678, 190] width 267 height 27
select select "0"
click at [545, 177] on select "Choose Division Boise Coeur d'Alene Moscow Pocatello Twin Falls" at bounding box center [678, 190] width 267 height 27
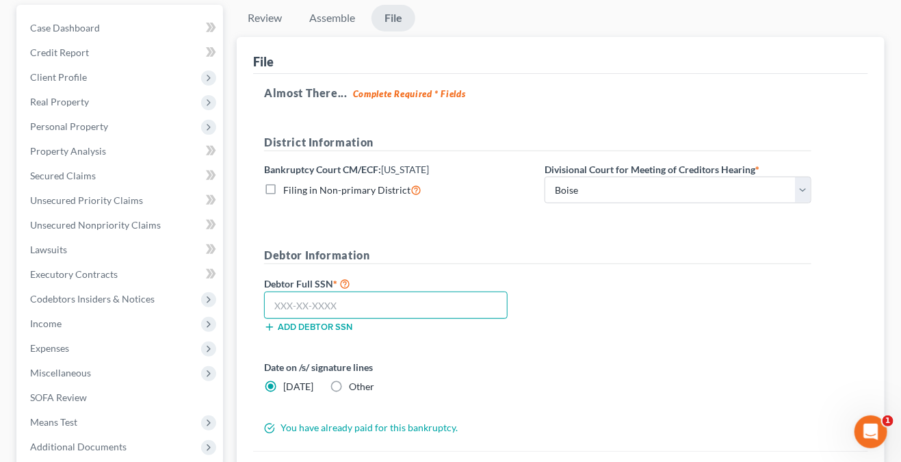
click at [406, 296] on input "text" at bounding box center [386, 304] width 244 height 27
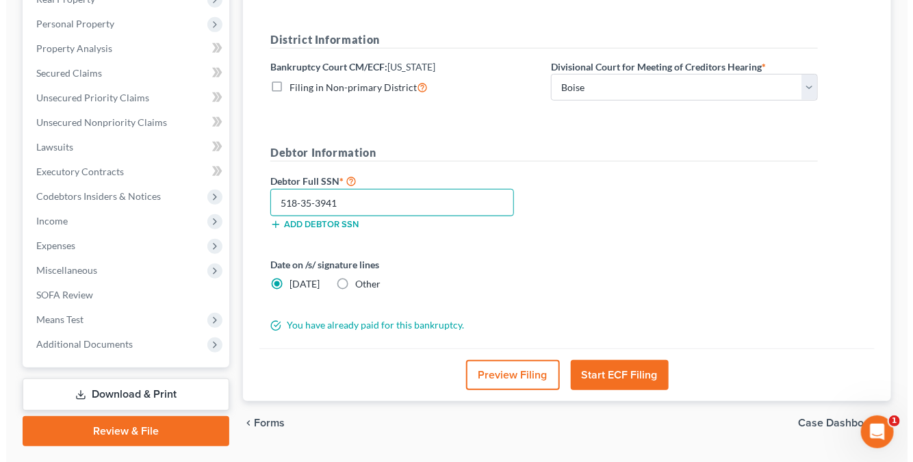
scroll to position [263, 0]
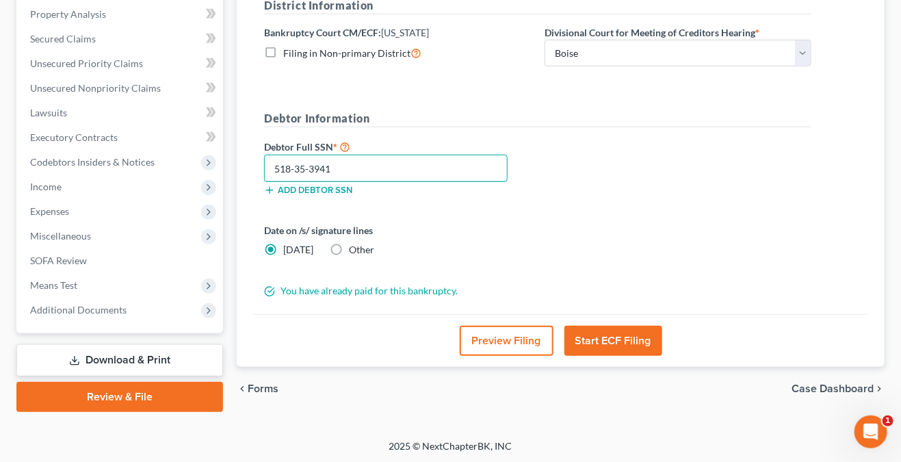
type input "518-35-3941"
click at [473, 338] on button "Preview Filing" at bounding box center [507, 341] width 94 height 30
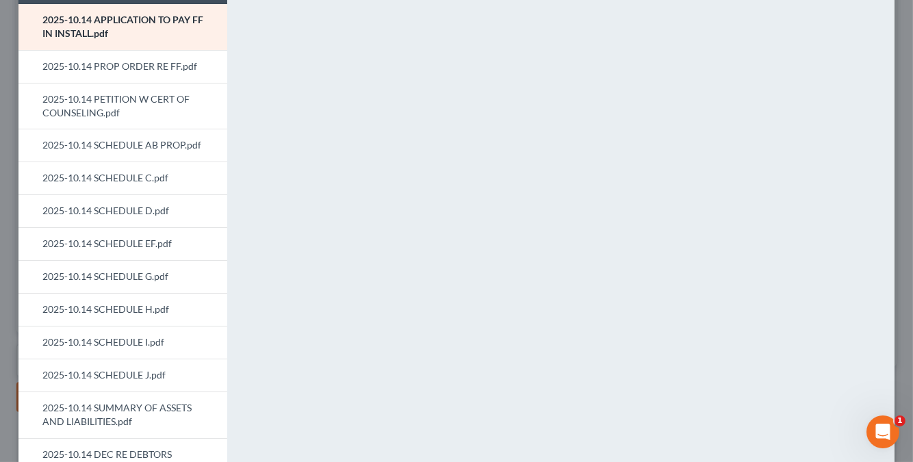
scroll to position [137, 0]
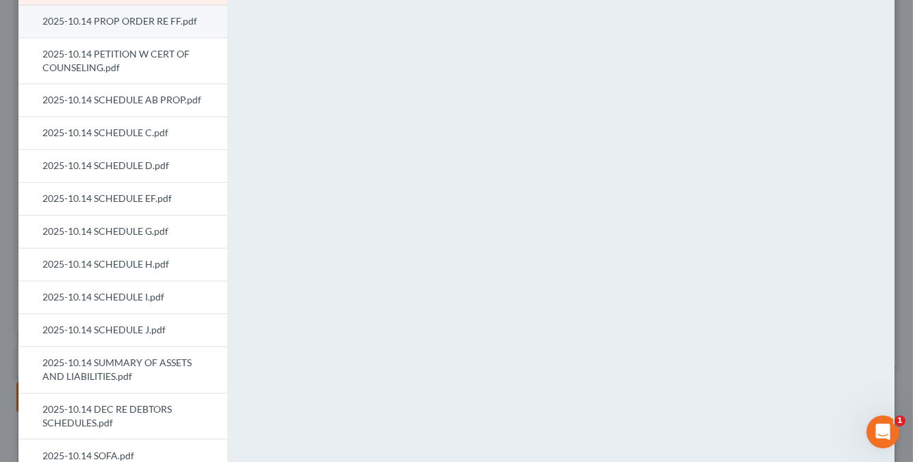
click at [153, 29] on link "2025-10.14 PROP ORDER RE FF.pdf" at bounding box center [122, 21] width 209 height 33
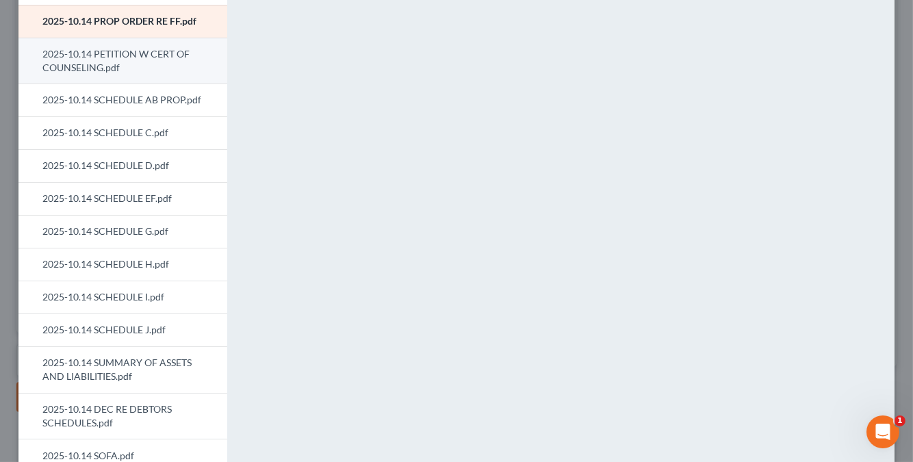
click at [137, 58] on link "2025-10.14 PETITION W CERT OF COUNSELING.pdf" at bounding box center [122, 61] width 209 height 47
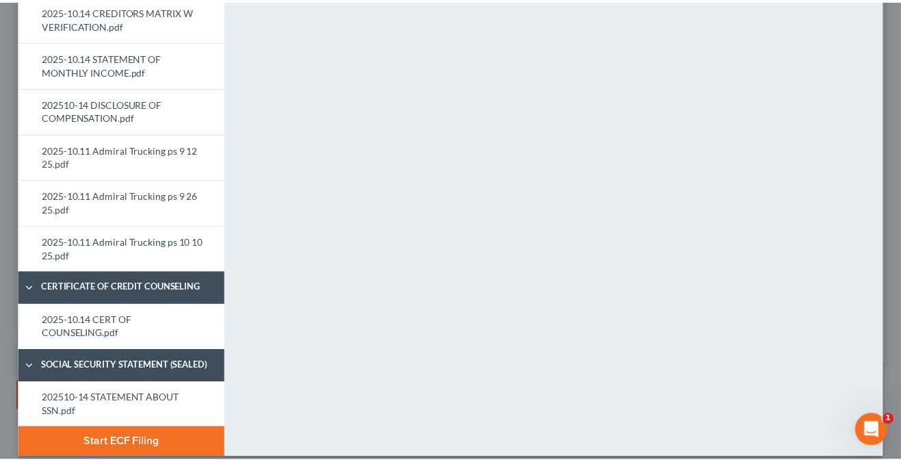
scroll to position [671, 0]
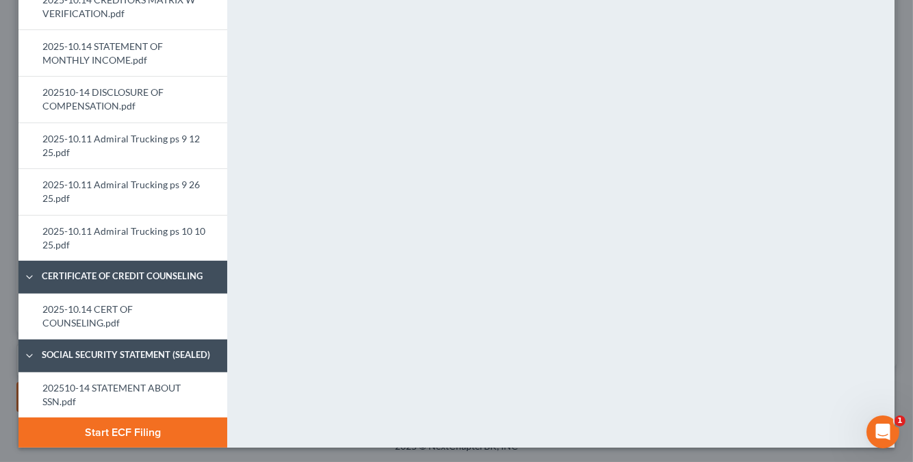
click at [185, 426] on button "Start ECF Filing" at bounding box center [122, 432] width 209 height 30
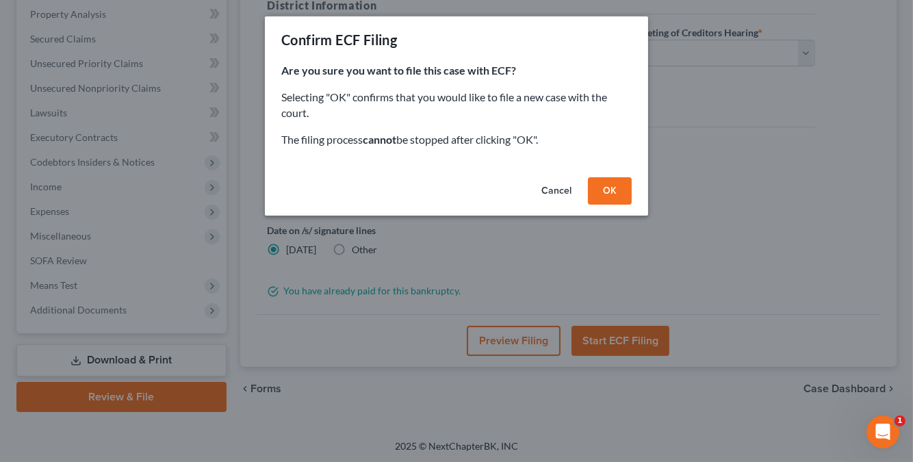
click at [616, 198] on button "OK" at bounding box center [610, 190] width 44 height 27
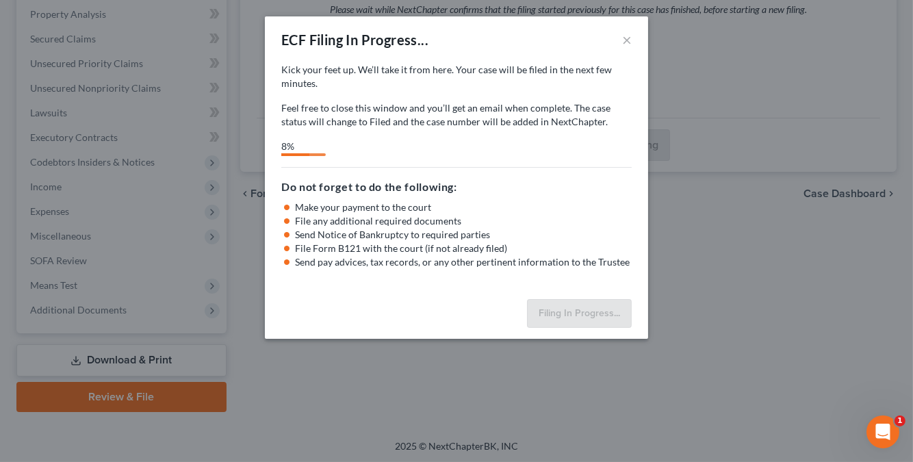
select select "0"
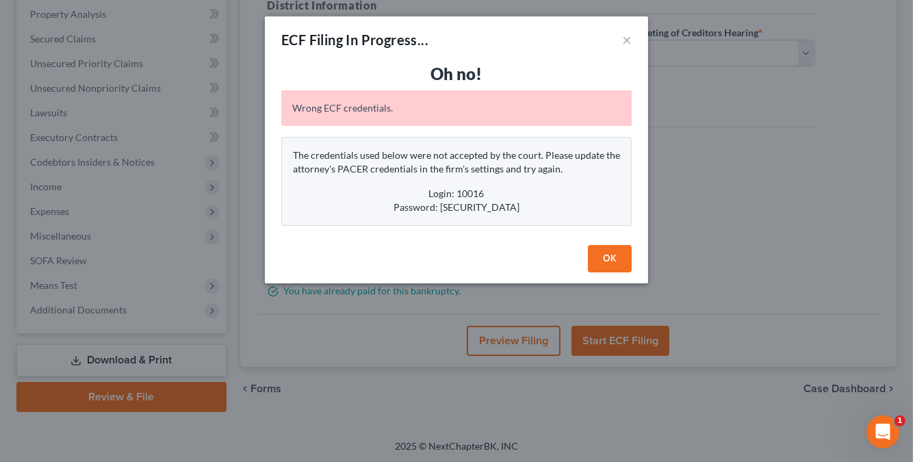
click at [484, 189] on div "Login: 10016" at bounding box center [456, 194] width 327 height 14
click at [613, 257] on button "OK" at bounding box center [610, 258] width 44 height 27
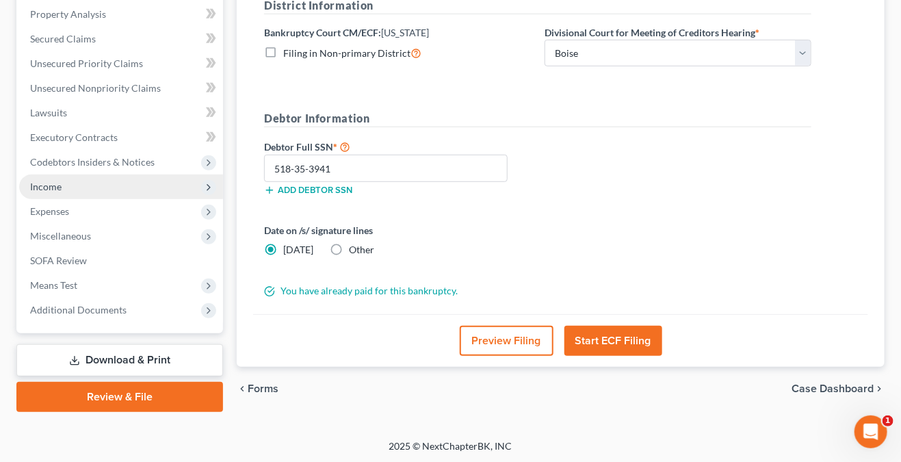
scroll to position [0, 0]
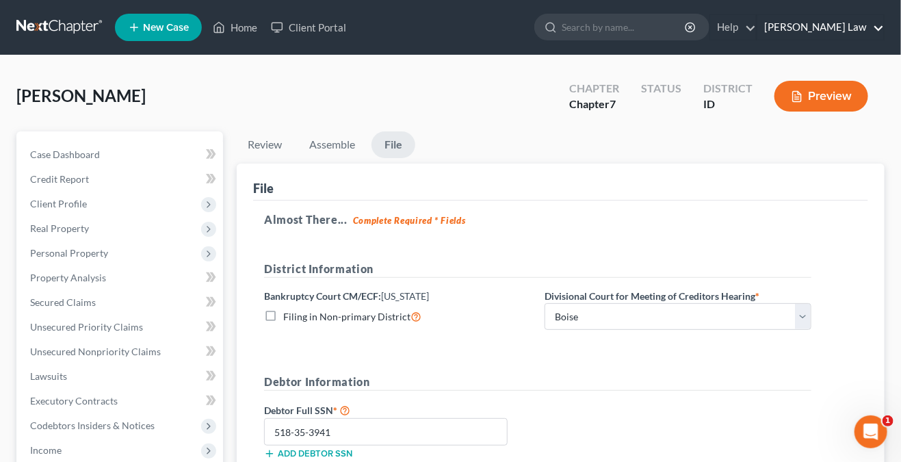
click at [855, 25] on link "[PERSON_NAME] Law" at bounding box center [820, 27] width 127 height 25
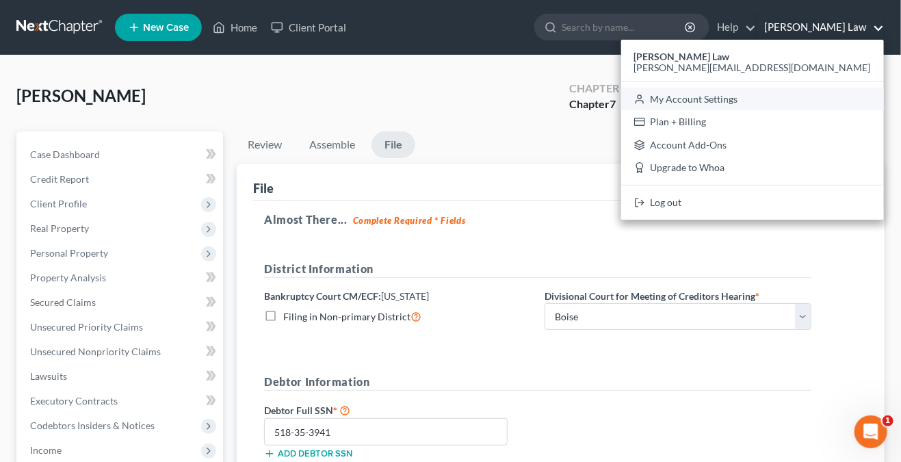
click at [834, 94] on link "My Account Settings" at bounding box center [752, 99] width 263 height 23
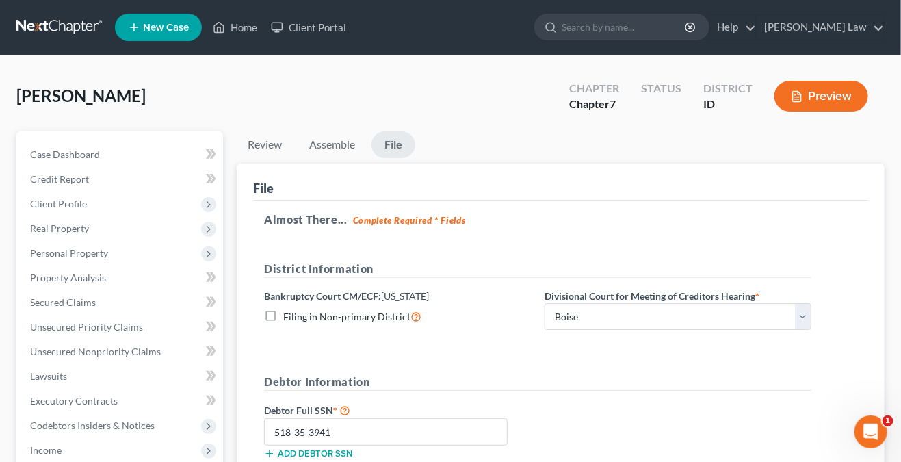
select select "28"
select select "13"
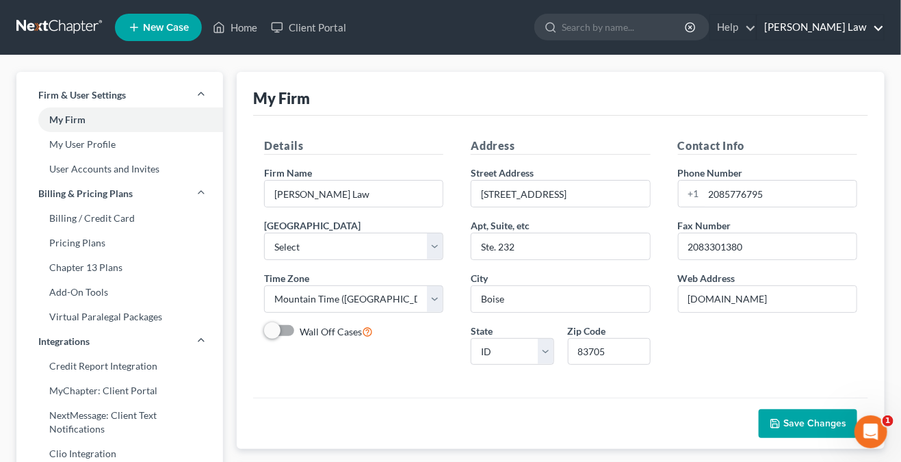
click at [876, 27] on link "[PERSON_NAME] Law" at bounding box center [820, 27] width 127 height 25
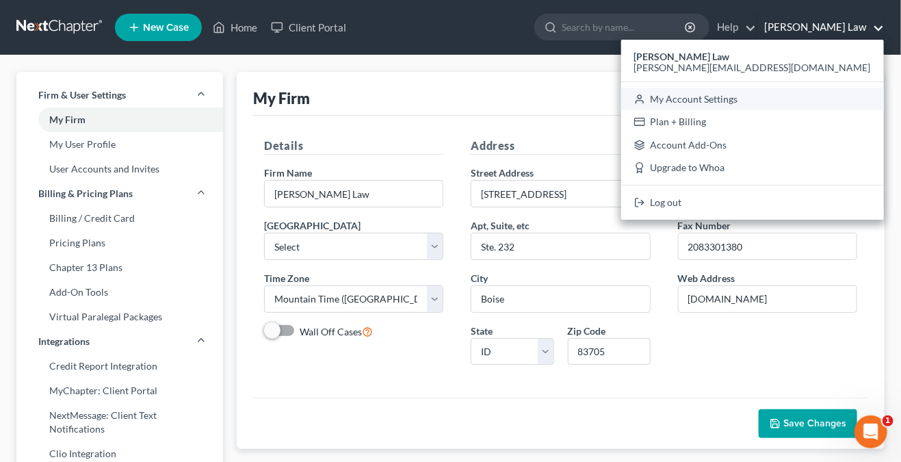
click at [852, 96] on link "My Account Settings" at bounding box center [752, 99] width 263 height 23
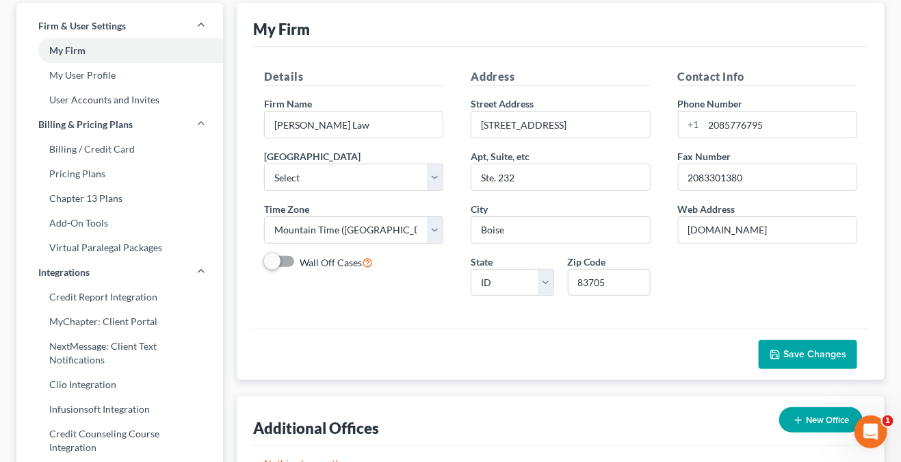
scroll to position [68, 0]
click at [107, 72] on link "My User Profile" at bounding box center [119, 76] width 207 height 25
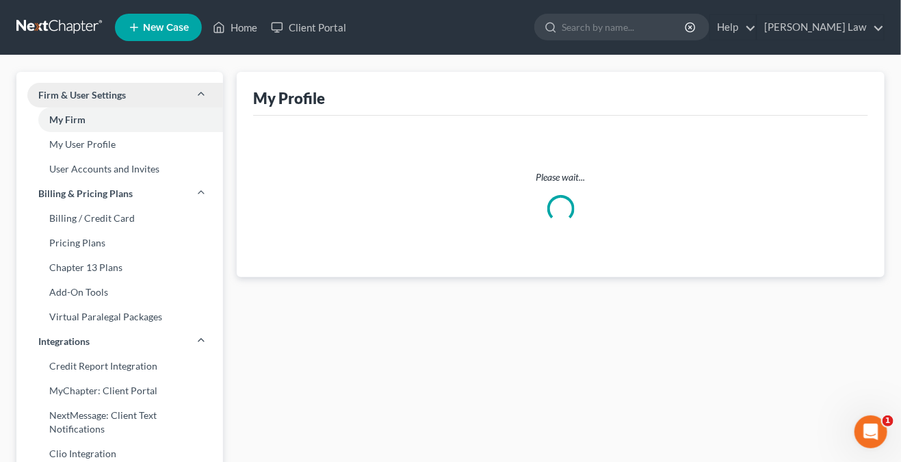
select select "13"
select select "23"
select select "attorney"
select select "1"
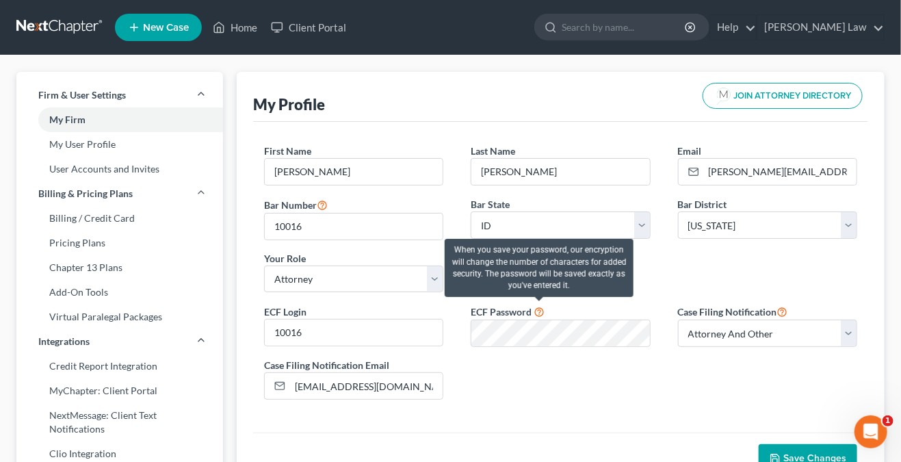
click at [539, 314] on icon at bounding box center [539, 310] width 11 height 13
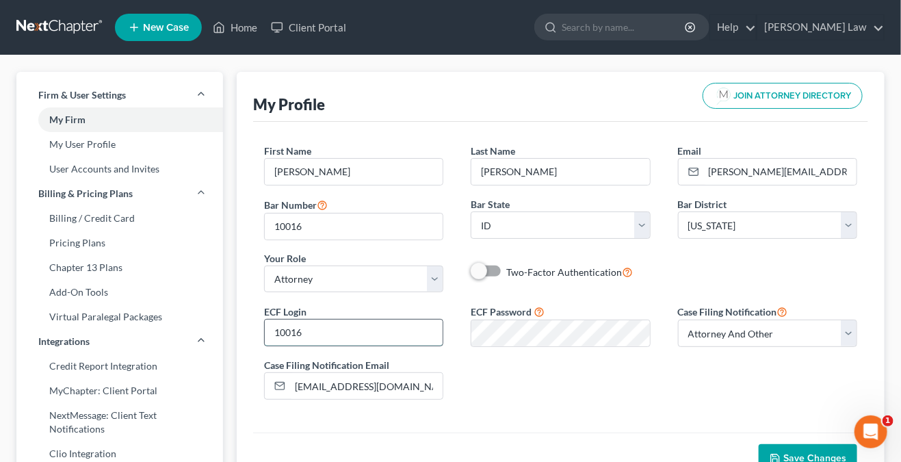
click at [302, 328] on input "10016" at bounding box center [354, 333] width 178 height 26
drag, startPoint x: 304, startPoint y: 328, endPoint x: 227, endPoint y: 326, distance: 77.3
type input "T"
type input "t"
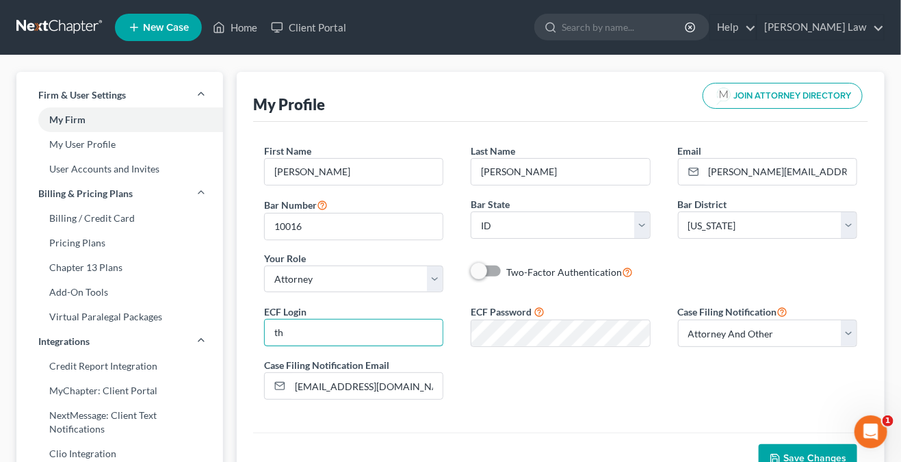
type input "t"
type input "ThaliaRadey"
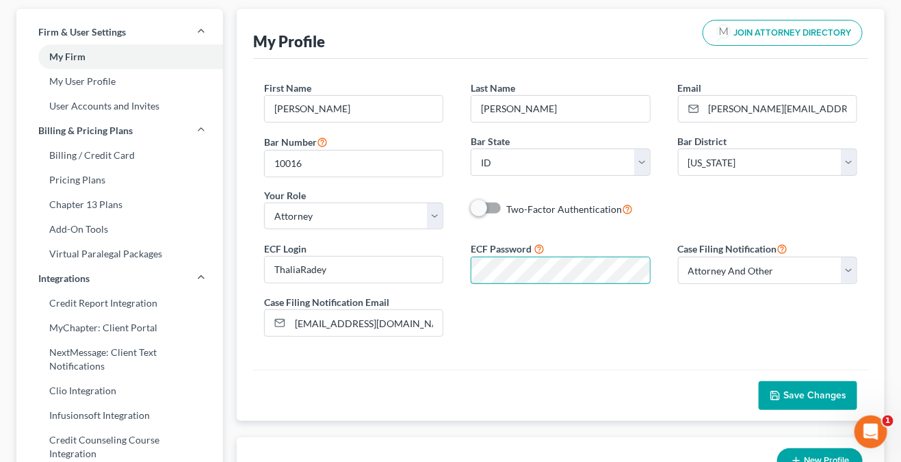
scroll to position [137, 0]
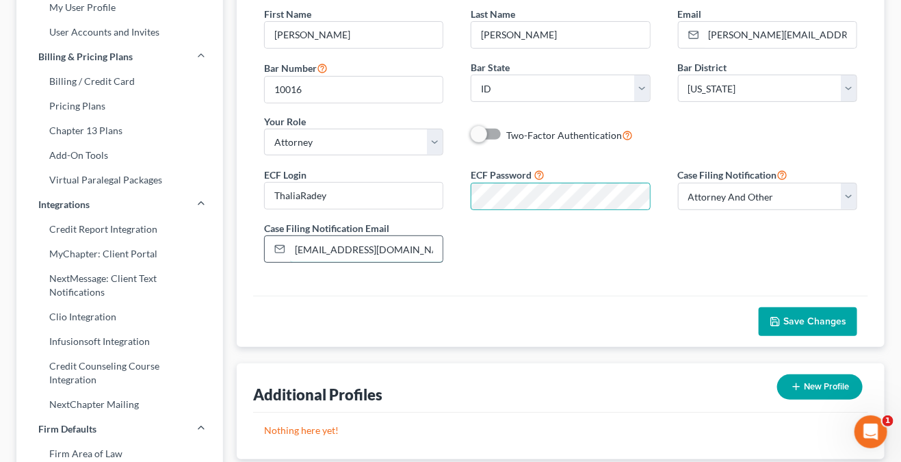
click at [313, 250] on input "firm@thaliaradeylaw.com" at bounding box center [366, 249] width 153 height 26
drag, startPoint x: 308, startPoint y: 246, endPoint x: 293, endPoint y: 245, distance: 15.1
click at [293, 245] on input "firm@thaliaradeylaw.com" at bounding box center [366, 249] width 153 height 26
type input "[PERSON_NAME][EMAIL_ADDRESS][DOMAIN_NAME]"
click at [797, 307] on button "Save Changes" at bounding box center [808, 321] width 99 height 29
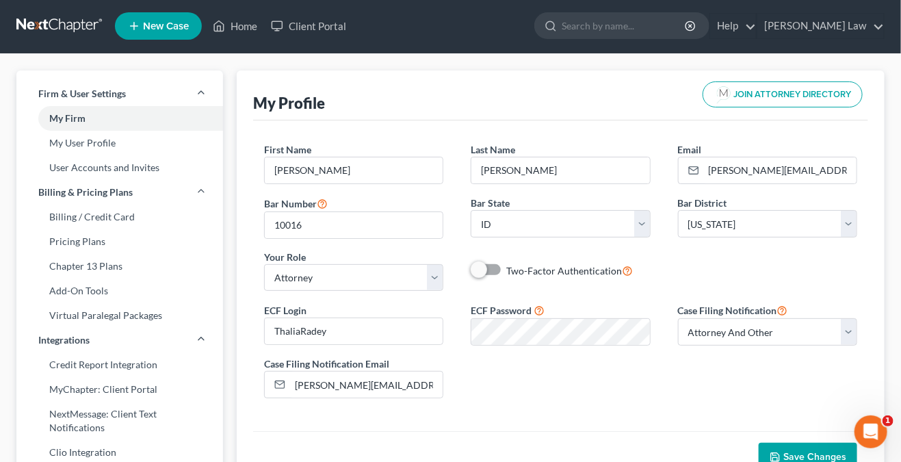
scroll to position [0, 0]
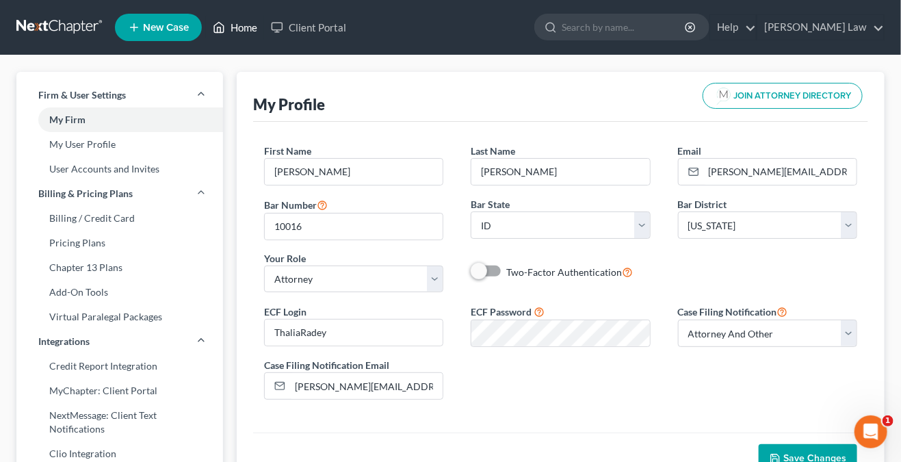
click at [252, 22] on link "Home" at bounding box center [235, 27] width 58 height 25
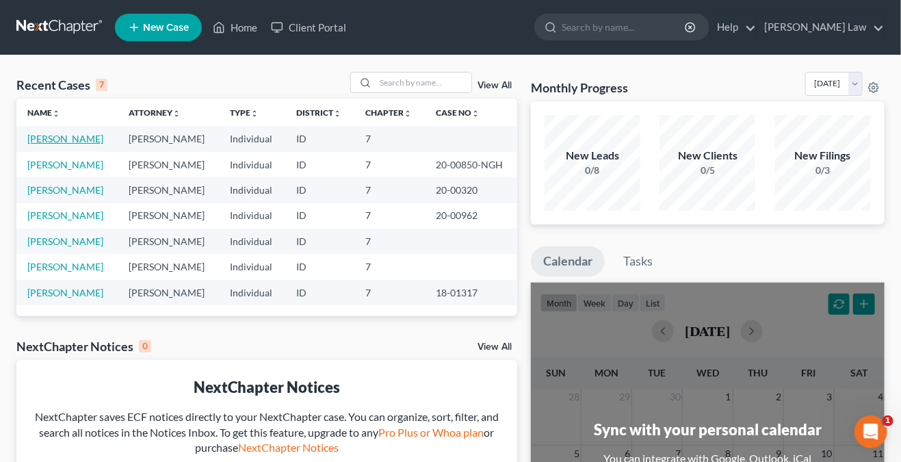
click at [77, 141] on link "[PERSON_NAME]" at bounding box center [65, 139] width 76 height 12
select select "3"
select select "0"
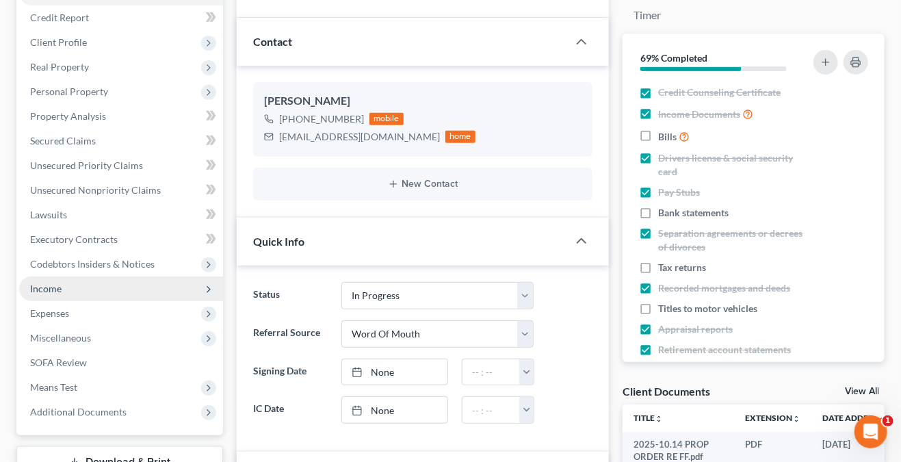
scroll to position [342, 0]
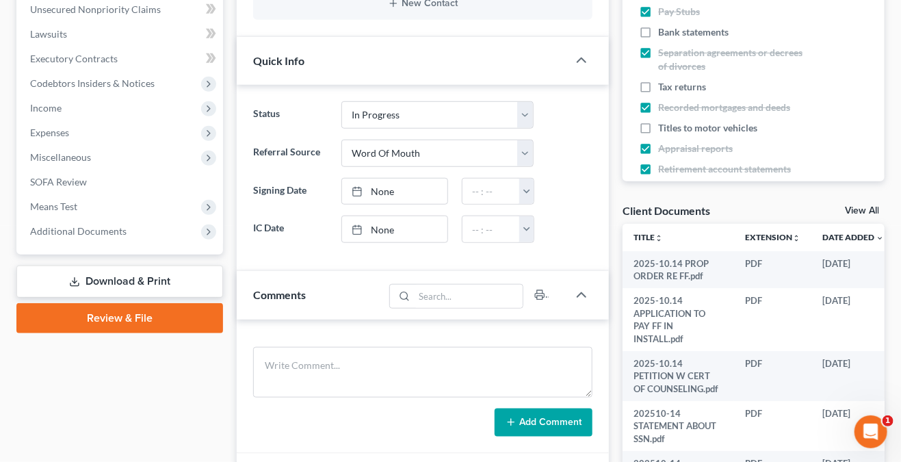
click at [158, 320] on link "Review & File" at bounding box center [119, 318] width 207 height 30
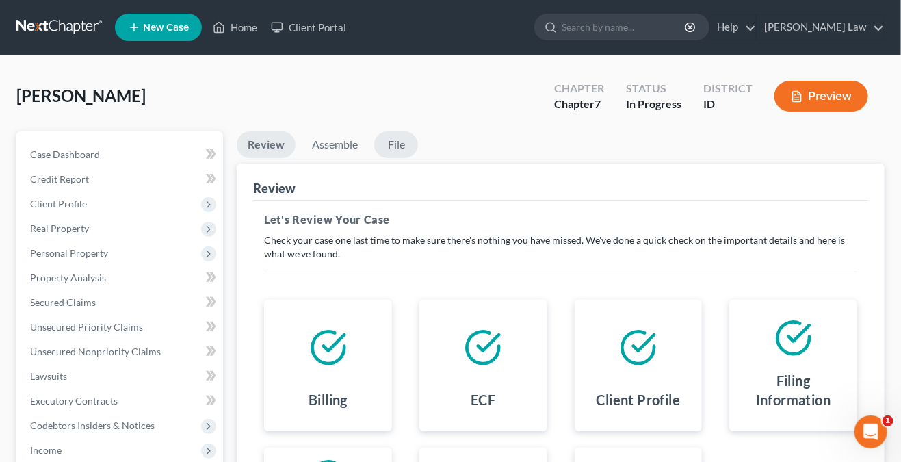
click at [397, 150] on link "File" at bounding box center [396, 144] width 44 height 27
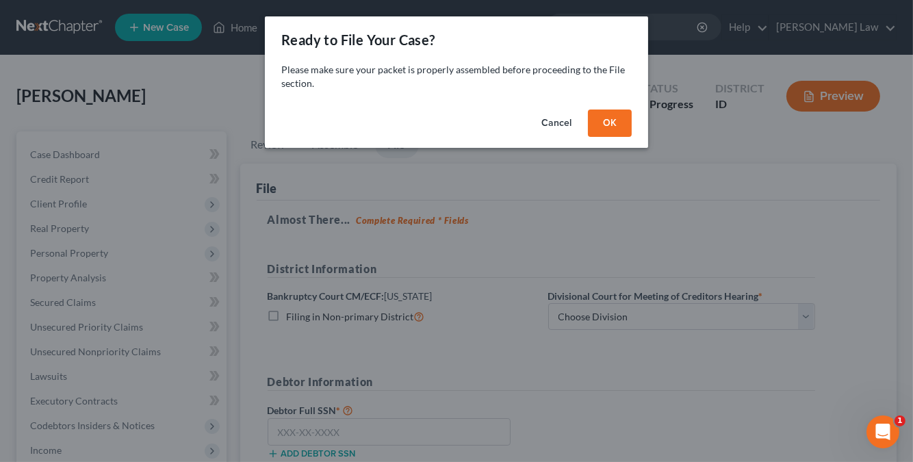
click at [560, 120] on button "Cancel" at bounding box center [556, 122] width 52 height 27
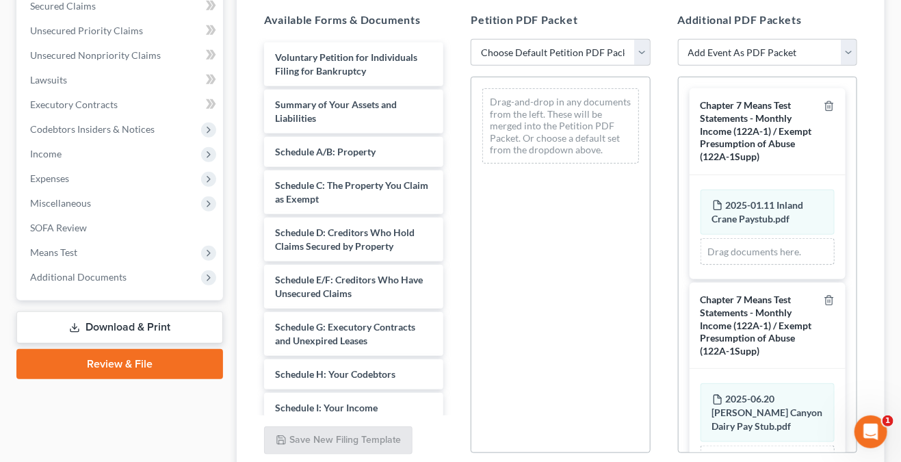
scroll to position [274, 0]
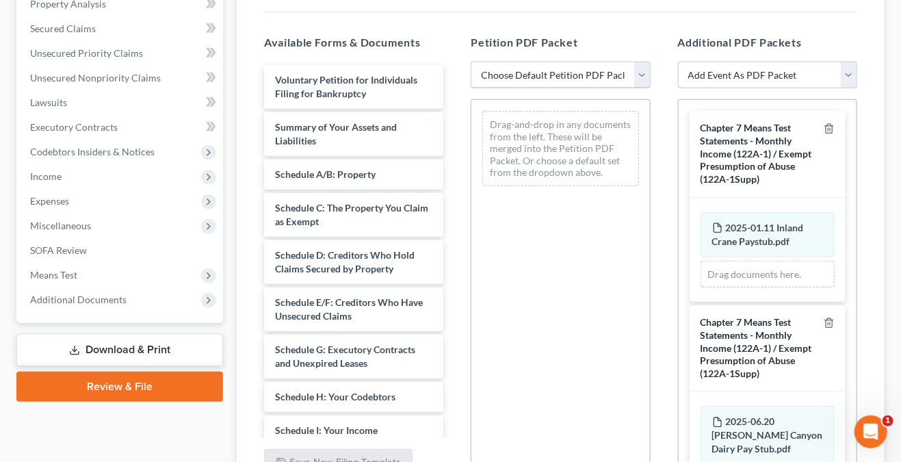
click at [645, 76] on select "Choose Default Petition PDF Packet Emergency Filing (Voluntary Petition and Cre…" at bounding box center [560, 75] width 179 height 27
select select "4"
click at [471, 62] on select "Choose Default Petition PDF Packet Emergency Filing (Voluntary Petition and Cre…" at bounding box center [560, 75] width 179 height 27
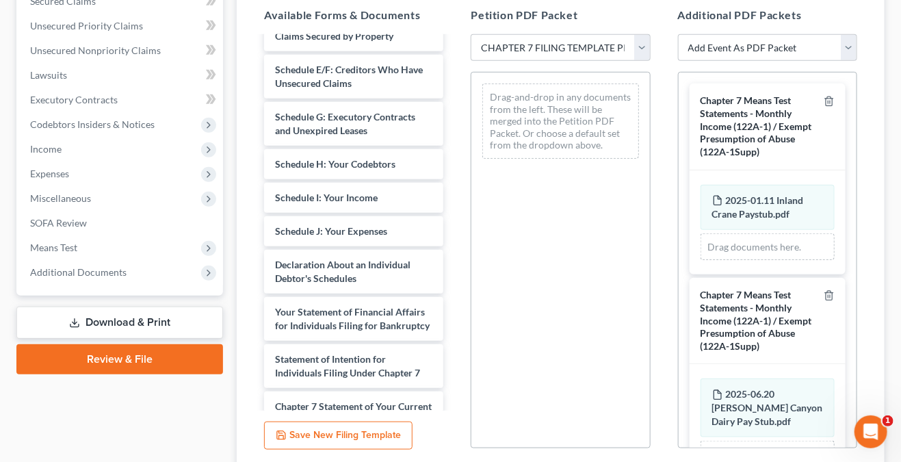
scroll to position [204, 0]
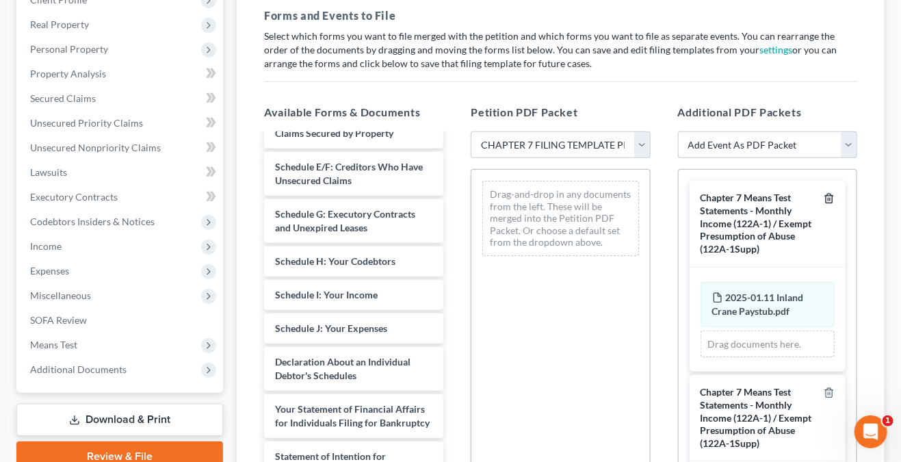
click at [824, 195] on icon "button" at bounding box center [829, 198] width 11 height 11
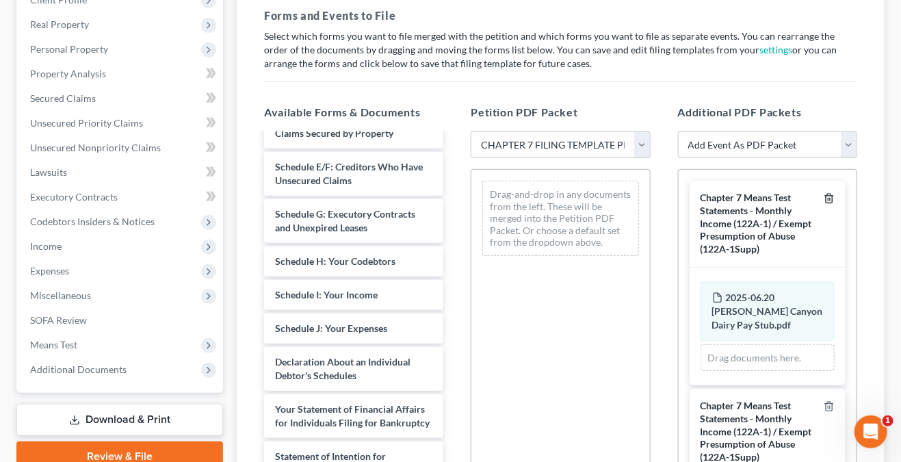
click at [824, 196] on icon "button" at bounding box center [829, 198] width 11 height 11
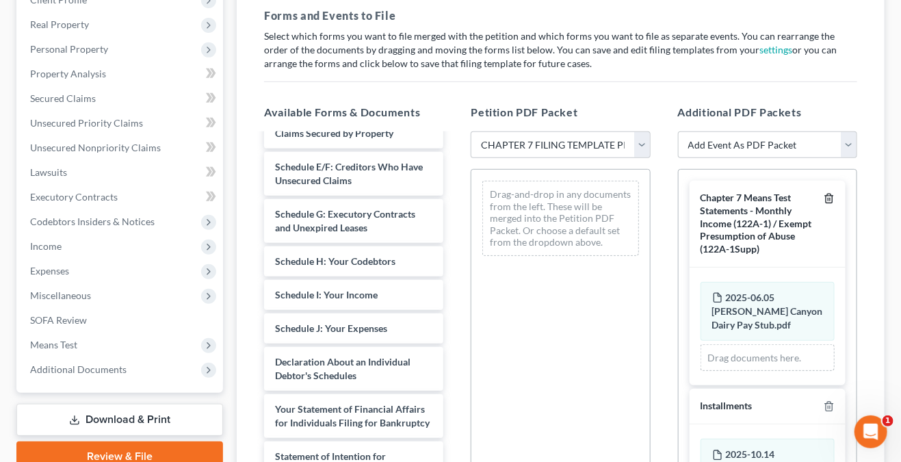
click at [824, 196] on icon "button" at bounding box center [829, 198] width 11 height 11
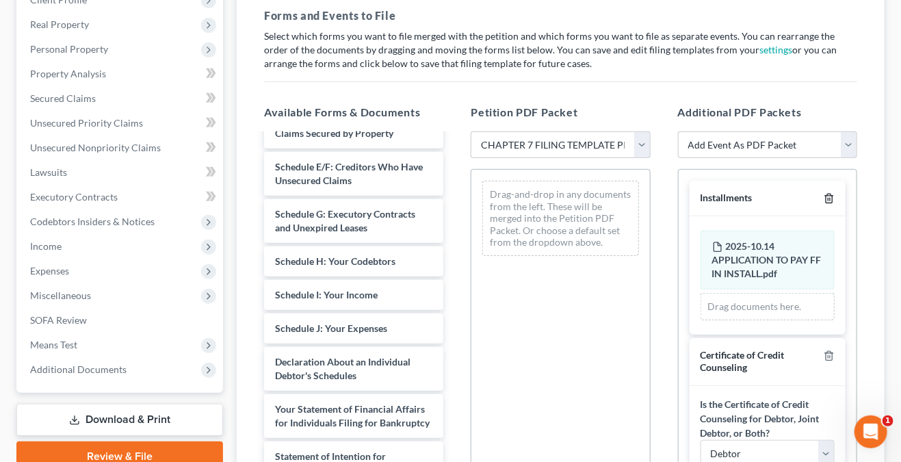
click at [830, 198] on line "button" at bounding box center [830, 199] width 0 height 3
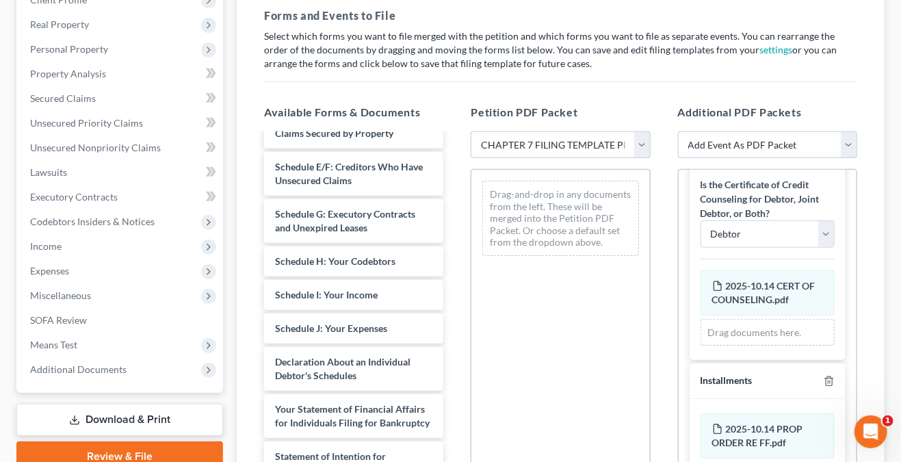
scroll to position [138, 0]
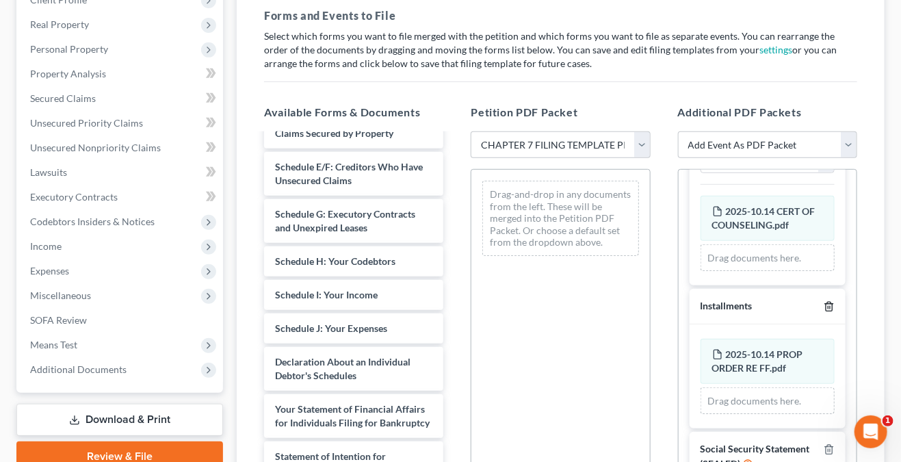
click at [830, 306] on line "button" at bounding box center [830, 307] width 0 height 3
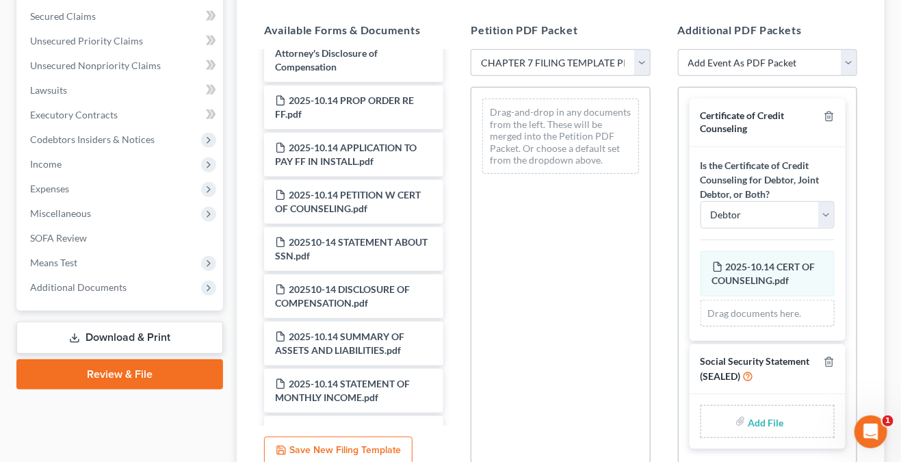
scroll to position [766, 0]
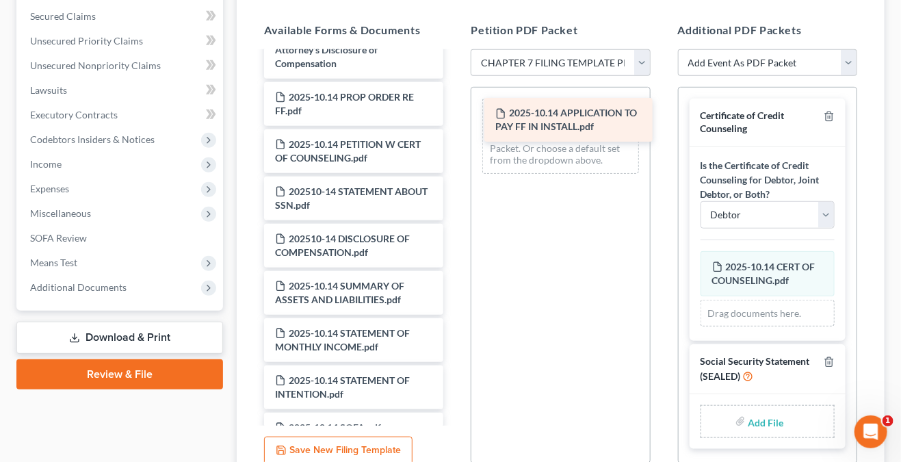
drag, startPoint x: 326, startPoint y: 148, endPoint x: 547, endPoint y: 106, distance: 224.4
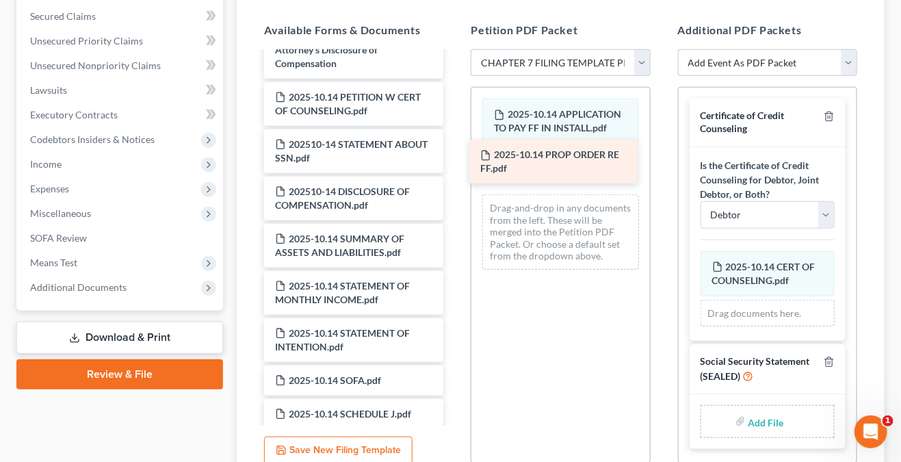
drag, startPoint x: 319, startPoint y: 112, endPoint x: 524, endPoint y: 159, distance: 210.5
click at [454, 159] on div "2025-10.14 PROP ORDER RE FF.pdf Voluntary Petition for Individuals Filing for B…" at bounding box center [353, 471] width 201 height 2368
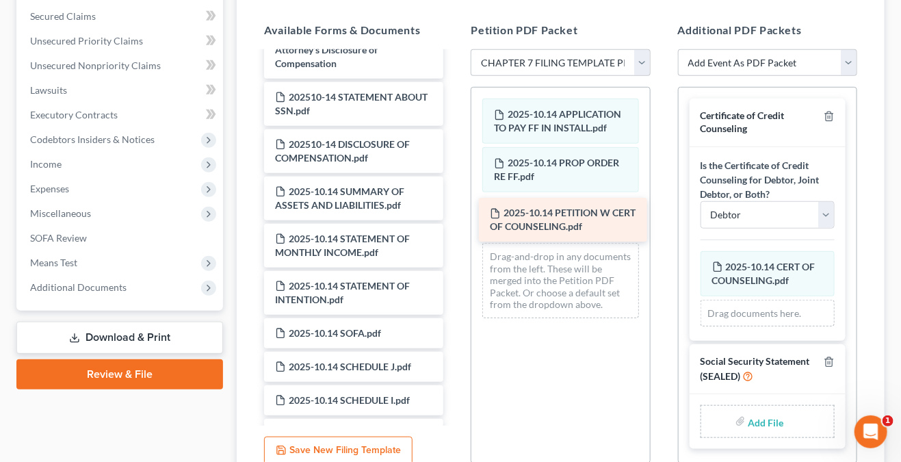
drag, startPoint x: 333, startPoint y: 122, endPoint x: 548, endPoint y: 226, distance: 239.3
click at [454, 226] on div "2025-10.14 PETITION W CERT OF COUNSELING.pdf Voluntary Petition for Individuals…" at bounding box center [353, 447] width 201 height 2321
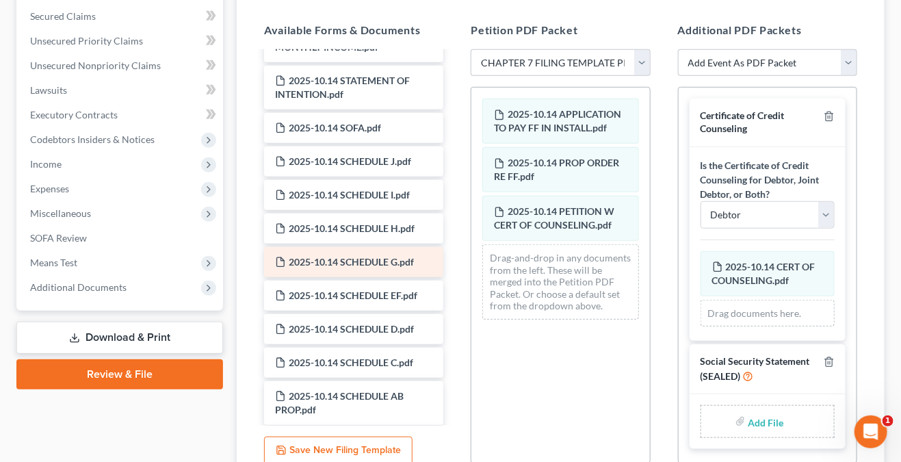
scroll to position [1039, 0]
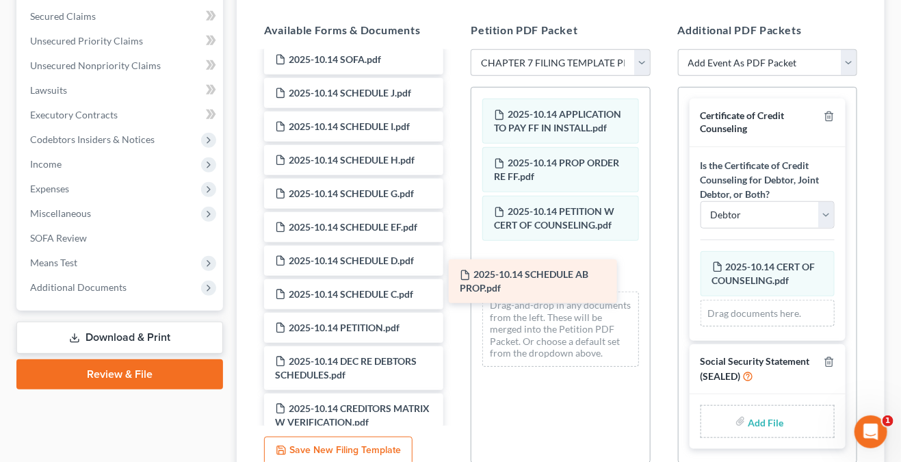
drag, startPoint x: 365, startPoint y: 342, endPoint x: 546, endPoint y: 264, distance: 196.7
click at [454, 264] on div "2025-10.14 SCHEDULE AB PROP.pdf Voluntary Petition for Individuals Filing for B…" at bounding box center [353, 150] width 201 height 2274
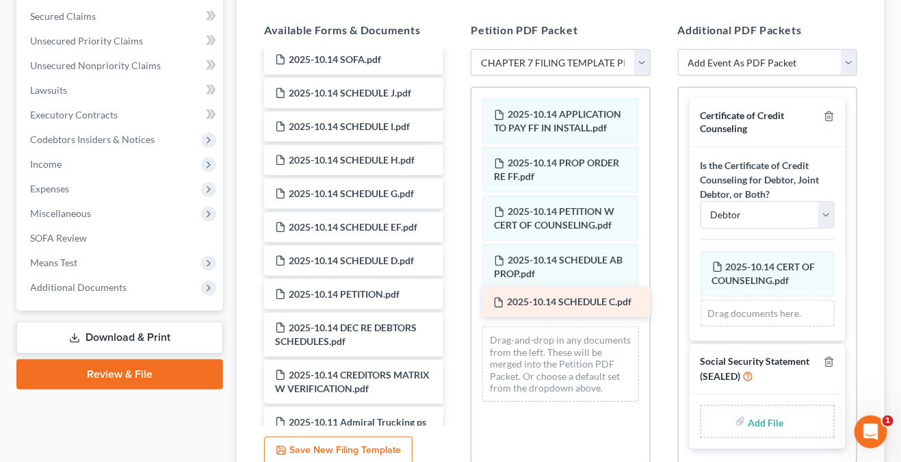
drag, startPoint x: 342, startPoint y: 304, endPoint x: 560, endPoint y: 300, distance: 218.3
click at [454, 300] on div "2025-10.14 SCHEDULE C.pdf Voluntary Petition for Individuals Filing for Bankrup…" at bounding box center [353, 133] width 201 height 2240
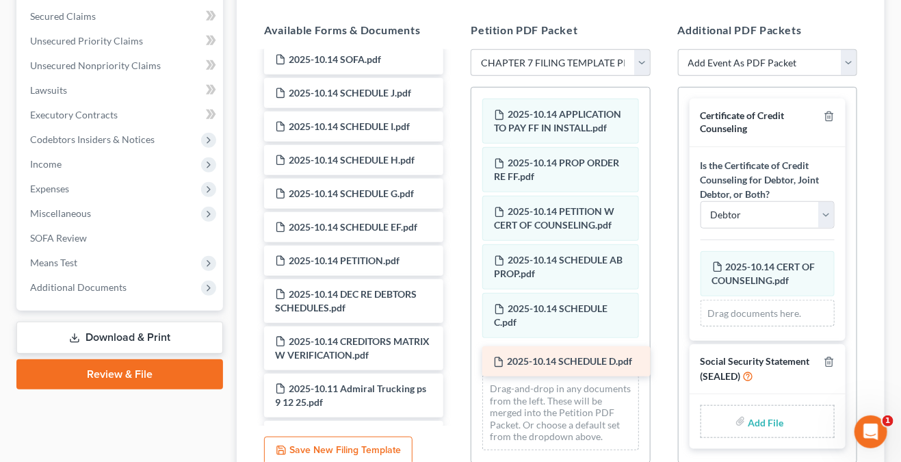
drag, startPoint x: 325, startPoint y: 270, endPoint x: 543, endPoint y: 359, distance: 235.7
click at [454, 359] on div "2025-10.14 SCHEDULE D.pdf Voluntary Petition for Individuals Filing for Bankrup…" at bounding box center [353, 116] width 201 height 2207
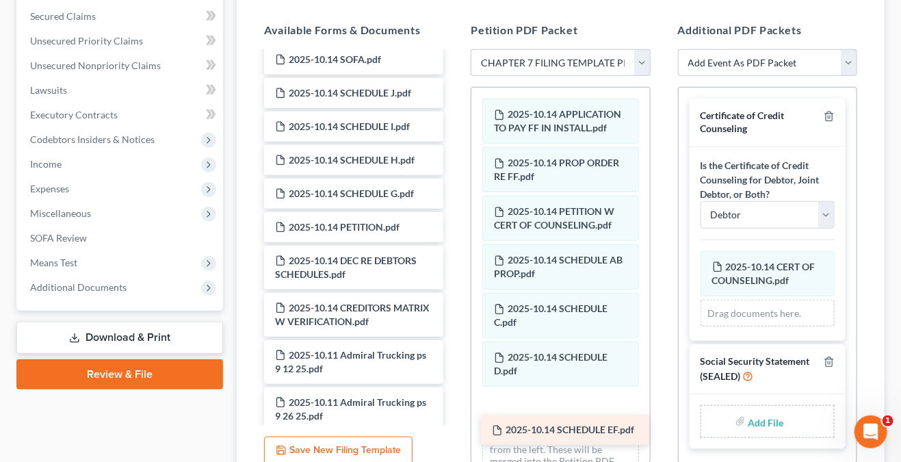
drag, startPoint x: 350, startPoint y: 240, endPoint x: 569, endPoint y: 419, distance: 282.0
click at [454, 419] on div "2025-10.14 SCHEDULE EF.pdf Voluntary Petition for Individuals Filing for Bankru…" at bounding box center [353, 99] width 201 height 2173
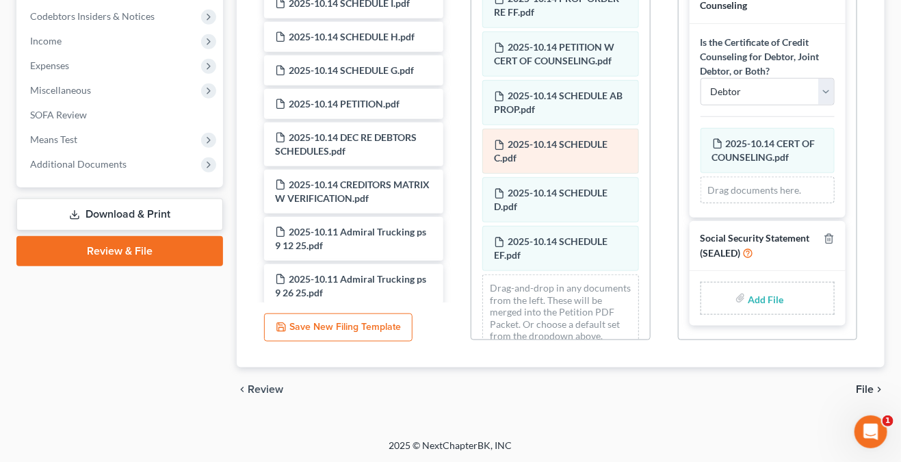
scroll to position [84, 0]
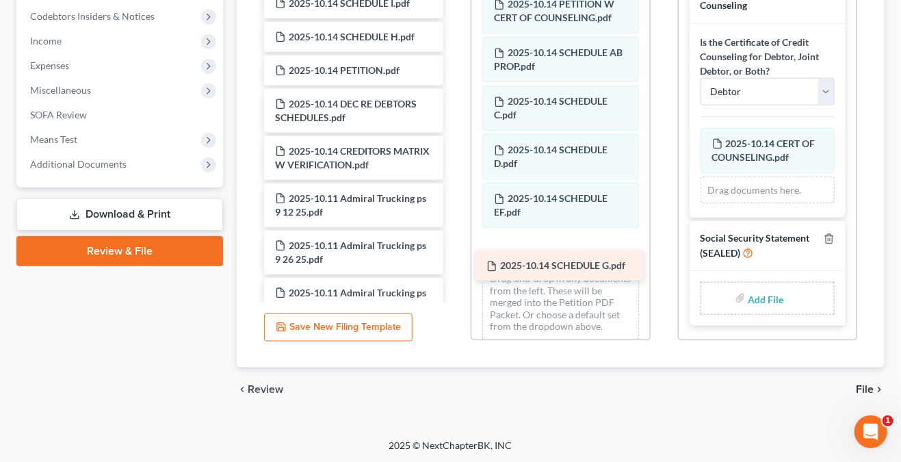
drag, startPoint x: 342, startPoint y: 80, endPoint x: 553, endPoint y: 263, distance: 279.3
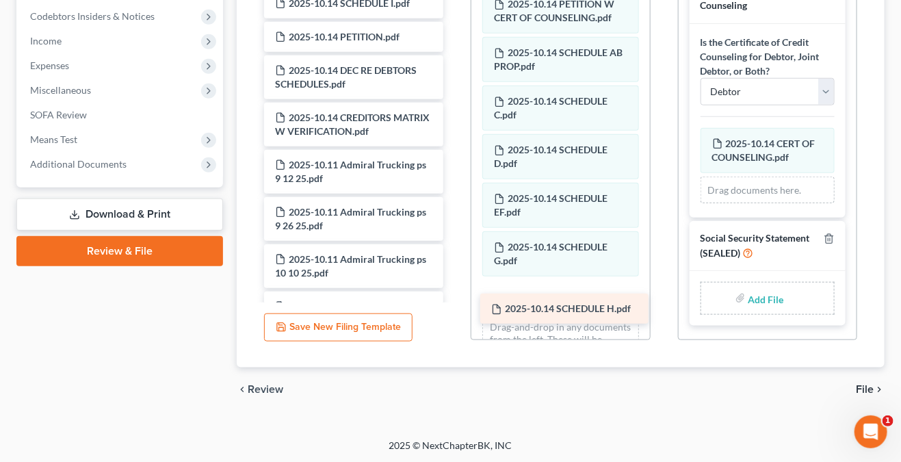
drag, startPoint x: 355, startPoint y: 47, endPoint x: 571, endPoint y: 308, distance: 338.7
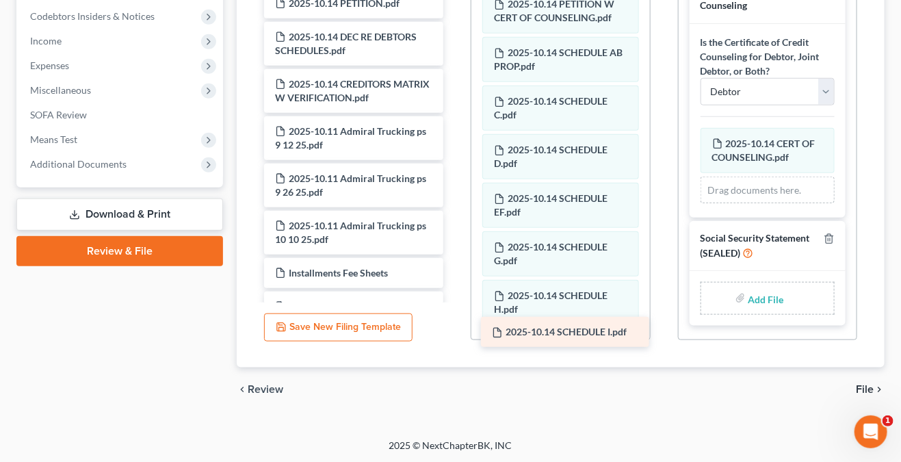
drag, startPoint x: 355, startPoint y: 17, endPoint x: 572, endPoint y: 335, distance: 384.5
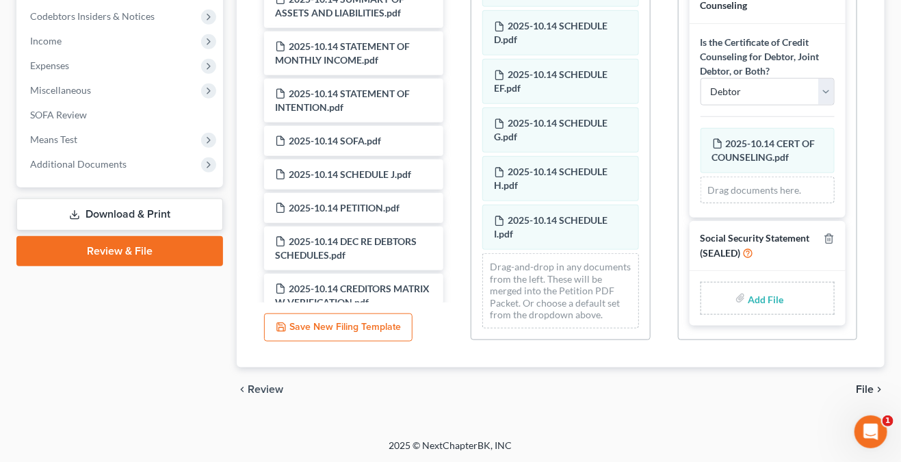
scroll to position [834, 0]
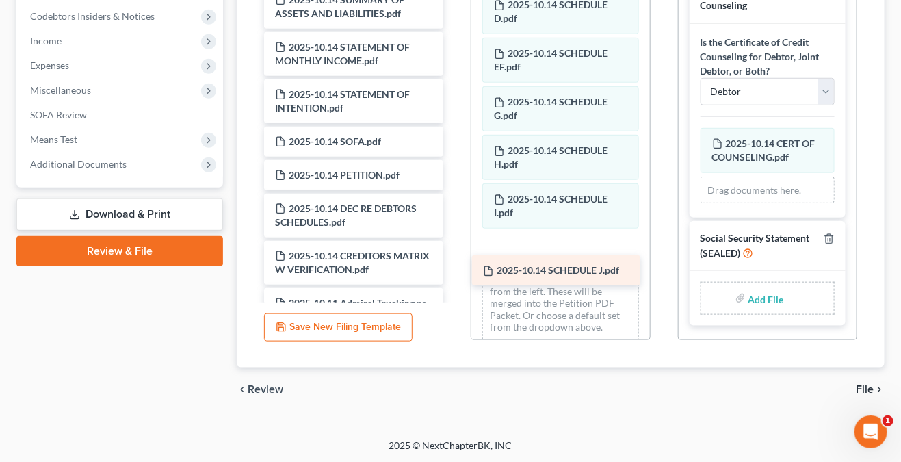
drag, startPoint x: 371, startPoint y: 188, endPoint x: 580, endPoint y: 272, distance: 225.0
click at [454, 272] on div "2025-10.14 SCHEDULE J.pdf Voluntary Petition for Individuals Filing for Bankrup…" at bounding box center [353, 115] width 201 height 2039
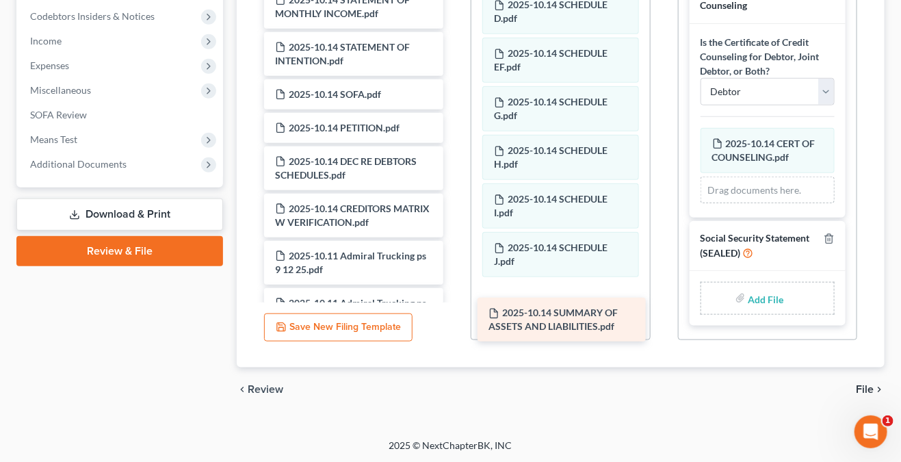
drag, startPoint x: 344, startPoint y: 22, endPoint x: 557, endPoint y: 321, distance: 367.0
click at [454, 322] on div "2025-10.14 SUMMARY OF ASSETS AND LIABILITIES.pdf Voluntary Petition for Individ…" at bounding box center [353, 92] width 201 height 1992
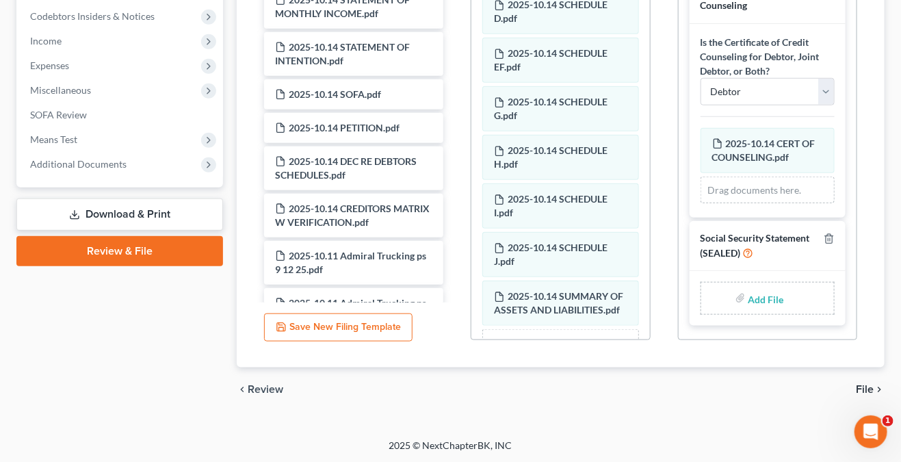
scroll to position [339, 0]
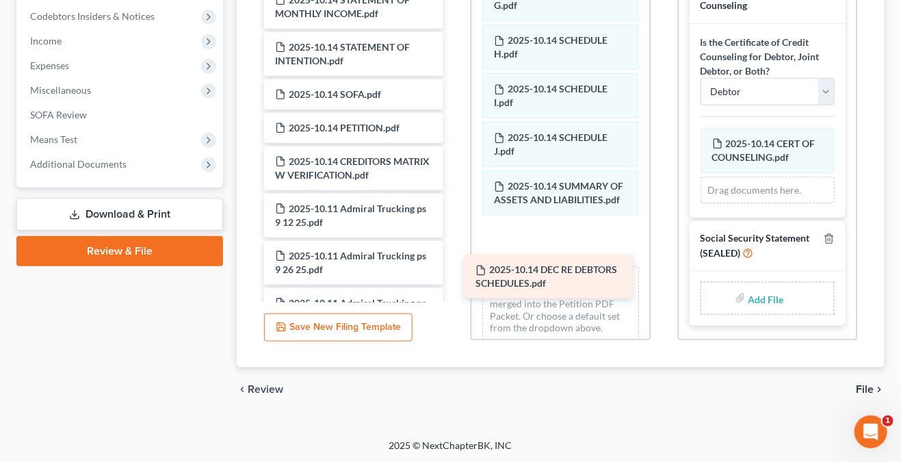
drag, startPoint x: 326, startPoint y: 165, endPoint x: 528, endPoint y: 261, distance: 224.3
click at [454, 261] on div "2025-10.14 DEC RE DEBTORS SCHEDULES.pdf Voluntary Petition for Individuals Fili…" at bounding box center [353, 68] width 201 height 1944
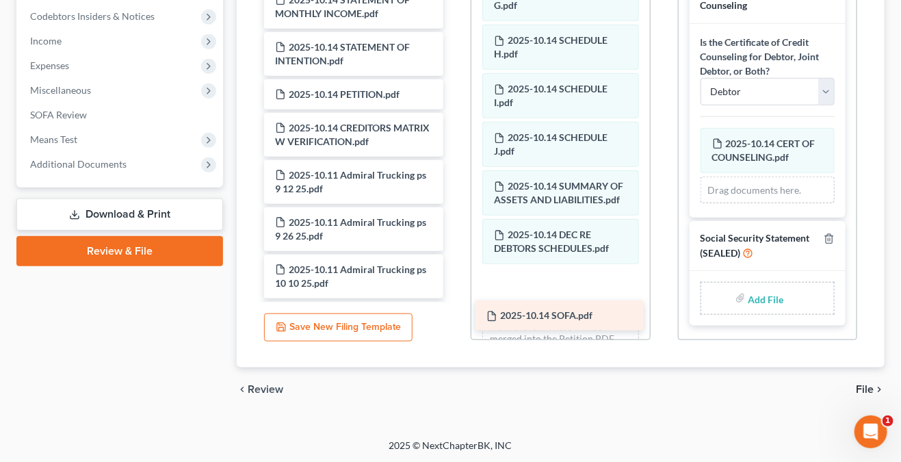
drag, startPoint x: 304, startPoint y: 105, endPoint x: 515, endPoint y: 314, distance: 297.5
click at [454, 314] on div "2025-10.14 SOFA.pdf Voluntary Petition for Individuals Filing for Bankruptcy Su…" at bounding box center [353, 51] width 201 height 1911
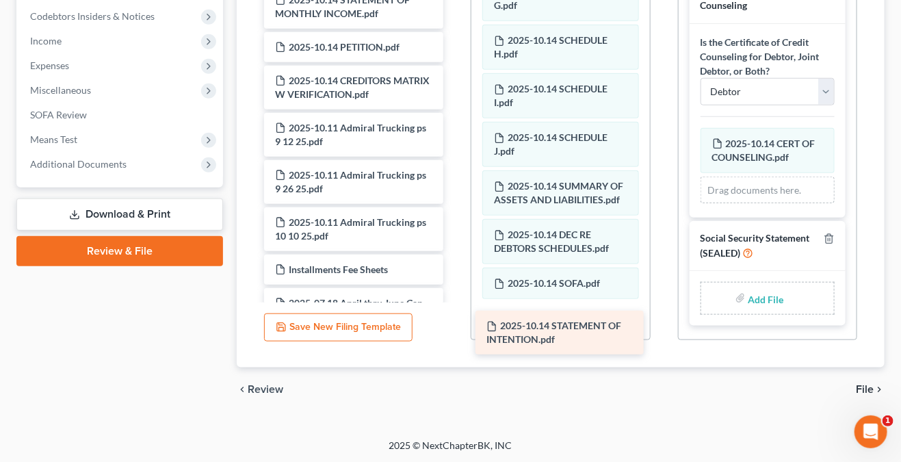
drag, startPoint x: 354, startPoint y: 73, endPoint x: 566, endPoint y: 341, distance: 341.0
click at [454, 341] on div "2025-10.14 STATEMENT OF INTENTION.pdf Voluntary Petition for Individuals Filing…" at bounding box center [353, 28] width 201 height 1864
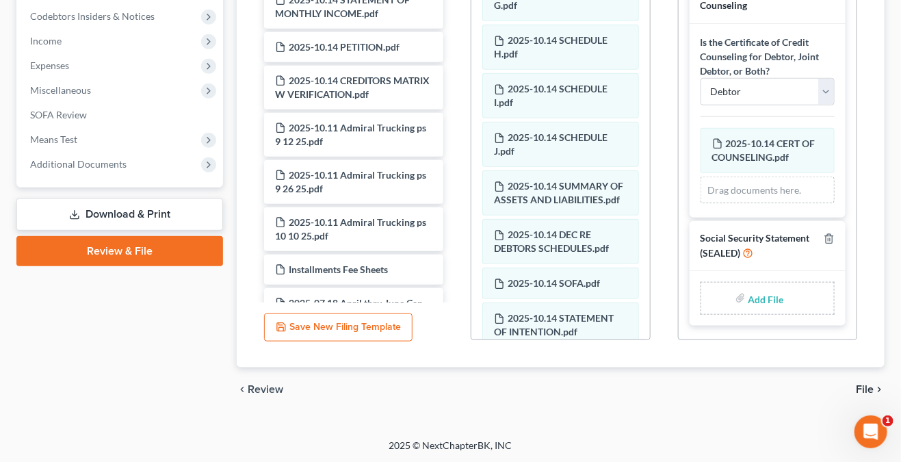
scroll to position [471, 0]
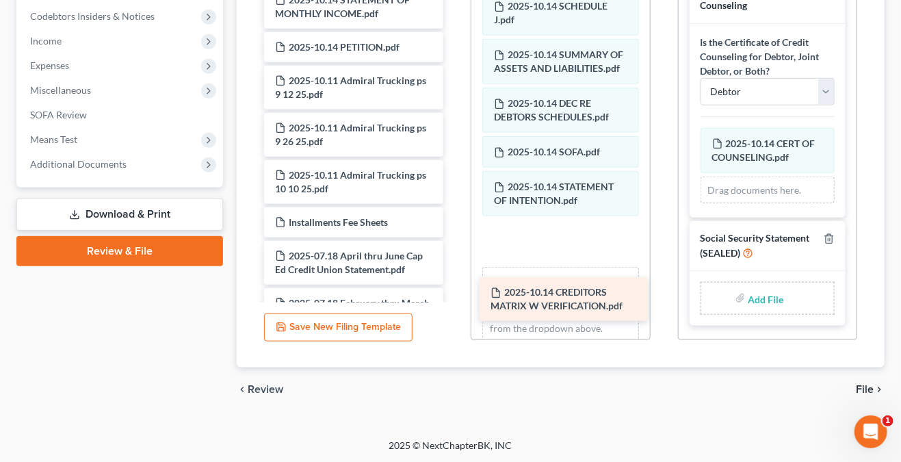
drag, startPoint x: 339, startPoint y: 102, endPoint x: 554, endPoint y: 295, distance: 289.3
click at [454, 295] on div "2025-10.14 CREDITORS MATRIX W VERIFICATION.pdf Voluntary Petition for Individua…" at bounding box center [353, 4] width 201 height 1817
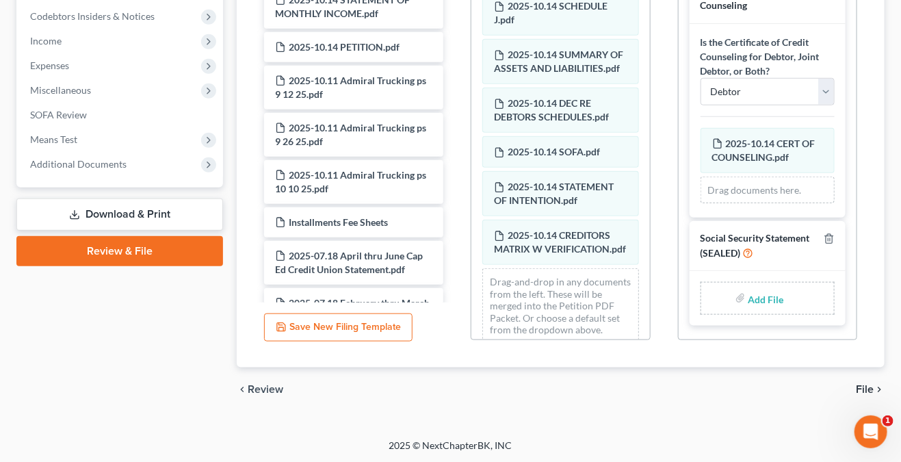
click at [786, 295] on label "Add File" at bounding box center [768, 300] width 38 height 25
click at [749, 296] on input "file" at bounding box center [765, 298] width 33 height 25
type input "C:\fakepath\202510.14 STATEMENT ABOUT SSN.pdf"
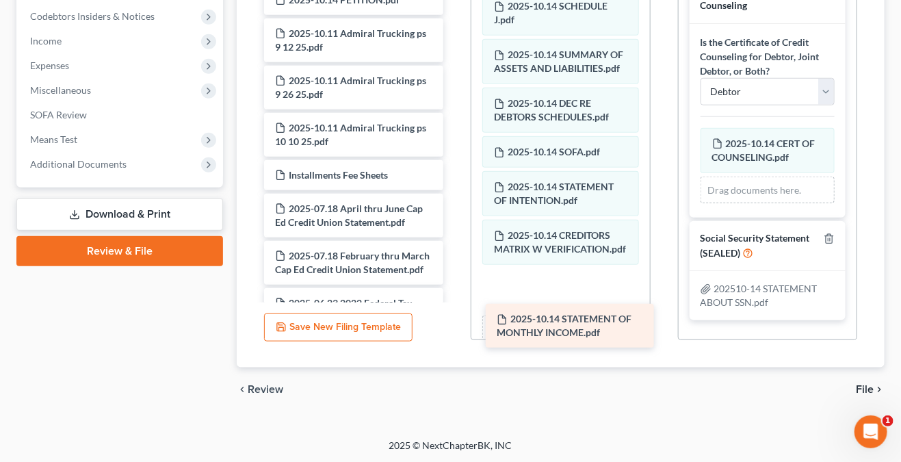
drag, startPoint x: 322, startPoint y: 20, endPoint x: 543, endPoint y: 328, distance: 379.4
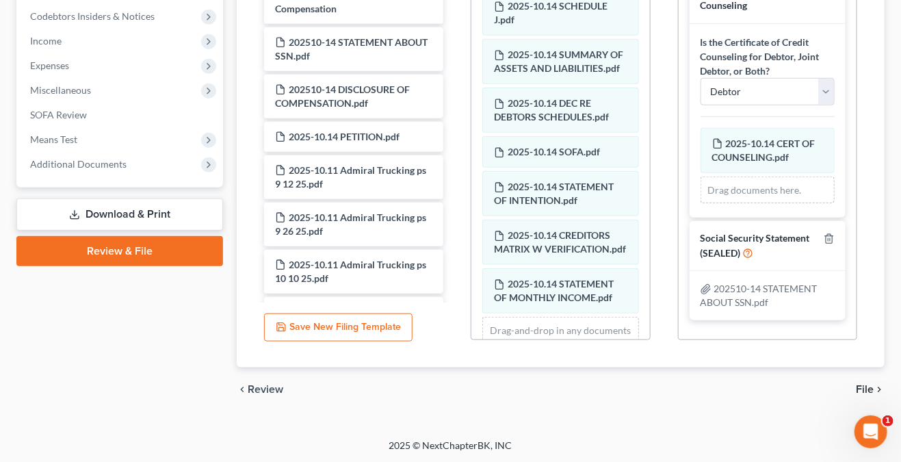
scroll to position [581, 0]
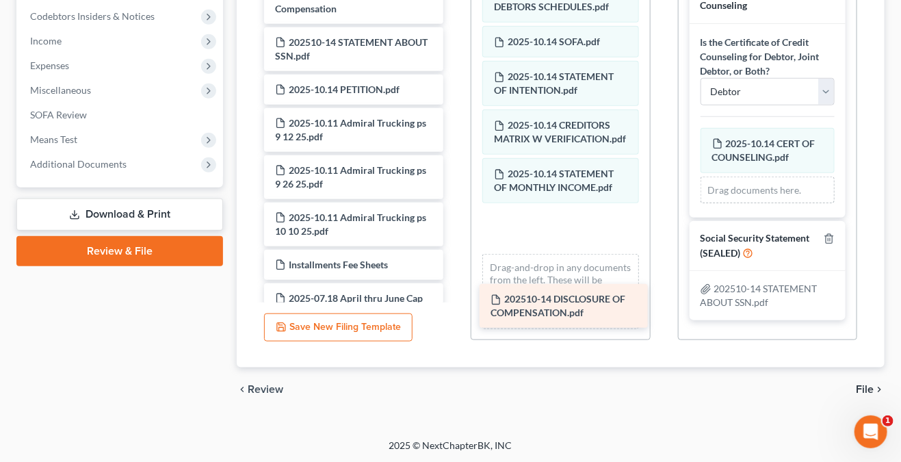
drag, startPoint x: 355, startPoint y: 96, endPoint x: 571, endPoint y: 294, distance: 292.9
click at [454, 294] on div "202510-14 DISCLOSURE OF COMPENSATION.pdf Voluntary Petition for Individuals Fil…" at bounding box center [353, 93] width 201 height 1722
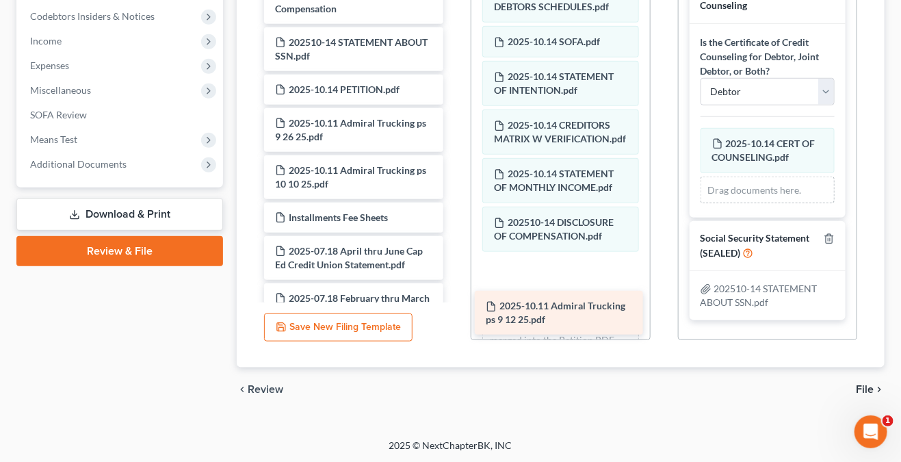
drag, startPoint x: 355, startPoint y: 140, endPoint x: 566, endPoint y: 311, distance: 271.8
click at [454, 311] on div "2025-10.11 Admiral Trucking ps 9 12 25.pdf Voluntary Petition for Individuals F…" at bounding box center [353, 69] width 201 height 1675
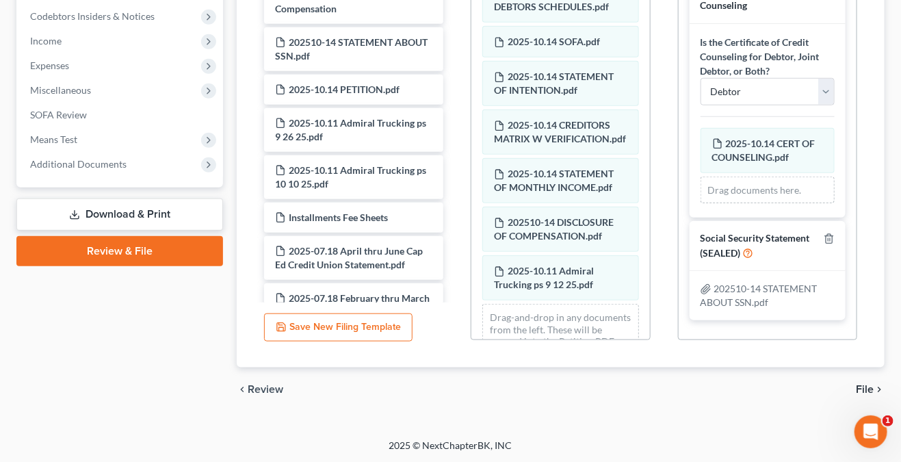
scroll to position [677, 0]
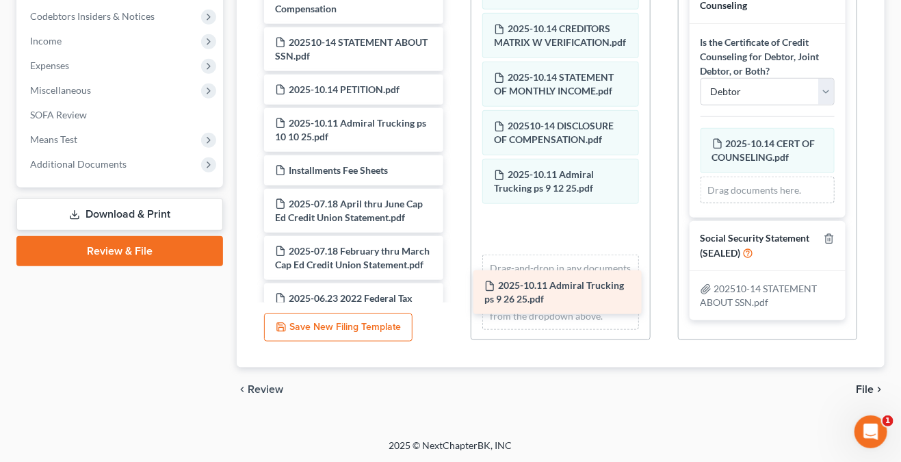
drag, startPoint x: 339, startPoint y: 135, endPoint x: 549, endPoint y: 287, distance: 258.3
click at [454, 287] on div "2025-10.11 Admiral Trucking ps 9 26 25.pdf Voluntary Petition for Individuals F…" at bounding box center [353, 46] width 201 height 1628
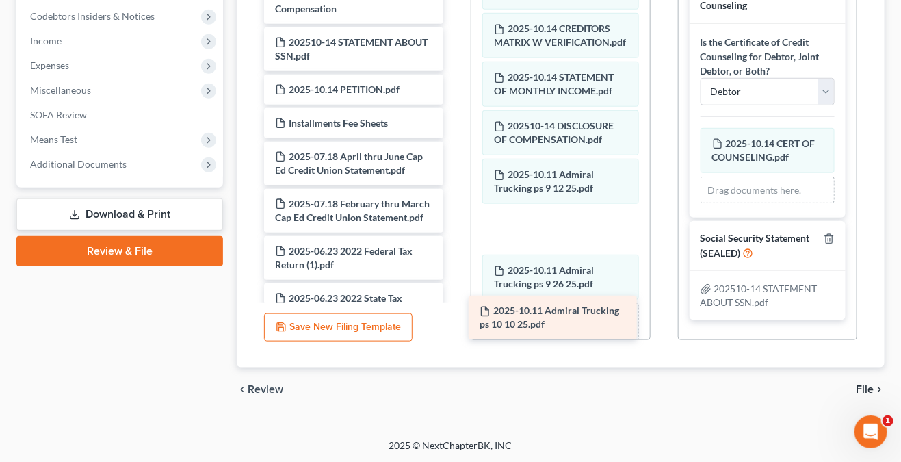
drag, startPoint x: 324, startPoint y: 123, endPoint x: 529, endPoint y: 300, distance: 270.2
click at [454, 300] on div "2025-10.11 Admiral Trucking ps 10 10 25.pdf Voluntary Petition for Individuals …" at bounding box center [353, 22] width 201 height 1580
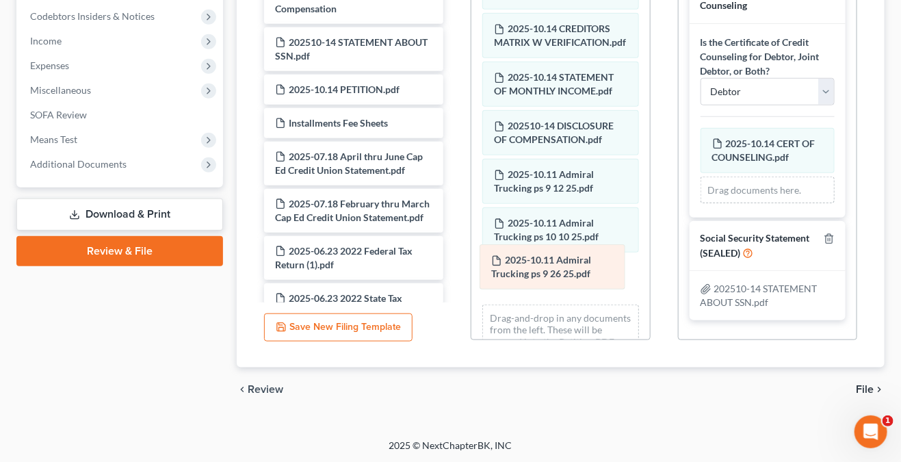
drag, startPoint x: 557, startPoint y: 313, endPoint x: 554, endPoint y: 268, distance: 44.6
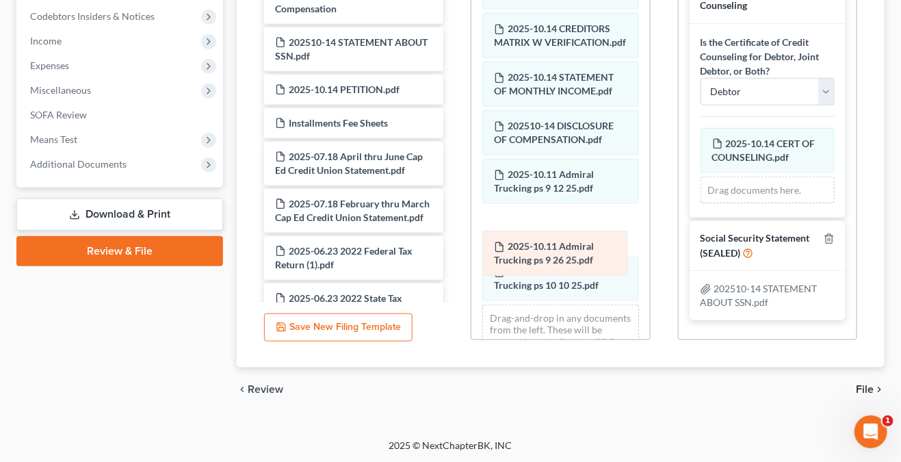
drag, startPoint x: 561, startPoint y: 301, endPoint x: 561, endPoint y: 243, distance: 58.2
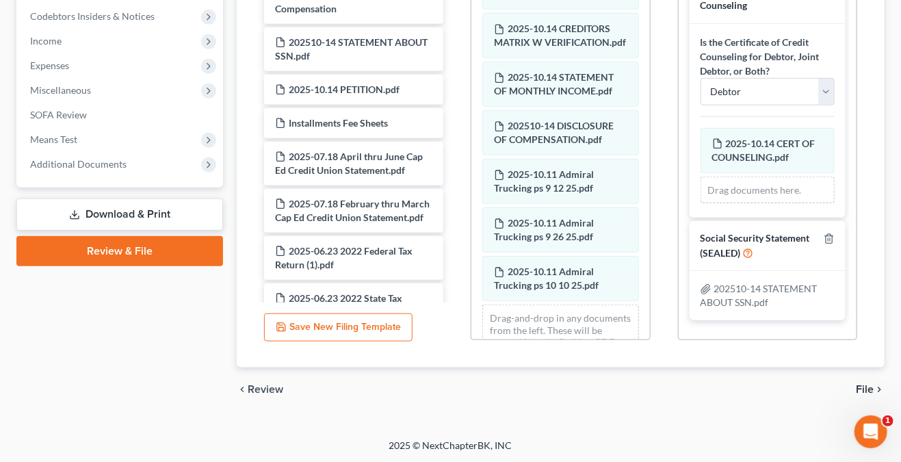
click at [870, 387] on span "File" at bounding box center [865, 389] width 18 height 11
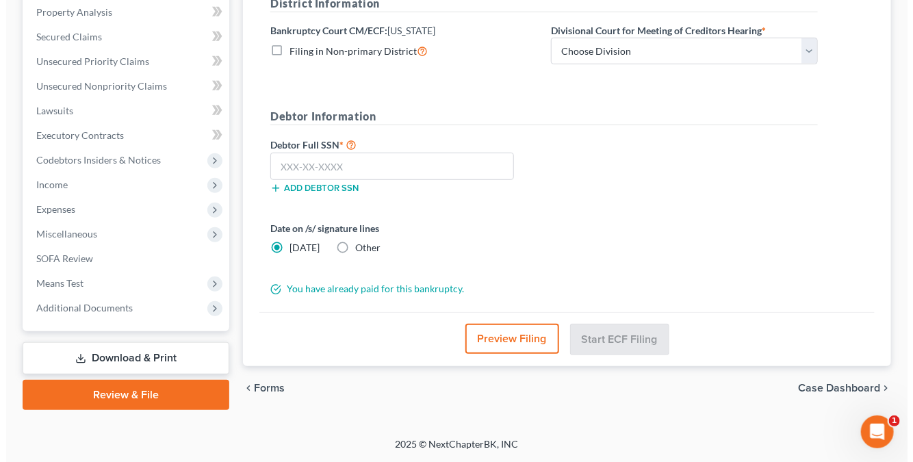
scroll to position [263, 0]
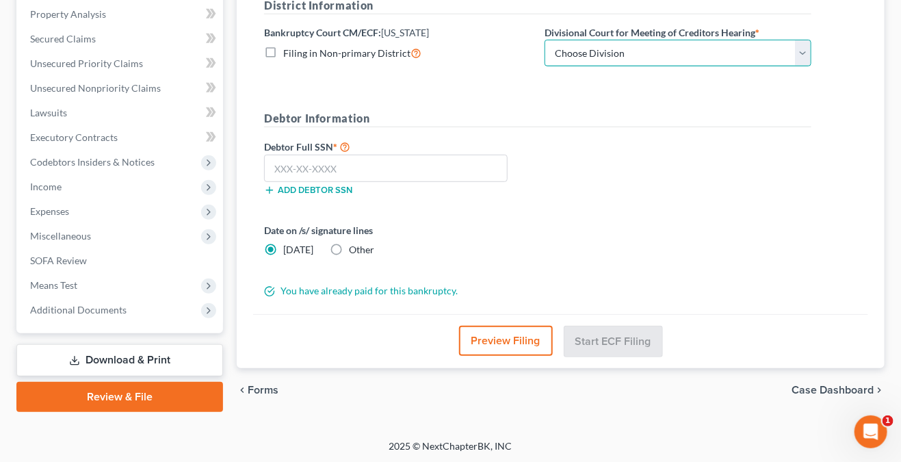
click at [800, 60] on select "Choose Division Boise Coeur d'Alene Moscow Pocatello Twin Falls" at bounding box center [678, 53] width 267 height 27
select select "0"
click at [545, 40] on select "Choose Division Boise Coeur d'Alene Moscow Pocatello Twin Falls" at bounding box center [678, 53] width 267 height 27
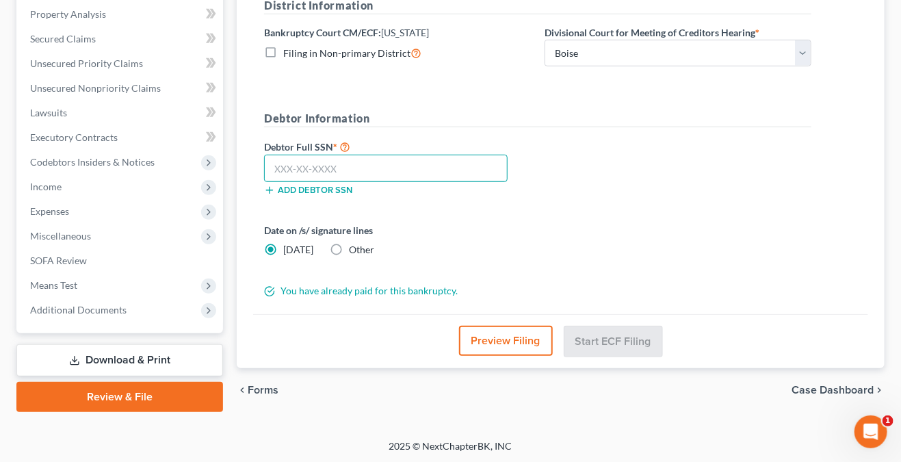
click at [363, 170] on input "text" at bounding box center [386, 168] width 244 height 27
click at [352, 152] on label "Debtor Full SSN *" at bounding box center [397, 146] width 281 height 16
click at [360, 163] on input "text" at bounding box center [386, 168] width 244 height 27
type input "518-35-3941"
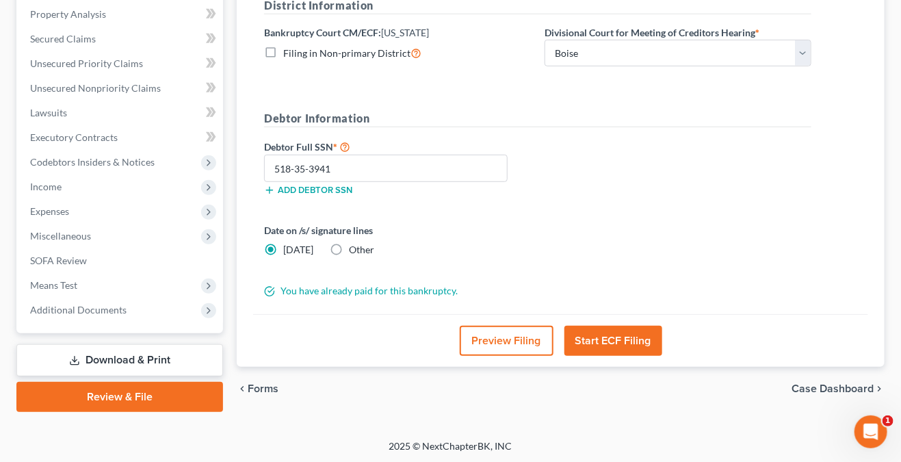
click at [597, 326] on button "Start ECF Filing" at bounding box center [613, 341] width 98 height 30
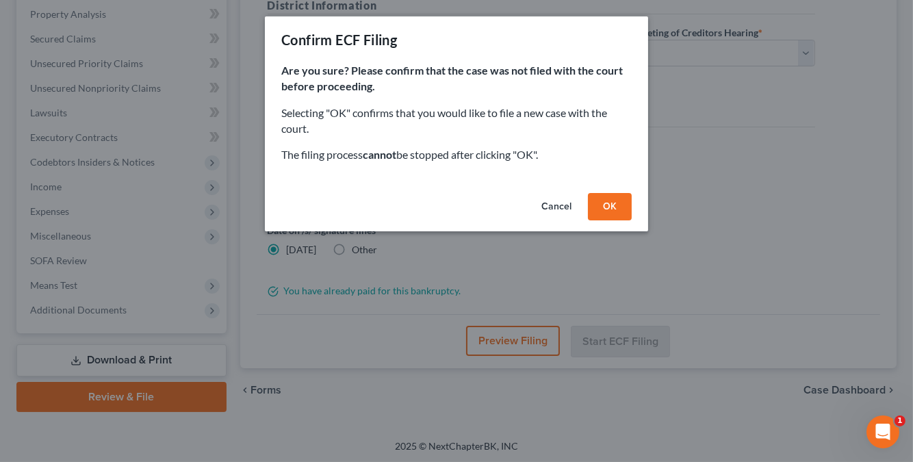
click at [614, 211] on button "OK" at bounding box center [610, 206] width 44 height 27
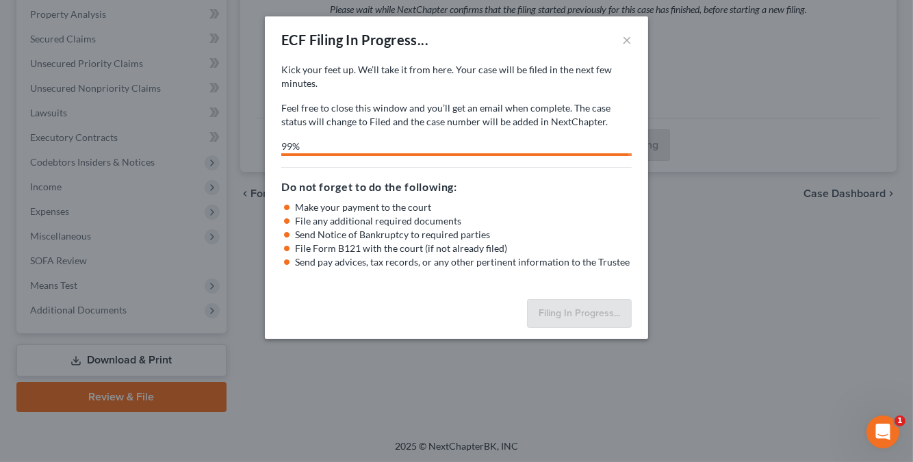
click at [510, 167] on div "Do not forget to do the following: Make your payment to the court File any addi…" at bounding box center [456, 218] width 350 height 102
click at [581, 211] on li "Make your payment to the court" at bounding box center [463, 207] width 337 height 14
select select "0"
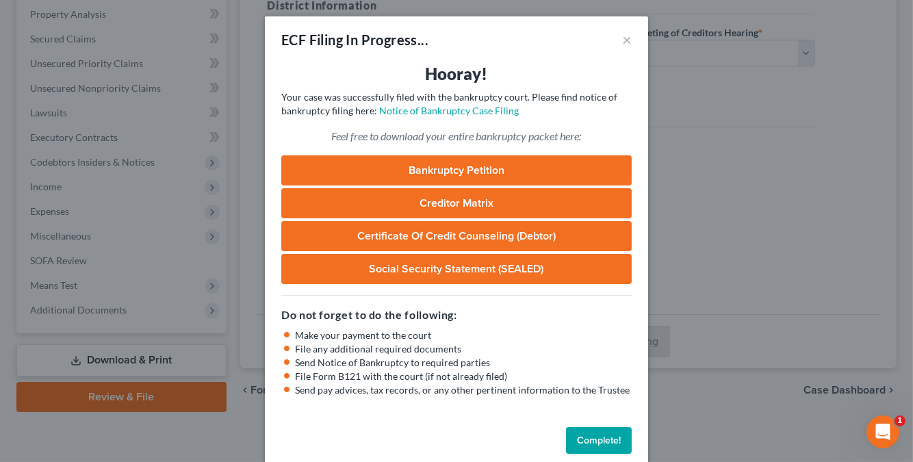
click at [512, 174] on link "Bankruptcy Petition" at bounding box center [456, 170] width 350 height 30
click at [434, 204] on link "Creditor Matrix" at bounding box center [456, 203] width 350 height 30
click at [461, 227] on link "Certificate of Credit Counseling (Debtor)" at bounding box center [456, 236] width 350 height 30
click at [478, 265] on link "Social Security Statement (SEALED)" at bounding box center [456, 269] width 350 height 30
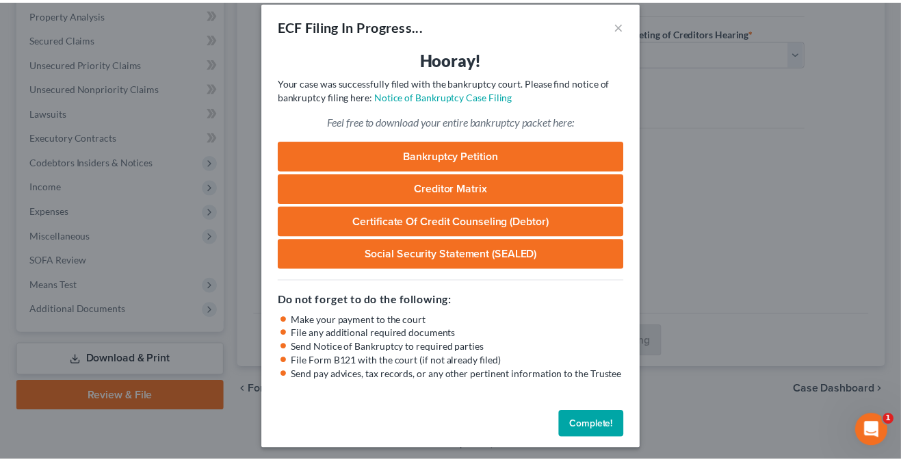
scroll to position [18, 0]
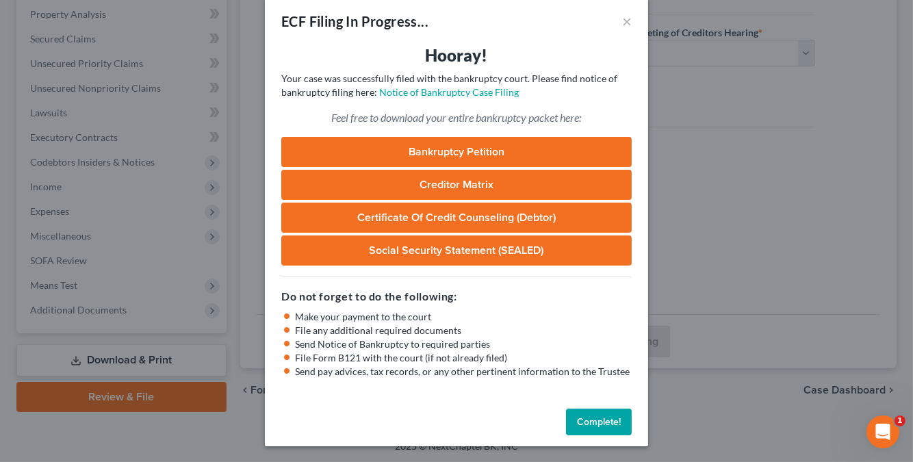
click at [592, 417] on button "Complete!" at bounding box center [599, 421] width 66 height 27
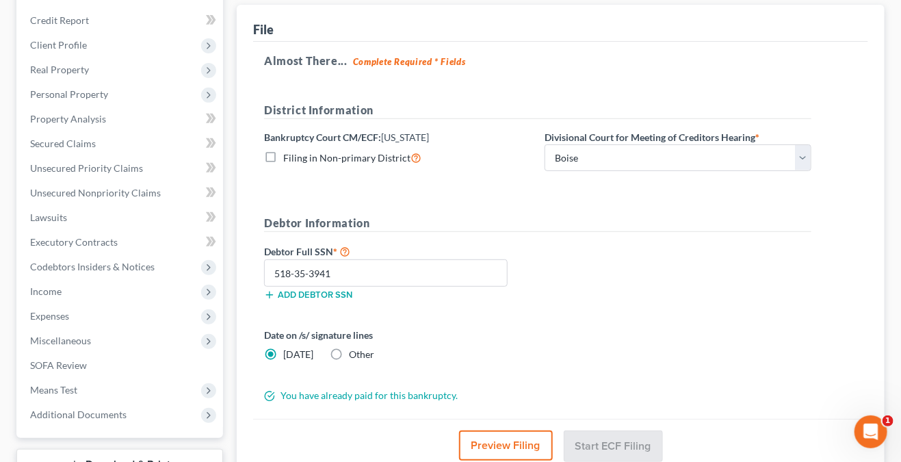
scroll to position [0, 0]
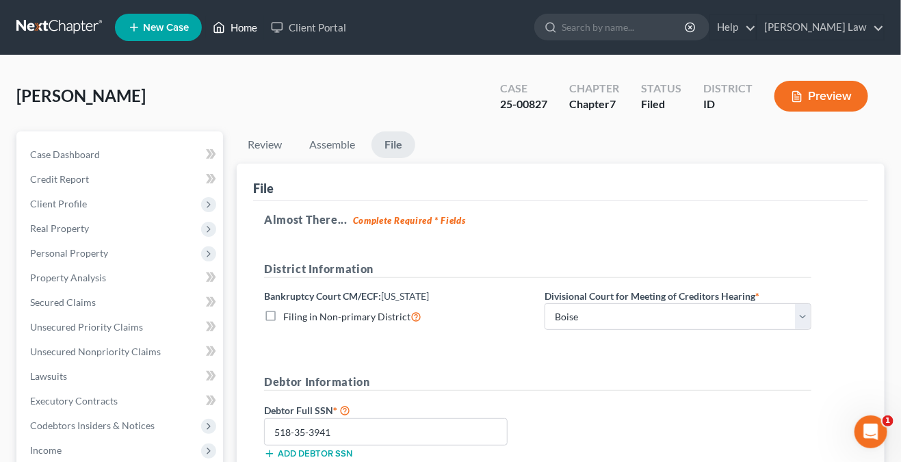
click at [260, 25] on link "Home" at bounding box center [235, 27] width 58 height 25
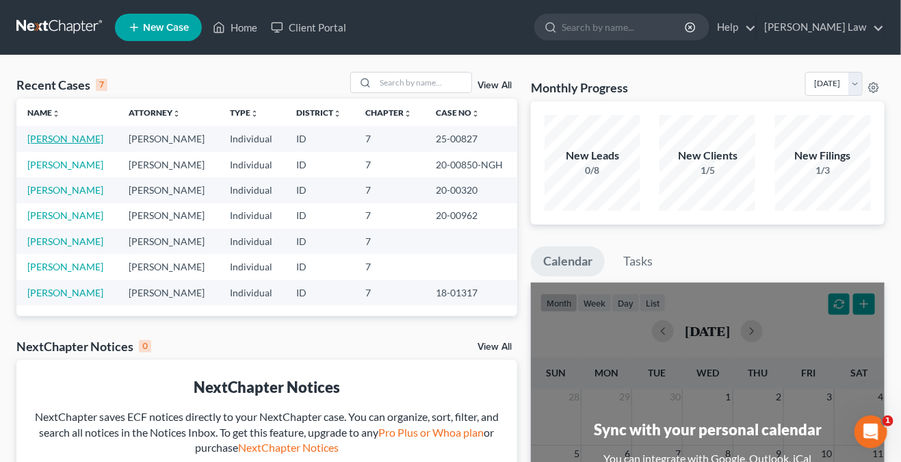
click at [52, 140] on link "[PERSON_NAME]" at bounding box center [65, 139] width 76 height 12
select select "0"
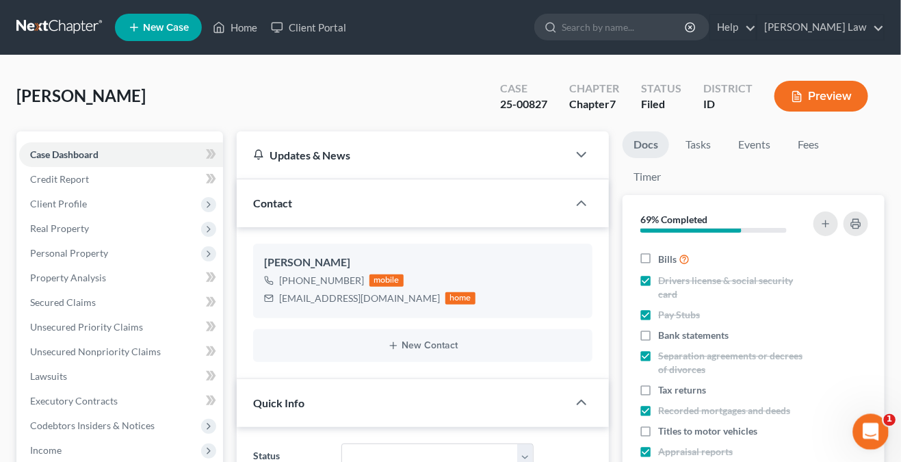
click at [872, 427] on icon "Open Intercom Messenger" at bounding box center [869, 430] width 23 height 23
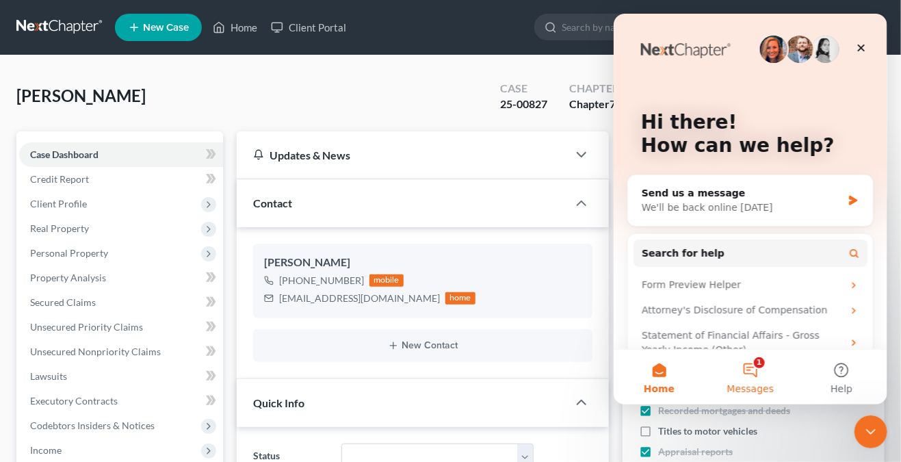
click at [757, 384] on span "Messages" at bounding box center [750, 389] width 47 height 10
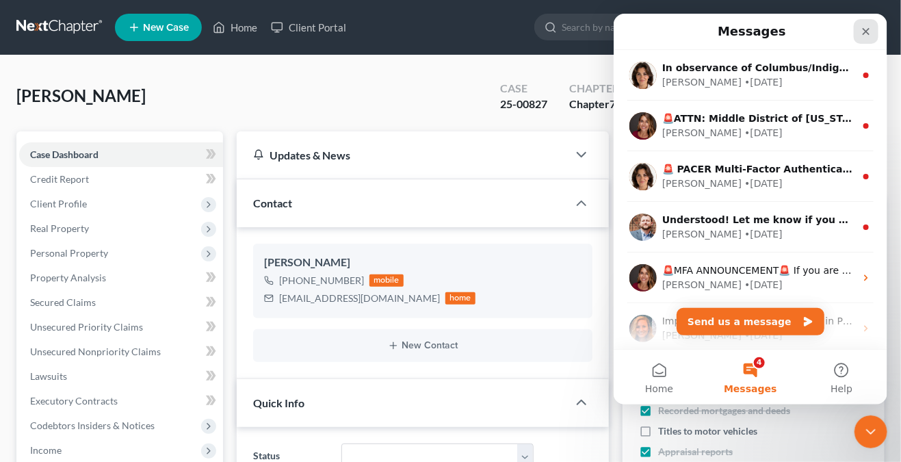
click at [870, 26] on icon "Close" at bounding box center [865, 31] width 11 height 11
